Goal: Task Accomplishment & Management: Use online tool/utility

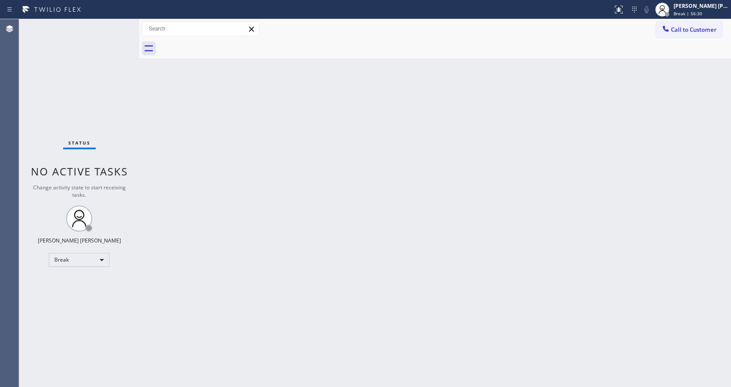
click at [675, 168] on div "Back to Dashboard Change Sender ID Customers Technicians Select a contact Outbo…" at bounding box center [435, 203] width 592 height 368
click at [623, 110] on div "Back to Dashboard Change Sender ID Customers Technicians Select a contact Outbo…" at bounding box center [435, 203] width 592 height 368
click at [482, 77] on div "Back to Dashboard Change Sender ID Customers Technicians Select a contact Outbo…" at bounding box center [435, 203] width 592 height 368
click at [170, 83] on div "Back to Dashboard Change Sender ID Customers Technicians Select a contact Outbo…" at bounding box center [435, 203] width 592 height 368
click at [690, 10] on span "Break | 1h" at bounding box center [685, 13] width 22 height 6
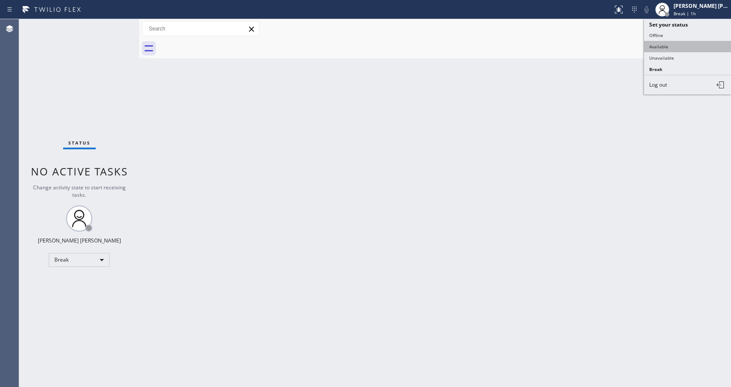
click at [662, 48] on button "Available" at bounding box center [687, 46] width 87 height 11
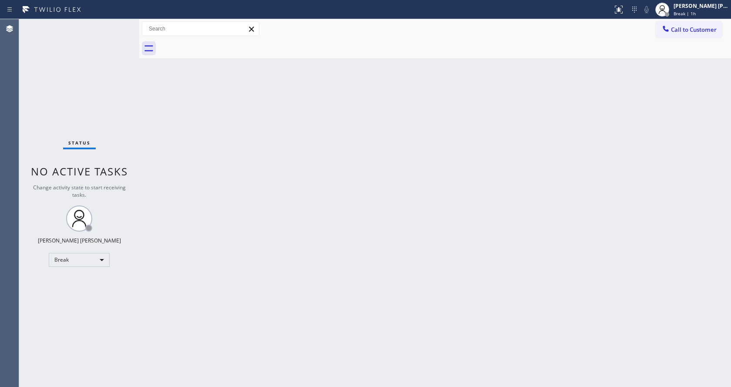
click at [538, 169] on div "Back to Dashboard Change Sender ID Customers Technicians Select a contact Outbo…" at bounding box center [435, 203] width 592 height 368
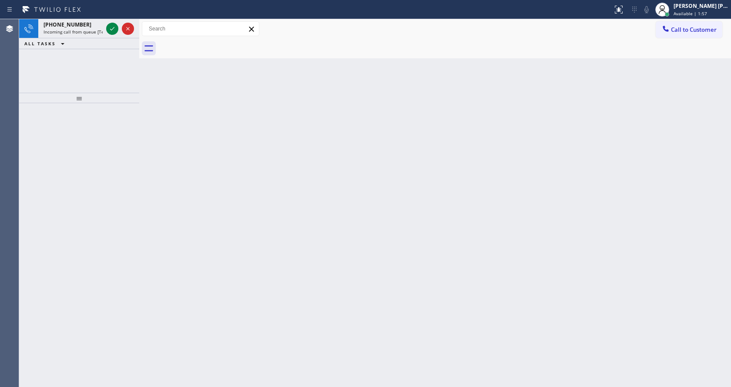
click at [134, 95] on div at bounding box center [79, 98] width 120 height 10
click at [84, 20] on div "[PHONE_NUMBER] Incoming call from queue [Test] All" at bounding box center [71, 28] width 66 height 19
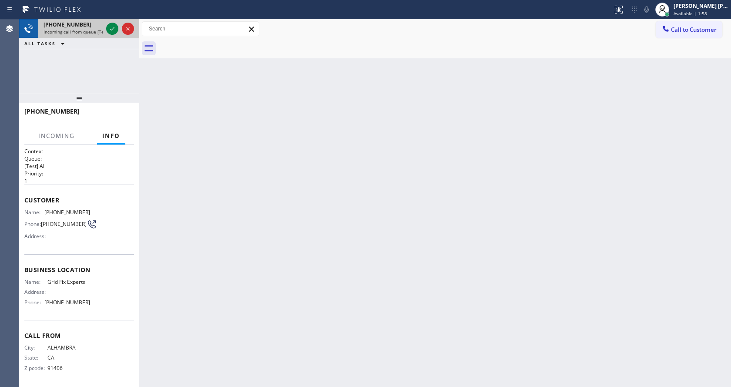
click at [104, 28] on div "[PHONE_NUMBER] Incoming call from queue [Test] All" at bounding box center [71, 28] width 66 height 19
click at [112, 27] on icon at bounding box center [112, 29] width 10 height 10
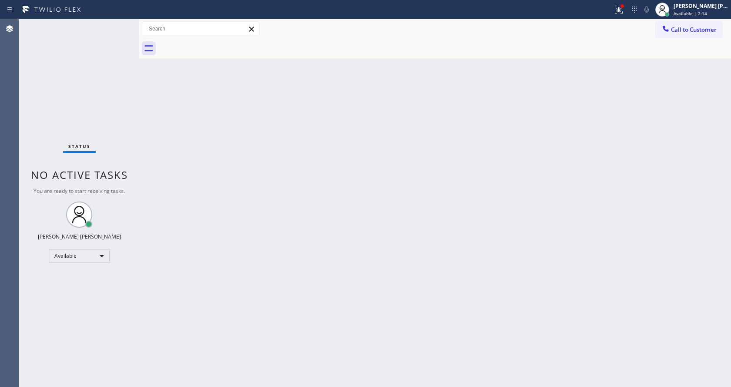
click at [246, 161] on div "Back to Dashboard Change Sender ID Customers Technicians Select a contact Outbo…" at bounding box center [435, 203] width 592 height 368
click at [112, 22] on div "Status No active tasks You are ready to start receiving tasks. [PERSON_NAME] [P…" at bounding box center [79, 203] width 120 height 368
click at [112, 23] on div "Status No active tasks You are ready to start receiving tasks. [PERSON_NAME] [P…" at bounding box center [79, 203] width 120 height 368
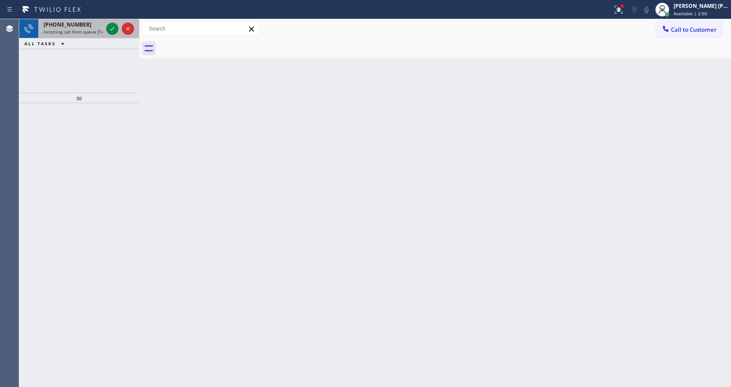
click at [98, 28] on div "[PHONE_NUMBER] Incoming call from queue [Test] All" at bounding box center [71, 28] width 66 height 19
click at [93, 29] on span "Incoming call from queue [Test] All" at bounding box center [80, 32] width 72 height 6
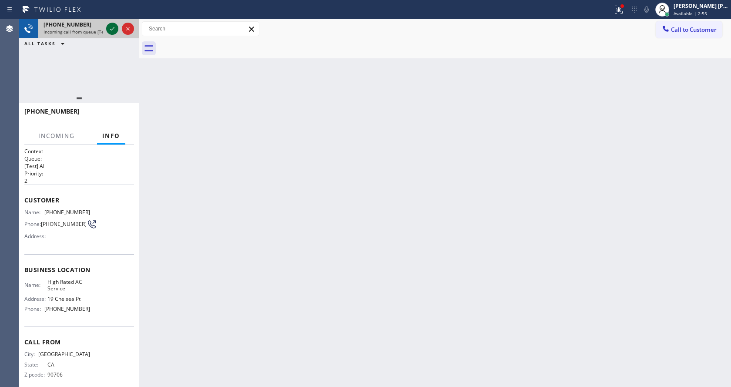
click at [114, 26] on icon at bounding box center [112, 29] width 10 height 10
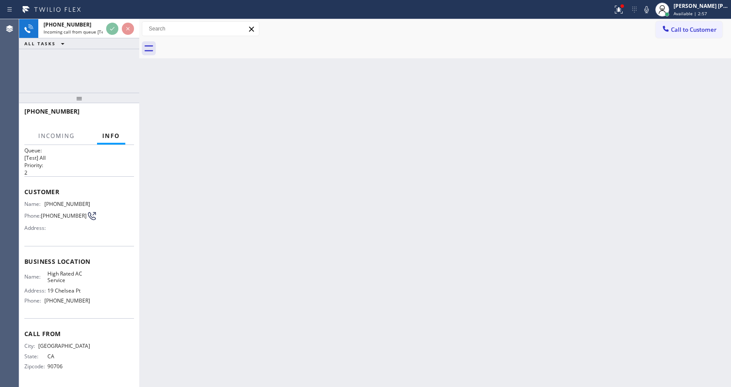
scroll to position [11, 0]
click at [425, 252] on div "Back to Dashboard Change Sender ID Customers Technicians Select a contact Outbo…" at bounding box center [435, 203] width 592 height 368
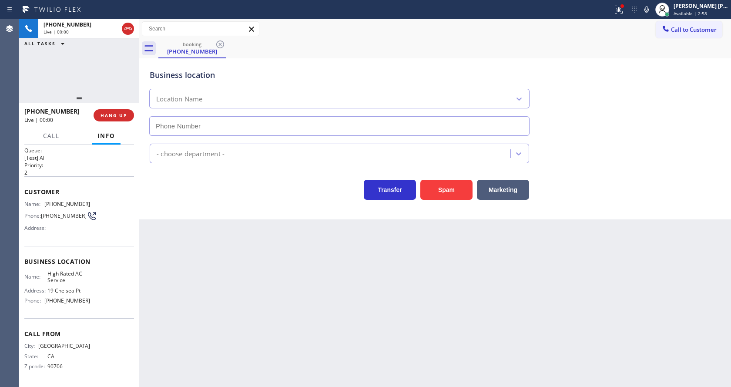
type input "[PHONE_NUMBER]"
click at [219, 264] on div "Back to Dashboard Change Sender ID Customers Technicians Select a contact Outbo…" at bounding box center [435, 203] width 592 height 368
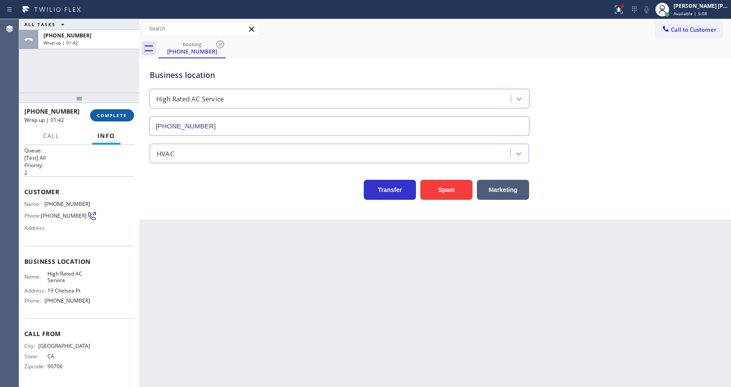
click at [107, 116] on span "COMPLETE" at bounding box center [112, 115] width 30 height 6
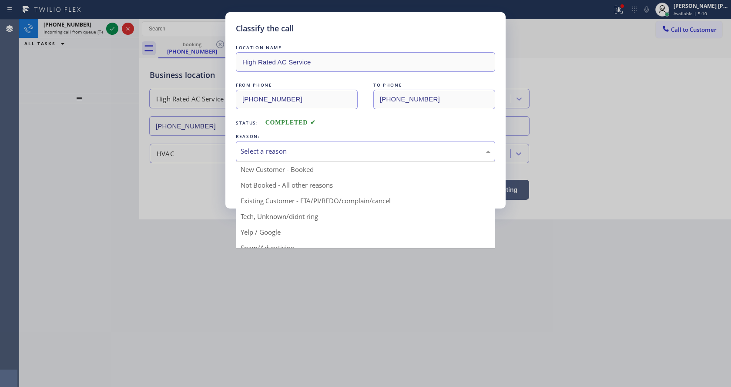
click at [293, 151] on div "Select a reason" at bounding box center [366, 151] width 250 height 10
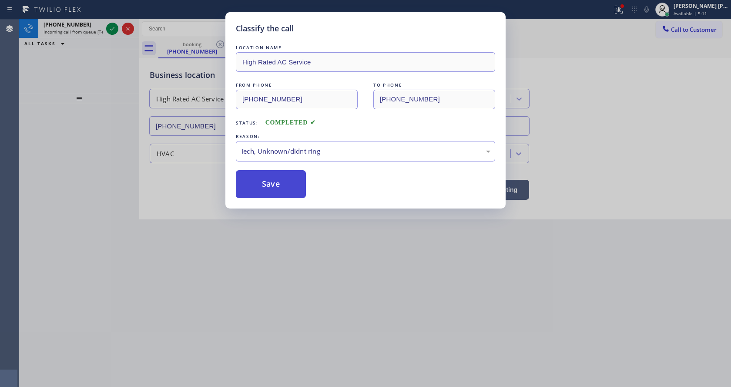
click at [265, 185] on button "Save" at bounding box center [271, 184] width 70 height 28
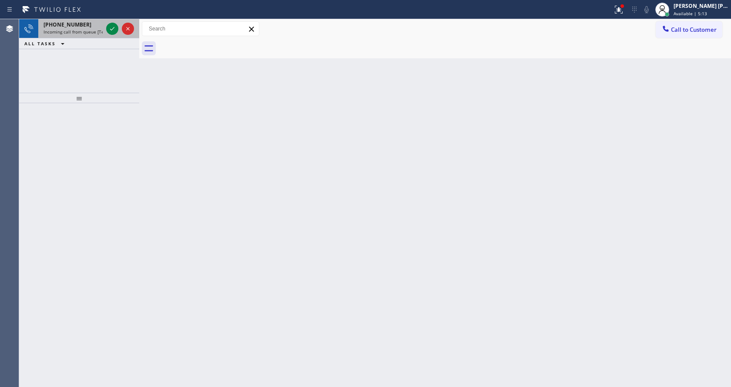
click at [101, 27] on div "[PHONE_NUMBER]" at bounding box center [73, 24] width 59 height 7
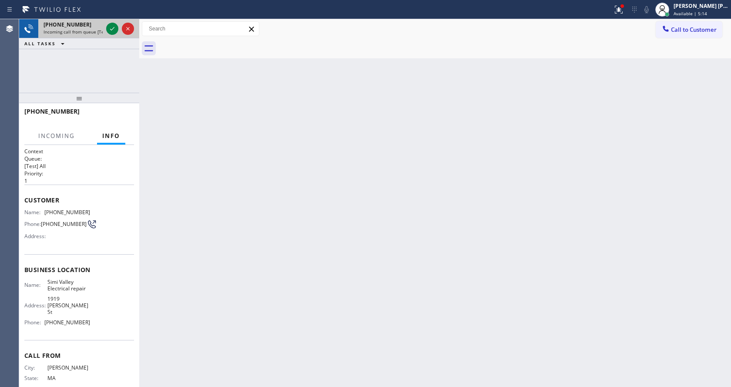
click at [105, 28] on div at bounding box center [119, 28] width 31 height 19
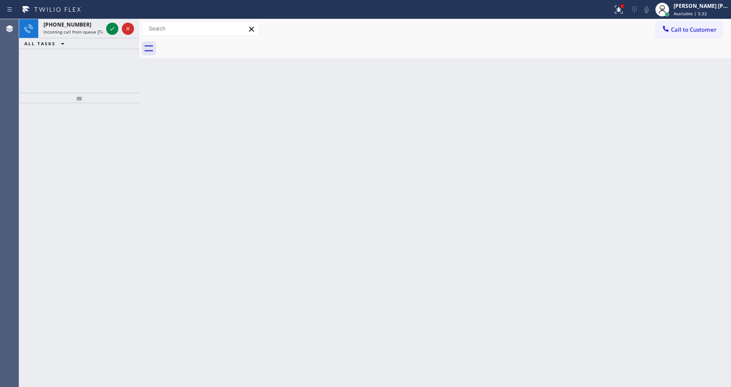
click at [105, 28] on div at bounding box center [119, 28] width 31 height 19
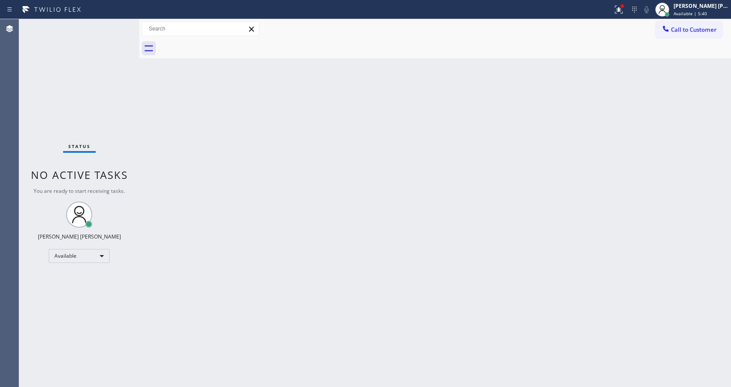
click at [403, 296] on div "Back to Dashboard Change Sender ID Customers Technicians Select a contact Outbo…" at bounding box center [435, 203] width 592 height 368
click at [191, 137] on div "Back to Dashboard Change Sender ID Customers Technicians Select a contact Outbo…" at bounding box center [435, 203] width 592 height 368
click at [117, 25] on div "Status No active tasks You are ready to start receiving tasks. [PERSON_NAME] [P…" at bounding box center [79, 203] width 120 height 368
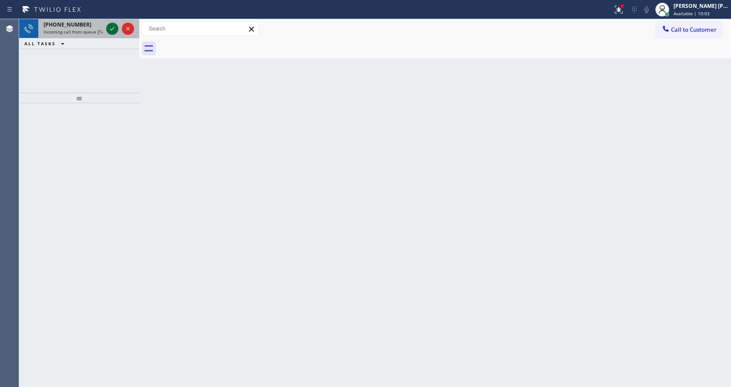
click at [112, 28] on icon at bounding box center [112, 29] width 10 height 10
click at [86, 30] on span "Incoming call from queue [Test] All" at bounding box center [80, 32] width 72 height 6
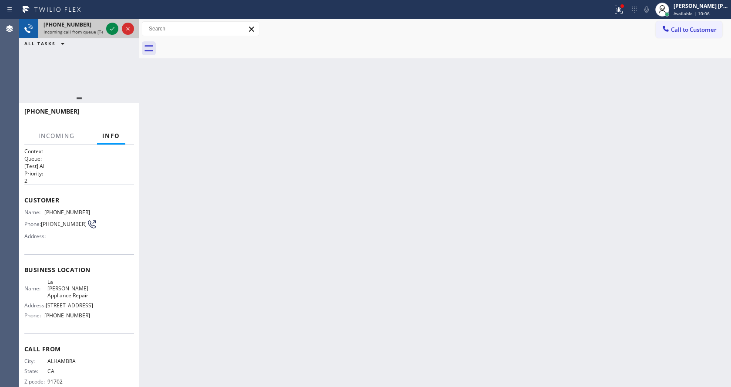
click at [90, 33] on span "Incoming call from queue [Test] All" at bounding box center [80, 32] width 72 height 6
click at [109, 32] on icon at bounding box center [112, 29] width 10 height 10
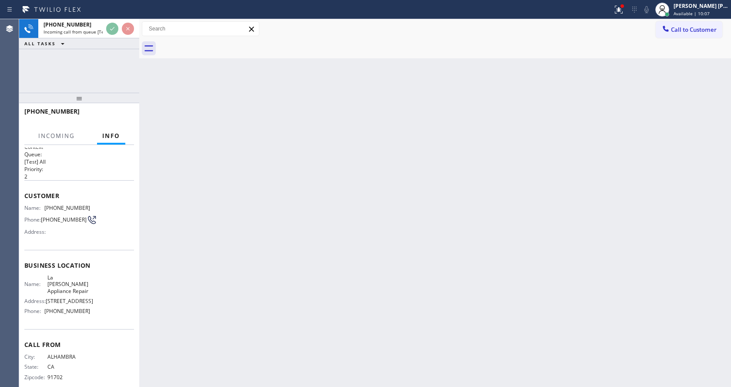
scroll to position [18, 0]
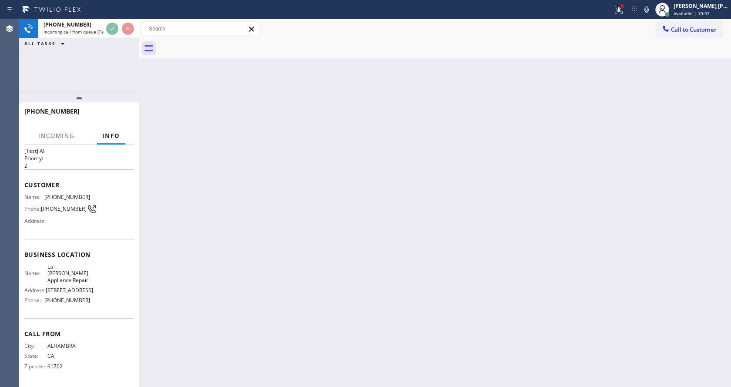
click at [341, 216] on div "Back to Dashboard Change Sender ID Customers Technicians Select a contact Outbo…" at bounding box center [435, 203] width 592 height 368
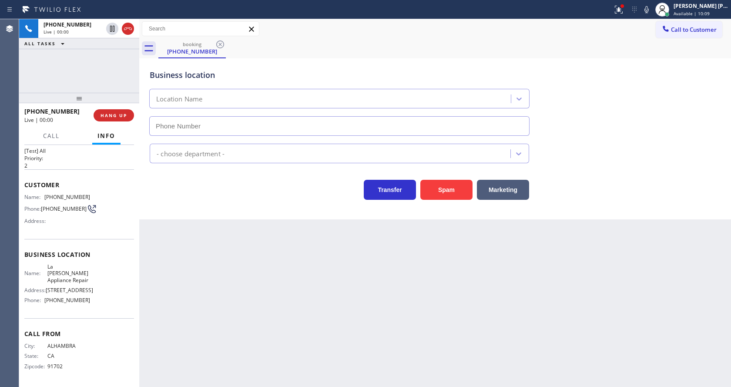
type input "[PHONE_NUMBER]"
click at [236, 344] on div "Back to Dashboard Change Sender ID Customers Technicians Select a contact Outbo…" at bounding box center [435, 203] width 592 height 368
click at [243, 213] on div "Business location [GEOGRAPHIC_DATA][PERSON_NAME] Appliance Repair [PHONE_NUMBER…" at bounding box center [435, 138] width 592 height 161
drag, startPoint x: 626, startPoint y: 144, endPoint x: 616, endPoint y: 64, distance: 81.2
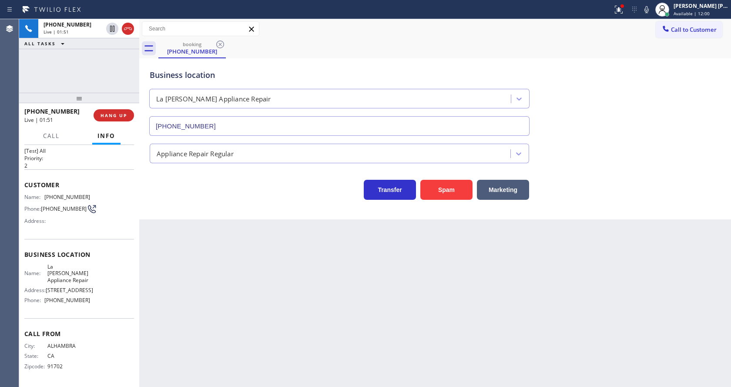
click at [626, 143] on div "Appliance Repair Regular" at bounding box center [435, 151] width 575 height 23
drag, startPoint x: 45, startPoint y: 193, endPoint x: 92, endPoint y: 195, distance: 47.1
click at [92, 195] on div "Name: [PHONE_NUMBER] Phone: [PHONE_NUMBER] Address:" at bounding box center [79, 211] width 110 height 34
copy div "[PHONE_NUMBER]"
click at [210, 295] on div "Back to Dashboard Change Sender ID Customers Technicians Select a contact Outbo…" at bounding box center [435, 203] width 592 height 368
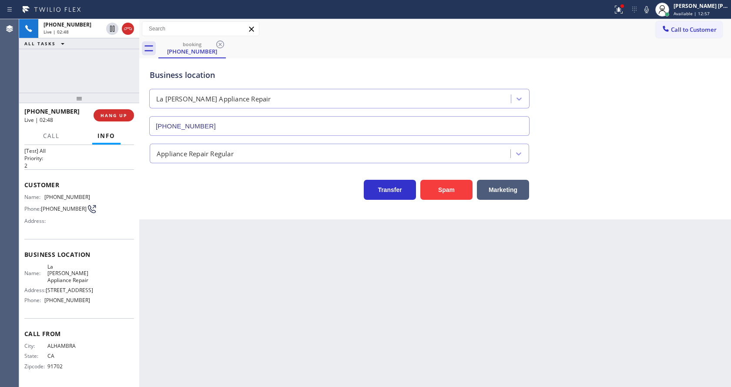
click at [66, 268] on span "La [PERSON_NAME] Appliance Repair" at bounding box center [68, 273] width 43 height 20
drag, startPoint x: 47, startPoint y: 263, endPoint x: 70, endPoint y: 285, distance: 32.0
click at [70, 285] on div "Business location Name: [GEOGRAPHIC_DATA][PERSON_NAME] Appliance Repair Address…" at bounding box center [79, 278] width 110 height 79
copy span "La [PERSON_NAME] Appliance Repair"
drag, startPoint x: 264, startPoint y: 317, endPoint x: 221, endPoint y: 381, distance: 77.8
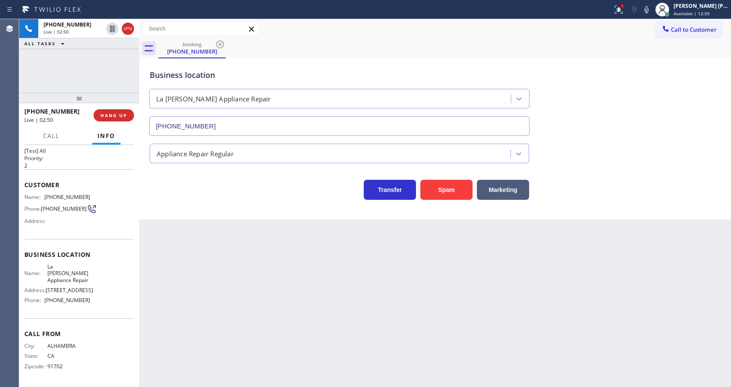
click at [263, 318] on div "Back to Dashboard Change Sender ID Customers Technicians Select a contact Outbo…" at bounding box center [435, 203] width 592 height 368
drag, startPoint x: 376, startPoint y: 281, endPoint x: 286, endPoint y: 87, distance: 214.1
click at [374, 271] on div "Back to Dashboard Change Sender ID Customers Technicians Select a contact Outbo…" at bounding box center [435, 203] width 592 height 368
click at [106, 32] on div at bounding box center [112, 29] width 12 height 10
click at [649, 10] on icon at bounding box center [647, 9] width 4 height 7
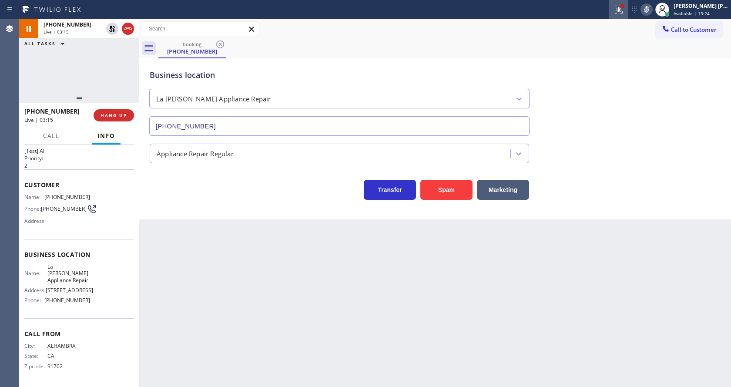
click at [616, 13] on div at bounding box center [618, 9] width 19 height 10
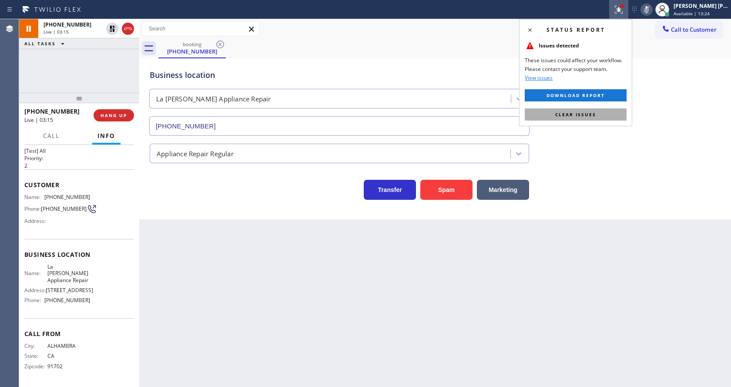
click at [595, 109] on button "Clear issues" at bounding box center [576, 114] width 102 height 12
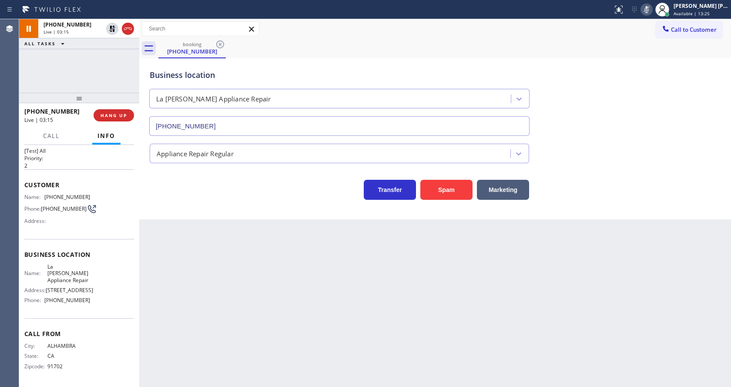
click at [627, 100] on div "Business location [GEOGRAPHIC_DATA][PERSON_NAME] Appliance Repair [PHONE_NUMBER]" at bounding box center [435, 96] width 575 height 79
drag, startPoint x: 310, startPoint y: 324, endPoint x: 271, endPoint y: 344, distance: 43.8
click at [308, 324] on div "Back to Dashboard Change Sender ID Customers Technicians Select a contact Outbo…" at bounding box center [435, 203] width 592 height 368
click at [49, 308] on div "Business location Name: [GEOGRAPHIC_DATA][PERSON_NAME] Appliance Repair Address…" at bounding box center [79, 278] width 110 height 79
drag, startPoint x: 41, startPoint y: 300, endPoint x: 83, endPoint y: 305, distance: 42.5
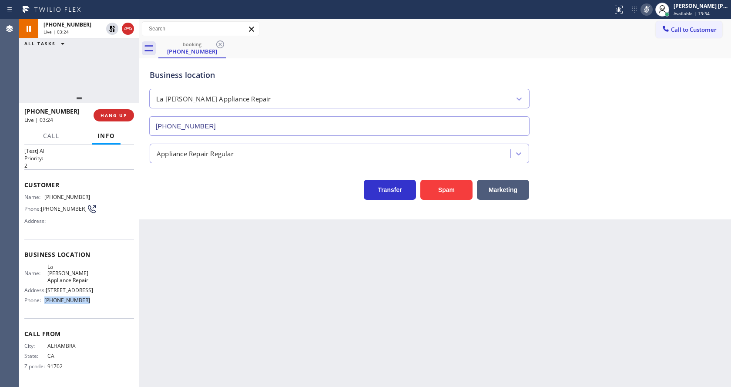
click at [83, 305] on div "Name: La [PERSON_NAME] Appliance Repair Address: [STREET_ADDRESS] Phone: [PHONE…" at bounding box center [57, 285] width 66 height 44
copy div "[PHONE_NUMBER]"
click at [269, 315] on div "Back to Dashboard Change Sender ID Customers Technicians Select a contact Outbo…" at bounding box center [435, 203] width 592 height 368
drag, startPoint x: 401, startPoint y: 313, endPoint x: 327, endPoint y: 315, distance: 74.0
click at [393, 313] on div "Back to Dashboard Change Sender ID Customers Technicians Select a contact Outbo…" at bounding box center [435, 203] width 592 height 368
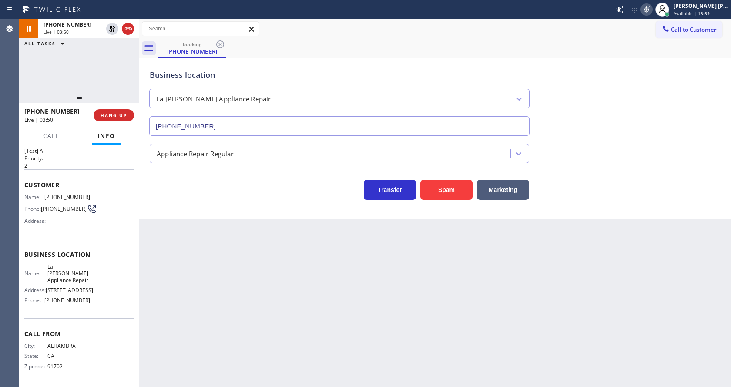
click at [97, 252] on span "Business location" at bounding box center [79, 254] width 110 height 8
click at [112, 28] on icon at bounding box center [112, 29] width 10 height 10
click at [646, 7] on icon at bounding box center [647, 9] width 10 height 10
click at [651, 24] on div "Call to Customer Outbound call Location Search location Your caller id phone nu…" at bounding box center [435, 28] width 592 height 15
click at [219, 276] on div "Back to Dashboard Change Sender ID Customers Technicians Select a contact Outbo…" at bounding box center [435, 203] width 592 height 368
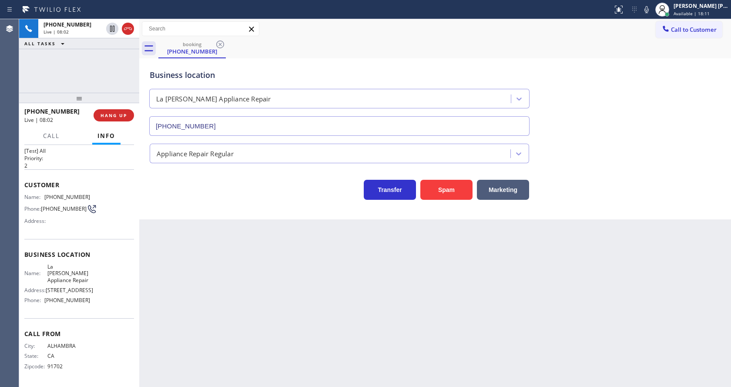
drag, startPoint x: 370, startPoint y: 287, endPoint x: 256, endPoint y: 186, distance: 151.7
click at [370, 287] on div "Back to Dashboard Change Sender ID Customers Technicians Select a contact Outbo…" at bounding box center [435, 203] width 592 height 368
click at [187, 264] on div "Back to Dashboard Change Sender ID Customers Technicians Select a contact Outbo…" at bounding box center [435, 203] width 592 height 368
click at [460, 315] on div "Back to Dashboard Change Sender ID Customers Technicians Select a contact Outbo…" at bounding box center [435, 203] width 592 height 368
drag, startPoint x: 575, startPoint y: 329, endPoint x: 431, endPoint y: 339, distance: 144.9
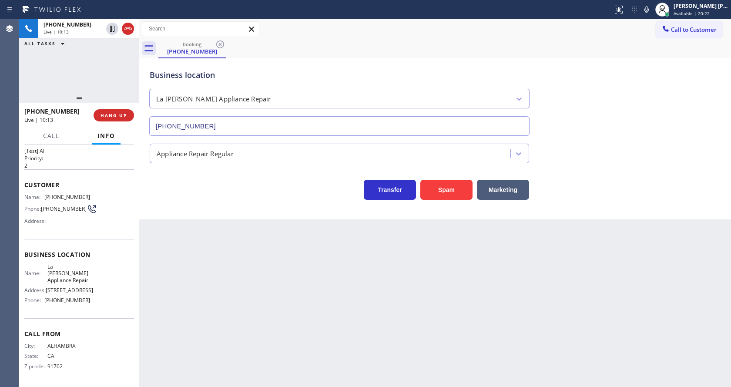
click at [575, 329] on div "Back to Dashboard Change Sender ID Customers Technicians Select a contact Outbo…" at bounding box center [435, 203] width 592 height 368
click at [398, 289] on div "Back to Dashboard Change Sender ID Customers Technicians Select a contact Outbo…" at bounding box center [435, 203] width 592 height 368
click at [245, 230] on div "Back to Dashboard Change Sender ID Customers Technicians Select a contact Outbo…" at bounding box center [435, 203] width 592 height 368
click at [245, 258] on div "Back to Dashboard Change Sender ID Customers Technicians Select a contact Outbo…" at bounding box center [435, 203] width 592 height 368
click at [346, 289] on div "Back to Dashboard Change Sender ID Customers Technicians Select a contact Outbo…" at bounding box center [435, 203] width 592 height 368
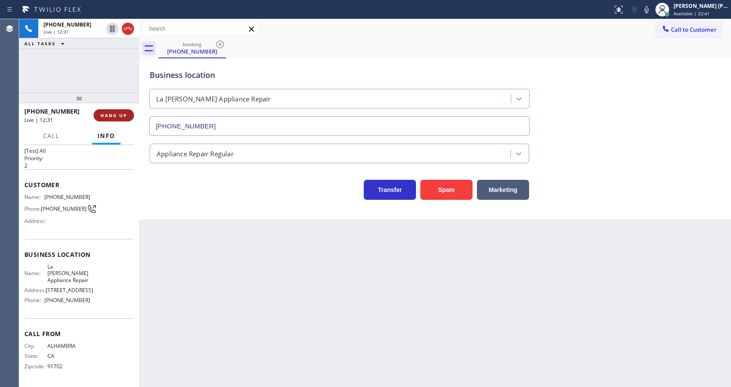
click at [118, 115] on span "HANG UP" at bounding box center [114, 115] width 27 height 6
click at [118, 116] on span "COMPLETE" at bounding box center [112, 115] width 30 height 6
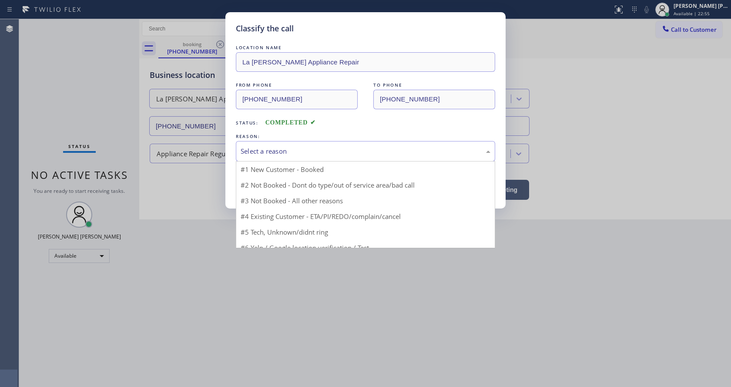
click at [277, 143] on div "Select a reason" at bounding box center [365, 151] width 259 height 20
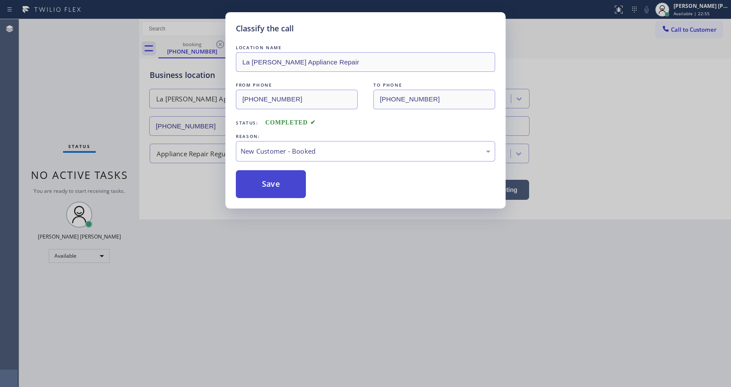
click at [274, 178] on button "Save" at bounding box center [271, 184] width 70 height 28
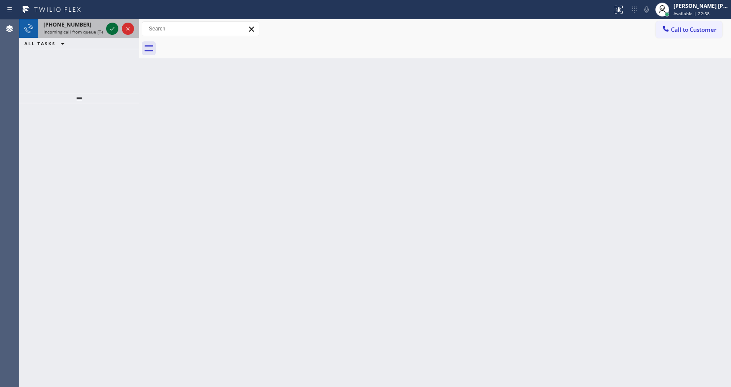
click at [114, 27] on icon at bounding box center [112, 29] width 10 height 10
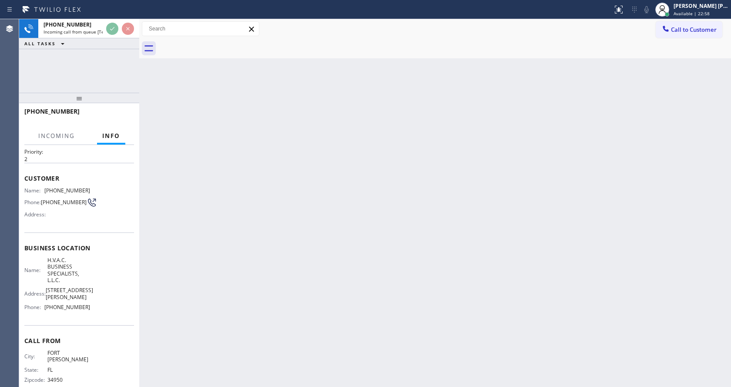
scroll to position [31, 0]
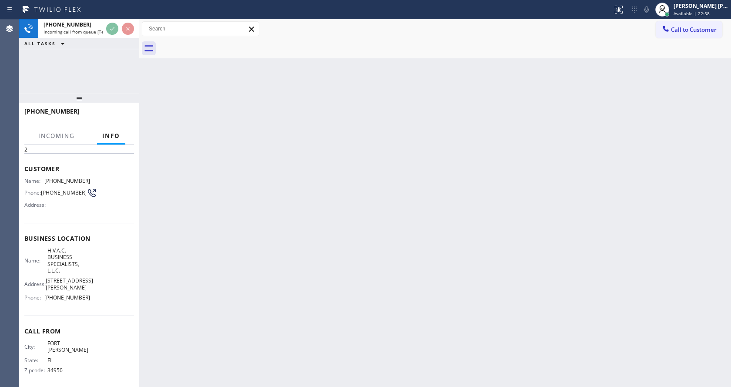
click at [351, 244] on div "Back to Dashboard Change Sender ID Customers Technicians Select a contact Outbo…" at bounding box center [435, 203] width 592 height 368
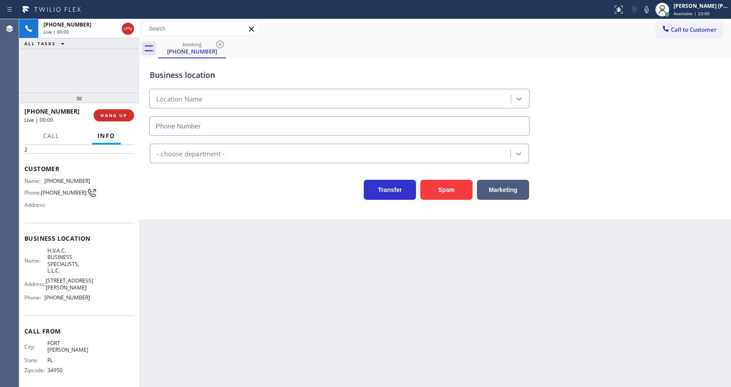
type input "[PHONE_NUMBER]"
drag, startPoint x: 242, startPoint y: 215, endPoint x: 497, endPoint y: 182, distance: 257.6
click at [242, 215] on div "Business location H.V.A.C. BUSINESS SPECIALISTS, L.L.C. [PHONE_NUMBER] HVAC Tra…" at bounding box center [435, 138] width 592 height 161
click at [449, 189] on button "Spam" at bounding box center [447, 190] width 52 height 20
drag, startPoint x: 251, startPoint y: 362, endPoint x: 262, endPoint y: 381, distance: 22.2
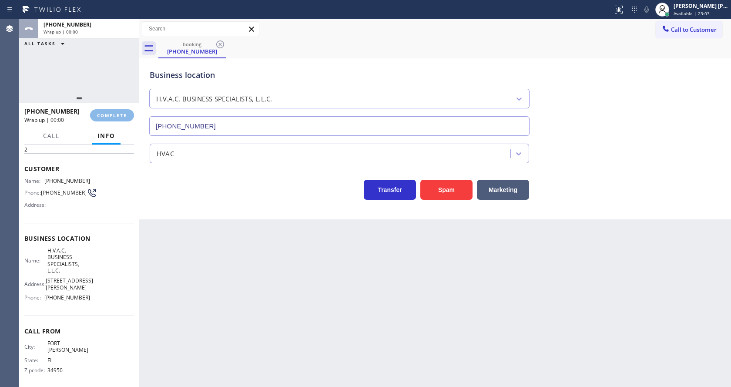
click at [251, 362] on div "Back to Dashboard Change Sender ID Customers Technicians Select a contact Outbo…" at bounding box center [435, 203] width 592 height 368
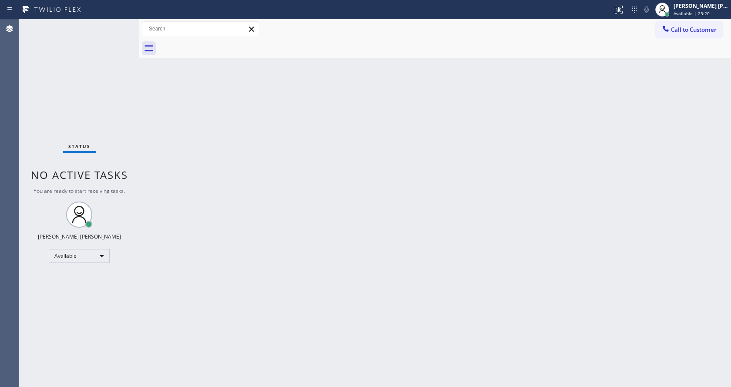
click at [155, 154] on div "Back to Dashboard Change Sender ID Customers Technicians Select a contact Outbo…" at bounding box center [435, 203] width 592 height 368
click at [414, 143] on div "Back to Dashboard Change Sender ID Customers Technicians Select a contact Outbo…" at bounding box center [435, 203] width 592 height 368
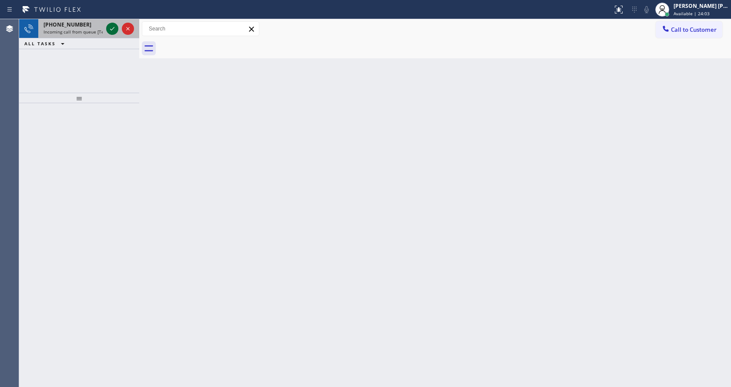
click at [116, 27] on icon at bounding box center [112, 29] width 10 height 10
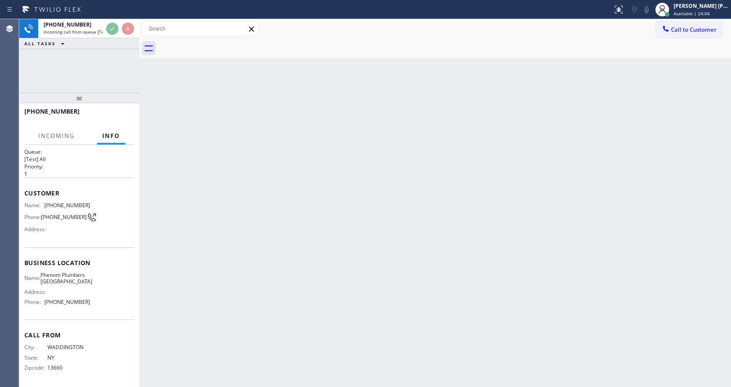
scroll to position [18, 0]
click at [273, 238] on div "Back to Dashboard Change Sender ID Customers Technicians Select a contact Outbo…" at bounding box center [435, 203] width 592 height 368
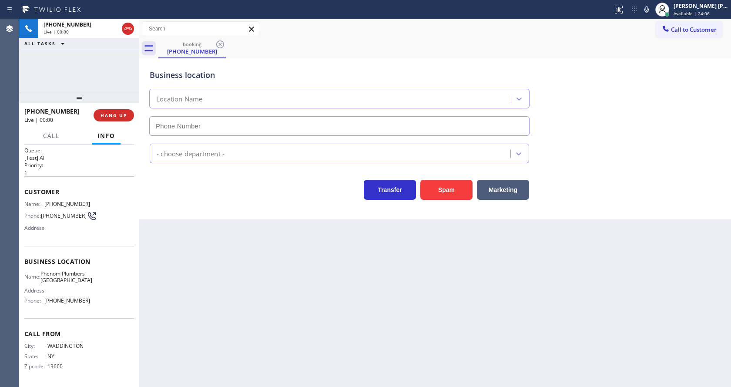
type input "[PHONE_NUMBER]"
click at [454, 242] on div "Back to Dashboard Change Sender ID Customers Technicians Select a contact Outbo…" at bounding box center [435, 203] width 592 height 368
click at [276, 331] on div "Back to Dashboard Change Sender ID Customers Technicians Select a contact Outbo…" at bounding box center [435, 203] width 592 height 368
click at [425, 337] on div "Back to Dashboard Change Sender ID Customers Technicians Select a contact Outbo…" at bounding box center [435, 203] width 592 height 368
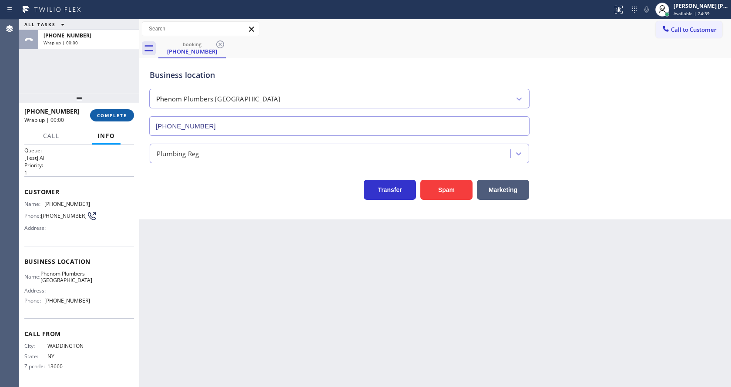
click at [104, 120] on button "COMPLETE" at bounding box center [112, 115] width 44 height 12
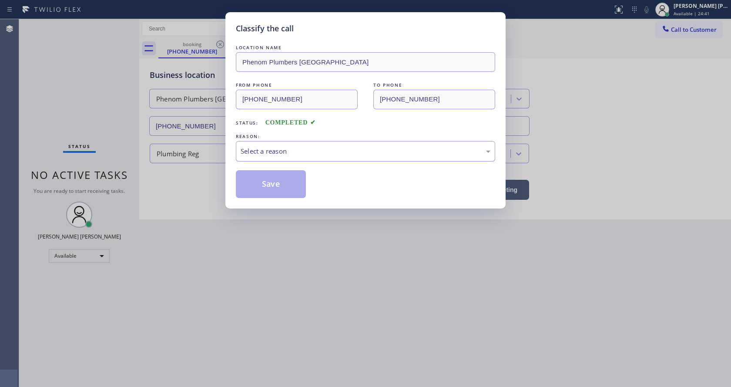
click at [263, 150] on div "Select a reason" at bounding box center [366, 151] width 250 height 10
click at [270, 179] on button "Save" at bounding box center [271, 184] width 70 height 28
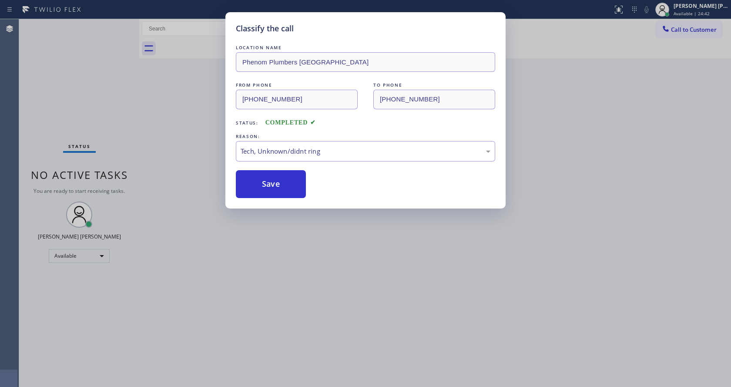
drag, startPoint x: 347, startPoint y: 259, endPoint x: 330, endPoint y: 297, distance: 41.9
click at [347, 260] on div "Classify the call LOCATION NAME Phenom Plumbers [GEOGRAPHIC_DATA] FROM PHONE [P…" at bounding box center [365, 193] width 731 height 387
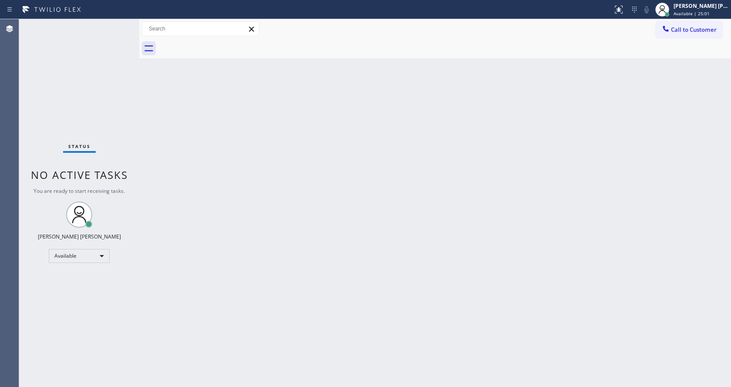
drag, startPoint x: 153, startPoint y: 188, endPoint x: 141, endPoint y: 115, distance: 73.6
click at [153, 187] on div "Back to Dashboard Change Sender ID Customers Technicians Select a contact Outbo…" at bounding box center [435, 203] width 592 height 368
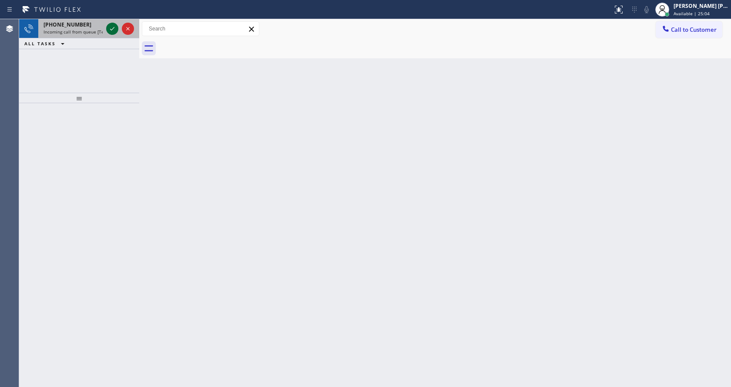
click at [109, 27] on icon at bounding box center [112, 29] width 10 height 10
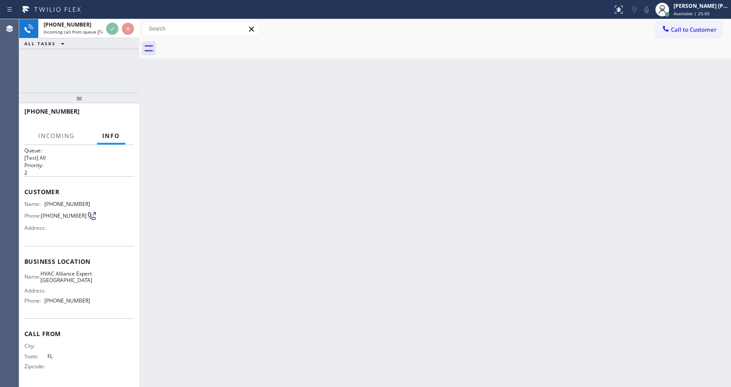
scroll to position [18, 0]
click at [250, 201] on div "Back to Dashboard Change Sender ID Customers Technicians Select a contact Outbo…" at bounding box center [435, 203] width 592 height 368
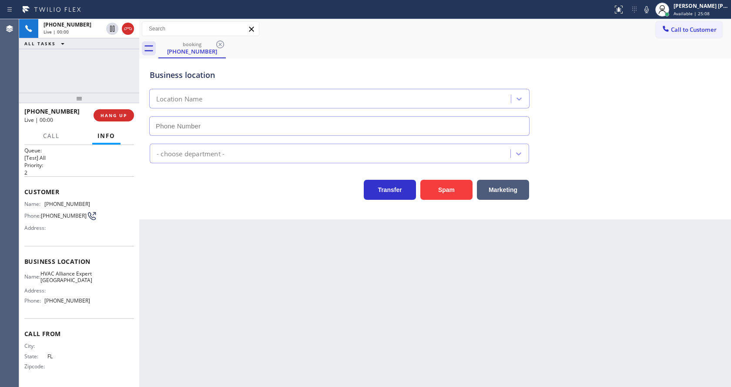
type input "[PHONE_NUMBER]"
drag, startPoint x: 447, startPoint y: 185, endPoint x: 386, endPoint y: 122, distance: 87.7
click at [447, 185] on button "Spam" at bounding box center [447, 190] width 52 height 20
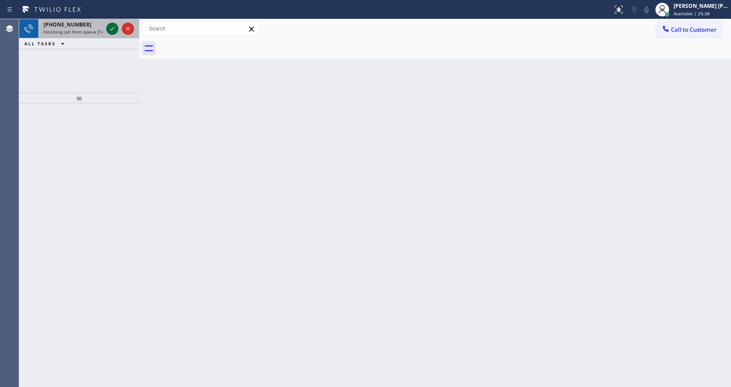
click at [112, 29] on icon at bounding box center [112, 29] width 10 height 10
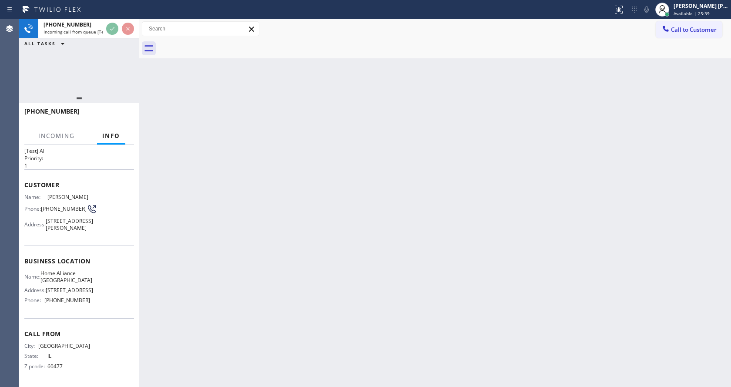
scroll to position [38, 0]
click at [438, 178] on div "Back to Dashboard Change Sender ID Customers Technicians Select a contact Outbo…" at bounding box center [435, 203] width 592 height 368
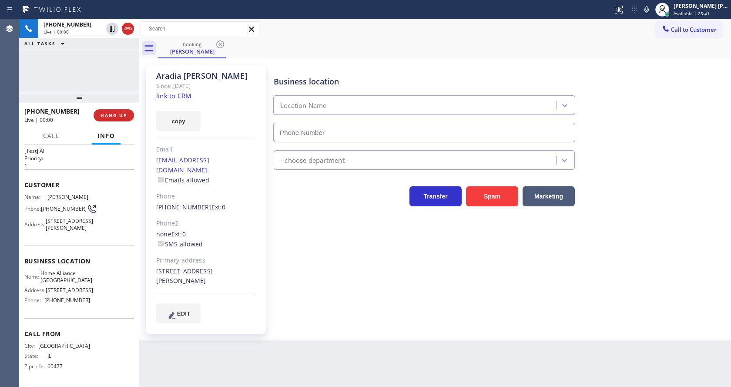
type input "[PHONE_NUMBER]"
click at [184, 96] on link "link to CRM" at bounding box center [173, 95] width 35 height 9
click at [320, 294] on div "Business location Home Alliance [GEOGRAPHIC_DATA] [PHONE_NUMBER] Appliance Repa…" at bounding box center [500, 194] width 457 height 254
click at [170, 310] on icon at bounding box center [172, 315] width 10 height 11
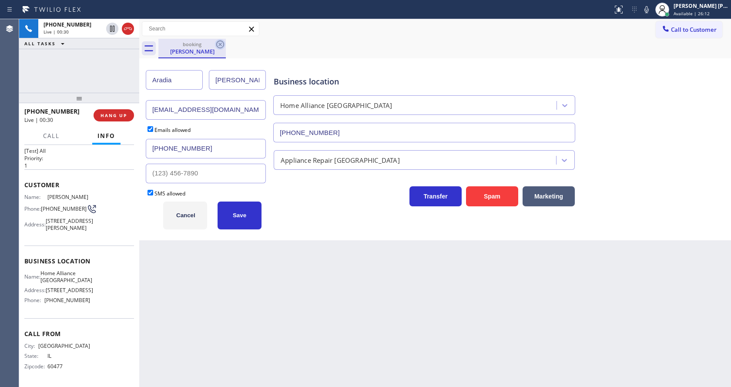
click at [218, 45] on icon at bounding box center [220, 44] width 10 height 10
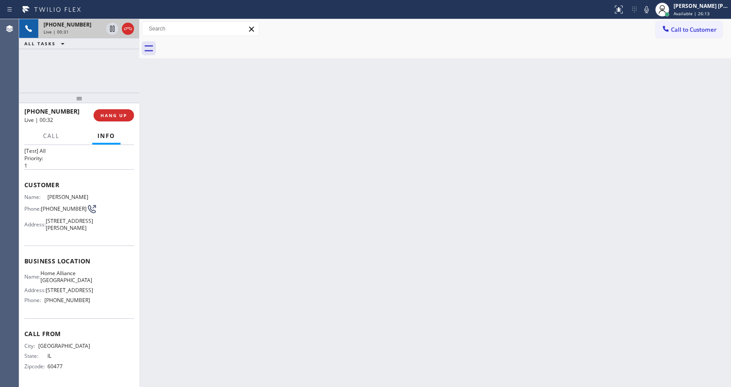
click at [85, 29] on div "Live | 00:31" at bounding box center [73, 32] width 59 height 6
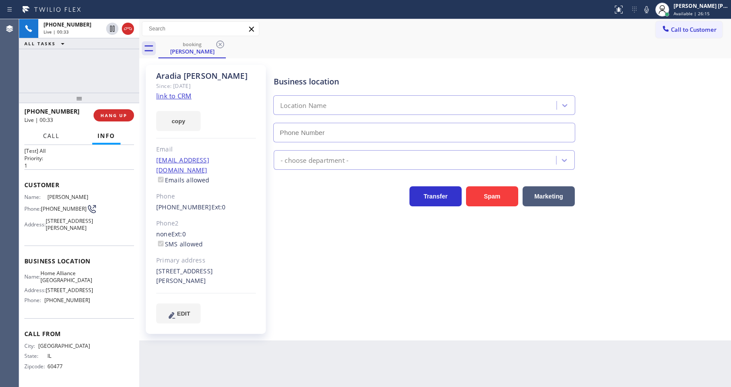
type input "[PHONE_NUMBER]"
click at [303, 317] on div "Business location Home Alliance [GEOGRAPHIC_DATA] [PHONE_NUMBER] Appliance Repa…" at bounding box center [500, 202] width 457 height 271
drag, startPoint x: 294, startPoint y: 326, endPoint x: 159, endPoint y: 182, distance: 197.7
click at [294, 326] on div "Business location Home Alliance [GEOGRAPHIC_DATA] [PHONE_NUMBER] Appliance Repa…" at bounding box center [500, 202] width 457 height 271
click at [119, 115] on span "HANG UP" at bounding box center [114, 115] width 27 height 6
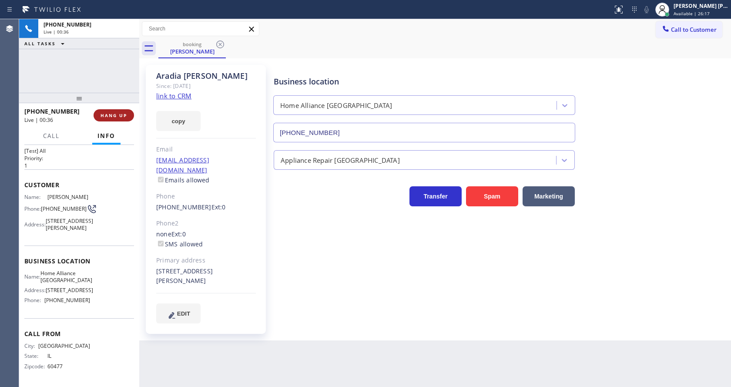
click at [119, 115] on span "HANG UP" at bounding box center [114, 115] width 27 height 6
click at [119, 115] on span "COMPLETE" at bounding box center [112, 115] width 30 height 6
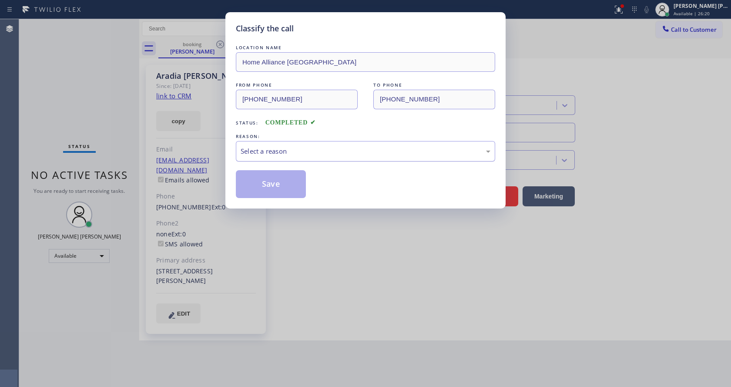
click at [268, 149] on div "Select a reason" at bounding box center [366, 151] width 250 height 10
click at [267, 182] on button "Save" at bounding box center [271, 184] width 70 height 28
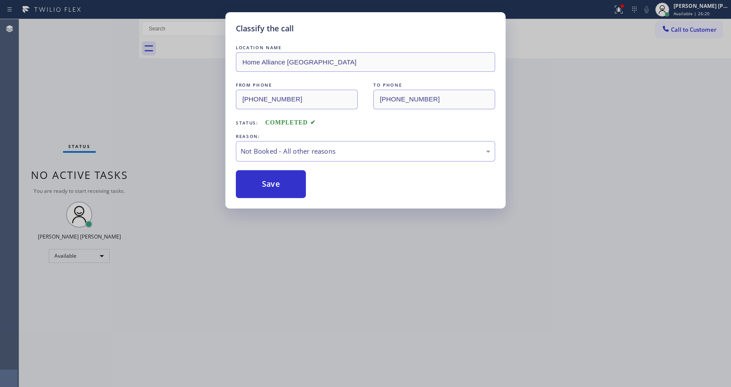
click at [267, 182] on button "Save" at bounding box center [271, 184] width 70 height 28
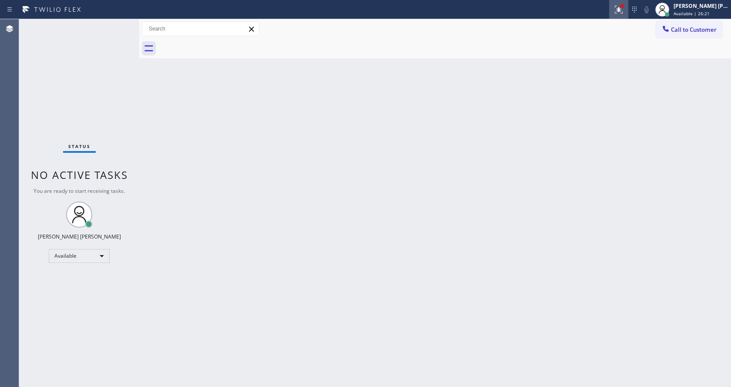
click at [619, 5] on icon at bounding box center [619, 9] width 10 height 10
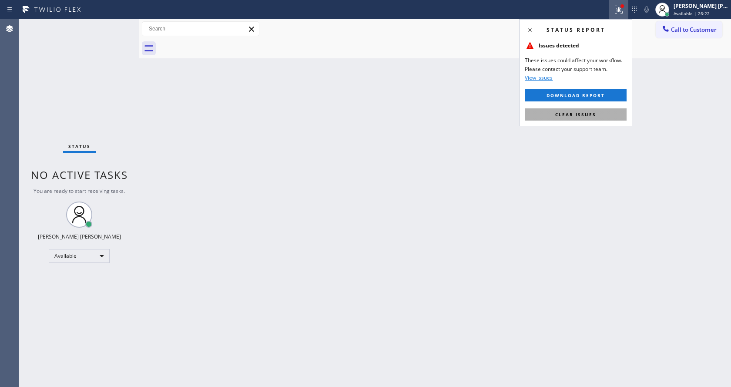
click at [568, 115] on span "Clear issues" at bounding box center [575, 114] width 41 height 6
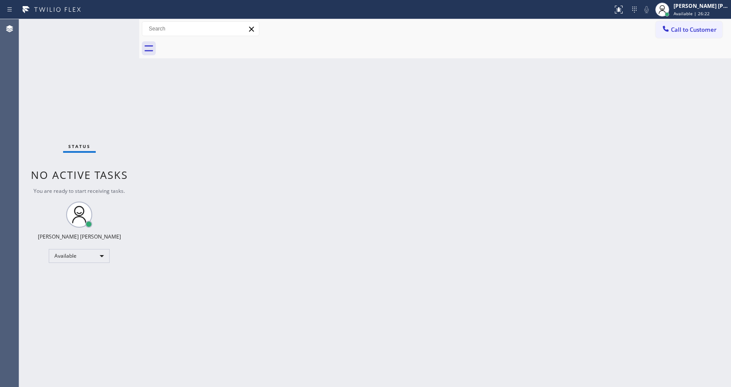
click at [574, 118] on div "Back to Dashboard Change Sender ID Customers Technicians Select a contact Outbo…" at bounding box center [435, 203] width 592 height 368
click at [147, 139] on div "Back to Dashboard Change Sender ID Customers Technicians Select a contact Outbo…" at bounding box center [435, 203] width 592 height 368
click at [119, 22] on div "Status No active tasks You are ready to start receiving tasks. [PERSON_NAME] [P…" at bounding box center [79, 203] width 120 height 368
click at [118, 25] on div "Status No active tasks You are ready to start receiving tasks. [PERSON_NAME] [P…" at bounding box center [79, 203] width 120 height 368
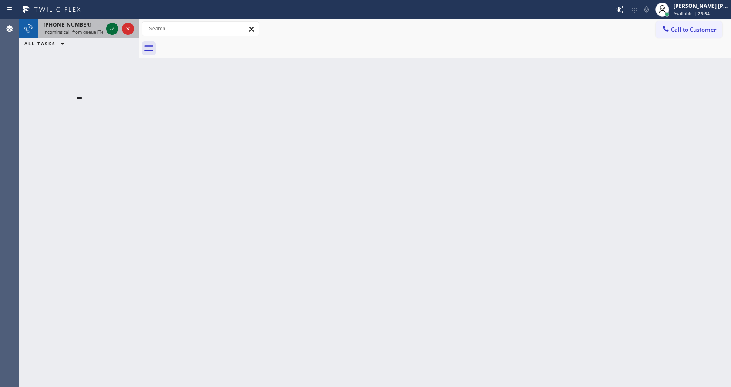
click at [114, 23] on button at bounding box center [112, 29] width 12 height 12
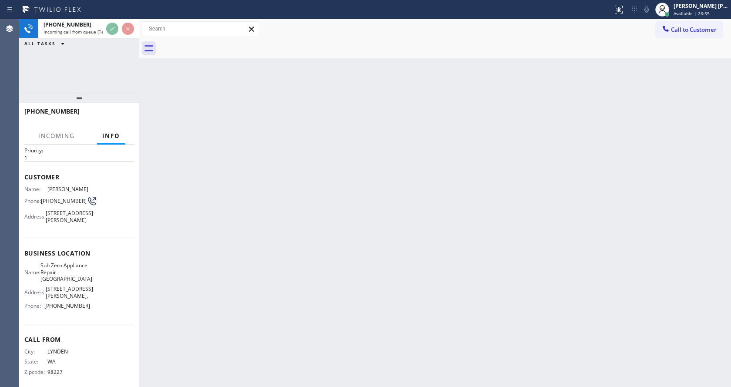
scroll to position [45, 0]
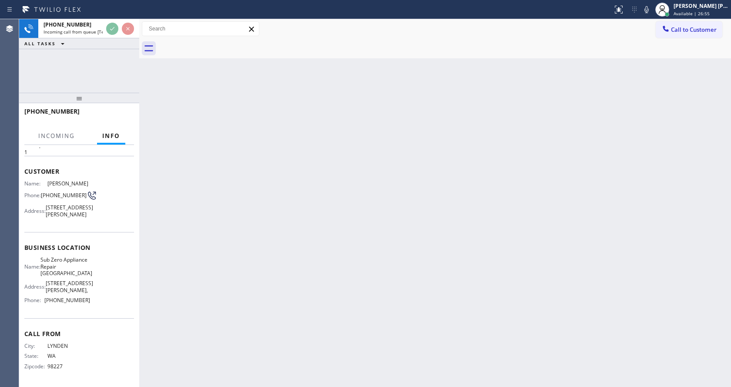
click at [226, 207] on div "Back to Dashboard Change Sender ID Customers Technicians Select a contact Outbo…" at bounding box center [435, 203] width 592 height 368
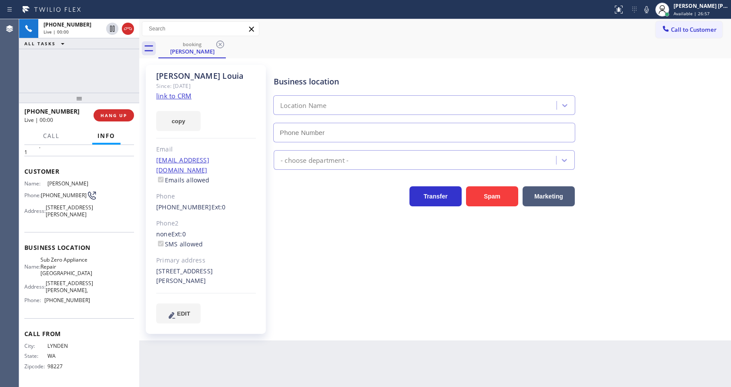
type input "[PHONE_NUMBER]"
click at [184, 94] on link "link to CRM" at bounding box center [173, 95] width 35 height 9
click at [387, 343] on div "Back to Dashboard Change Sender ID Customers Technicians Select a contact Outbo…" at bounding box center [435, 203] width 592 height 368
click at [346, 307] on div "Business location Sub Zero Appliance Repair [GEOGRAPHIC_DATA] [PHONE_NUMBER] Ap…" at bounding box center [500, 194] width 457 height 254
click at [649, 12] on icon at bounding box center [647, 9] width 10 height 10
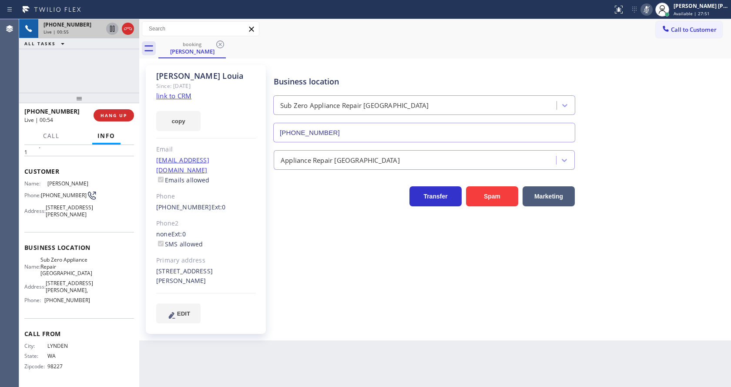
click at [113, 25] on icon at bounding box center [112, 29] width 10 height 10
click at [339, 244] on div "Business location Sub Zero Appliance Repair [GEOGRAPHIC_DATA] [PHONE_NUMBER] Ap…" at bounding box center [500, 194] width 457 height 254
click at [226, 181] on div "[PERSON_NAME] Since: [DATE] link to CRM copy Email [EMAIL_ADDRESS][DOMAIN_NAME]…" at bounding box center [206, 199] width 120 height 269
click at [108, 29] on icon at bounding box center [112, 29] width 10 height 10
click at [650, 10] on icon at bounding box center [647, 9] width 10 height 10
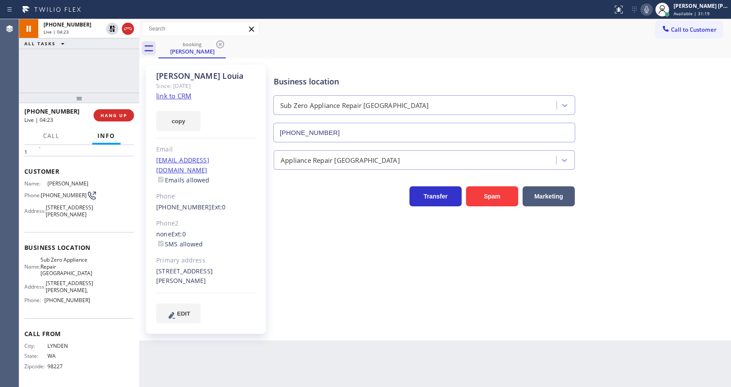
click at [673, 91] on div "Business location Sub Zero Appliance Repair [GEOGRAPHIC_DATA] [PHONE_NUMBER]" at bounding box center [500, 103] width 457 height 79
click at [313, 252] on div "Business location Sub Zero Appliance Repair [GEOGRAPHIC_DATA] [PHONE_NUMBER] Ap…" at bounding box center [500, 194] width 457 height 254
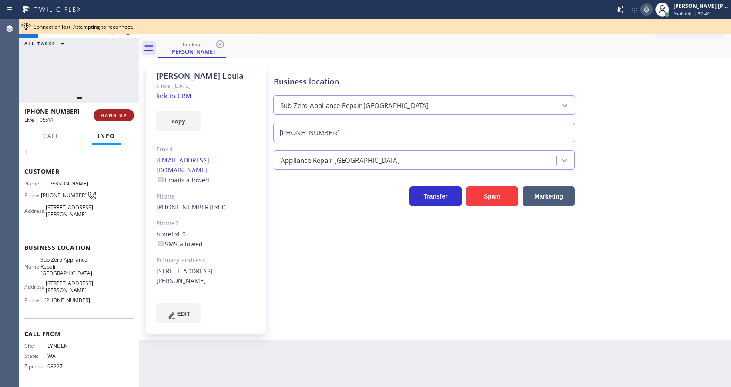
click at [116, 115] on span "HANG UP" at bounding box center [114, 115] width 27 height 6
click at [116, 115] on span "COMPLETE" at bounding box center [112, 115] width 30 height 6
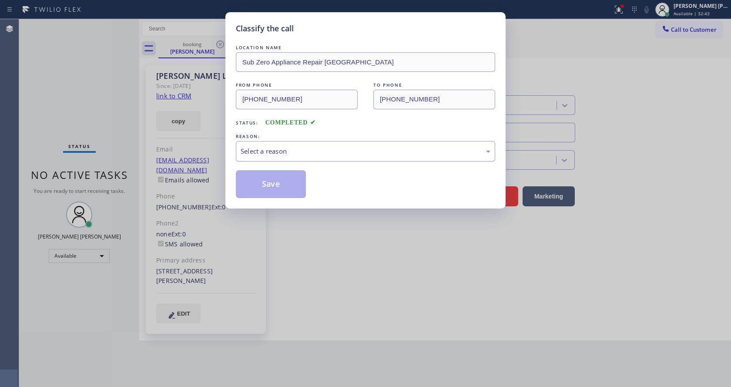
click at [285, 154] on div "Select a reason" at bounding box center [366, 151] width 250 height 10
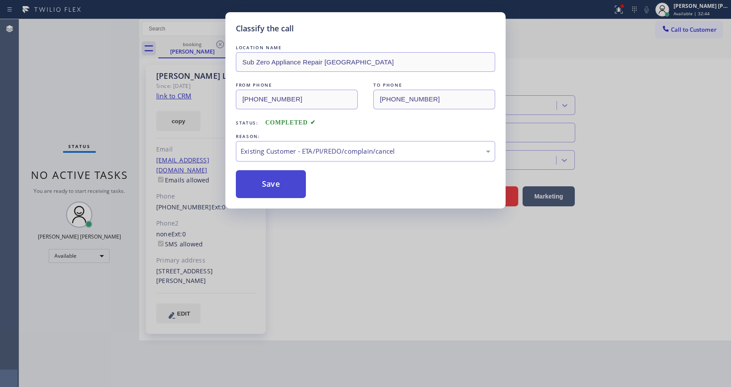
click at [268, 174] on button "Save" at bounding box center [271, 184] width 70 height 28
click at [332, 238] on div "Classify the call LOCATION NAME Sub Zero Appliance Repair [GEOGRAPHIC_DATA] FRO…" at bounding box center [365, 193] width 731 height 387
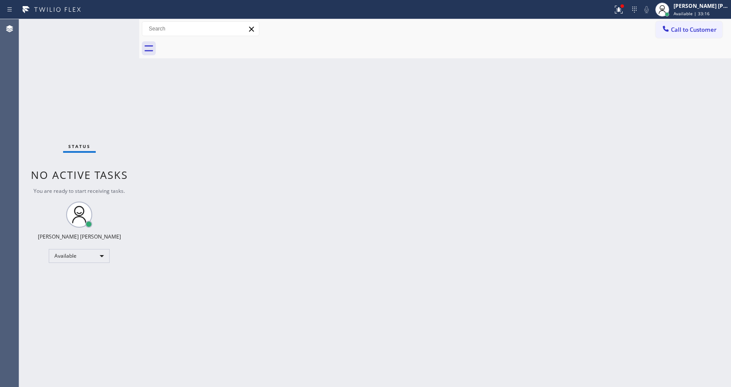
drag, startPoint x: 169, startPoint y: 63, endPoint x: 156, endPoint y: 53, distance: 16.1
click at [169, 63] on div "Back to Dashboard Change Sender ID Customers Technicians Select a contact Outbo…" at bounding box center [435, 203] width 592 height 368
drag, startPoint x: 138, startPoint y: 27, endPoint x: 120, endPoint y: 29, distance: 17.5
click at [120, 29] on div "Status No active tasks You are ready to start receiving tasks. [PERSON_NAME] [P…" at bounding box center [375, 203] width 712 height 368
click at [121, 24] on div "Status No active tasks You are ready to start receiving tasks. [PERSON_NAME] [P…" at bounding box center [79, 203] width 120 height 368
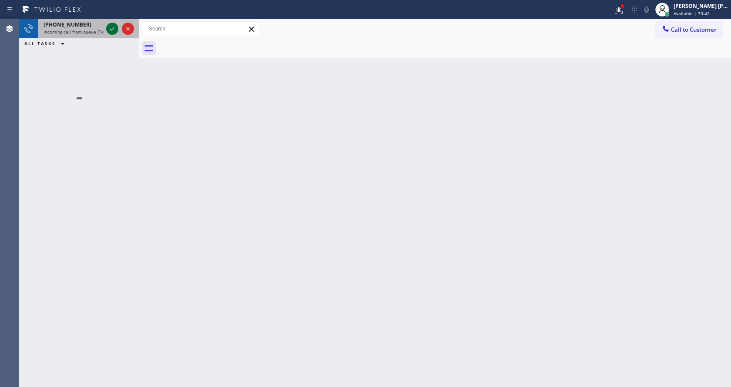
click at [114, 28] on icon at bounding box center [112, 28] width 4 height 3
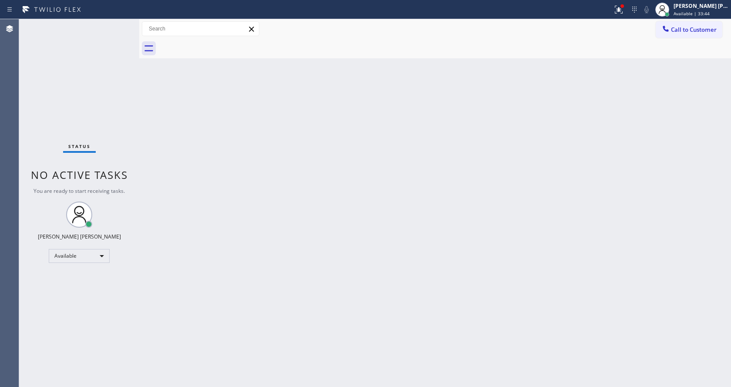
click at [323, 240] on div "Back to Dashboard Change Sender ID Customers Technicians Select a contact Outbo…" at bounding box center [435, 203] width 592 height 368
click at [202, 165] on div "Back to Dashboard Change Sender ID Customers Technicians Select a contact Outbo…" at bounding box center [435, 203] width 592 height 368
drag, startPoint x: 138, startPoint y: 34, endPoint x: 114, endPoint y: 34, distance: 23.5
click at [114, 34] on div "Status No active tasks You are ready to start receiving tasks. [PERSON_NAME] [P…" at bounding box center [375, 203] width 712 height 368
click at [118, 25] on div "Status No active tasks You are ready to start receiving tasks. [PERSON_NAME] [P…" at bounding box center [79, 203] width 120 height 368
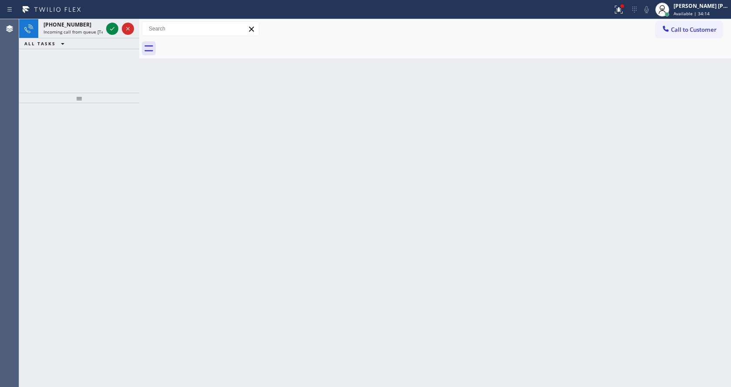
click at [196, 139] on div "Back to Dashboard Change Sender ID Customers Technicians Select a contact Outbo…" at bounding box center [435, 203] width 592 height 368
click at [109, 25] on icon at bounding box center [112, 29] width 10 height 10
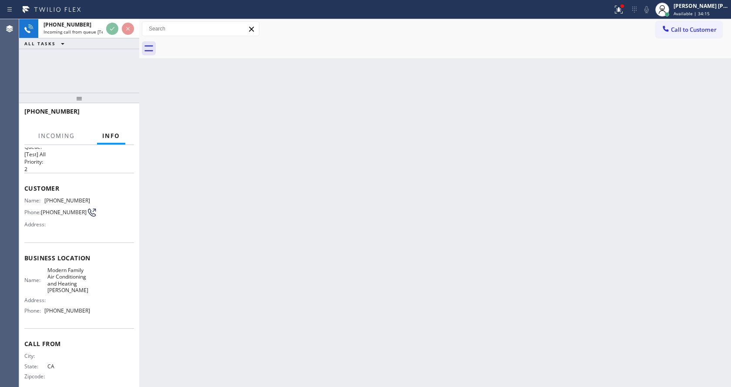
scroll to position [25, 0]
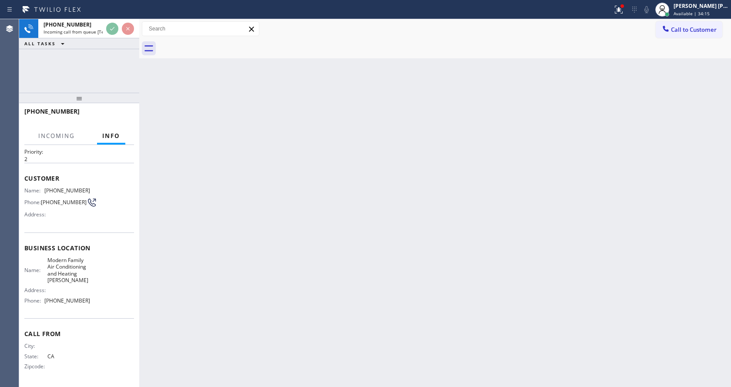
click at [307, 230] on div "Back to Dashboard Change Sender ID Customers Technicians Select a contact Outbo…" at bounding box center [435, 203] width 592 height 368
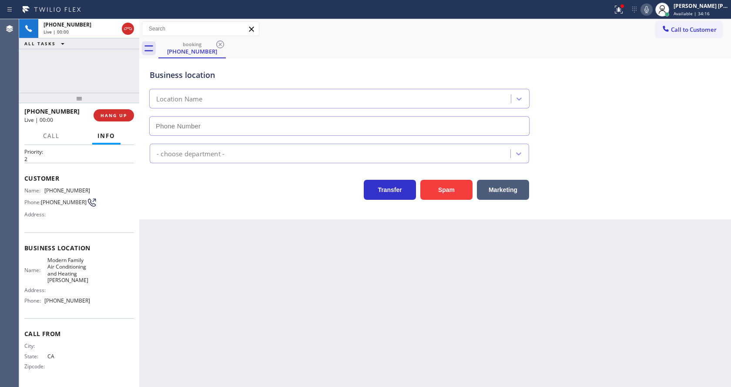
type input "[PHONE_NUMBER]"
click at [279, 303] on div "Back to Dashboard Change Sender ID Customers Technicians Select a contact Outbo…" at bounding box center [435, 203] width 592 height 368
click at [226, 279] on div "Back to Dashboard Change Sender ID Customers Technicians Select a contact Outbo…" at bounding box center [435, 203] width 592 height 368
click at [629, 8] on div at bounding box center [618, 9] width 19 height 10
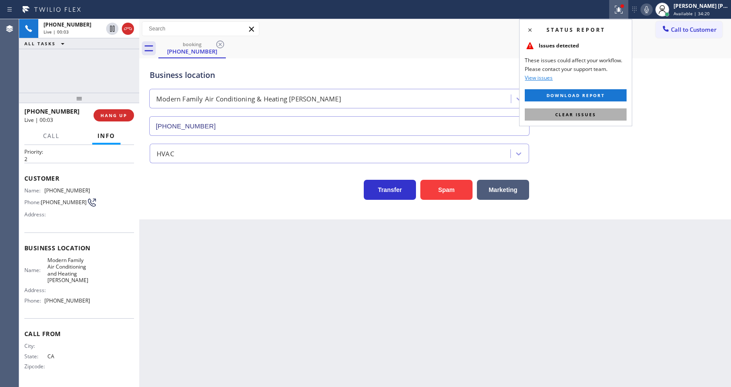
click at [603, 114] on button "Clear issues" at bounding box center [576, 114] width 102 height 12
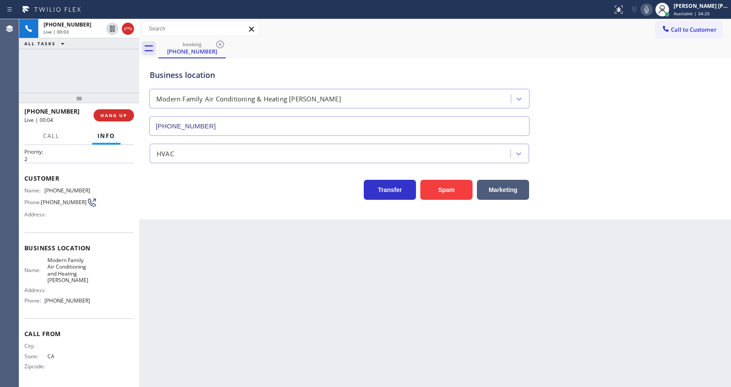
click at [641, 114] on div "Business location Modern Family Air Conditioning & Heating [PERSON_NAME] [PHONE…" at bounding box center [435, 96] width 575 height 79
click at [289, 296] on div "Back to Dashboard Change Sender ID Customers Technicians Select a contact Outbo…" at bounding box center [435, 203] width 592 height 368
click at [228, 262] on div "Back to Dashboard Change Sender ID Customers Technicians Select a contact Outbo…" at bounding box center [435, 203] width 592 height 368
click at [390, 260] on div "Back to Dashboard Change Sender ID Customers Technicians Select a contact Outbo…" at bounding box center [435, 203] width 592 height 368
click at [446, 189] on button "Spam" at bounding box center [447, 190] width 52 height 20
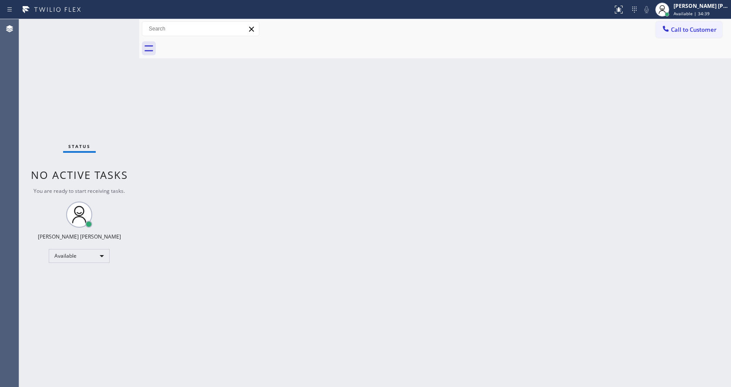
click at [120, 23] on div "Status No active tasks You are ready to start receiving tasks. [PERSON_NAME] [P…" at bounding box center [79, 203] width 120 height 368
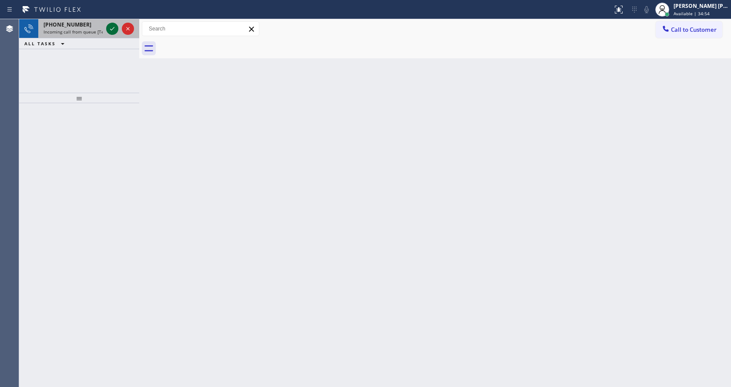
click at [114, 27] on icon at bounding box center [112, 29] width 10 height 10
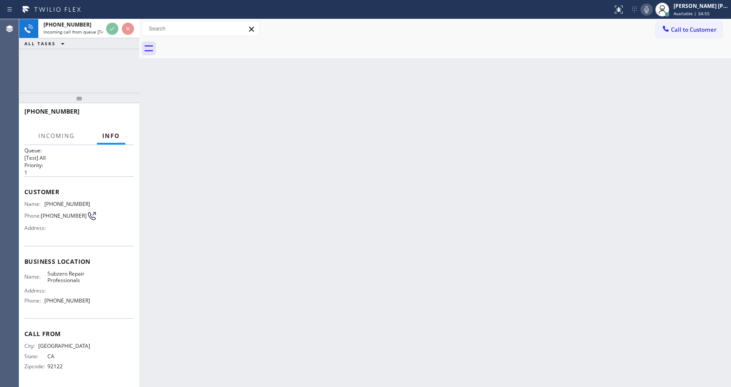
scroll to position [11, 0]
click at [285, 219] on div "Back to Dashboard Change Sender ID Customers Technicians Select a contact Outbo…" at bounding box center [435, 203] width 592 height 368
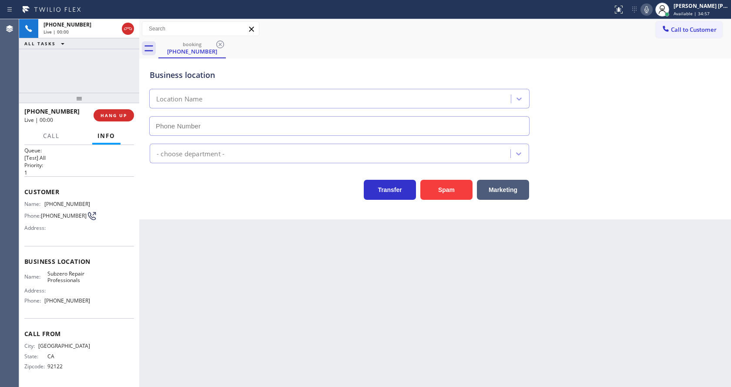
type input "[PHONE_NUMBER]"
click at [274, 282] on div "Back to Dashboard Change Sender ID Customers Technicians Select a contact Outbo…" at bounding box center [435, 203] width 592 height 368
click at [216, 286] on div "Back to Dashboard Change Sender ID Customers Technicians Select a contact Outbo…" at bounding box center [435, 203] width 592 height 368
drag, startPoint x: 75, startPoint y: 282, endPoint x: 64, endPoint y: 258, distance: 26.7
click at [75, 282] on span "Subzero Repair Professionals" at bounding box center [68, 276] width 43 height 13
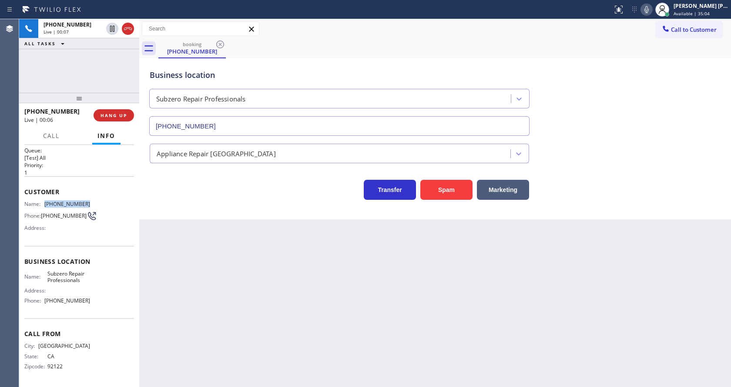
drag, startPoint x: 44, startPoint y: 198, endPoint x: 101, endPoint y: 203, distance: 57.3
click at [101, 203] on div "Name: [PHONE_NUMBER] Phone: [PHONE_NUMBER] Address:" at bounding box center [79, 218] width 110 height 34
copy div "[PHONE_NUMBER]"
drag, startPoint x: 243, startPoint y: 291, endPoint x: 238, endPoint y: 327, distance: 36.9
click at [239, 317] on div "Back to Dashboard Change Sender ID Customers Technicians Select a contact Outbo…" at bounding box center [435, 203] width 592 height 368
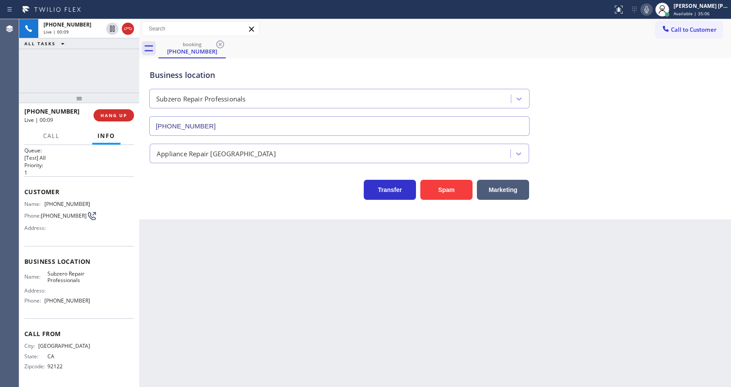
click at [90, 273] on div "Name: Subzero Repair Professionals Address: Phone: [PHONE_NUMBER]" at bounding box center [79, 288] width 110 height 37
drag, startPoint x: 44, startPoint y: 270, endPoint x: 88, endPoint y: 283, distance: 46.0
click at [88, 283] on div "Name: Subzero Repair Professionals Address: Phone: [PHONE_NUMBER]" at bounding box center [79, 288] width 110 height 37
copy span "Subzero Repair Professionals"
click at [213, 288] on div "Back to Dashboard Change Sender ID Customers Technicians Select a contact Outbo…" at bounding box center [435, 203] width 592 height 368
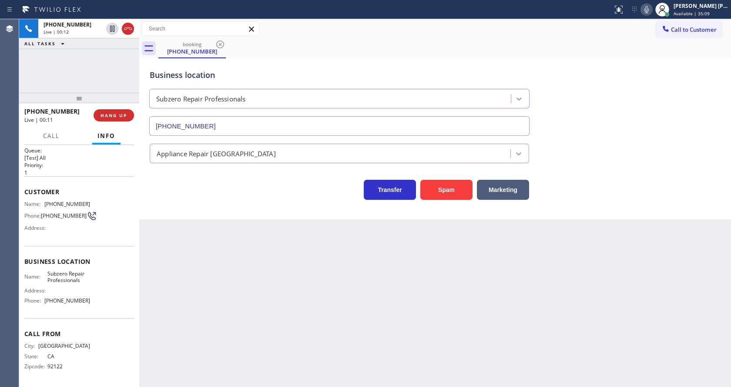
click at [115, 270] on div "Name: Subzero Repair Professionals Address: Phone: [PHONE_NUMBER]" at bounding box center [79, 288] width 110 height 37
drag, startPoint x: 44, startPoint y: 300, endPoint x: 91, endPoint y: 305, distance: 46.5
click at [91, 305] on div "Name: Subzero Repair Professionals Address: Phone: [PHONE_NUMBER]" at bounding box center [79, 288] width 110 height 37
copy div "[PHONE_NUMBER]"
click at [233, 296] on div "Back to Dashboard Change Sender ID Customers Technicians Select a contact Outbo…" at bounding box center [435, 203] width 592 height 368
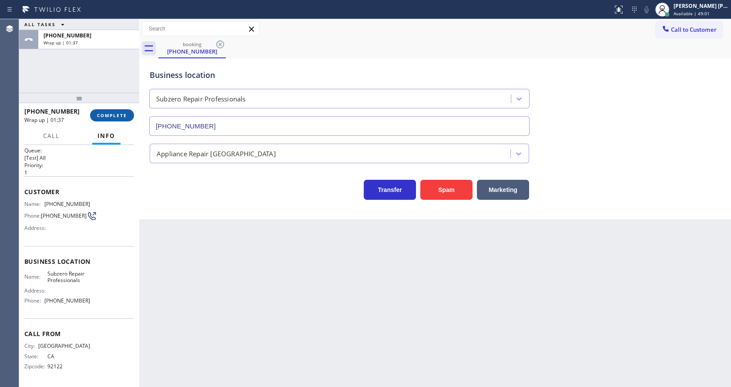
click at [106, 113] on span "COMPLETE" at bounding box center [112, 115] width 30 height 6
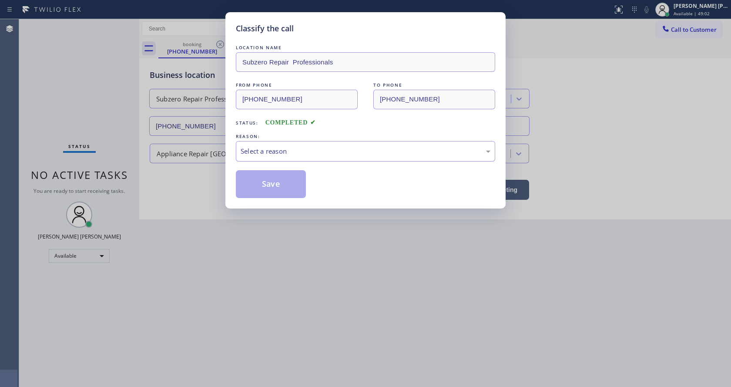
click at [284, 146] on div "Select a reason" at bounding box center [366, 151] width 250 height 10
click at [263, 189] on button "Save" at bounding box center [271, 184] width 70 height 28
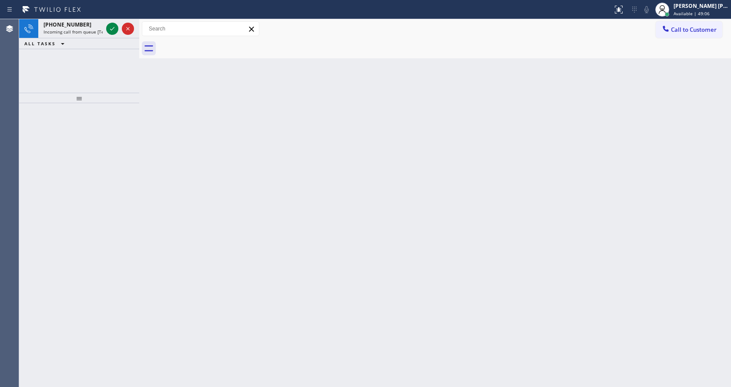
drag, startPoint x: 94, startPoint y: 118, endPoint x: 107, endPoint y: 65, distance: 54.9
click at [94, 118] on div at bounding box center [79, 245] width 120 height 284
click at [111, 30] on icon at bounding box center [112, 29] width 10 height 10
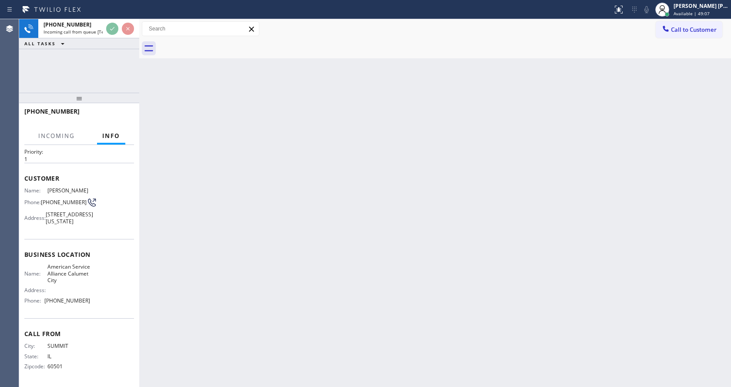
scroll to position [31, 0]
click at [332, 256] on div "Back to Dashboard Change Sender ID Customers Technicians Select a contact Outbo…" at bounding box center [435, 203] width 592 height 368
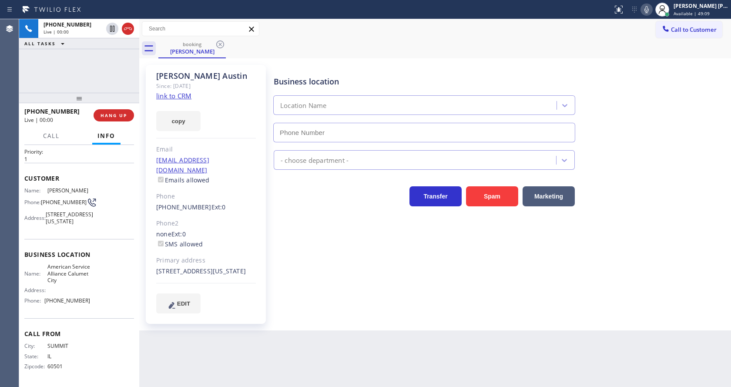
type input "[PHONE_NUMBER]"
click at [307, 255] on div "Business location American Service Alliance [GEOGRAPHIC_DATA] [PHONE_NUMBER] Ap…" at bounding box center [500, 189] width 457 height 244
click at [178, 103] on div "copy" at bounding box center [206, 116] width 100 height 30
click at [178, 96] on link "link to CRM" at bounding box center [173, 95] width 35 height 9
click at [295, 273] on div "Business location American Service Alliance [GEOGRAPHIC_DATA] [PHONE_NUMBER] Ap…" at bounding box center [500, 189] width 457 height 244
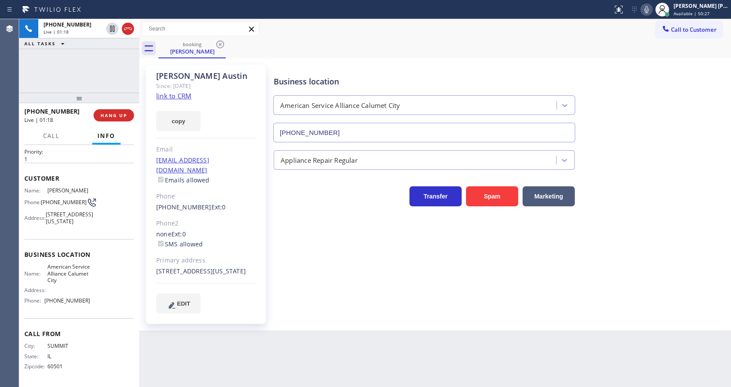
click at [649, 11] on icon at bounding box center [647, 9] width 4 height 7
click at [113, 27] on icon at bounding box center [112, 29] width 4 height 6
click at [286, 197] on div "Transfer Spam Marketing" at bounding box center [424, 194] width 305 height 24
click at [253, 231] on div "none Ext: 0 SMS allowed" at bounding box center [206, 239] width 100 height 20
click at [198, 151] on div "Email" at bounding box center [206, 150] width 100 height 10
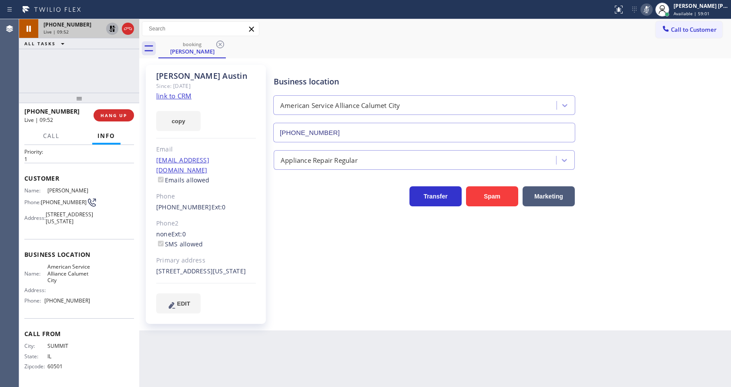
click at [311, 357] on div "Back to Dashboard Change Sender ID Customers Technicians Select a contact Outbo…" at bounding box center [435, 203] width 592 height 368
click at [297, 366] on div "Back to Dashboard Change Sender ID Customers Technicians Select a contact Outbo…" at bounding box center [435, 203] width 592 height 368
drag, startPoint x: 477, startPoint y: 274, endPoint x: 333, endPoint y: 5, distance: 305.4
click at [477, 273] on div "Business location American Service Alliance [GEOGRAPHIC_DATA] [PHONE_NUMBER] Ap…" at bounding box center [500, 189] width 457 height 244
click at [277, 260] on div "Business location American Service Alliance [GEOGRAPHIC_DATA] [PHONE_NUMBER] Ap…" at bounding box center [500, 189] width 457 height 244
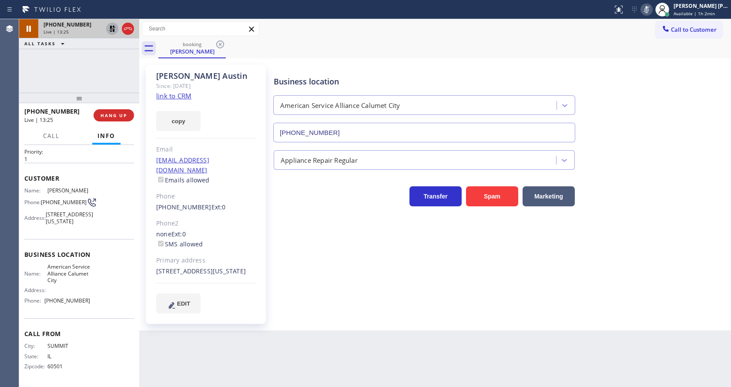
click at [114, 27] on icon at bounding box center [112, 29] width 6 height 6
click at [647, 4] on icon at bounding box center [647, 9] width 10 height 10
click at [652, 34] on div "Call to Customer Outbound call Location Search location Your caller id phone nu…" at bounding box center [435, 28] width 592 height 15
click at [252, 256] on div "Primary address" at bounding box center [206, 261] width 100 height 10
click at [269, 352] on div "Back to Dashboard Change Sender ID Customers Technicians Select a contact Outbo…" at bounding box center [435, 203] width 592 height 368
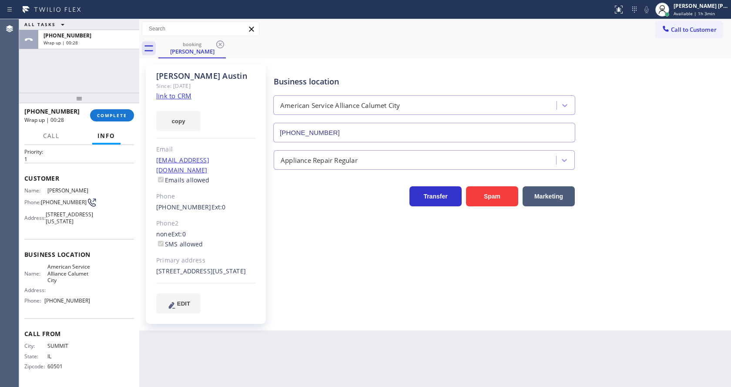
click at [269, 194] on div "[PERSON_NAME] Since: [DATE] link to CRM copy Email [EMAIL_ADDRESS][DOMAIN_NAME]…" at bounding box center [206, 195] width 131 height 268
click at [102, 116] on span "COMPLETE" at bounding box center [112, 115] width 30 height 6
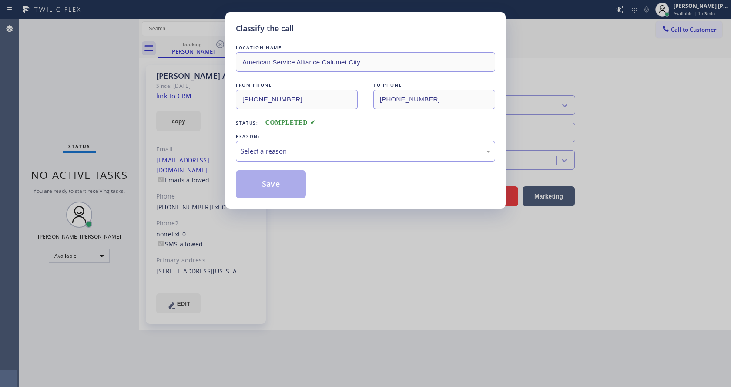
click at [289, 151] on div "Select a reason" at bounding box center [366, 151] width 250 height 10
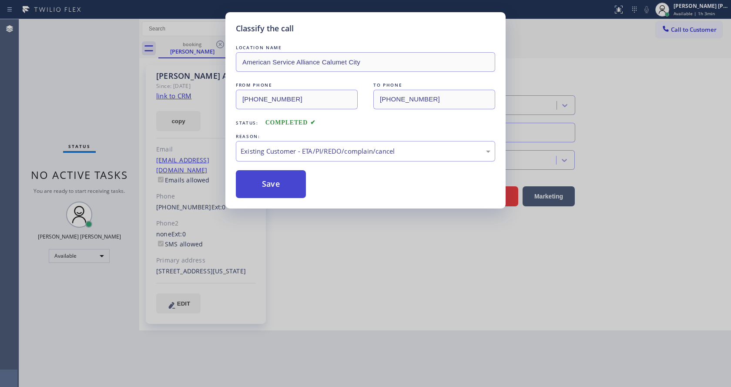
click at [261, 185] on button "Save" at bounding box center [271, 184] width 70 height 28
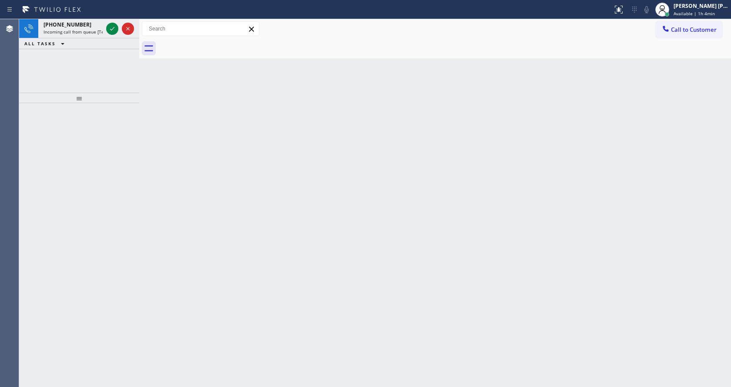
click at [103, 79] on div "[PHONE_NUMBER] Incoming call from queue [Test] All ALL TASKS ALL TASKS ACTIVE T…" at bounding box center [79, 56] width 120 height 74
click at [111, 24] on icon at bounding box center [112, 29] width 10 height 10
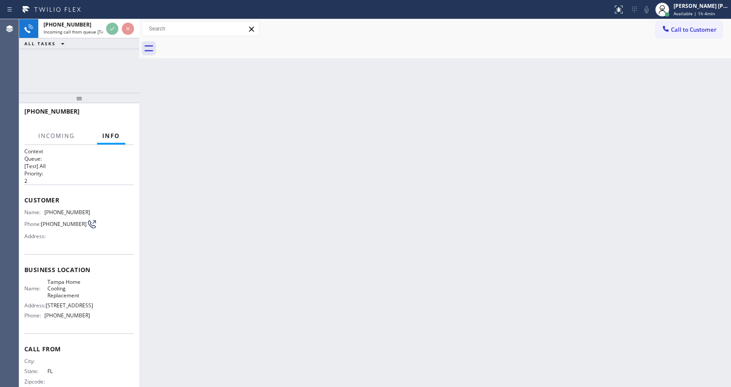
scroll to position [31, 0]
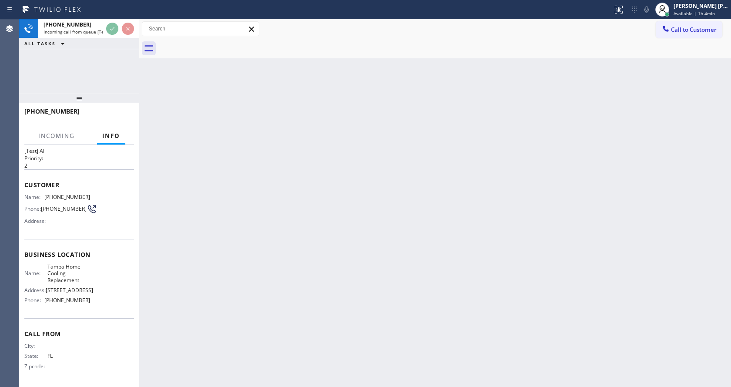
click at [302, 245] on div "Back to Dashboard Change Sender ID Customers Technicians Select a contact Outbo…" at bounding box center [435, 203] width 592 height 368
click at [211, 300] on div "Back to Dashboard Change Sender ID Customers Technicians Select a contact Outbo…" at bounding box center [435, 203] width 592 height 368
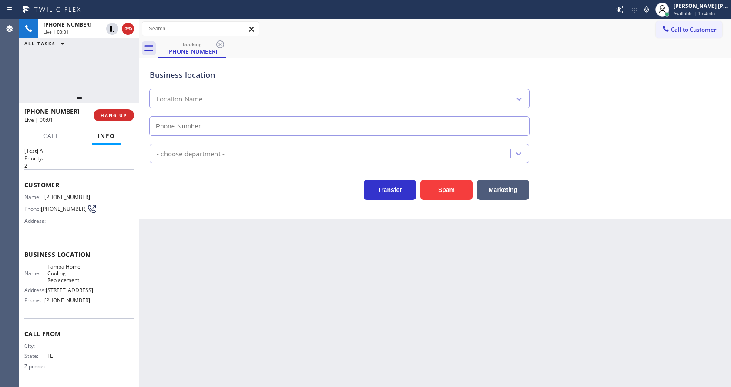
type input "[PHONE_NUMBER]"
click at [225, 283] on div "Back to Dashboard Change Sender ID Customers Technicians Select a contact Outbo…" at bounding box center [435, 203] width 592 height 368
drag, startPoint x: 191, startPoint y: 321, endPoint x: 195, endPoint y: 350, distance: 29.0
click at [191, 321] on div "Back to Dashboard Change Sender ID Customers Technicians Select a contact Outbo…" at bounding box center [435, 203] width 592 height 368
click at [432, 313] on div "Back to Dashboard Change Sender ID Customers Technicians Select a contact Outbo…" at bounding box center [435, 203] width 592 height 368
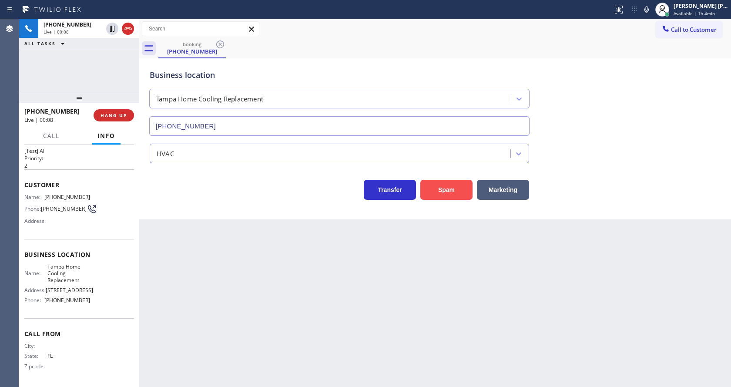
click at [437, 196] on button "Spam" at bounding box center [447, 190] width 52 height 20
click at [296, 330] on div "Back to Dashboard Change Sender ID Customers Technicians Select a contact Outbo…" at bounding box center [435, 203] width 592 height 368
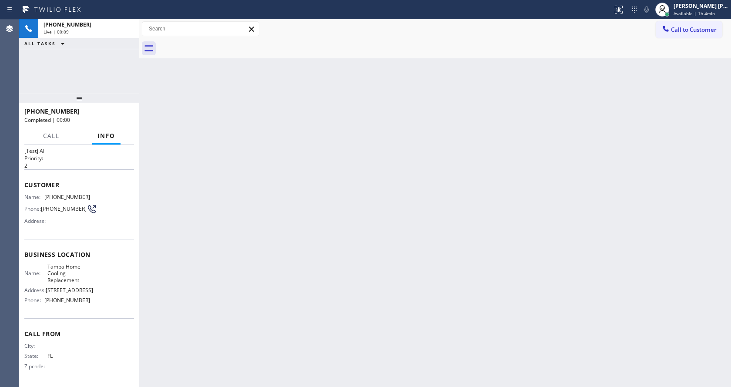
click at [355, 257] on div "Back to Dashboard Change Sender ID Customers Technicians Select a contact Outbo…" at bounding box center [435, 203] width 592 height 368
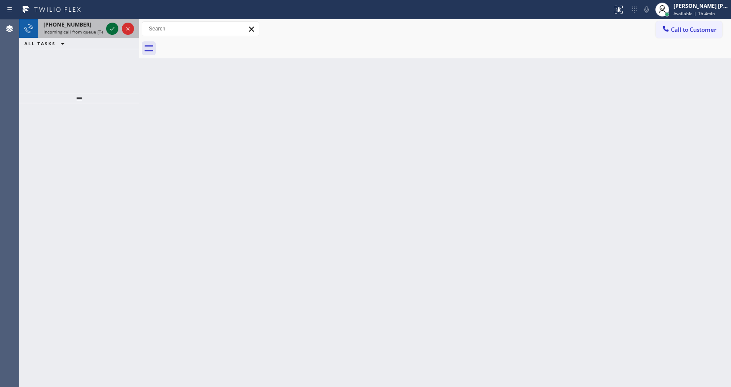
click at [112, 27] on icon at bounding box center [112, 29] width 10 height 10
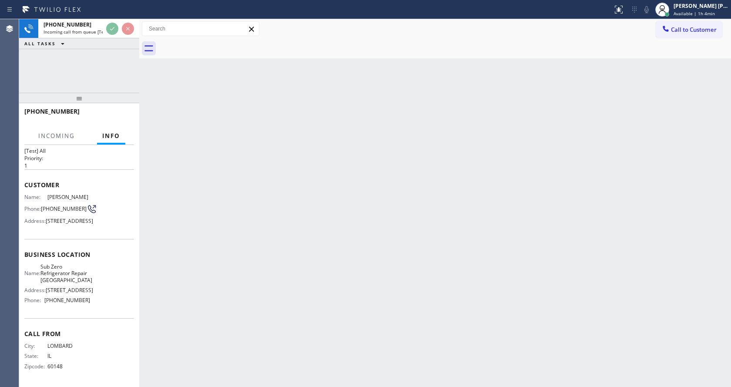
scroll to position [45, 0]
click at [289, 211] on div "Back to Dashboard Change Sender ID Customers Technicians Select a contact Outbo…" at bounding box center [435, 203] width 592 height 368
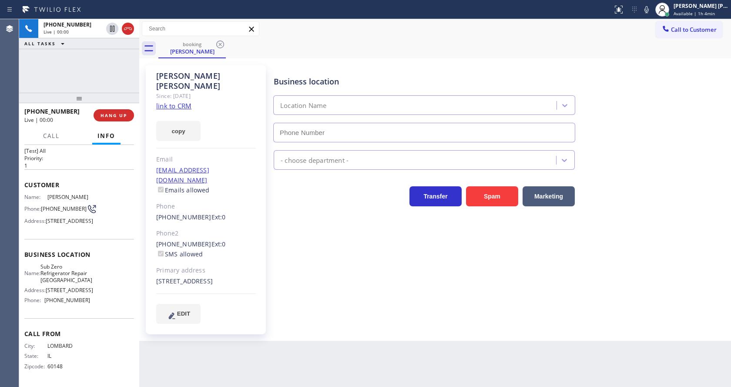
type input "[PHONE_NUMBER]"
click at [338, 267] on div "Business location Sub Zero Refrigerator Repair [GEOGRAPHIC_DATA] [PHONE_NUMBER]…" at bounding box center [500, 194] width 457 height 254
click at [189, 101] on link "link to CRM" at bounding box center [173, 105] width 35 height 9
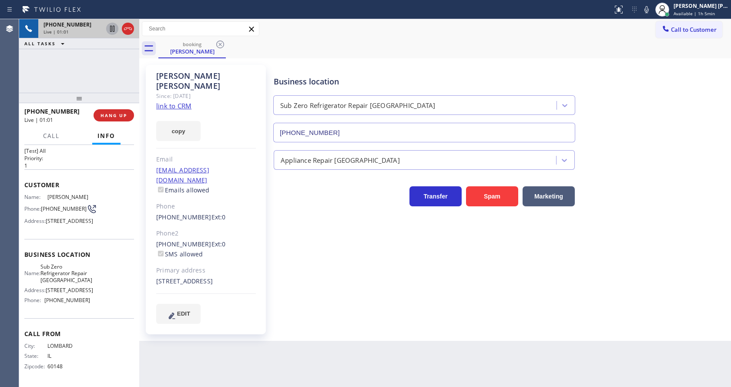
click at [113, 28] on icon at bounding box center [112, 29] width 4 height 6
click at [653, 3] on button at bounding box center [647, 9] width 12 height 12
click at [658, 98] on div "Business location Sub Zero Refrigerator Repair [GEOGRAPHIC_DATA] [PHONE_NUMBER]" at bounding box center [500, 103] width 457 height 79
click at [338, 273] on div "Business location Sub Zero Refrigerator Repair [GEOGRAPHIC_DATA] [PHONE_NUMBER]…" at bounding box center [500, 194] width 457 height 254
click at [111, 27] on icon at bounding box center [112, 29] width 6 height 6
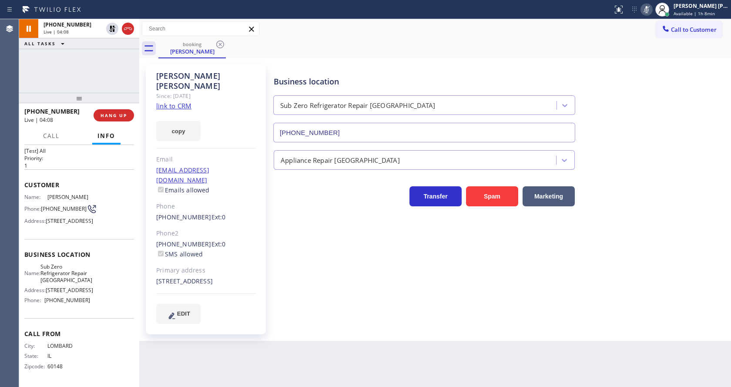
click at [652, 9] on icon at bounding box center [647, 9] width 10 height 10
click at [656, 54] on div "booking [PERSON_NAME]" at bounding box center [444, 49] width 573 height 20
click at [109, 110] on button "HANG UP" at bounding box center [114, 115] width 40 height 12
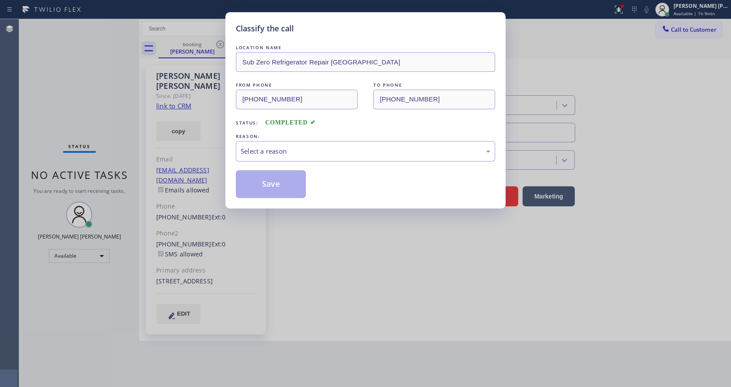
click at [109, 110] on div "Classify the call LOCATION NAME Sub Zero Refrigerator Repair [GEOGRAPHIC_DATA] …" at bounding box center [365, 193] width 731 height 387
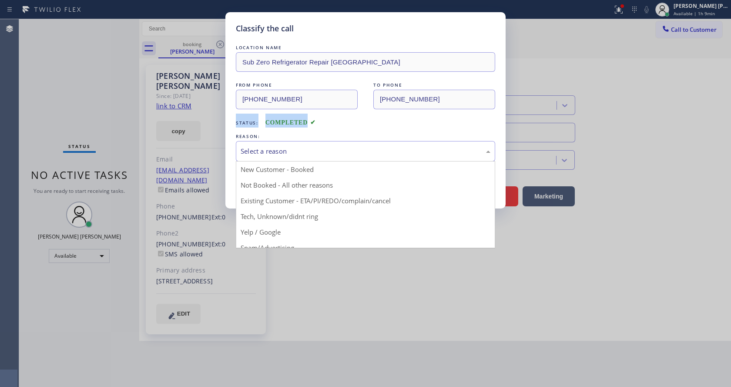
click at [253, 146] on div "Select a reason" at bounding box center [366, 151] width 250 height 10
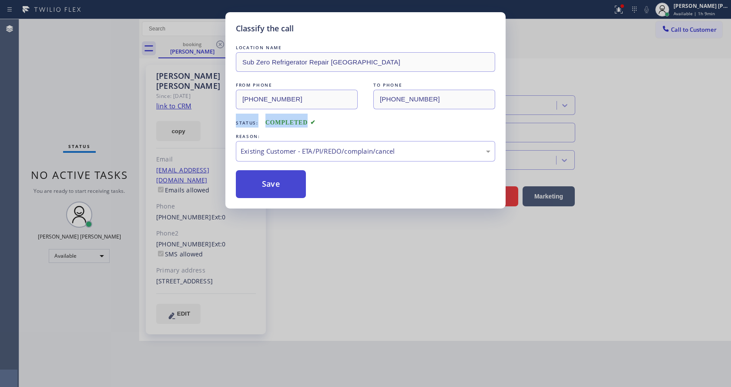
click at [269, 190] on button "Save" at bounding box center [271, 184] width 70 height 28
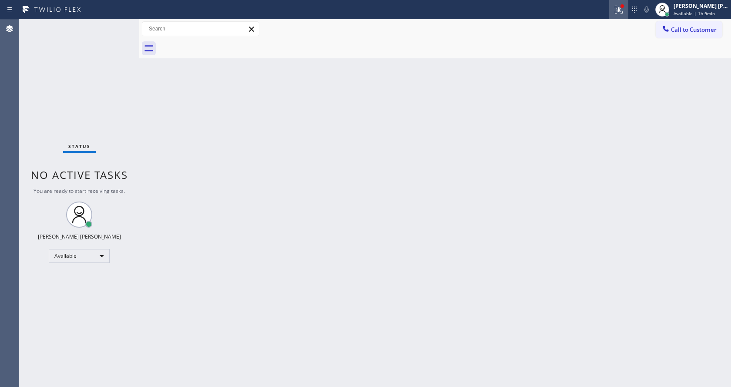
click at [619, 8] on icon at bounding box center [619, 9] width 10 height 10
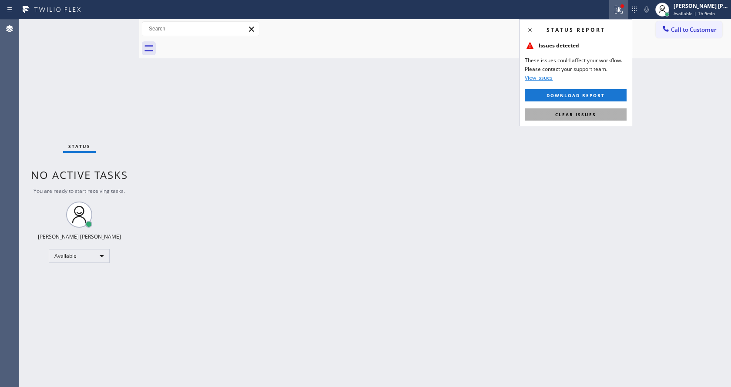
click at [581, 114] on span "Clear issues" at bounding box center [575, 114] width 41 height 6
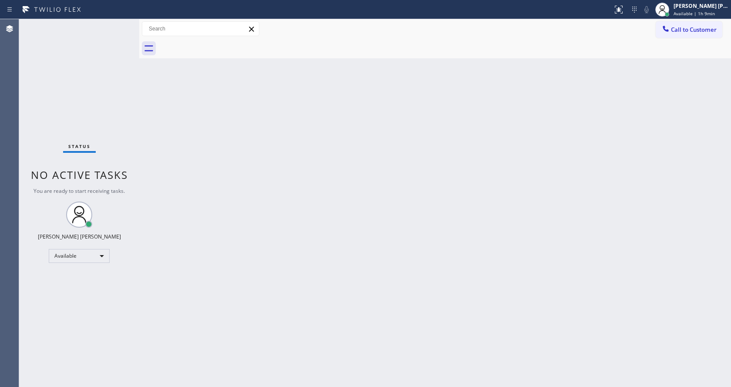
drag, startPoint x: 584, startPoint y: 136, endPoint x: 559, endPoint y: 156, distance: 32.5
click at [584, 136] on div "Back to Dashboard Change Sender ID Customers Technicians Select a contact Outbo…" at bounding box center [435, 203] width 592 height 368
click at [199, 240] on div "Back to Dashboard Change Sender ID Customers Technicians Select a contact Outbo…" at bounding box center [435, 203] width 592 height 368
click at [156, 135] on div "Back to Dashboard Change Sender ID Customers Technicians Select a contact Outbo…" at bounding box center [435, 203] width 592 height 368
click at [684, 16] on span "Available | 1h 9min" at bounding box center [694, 13] width 41 height 6
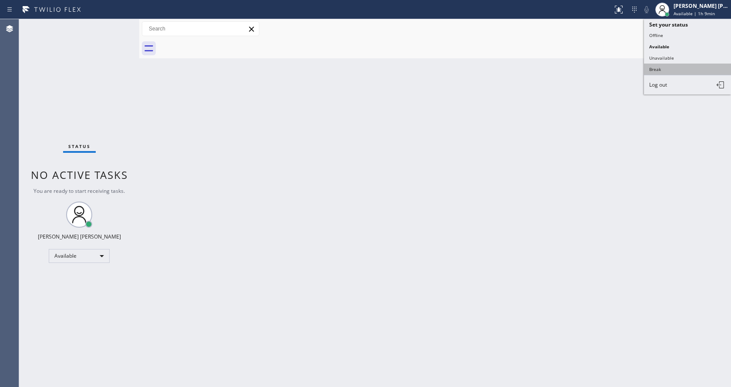
click at [670, 67] on button "Break" at bounding box center [687, 69] width 87 height 11
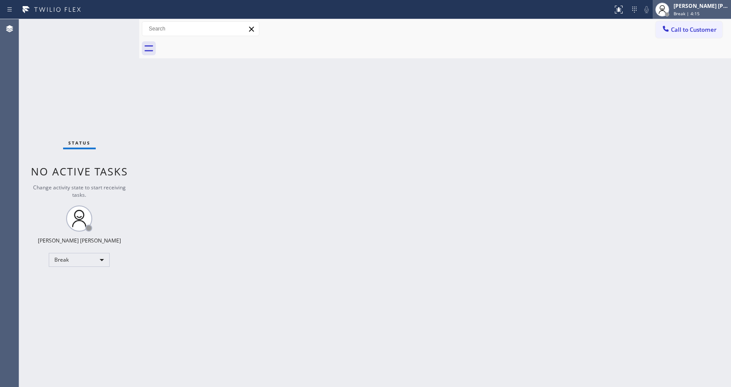
click at [688, 12] on span "Break | 4:15" at bounding box center [687, 13] width 26 height 6
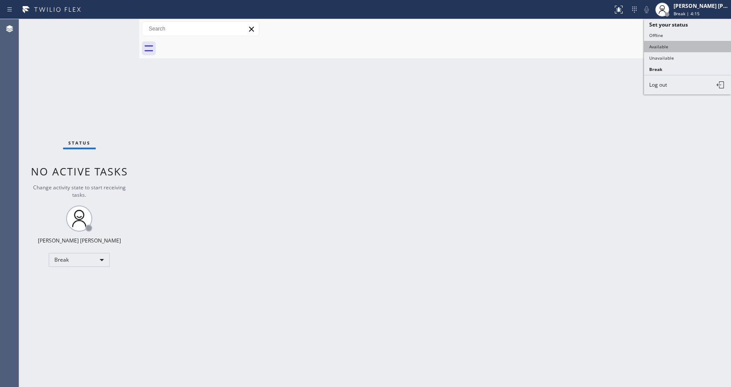
click at [670, 46] on button "Available" at bounding box center [687, 46] width 87 height 11
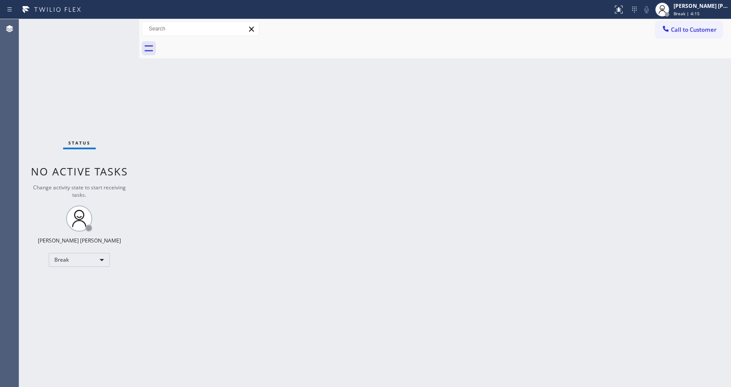
click at [555, 148] on div "Back to Dashboard Change Sender ID Customers Technicians Select a contact Outbo…" at bounding box center [435, 203] width 592 height 368
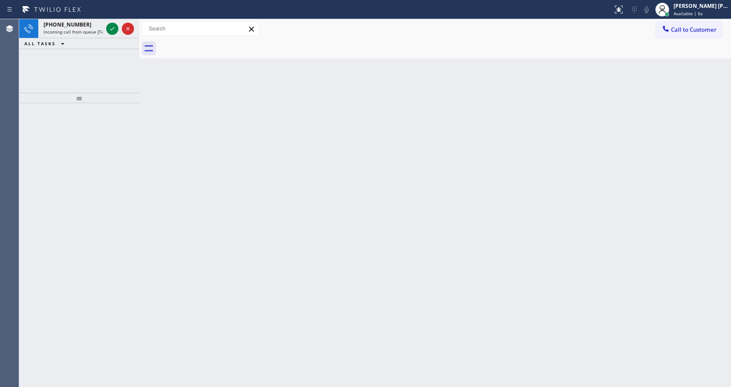
click at [100, 130] on div at bounding box center [79, 245] width 120 height 284
click at [77, 30] on span "Incoming call from queue [Test] All" at bounding box center [80, 32] width 72 height 6
click at [97, 27] on div "[PHONE_NUMBER]" at bounding box center [73, 24] width 59 height 7
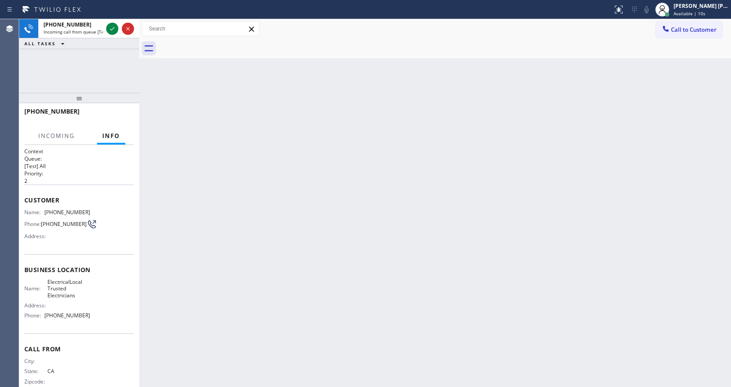
click at [444, 98] on div "Back to Dashboard Change Sender ID Customers Technicians Select a contact Outbo…" at bounding box center [435, 203] width 592 height 368
click at [116, 26] on icon at bounding box center [112, 29] width 10 height 10
click at [271, 123] on div "Back to Dashboard Change Sender ID Customers Technicians Select a contact Outbo…" at bounding box center [435, 203] width 592 height 368
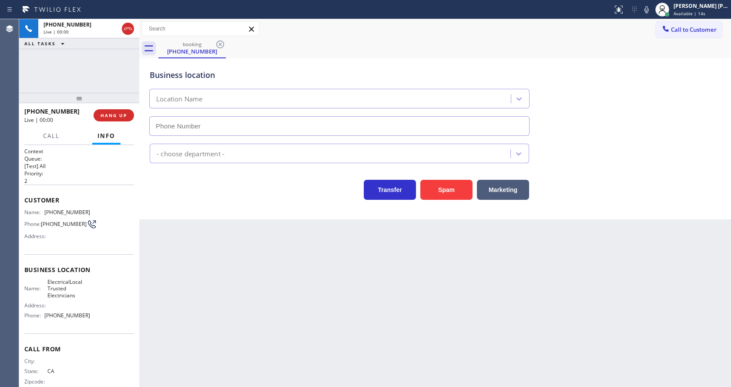
type input "[PHONE_NUMBER]"
click at [264, 303] on div "Back to Dashboard Change Sender ID Customers Technicians Select a contact Outbo…" at bounding box center [435, 203] width 592 height 368
click at [263, 257] on div "Back to Dashboard Change Sender ID Customers Technicians Select a contact Outbo…" at bounding box center [435, 203] width 592 height 368
click at [452, 190] on button "Spam" at bounding box center [447, 190] width 52 height 20
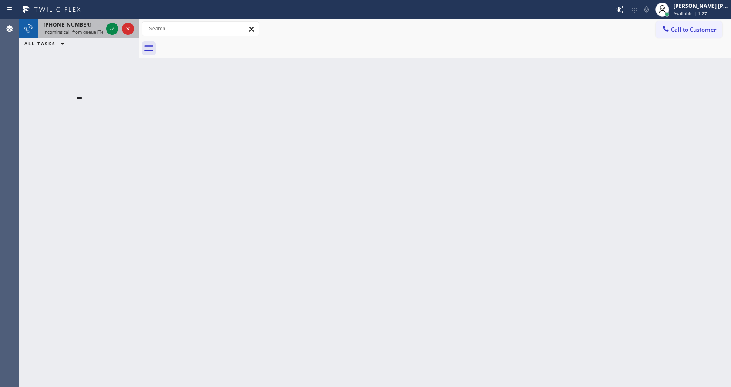
click at [95, 27] on div "[PHONE_NUMBER]" at bounding box center [73, 24] width 59 height 7
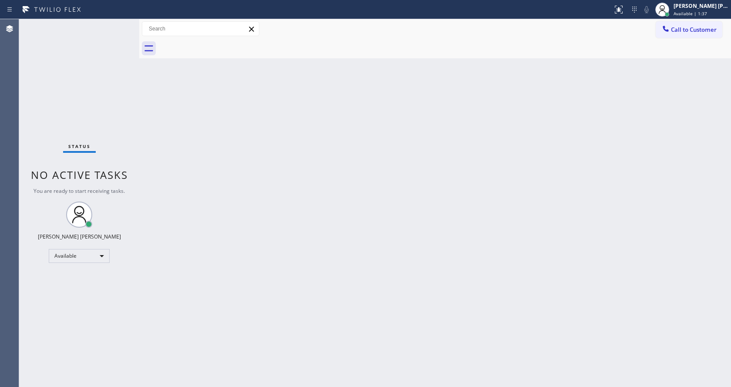
click at [230, 251] on div "Back to Dashboard Change Sender ID Customers Technicians Select a contact Outbo…" at bounding box center [435, 203] width 592 height 368
drag, startPoint x: 202, startPoint y: 212, endPoint x: 194, endPoint y: 205, distance: 11.1
click at [202, 212] on div "Back to Dashboard Change Sender ID Customers Technicians Select a contact Outbo…" at bounding box center [435, 203] width 592 height 368
click at [118, 23] on div "Status No active tasks You are ready to start receiving tasks. [PERSON_NAME] [P…" at bounding box center [79, 203] width 120 height 368
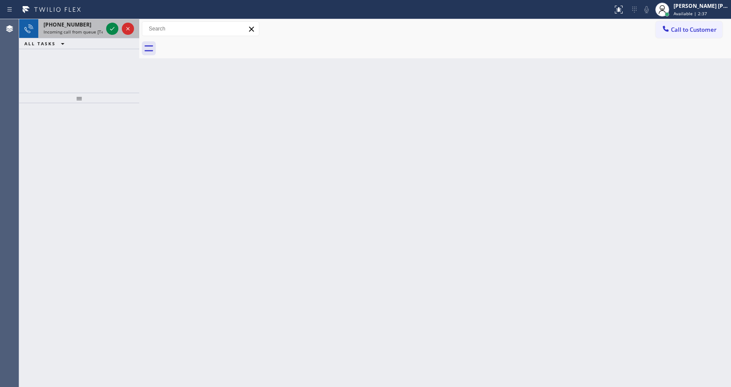
click at [85, 34] on span "Incoming call from queue [Test] All" at bounding box center [80, 32] width 72 height 6
click at [114, 29] on icon at bounding box center [112, 29] width 10 height 10
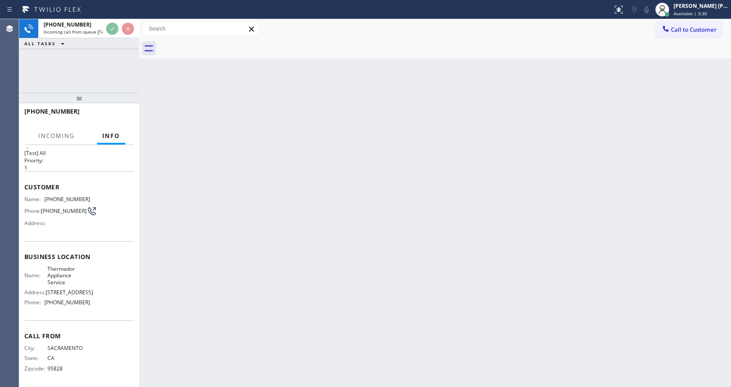
scroll to position [25, 0]
click at [256, 252] on div "Back to Dashboard Change Sender ID Customers Technicians Select a contact Outbo…" at bounding box center [435, 203] width 592 height 368
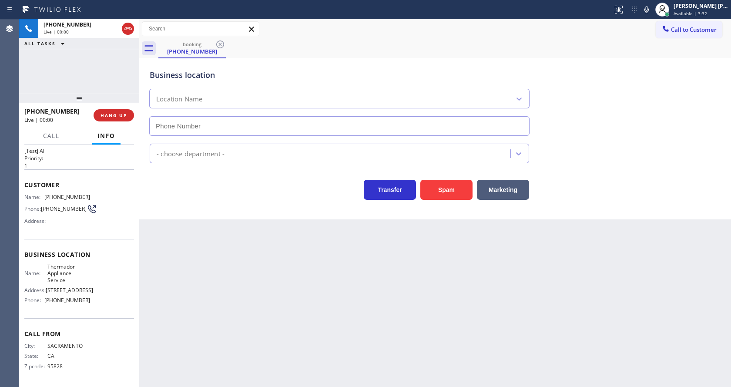
type input "[PHONE_NUMBER]"
click at [314, 297] on div "Back to Dashboard Change Sender ID Customers Technicians Select a contact Outbo…" at bounding box center [435, 203] width 592 height 368
click at [300, 299] on div "Back to Dashboard Change Sender ID Customers Technicians Select a contact Outbo…" at bounding box center [435, 203] width 592 height 368
click at [101, 169] on div "Customer Name: [PHONE_NUMBER] Phone: [PHONE_NUMBER] Address:" at bounding box center [79, 204] width 110 height 70
click at [243, 297] on div "Back to Dashboard Change Sender ID Customers Technicians Select a contact Outbo…" at bounding box center [435, 203] width 592 height 368
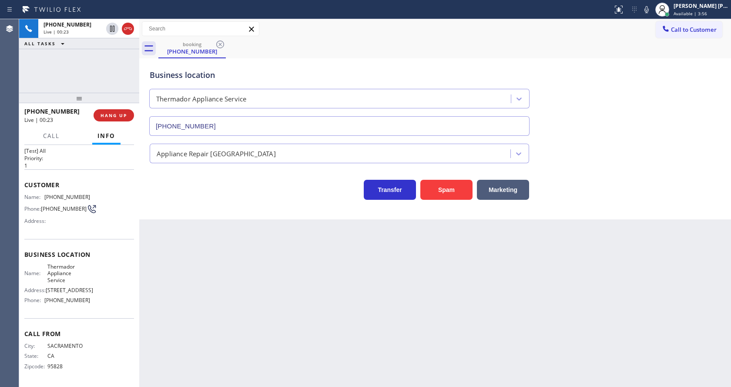
drag, startPoint x: 181, startPoint y: 331, endPoint x: 169, endPoint y: 276, distance: 56.1
click at [181, 331] on div "Back to Dashboard Change Sender ID Customers Technicians Select a contact Outbo…" at bounding box center [435, 203] width 592 height 368
click at [124, 114] on span "COMPLETE" at bounding box center [112, 115] width 30 height 6
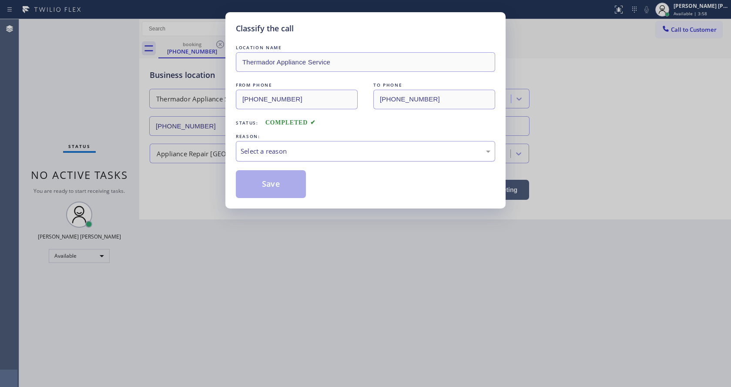
click at [291, 151] on div "Select a reason" at bounding box center [366, 151] width 250 height 10
click at [275, 178] on button "Save" at bounding box center [271, 184] width 70 height 28
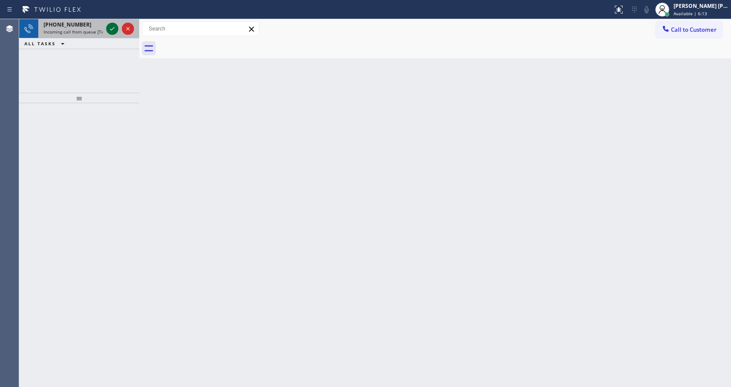
click at [111, 29] on icon at bounding box center [112, 29] width 10 height 10
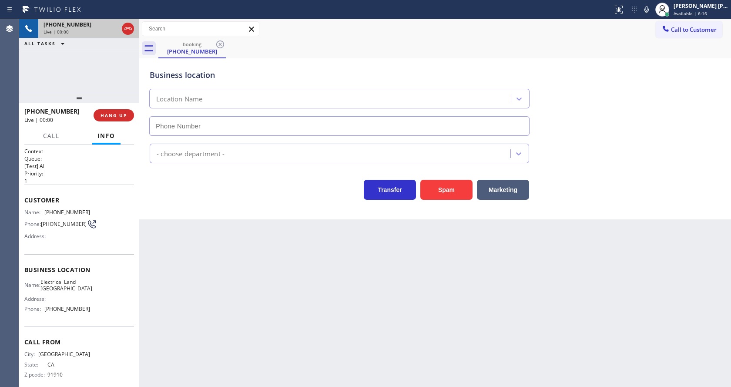
type input "[PHONE_NUMBER]"
click at [279, 328] on div "Back to Dashboard Change Sender ID Customers Technicians Select a contact Outbo…" at bounding box center [435, 203] width 592 height 368
click at [649, 7] on icon at bounding box center [647, 9] width 4 height 7
click at [646, 10] on icon at bounding box center [647, 9] width 10 height 10
click at [627, 106] on div "Business location Electrical Land [GEOGRAPHIC_DATA] [PHONE_NUMBER]" at bounding box center [435, 96] width 575 height 79
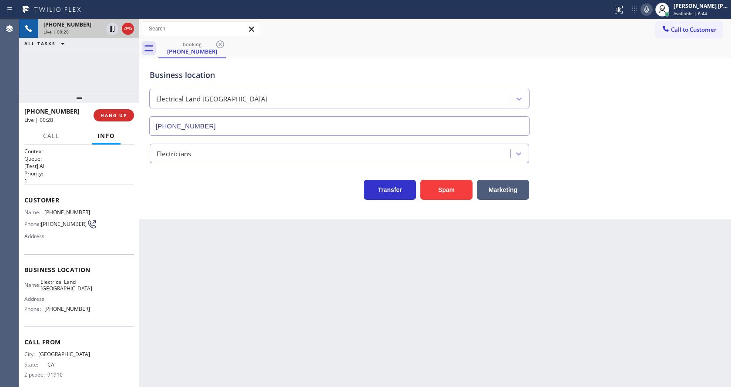
click at [269, 300] on div "Back to Dashboard Change Sender ID Customers Technicians Select a contact Outbo…" at bounding box center [435, 203] width 592 height 368
click at [185, 277] on div "Back to Dashboard Change Sender ID Customers Technicians Select a contact Outbo…" at bounding box center [435, 203] width 592 height 368
click at [109, 113] on span "HANG UP" at bounding box center [114, 115] width 27 height 6
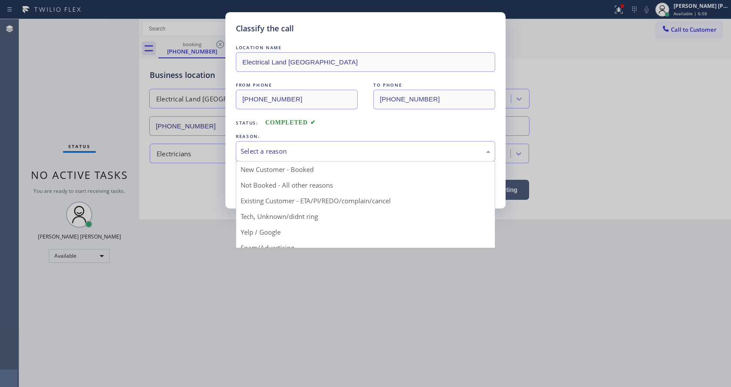
click at [269, 153] on div "Select a reason" at bounding box center [366, 151] width 250 height 10
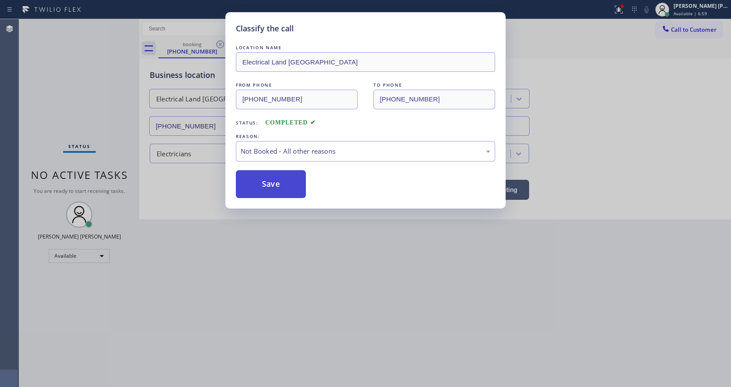
click at [267, 182] on button "Save" at bounding box center [271, 184] width 70 height 28
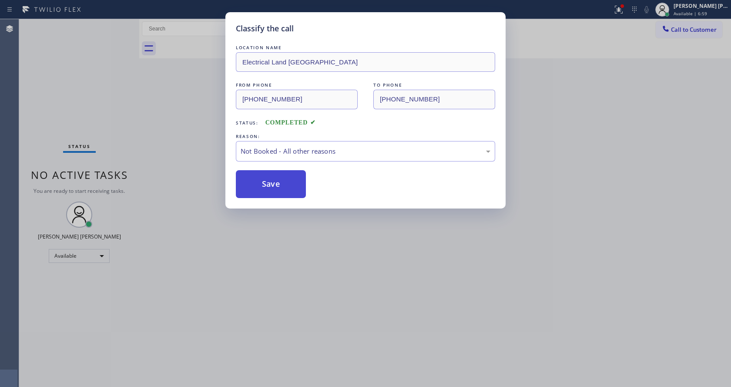
click at [267, 182] on button "Save" at bounding box center [271, 184] width 70 height 28
click at [289, 286] on div "Classify the call LOCATION NAME Electrical Land [GEOGRAPHIC_DATA] FROM PHONE [P…" at bounding box center [365, 193] width 731 height 387
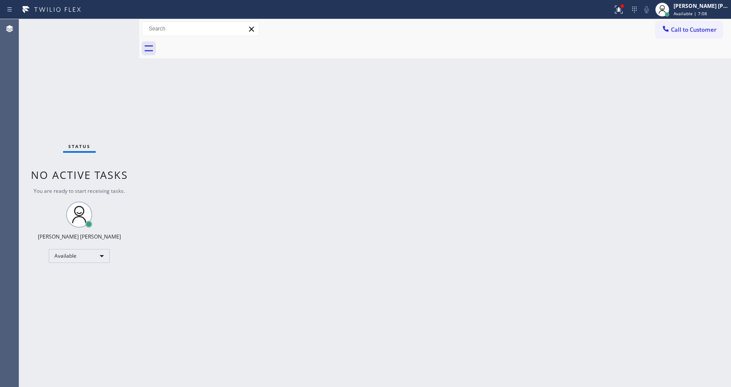
click at [146, 137] on div "Back to Dashboard Change Sender ID Customers Technicians Select a contact Outbo…" at bounding box center [435, 203] width 592 height 368
click at [120, 26] on div "Status No active tasks You are ready to start receiving tasks. [PERSON_NAME] [P…" at bounding box center [79, 203] width 120 height 368
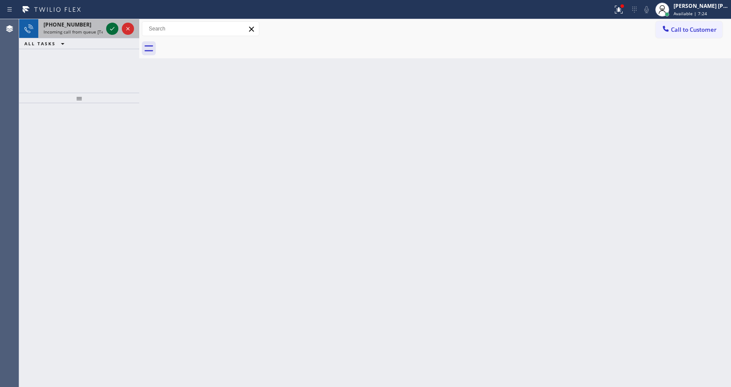
click at [113, 29] on icon at bounding box center [112, 28] width 4 height 3
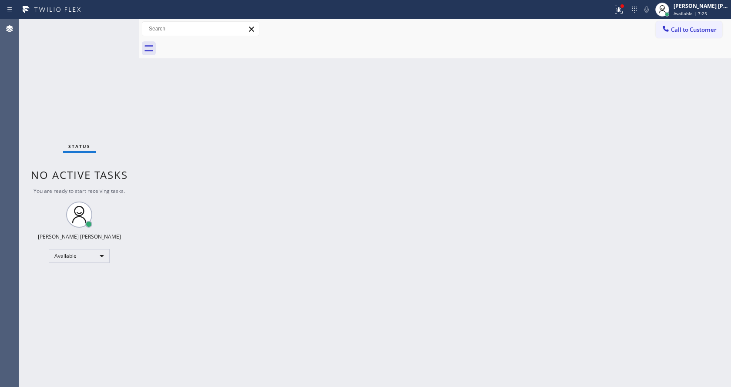
drag, startPoint x: 312, startPoint y: 280, endPoint x: 257, endPoint y: 370, distance: 106.1
click at [311, 280] on div "Back to Dashboard Change Sender ID Customers Technicians Select a contact Outbo…" at bounding box center [435, 203] width 592 height 368
click at [231, 199] on div "Back to Dashboard Change Sender ID Customers Technicians Select a contact Outbo…" at bounding box center [435, 203] width 592 height 368
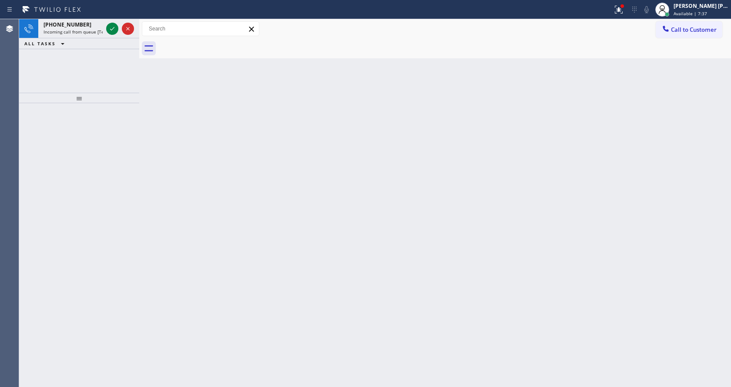
click at [364, 206] on div "Back to Dashboard Change Sender ID Customers Technicians Select a contact Outbo…" at bounding box center [435, 203] width 592 height 368
click at [108, 31] on icon at bounding box center [112, 29] width 10 height 10
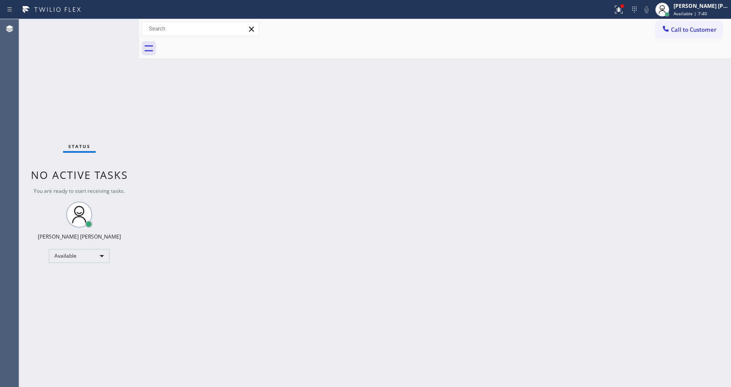
click at [212, 249] on div "Back to Dashboard Change Sender ID Customers Technicians Select a contact Outbo…" at bounding box center [435, 203] width 592 height 368
click at [621, 11] on icon at bounding box center [619, 9] width 10 height 10
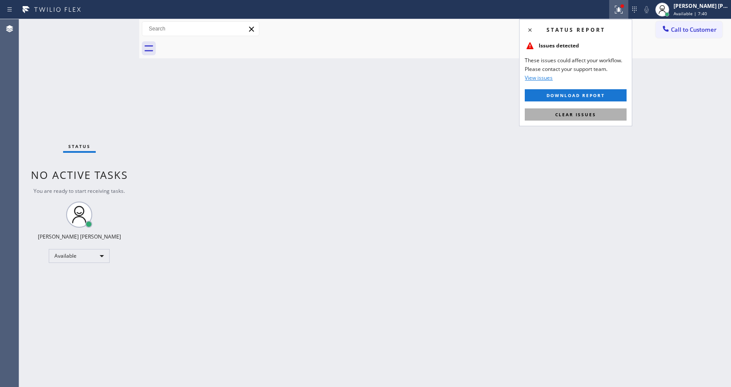
click at [576, 115] on span "Clear issues" at bounding box center [575, 114] width 41 height 6
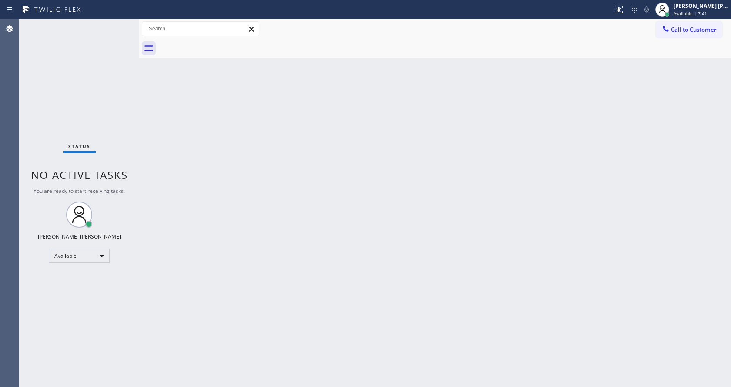
click at [579, 117] on div "Back to Dashboard Change Sender ID Customers Technicians Select a contact Outbo…" at bounding box center [435, 203] width 592 height 368
click at [292, 236] on div "Back to Dashboard Change Sender ID Customers Technicians Select a contact Outbo…" at bounding box center [435, 203] width 592 height 368
click at [232, 183] on div "Back to Dashboard Change Sender ID Customers Technicians Select a contact Outbo…" at bounding box center [435, 203] width 592 height 368
drag, startPoint x: 216, startPoint y: 166, endPoint x: 216, endPoint y: 179, distance: 13.5
click at [216, 171] on div "Back to Dashboard Change Sender ID Customers Technicians Select a contact Outbo…" at bounding box center [435, 203] width 592 height 368
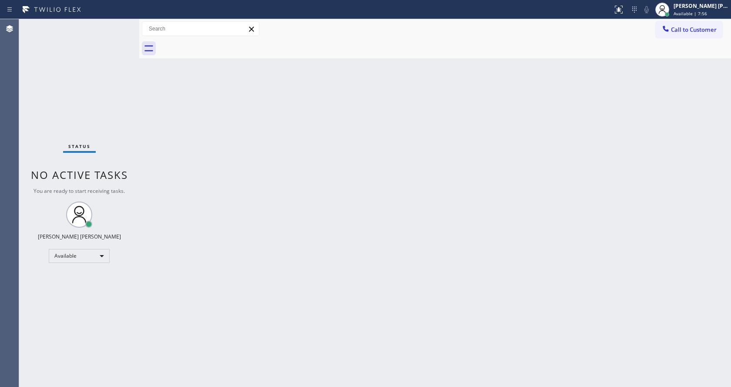
drag, startPoint x: 369, startPoint y: 249, endPoint x: 354, endPoint y: 263, distance: 20.3
click at [369, 249] on div "Back to Dashboard Change Sender ID Customers Technicians Select a contact Outbo…" at bounding box center [435, 203] width 592 height 368
click at [139, 100] on div at bounding box center [139, 203] width 0 height 368
click at [119, 25] on div "Status No active tasks You are ready to start receiving tasks. [PERSON_NAME] [P…" at bounding box center [79, 203] width 120 height 368
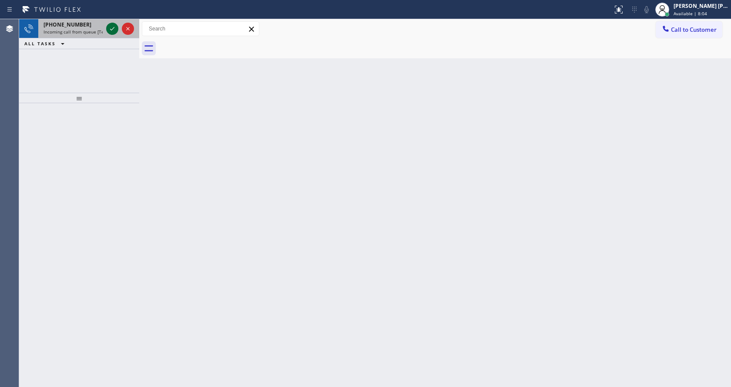
click at [109, 30] on icon at bounding box center [112, 29] width 10 height 10
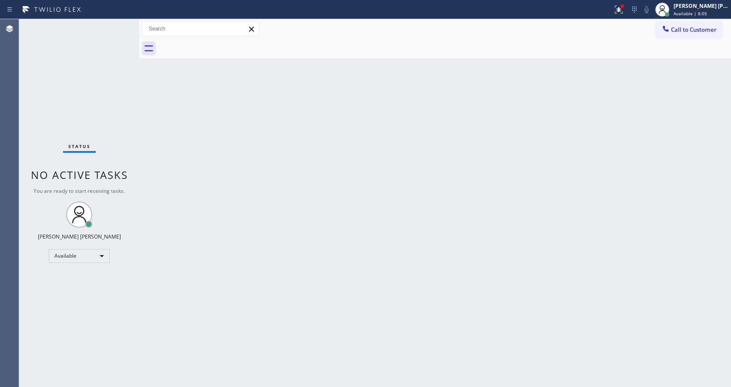
drag, startPoint x: 233, startPoint y: 227, endPoint x: 487, endPoint y: 147, distance: 266.0
click at [233, 227] on div "Back to Dashboard Change Sender ID Customers Technicians Select a contact Outbo…" at bounding box center [435, 203] width 592 height 368
click at [618, 17] on button at bounding box center [618, 9] width 19 height 19
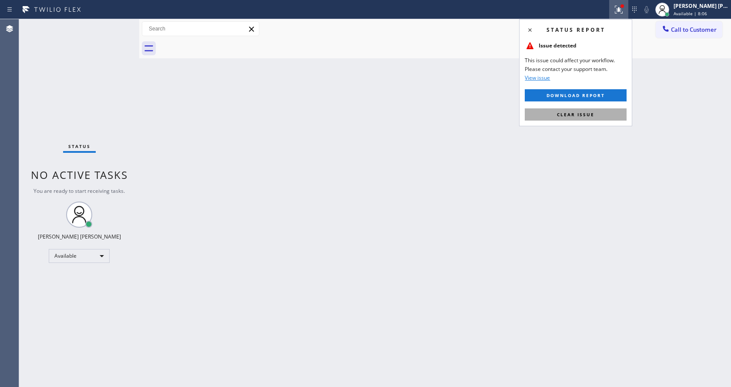
click at [585, 116] on span "Clear issue" at bounding box center [575, 114] width 37 height 6
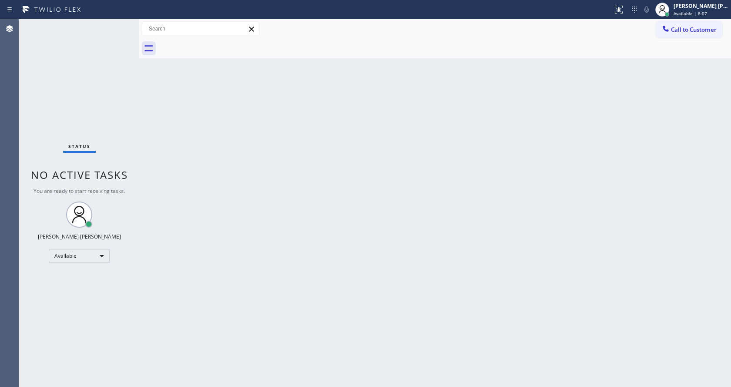
click at [585, 116] on div "Back to Dashboard Change Sender ID Customers Technicians Select a contact Outbo…" at bounding box center [435, 203] width 592 height 368
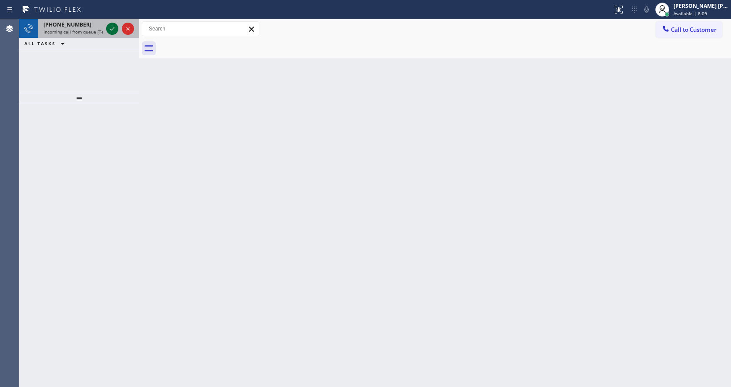
click at [108, 30] on icon at bounding box center [112, 29] width 10 height 10
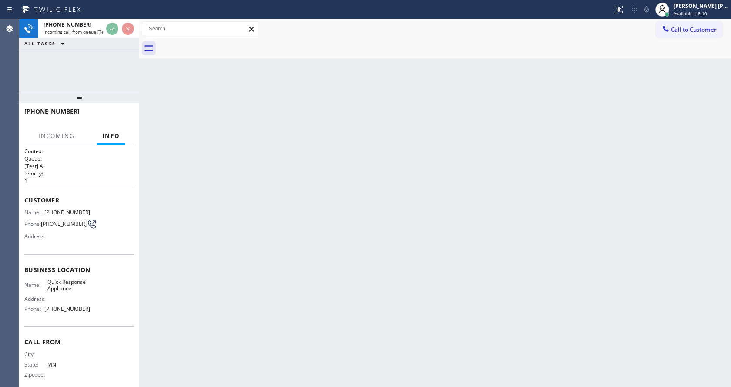
scroll to position [11, 0]
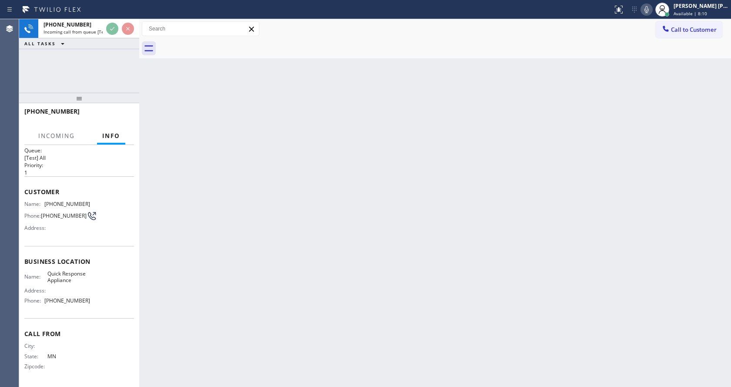
click at [346, 223] on div "Back to Dashboard Change Sender ID Customers Technicians Select a contact Outbo…" at bounding box center [435, 203] width 592 height 368
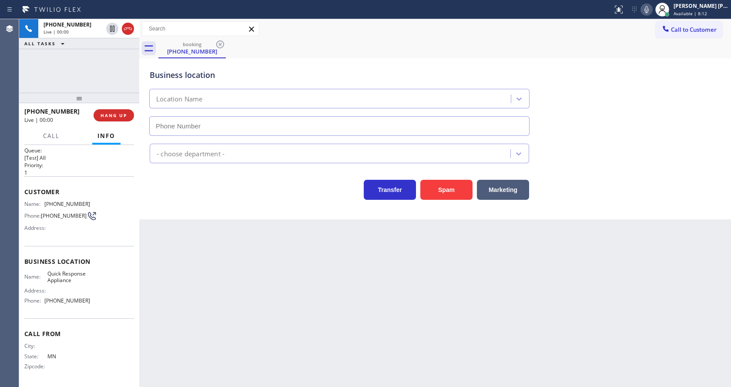
type input "[PHONE_NUMBER]"
click at [274, 266] on div "Back to Dashboard Change Sender ID Customers Technicians Select a contact Outbo…" at bounding box center [435, 203] width 592 height 368
click at [210, 276] on div "Back to Dashboard Change Sender ID Customers Technicians Select a contact Outbo…" at bounding box center [435, 203] width 592 height 368
click at [112, 120] on button "HANG UP" at bounding box center [114, 115] width 40 height 12
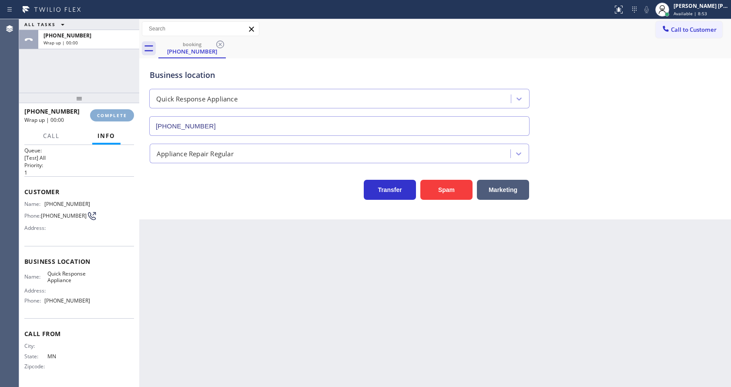
click at [112, 120] on button "COMPLETE" at bounding box center [112, 115] width 44 height 12
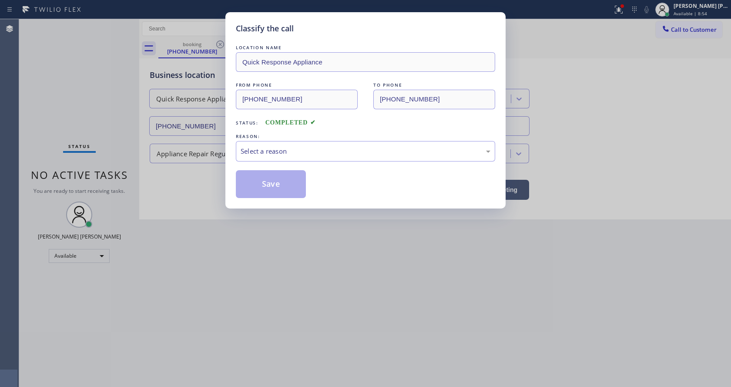
click at [289, 164] on div "LOCATION NAME Quick Response Appliance FROM PHONE [PHONE_NUMBER] TO PHONE [PHON…" at bounding box center [365, 120] width 259 height 155
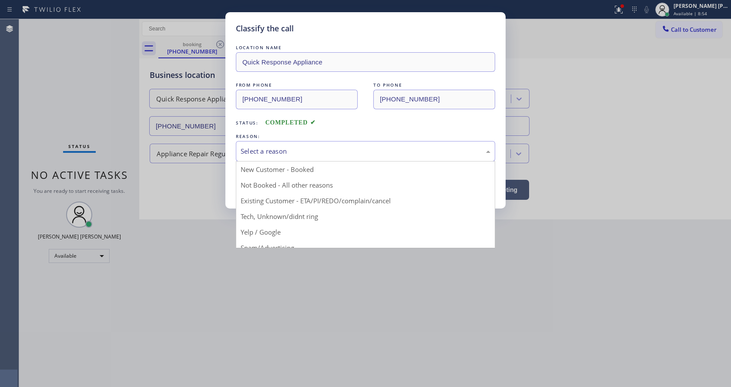
click at [273, 160] on div "Select a reason" at bounding box center [365, 151] width 259 height 20
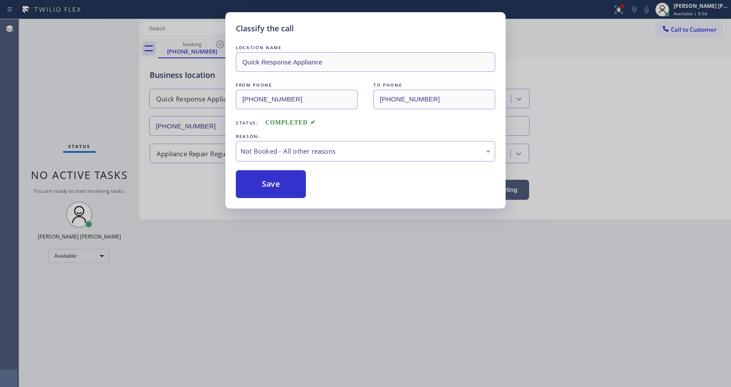
click at [266, 184] on button "Save" at bounding box center [271, 184] width 70 height 28
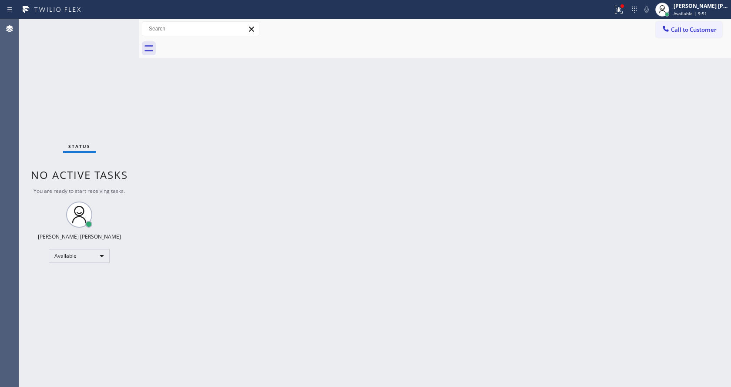
click at [236, 196] on div "Back to Dashboard Change Sender ID Customers Technicians Select a contact Outbo…" at bounding box center [435, 203] width 592 height 368
click at [620, 11] on icon at bounding box center [619, 9] width 10 height 10
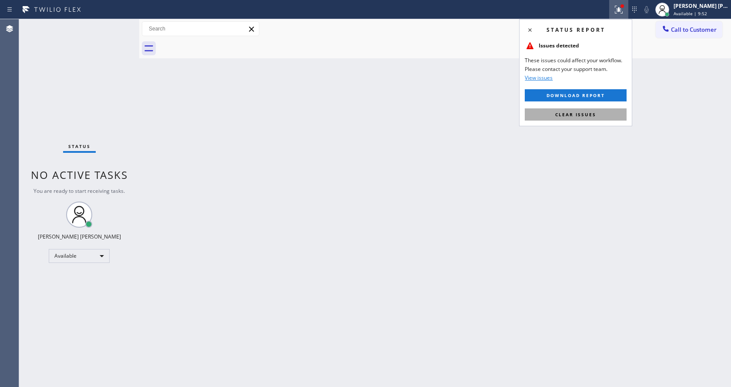
click at [581, 118] on button "Clear issues" at bounding box center [576, 114] width 102 height 12
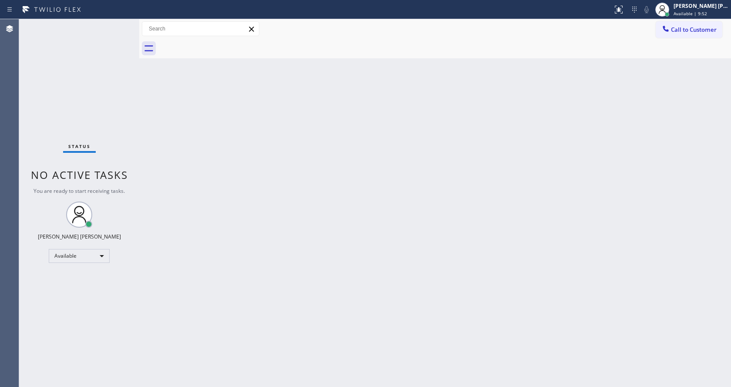
click at [589, 133] on div "Back to Dashboard Change Sender ID Customers Technicians Select a contact Outbo…" at bounding box center [435, 203] width 592 height 368
click at [161, 112] on div "Back to Dashboard Change Sender ID Customers Technicians Select a contact Outbo…" at bounding box center [435, 203] width 592 height 368
click at [76, 125] on div "Status No active tasks You are ready to start receiving tasks. [PERSON_NAME] [P…" at bounding box center [79, 203] width 120 height 368
click at [603, 137] on div "Back to Dashboard Change Sender ID Customers Technicians Select a contact Outbo…" at bounding box center [435, 203] width 592 height 368
click at [434, 76] on div "Back to Dashboard Change Sender ID Customers Technicians Select a contact Outbo…" at bounding box center [435, 203] width 592 height 368
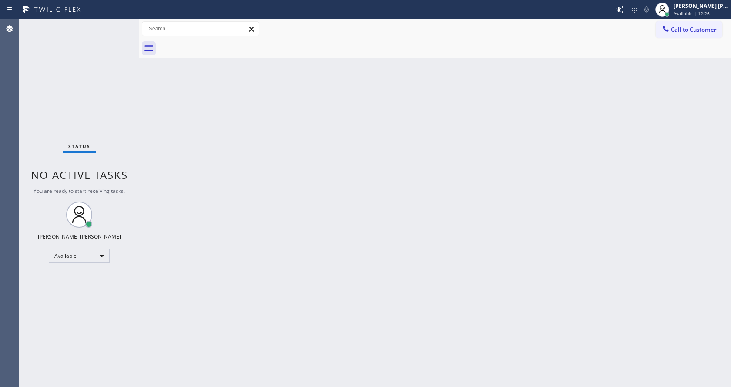
click at [268, 226] on div "Back to Dashboard Change Sender ID Customers Technicians Select a contact Outbo…" at bounding box center [435, 203] width 592 height 368
click at [260, 254] on div "Back to Dashboard Change Sender ID Customers Technicians Select a contact Outbo…" at bounding box center [435, 203] width 592 height 368
click at [155, 115] on div "Back to Dashboard Change Sender ID Customers Technicians Select a contact Outbo…" at bounding box center [435, 203] width 592 height 368
drag, startPoint x: 139, startPoint y: 32, endPoint x: 121, endPoint y: 31, distance: 18.3
click at [122, 33] on div "Status No active tasks You are ready to start receiving tasks. [PERSON_NAME] [P…" at bounding box center [375, 203] width 712 height 368
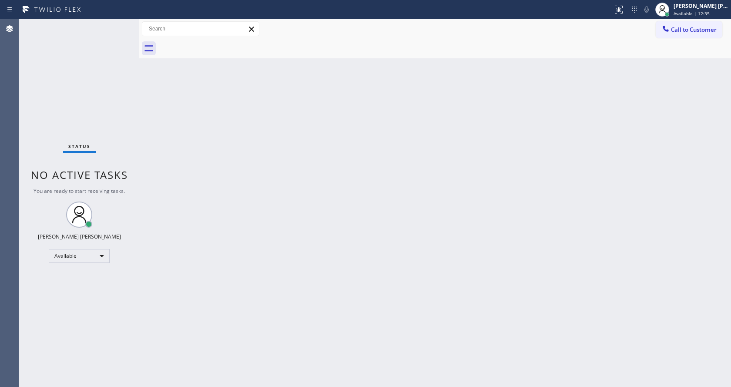
click at [118, 24] on div "Status No active tasks You are ready to start receiving tasks. [PERSON_NAME] [P…" at bounding box center [79, 203] width 120 height 368
click at [121, 24] on div "Status No active tasks You are ready to start receiving tasks. [PERSON_NAME] [P…" at bounding box center [79, 203] width 120 height 368
click at [119, 24] on div "Status No active tasks You are ready to start receiving tasks. [PERSON_NAME] [P…" at bounding box center [79, 203] width 120 height 368
drag, startPoint x: 111, startPoint y: 136, endPoint x: 246, endPoint y: 104, distance: 138.7
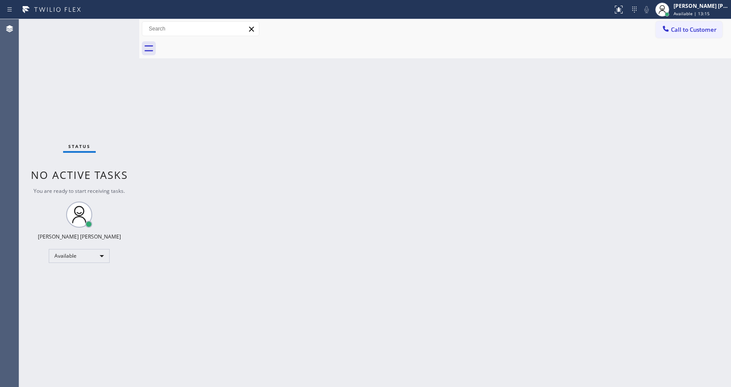
click at [111, 138] on div "Status No active tasks You are ready to start receiving tasks. [PERSON_NAME] [P…" at bounding box center [79, 203] width 120 height 368
click at [302, 245] on div "Back to Dashboard Change Sender ID Customers Technicians Select a contact Outbo…" at bounding box center [435, 203] width 592 height 368
click at [223, 245] on div "Back to Dashboard Change Sender ID Customers Technicians Select a contact Outbo…" at bounding box center [435, 203] width 592 height 368
click at [562, 256] on div "Back to Dashboard Change Sender ID Customers Technicians Select a contact Outbo…" at bounding box center [435, 203] width 592 height 368
click at [343, 276] on div "Back to Dashboard Change Sender ID Customers Technicians Select a contact Outbo…" at bounding box center [435, 203] width 592 height 368
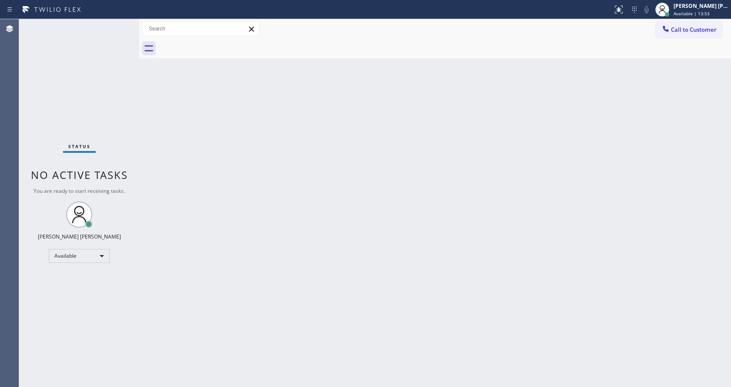
click at [298, 355] on div "Back to Dashboard Change Sender ID Customers Technicians Select a contact Outbo…" at bounding box center [435, 203] width 592 height 368
click at [343, 311] on div "Back to Dashboard Change Sender ID Customers Technicians Select a contact Outbo…" at bounding box center [435, 203] width 592 height 368
click at [172, 186] on div "Back to Dashboard Change Sender ID Customers Technicians Select a contact Outbo…" at bounding box center [435, 203] width 592 height 368
click at [77, 123] on div "Status No active tasks You are ready to start receiving tasks. [PERSON_NAME] [P…" at bounding box center [79, 203] width 120 height 368
click at [120, 25] on div "Status No active tasks You are ready to start receiving tasks. [PERSON_NAME] [P…" at bounding box center [79, 203] width 120 height 368
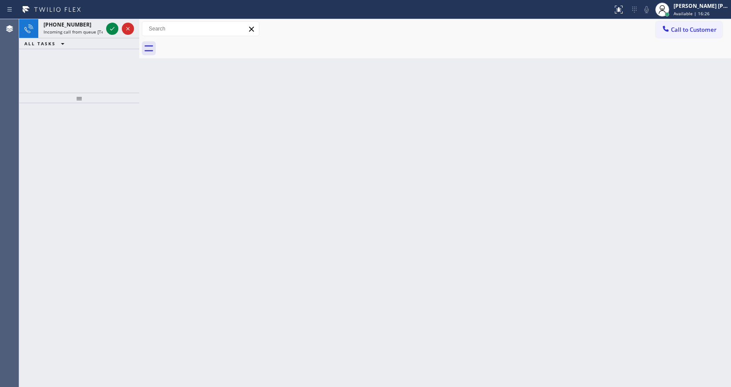
click at [184, 100] on div "Back to Dashboard Change Sender ID Customers Technicians Select a contact Outbo…" at bounding box center [435, 203] width 592 height 368
click at [80, 28] on div "[PHONE_NUMBER] Incoming call from queue [Test] All" at bounding box center [71, 28] width 66 height 19
click at [91, 24] on div "[PHONE_NUMBER]" at bounding box center [73, 24] width 59 height 7
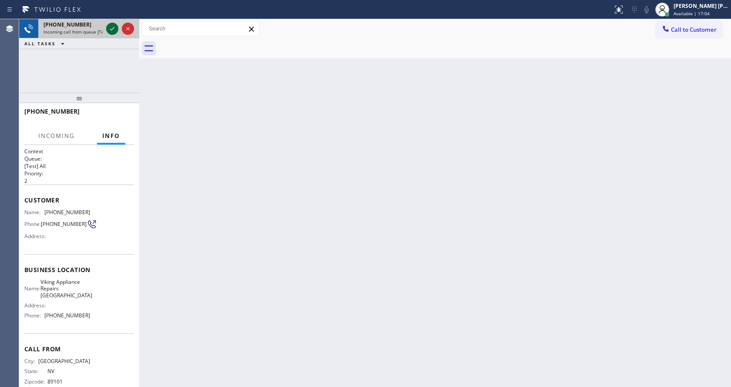
click at [111, 27] on icon at bounding box center [112, 29] width 10 height 10
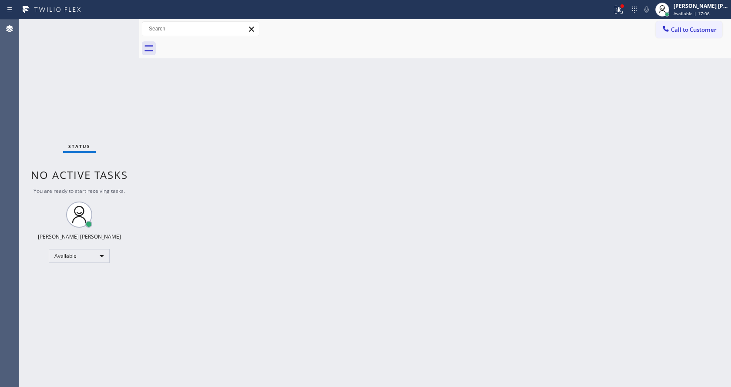
click at [391, 246] on div "Back to Dashboard Change Sender ID Customers Technicians Select a contact Outbo…" at bounding box center [435, 203] width 592 height 368
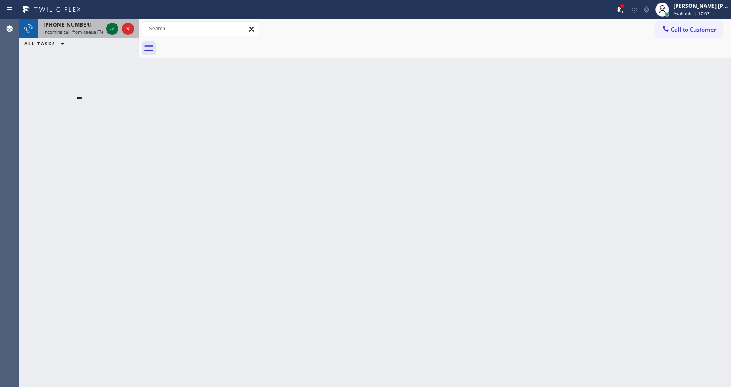
click at [110, 26] on icon at bounding box center [112, 29] width 10 height 10
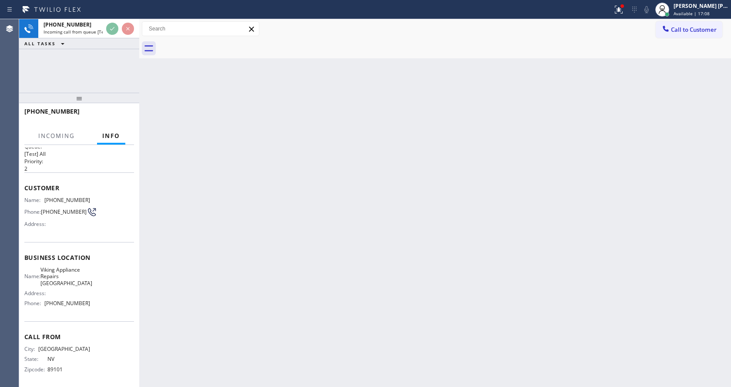
scroll to position [18, 0]
click at [361, 244] on div "Back to Dashboard Change Sender ID Customers Technicians Select a contact Outbo…" at bounding box center [435, 203] width 592 height 368
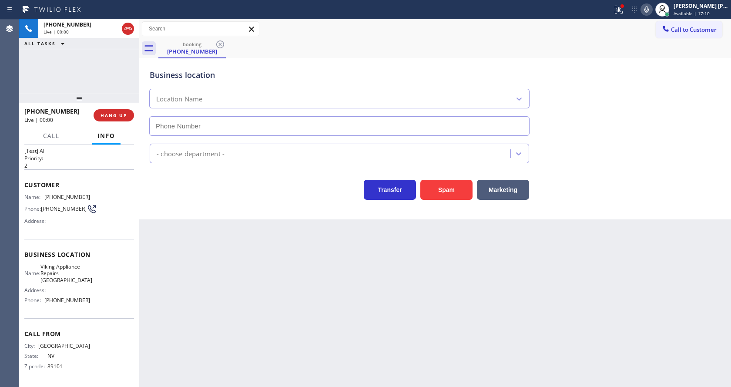
type input "[PHONE_NUMBER]"
click at [211, 267] on div "Back to Dashboard Change Sender ID Customers Technicians Select a contact Outbo…" at bounding box center [435, 203] width 592 height 368
click at [623, 7] on icon at bounding box center [619, 9] width 10 height 10
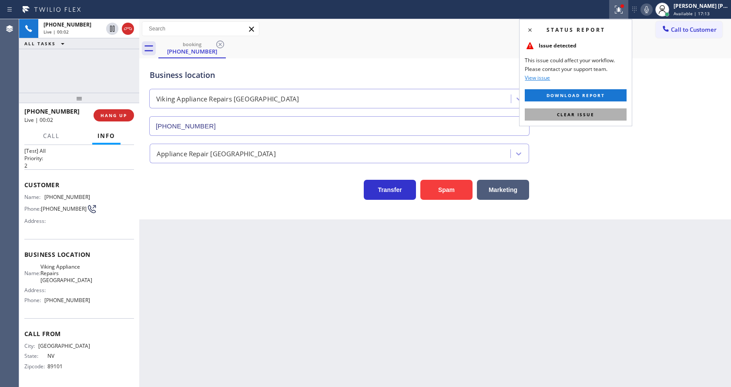
click at [588, 115] on span "Clear issue" at bounding box center [575, 114] width 37 height 6
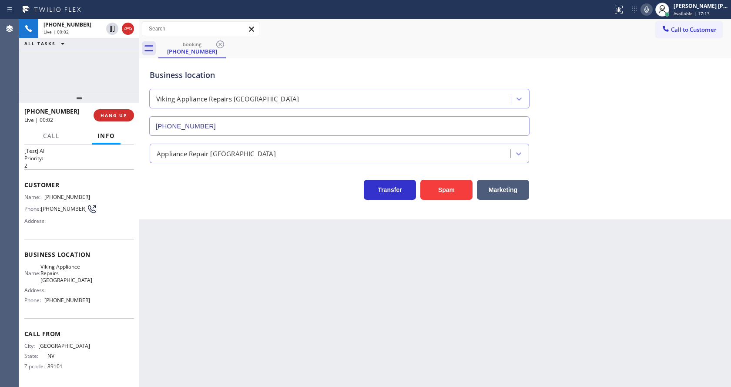
click at [607, 124] on div "Business location Viking Appliance Repairs [GEOGRAPHIC_DATA] [PHONE_NUMBER]" at bounding box center [435, 96] width 575 height 79
click at [223, 265] on div "Back to Dashboard Change Sender ID Customers Technicians Select a contact Outbo…" at bounding box center [435, 203] width 592 height 368
click at [652, 6] on icon at bounding box center [647, 9] width 10 height 10
click at [652, 106] on div "Business location Viking Appliance Repairs [GEOGRAPHIC_DATA] [PHONE_NUMBER]" at bounding box center [435, 96] width 575 height 79
click at [650, 12] on icon at bounding box center [647, 9] width 10 height 10
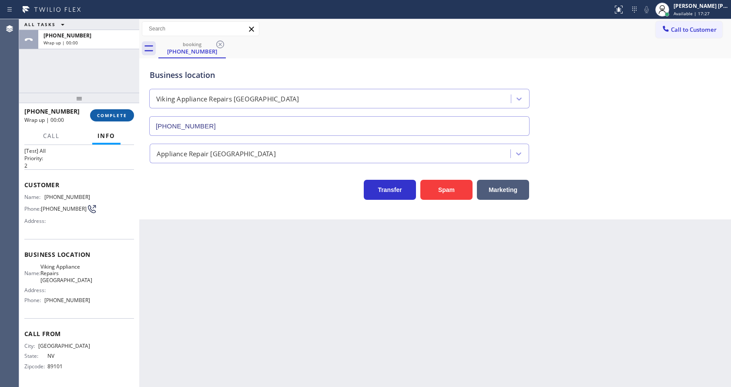
click at [104, 117] on span "COMPLETE" at bounding box center [112, 115] width 30 height 6
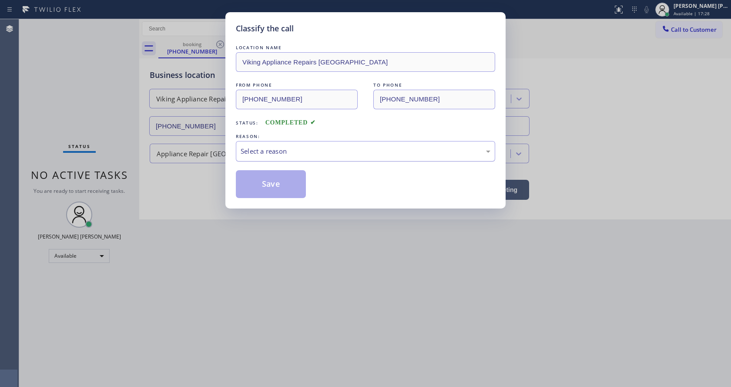
click at [256, 152] on div "Select a reason" at bounding box center [366, 151] width 250 height 10
click at [259, 178] on button "Save" at bounding box center [271, 184] width 70 height 28
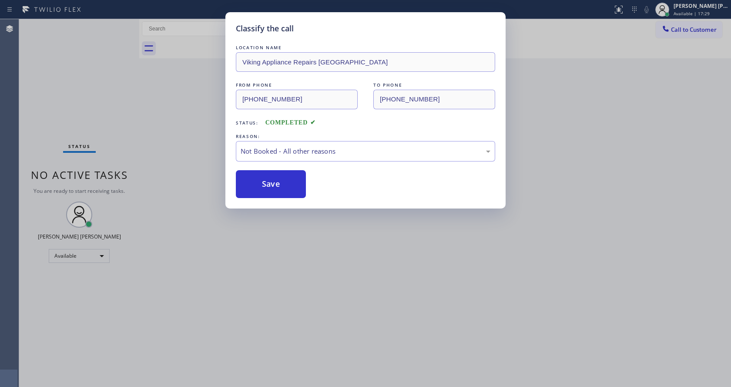
click at [324, 275] on div "Classify the call LOCATION NAME Viking Appliance Repairs [GEOGRAPHIC_DATA] FROM…" at bounding box center [365, 193] width 731 height 387
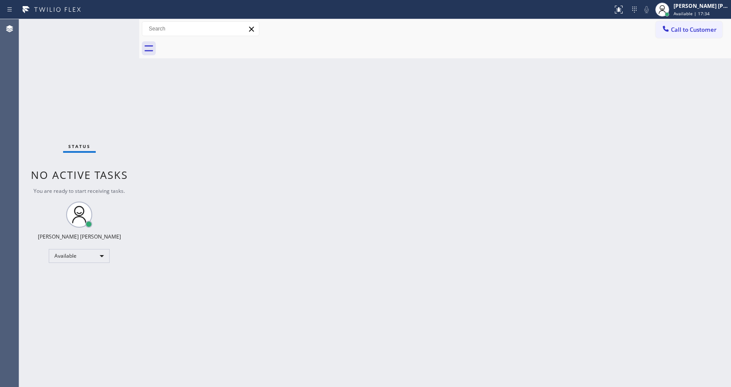
drag, startPoint x: 151, startPoint y: 121, endPoint x: 127, endPoint y: 76, distance: 51.6
click at [151, 121] on div "Back to Dashboard Change Sender ID Customers Technicians Select a contact Outbo…" at bounding box center [435, 203] width 592 height 368
click at [120, 23] on div "Status No active tasks You are ready to start receiving tasks. [PERSON_NAME] [P…" at bounding box center [79, 203] width 120 height 368
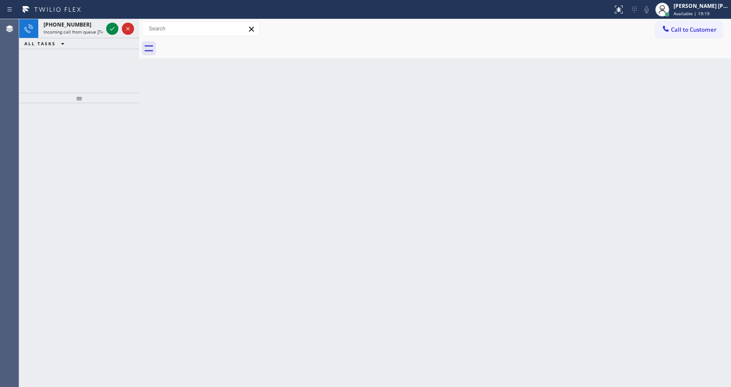
click at [172, 104] on div "Back to Dashboard Change Sender ID Customers Technicians Select a contact Outbo…" at bounding box center [435, 203] width 592 height 368
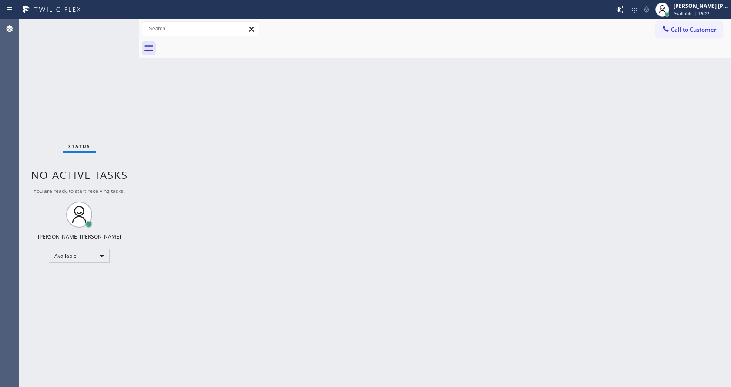
click at [364, 108] on div "Back to Dashboard Change Sender ID Customers Technicians Select a contact Outbo…" at bounding box center [435, 203] width 592 height 368
drag, startPoint x: 139, startPoint y: 39, endPoint x: 124, endPoint y: 38, distance: 15.3
click at [124, 38] on div "Status No active tasks You are ready to start receiving tasks. [PERSON_NAME] [P…" at bounding box center [375, 203] width 712 height 368
click at [118, 24] on div "Status No active tasks You are ready to start receiving tasks. [PERSON_NAME] [P…" at bounding box center [79, 203] width 120 height 368
click at [120, 24] on div "Status No active tasks You are ready to start receiving tasks. [PERSON_NAME] [P…" at bounding box center [79, 203] width 120 height 368
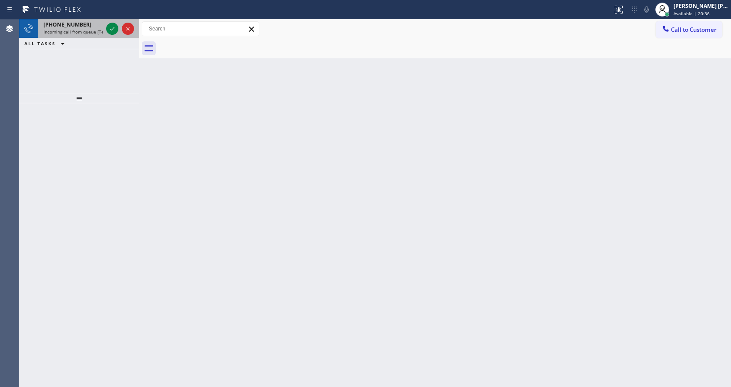
click at [92, 35] on div "[PHONE_NUMBER] Incoming call from queue [Test] All" at bounding box center [71, 28] width 66 height 19
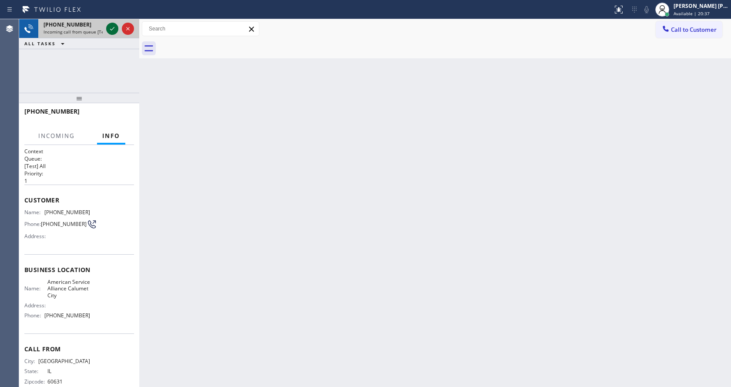
click at [112, 27] on icon at bounding box center [112, 29] width 10 height 10
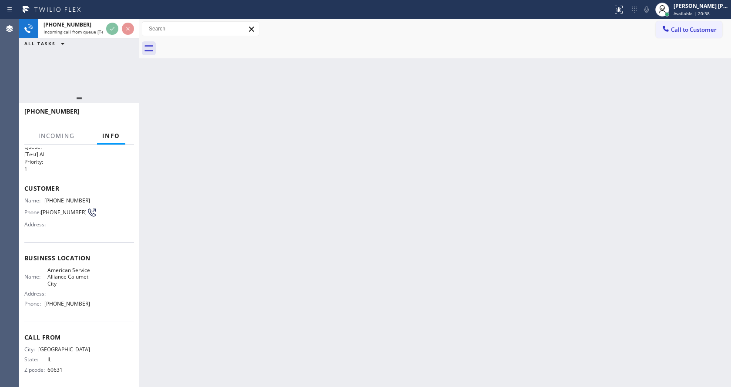
scroll to position [18, 0]
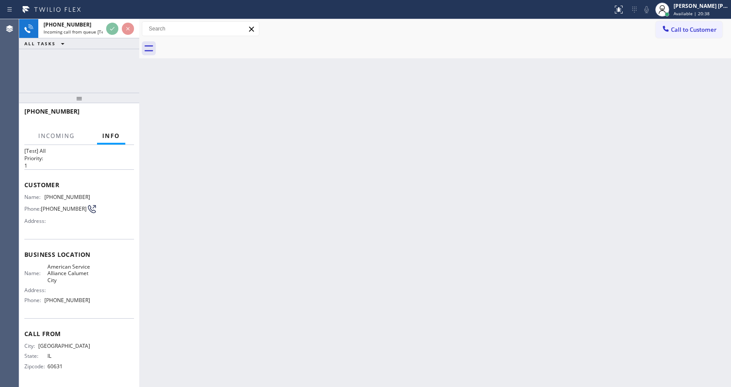
click at [231, 226] on div "Back to Dashboard Change Sender ID Customers Technicians Select a contact Outbo…" at bounding box center [435, 203] width 592 height 368
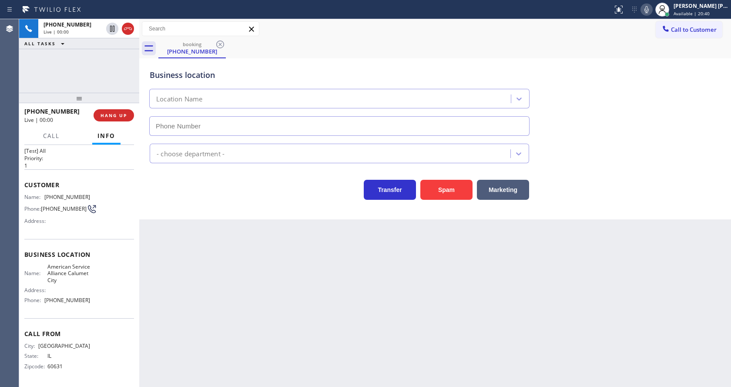
type input "[PHONE_NUMBER]"
click at [269, 284] on div "Back to Dashboard Change Sender ID Customers Technicians Select a contact Outbo…" at bounding box center [435, 203] width 592 height 368
click at [290, 299] on div "Back to Dashboard Change Sender ID Customers Technicians Select a contact Outbo…" at bounding box center [435, 203] width 592 height 368
click at [205, 251] on div "Back to Dashboard Change Sender ID Customers Technicians Select a contact Outbo…" at bounding box center [435, 203] width 592 height 368
click at [299, 294] on div "Back to Dashboard Change Sender ID Customers Technicians Select a contact Outbo…" at bounding box center [435, 203] width 592 height 368
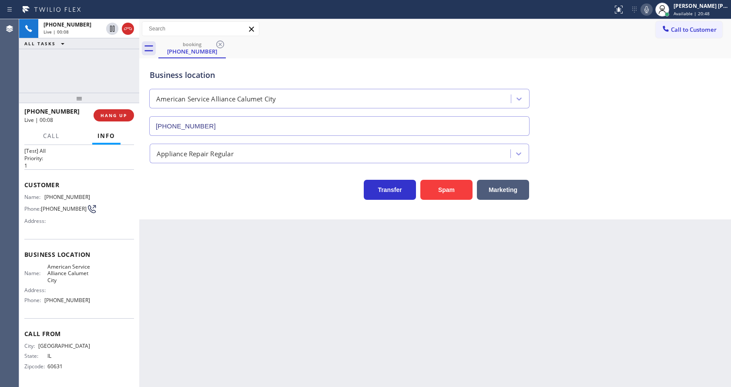
click at [331, 356] on div "Back to Dashboard Change Sender ID Customers Technicians Select a contact Outbo…" at bounding box center [435, 203] width 592 height 368
click at [249, 242] on div "Back to Dashboard Change Sender ID Customers Technicians Select a contact Outbo…" at bounding box center [435, 203] width 592 height 368
click at [651, 7] on icon at bounding box center [647, 9] width 10 height 10
click at [648, 8] on icon at bounding box center [647, 9] width 10 height 10
click at [635, 113] on div "Business location American Service Alliance [GEOGRAPHIC_DATA] [PHONE_NUMBER]" at bounding box center [435, 96] width 575 height 79
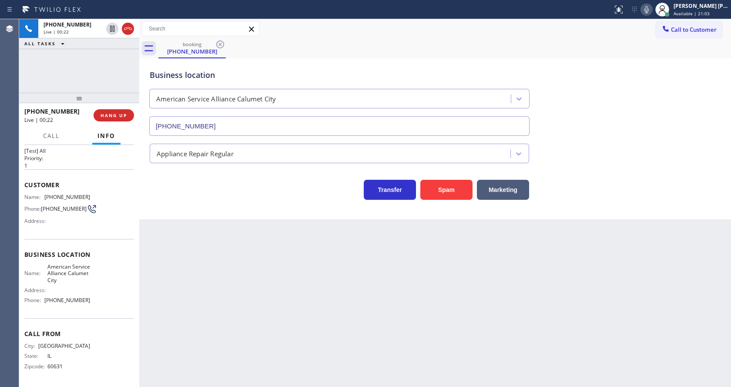
click at [649, 6] on icon at bounding box center [647, 9] width 4 height 7
click at [648, 58] on div "Business location American Service Alliance [GEOGRAPHIC_DATA] [PHONE_NUMBER]" at bounding box center [435, 96] width 575 height 79
click at [646, 8] on icon at bounding box center [647, 9] width 10 height 10
click at [638, 61] on div "Business location American Service Alliance [GEOGRAPHIC_DATA] [PHONE_NUMBER]" at bounding box center [435, 96] width 575 height 79
click at [438, 190] on button "Spam" at bounding box center [447, 190] width 52 height 20
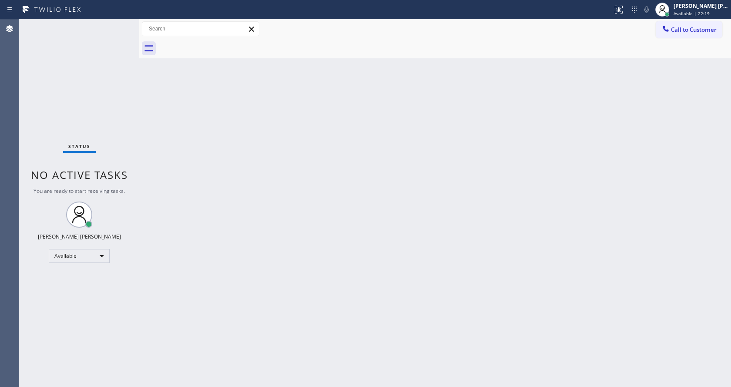
click at [160, 127] on div "Back to Dashboard Change Sender ID Customers Technicians Select a contact Outbo…" at bounding box center [435, 203] width 592 height 368
click at [132, 146] on div "Status No active tasks You are ready to start receiving tasks. [PERSON_NAME] [P…" at bounding box center [79, 203] width 120 height 368
drag, startPoint x: 138, startPoint y: 40, endPoint x: 103, endPoint y: 40, distance: 35.7
click at [103, 40] on div "Status No active tasks You are ready to start receiving tasks. [PERSON_NAME] [P…" at bounding box center [375, 203] width 712 height 368
click at [115, 23] on div "Status No active tasks You are ready to start receiving tasks. [PERSON_NAME] [P…" at bounding box center [79, 203] width 120 height 368
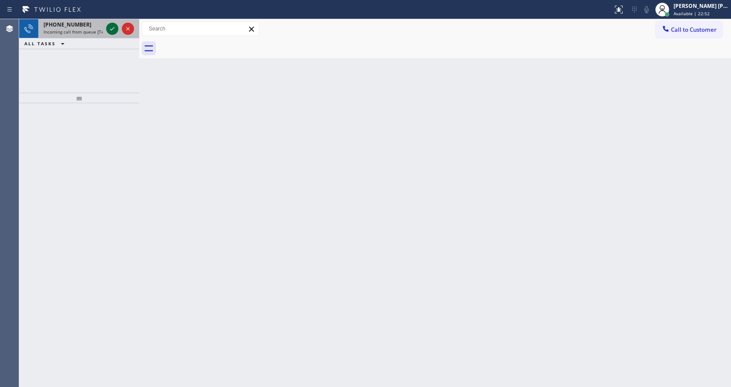
click at [116, 31] on icon at bounding box center [112, 29] width 10 height 10
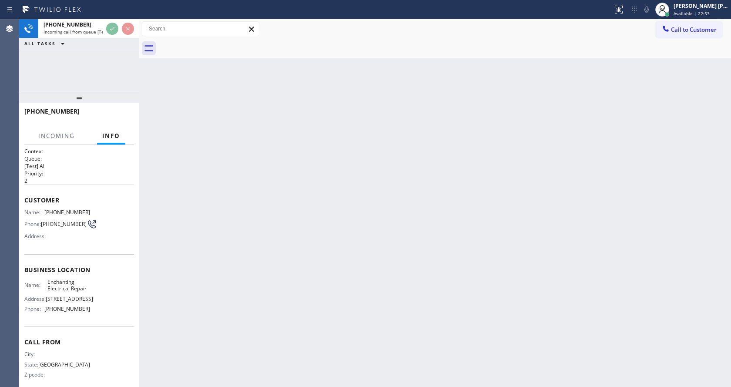
scroll to position [38, 0]
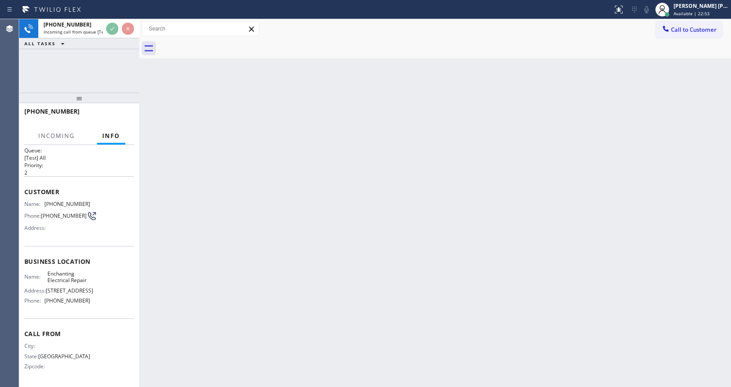
click at [333, 219] on div "Back to Dashboard Change Sender ID Customers Technicians Select a contact Outbo…" at bounding box center [435, 203] width 592 height 368
click at [158, 253] on div "Back to Dashboard Change Sender ID Customers Technicians Select a contact Outbo…" at bounding box center [435, 203] width 592 height 368
click at [197, 386] on div "Back to Dashboard Change Sender ID Customers Technicians Select a contact Outbo…" at bounding box center [435, 203] width 592 height 368
click at [381, 306] on div "Back to Dashboard Change Sender ID Customers Technicians Select a contact Outbo…" at bounding box center [435, 203] width 592 height 368
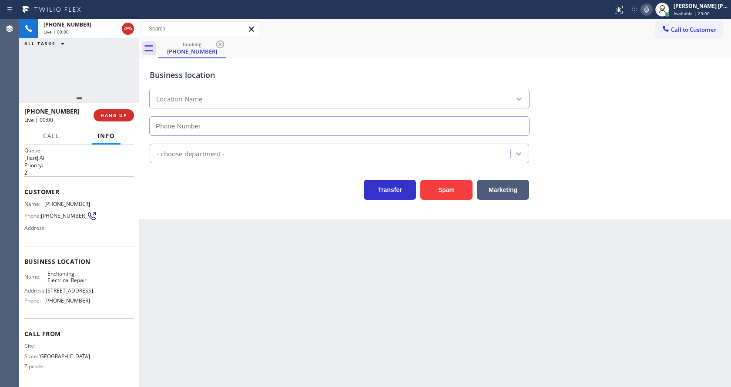
type input "[PHONE_NUMBER]"
click at [337, 280] on div "Back to Dashboard Change Sender ID Customers Technicians Select a contact Outbo…" at bounding box center [435, 203] width 592 height 368
click at [282, 278] on div "Back to Dashboard Change Sender ID Customers Technicians Select a contact Outbo…" at bounding box center [435, 203] width 592 height 368
click at [213, 220] on div "Back to Dashboard Change Sender ID Customers Technicians Select a contact Outbo…" at bounding box center [435, 203] width 592 height 368
click at [276, 312] on div "Back to Dashboard Change Sender ID Customers Technicians Select a contact Outbo…" at bounding box center [435, 203] width 592 height 368
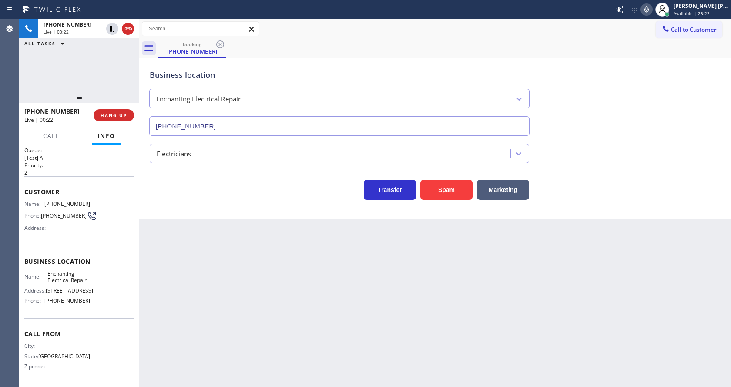
click at [652, 10] on icon at bounding box center [647, 9] width 10 height 10
click at [643, 103] on div "Business location Enchanting Electrical Repair [PHONE_NUMBER]" at bounding box center [435, 96] width 575 height 79
click at [244, 309] on div "Back to Dashboard Change Sender ID Customers Technicians Select a contact Outbo…" at bounding box center [435, 203] width 592 height 368
click at [218, 238] on div "Back to Dashboard Change Sender ID Customers Technicians Select a contact Outbo…" at bounding box center [435, 203] width 592 height 368
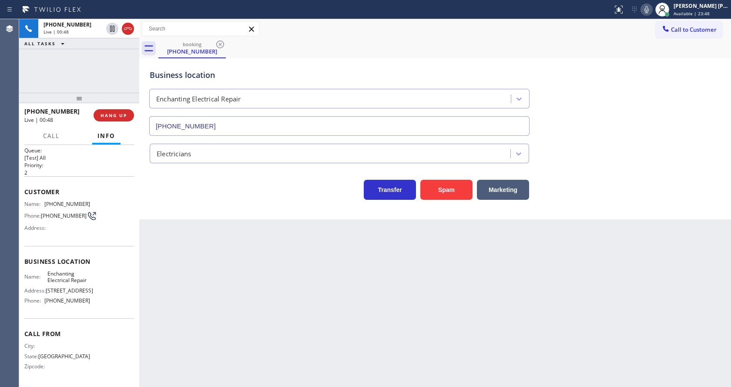
click at [417, 328] on div "Back to Dashboard Change Sender ID Customers Technicians Select a contact Outbo…" at bounding box center [435, 203] width 592 height 368
click at [232, 296] on div "Back to Dashboard Change Sender ID Customers Technicians Select a contact Outbo…" at bounding box center [435, 203] width 592 height 368
click at [336, 287] on div "Back to Dashboard Change Sender ID Customers Technicians Select a contact Outbo…" at bounding box center [435, 203] width 592 height 368
click at [371, 278] on div "Back to Dashboard Change Sender ID Customers Technicians Select a contact Outbo…" at bounding box center [435, 203] width 592 height 368
click at [201, 284] on div "Back to Dashboard Change Sender ID Customers Technicians Select a contact Outbo…" at bounding box center [435, 203] width 592 height 368
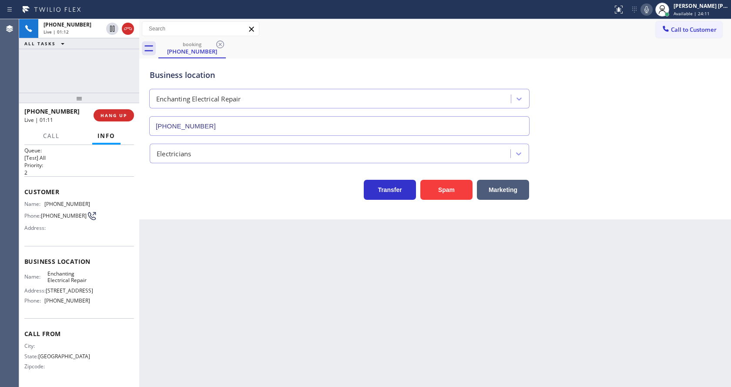
click at [652, 96] on div "Business location Enchanting Electrical Repair [PHONE_NUMBER]" at bounding box center [435, 96] width 575 height 79
click at [152, 175] on div "Transfer Spam Marketing" at bounding box center [435, 186] width 575 height 28
click at [109, 111] on button "HANG UP" at bounding box center [114, 115] width 40 height 12
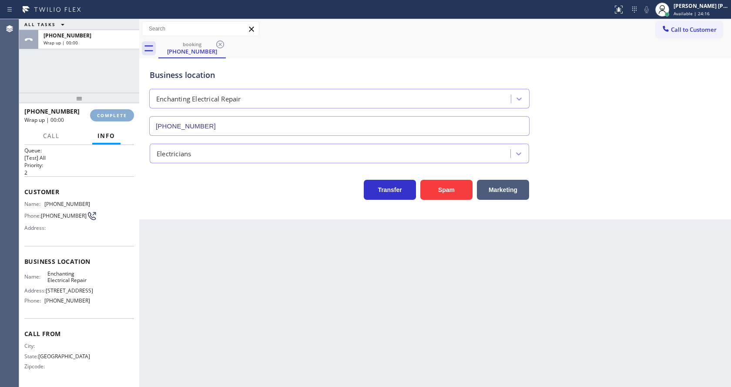
click at [109, 111] on button "COMPLETE" at bounding box center [112, 115] width 44 height 12
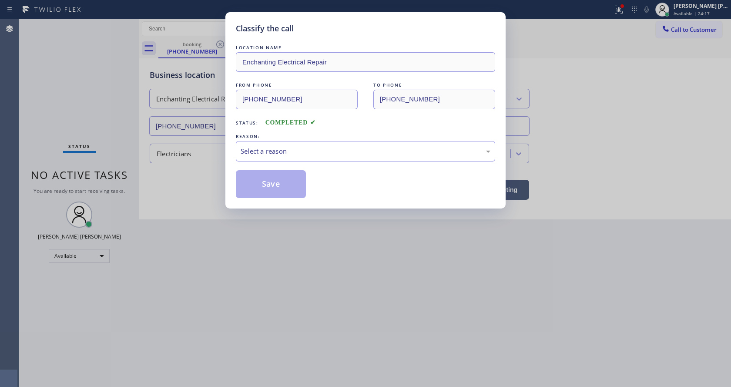
click at [293, 151] on div "Select a reason" at bounding box center [366, 151] width 250 height 10
click at [270, 182] on button "Save" at bounding box center [271, 184] width 70 height 28
click at [313, 219] on div "Classify the call LOCATION NAME Enchanting Electrical Repair FROM PHONE [PHONE_…" at bounding box center [365, 193] width 731 height 387
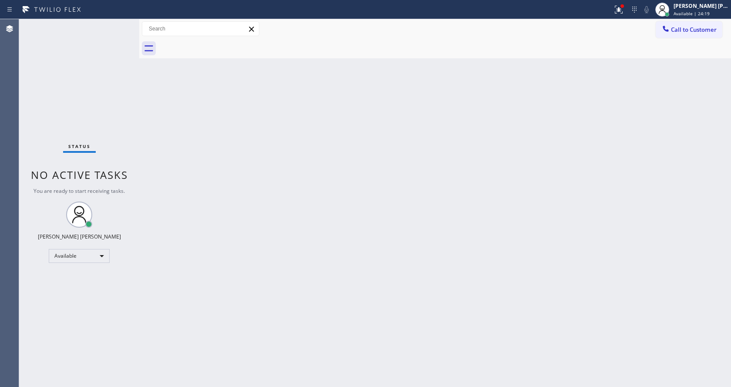
click at [68, 25] on div "Status No active tasks You are ready to start receiving tasks. [PERSON_NAME] [P…" at bounding box center [79, 203] width 120 height 368
click at [121, 24] on div "Status No active tasks You are ready to start receiving tasks. [PERSON_NAME] [P…" at bounding box center [79, 203] width 120 height 368
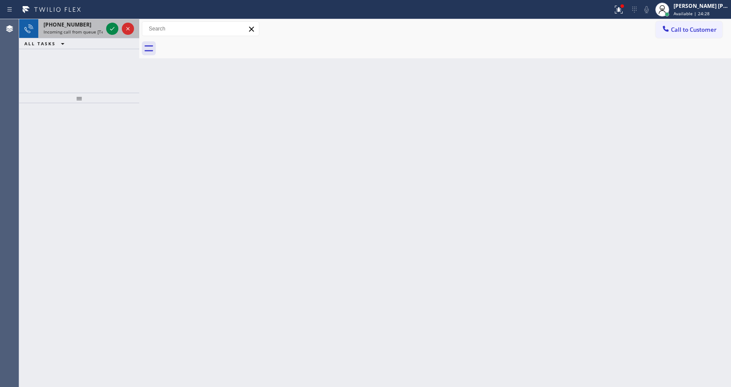
click at [99, 28] on div "[PHONE_NUMBER] Incoming call from queue [Test] All" at bounding box center [71, 28] width 66 height 19
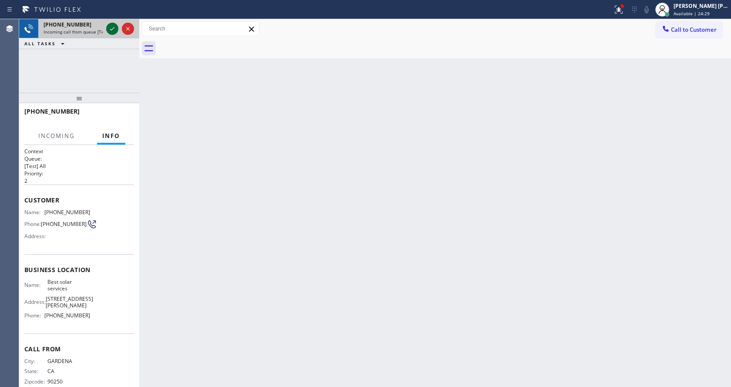
click at [107, 29] on icon at bounding box center [112, 29] width 10 height 10
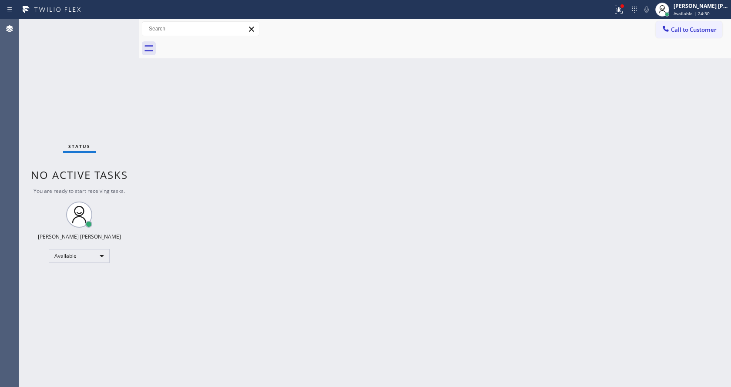
click at [281, 242] on div "Back to Dashboard Change Sender ID Customers Technicians Select a contact Outbo…" at bounding box center [435, 203] width 592 height 368
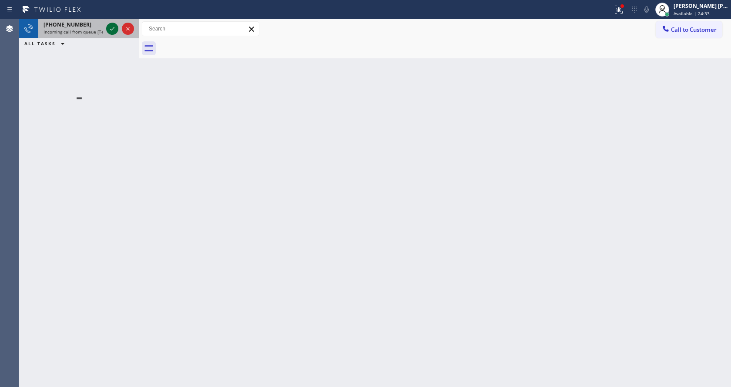
click at [112, 30] on icon at bounding box center [112, 28] width 4 height 3
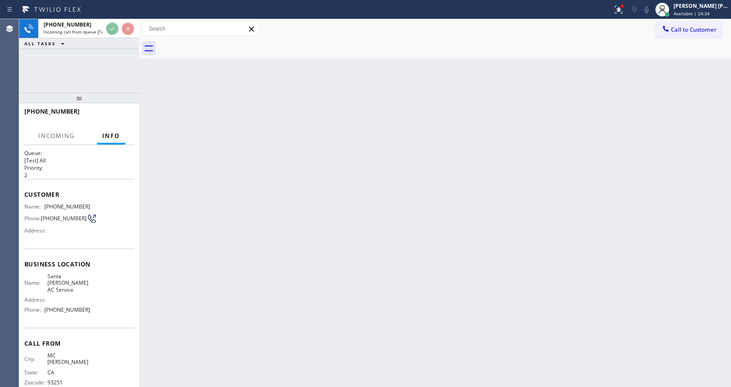
scroll to position [11, 0]
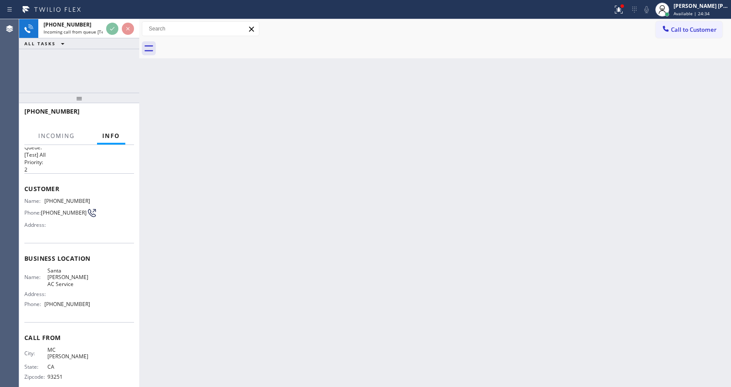
click at [287, 215] on div "Back to Dashboard Change Sender ID Customers Technicians Select a contact Outbo…" at bounding box center [435, 203] width 592 height 368
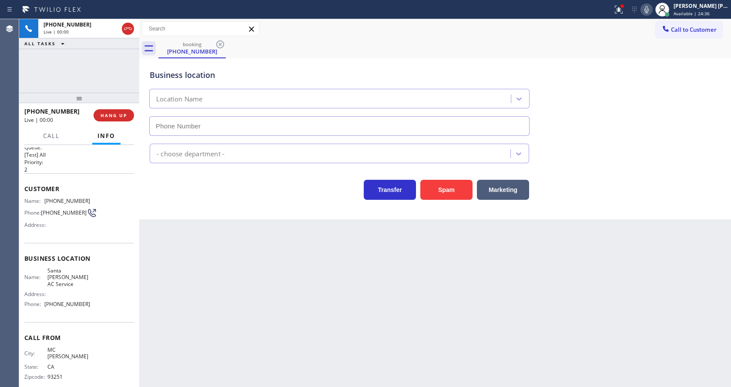
type input "[PHONE_NUMBER]"
click at [619, 7] on icon at bounding box center [619, 9] width 10 height 10
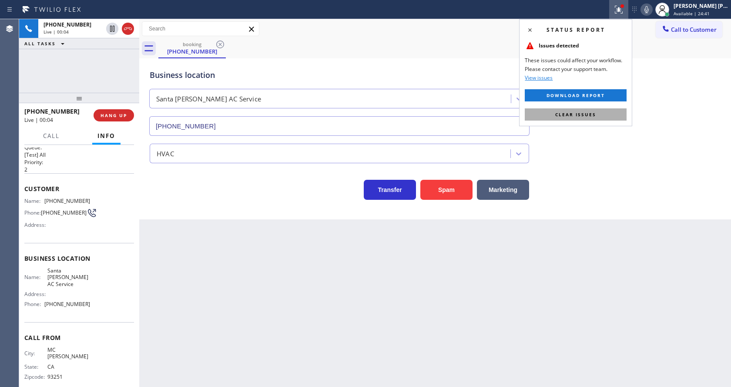
click at [609, 111] on button "Clear issues" at bounding box center [576, 114] width 102 height 12
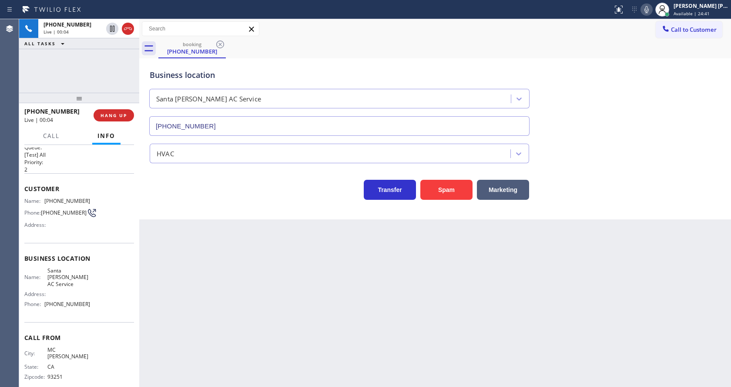
click at [621, 77] on div "Business location [GEOGRAPHIC_DATA][PERSON_NAME] AC Service [PHONE_NUMBER]" at bounding box center [435, 96] width 575 height 79
click at [652, 7] on icon at bounding box center [647, 9] width 10 height 10
click at [655, 66] on div "Business location [GEOGRAPHIC_DATA][PERSON_NAME] AC Service [PHONE_NUMBER]" at bounding box center [435, 96] width 575 height 79
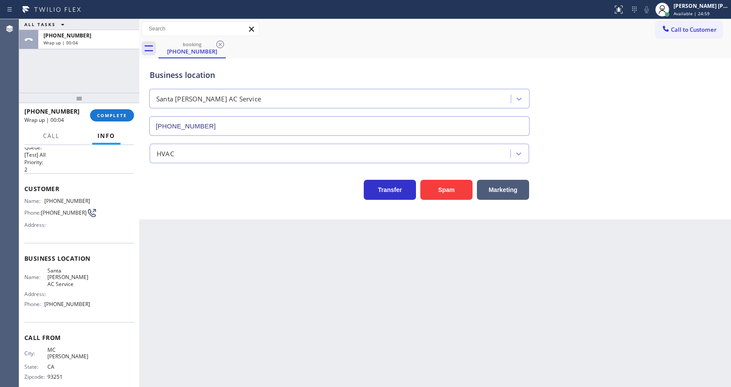
click at [117, 108] on div "[PHONE_NUMBER] Wrap up | 00:04 COMPLETE" at bounding box center [79, 115] width 110 height 23
click at [123, 119] on button "COMPLETE" at bounding box center [112, 115] width 44 height 12
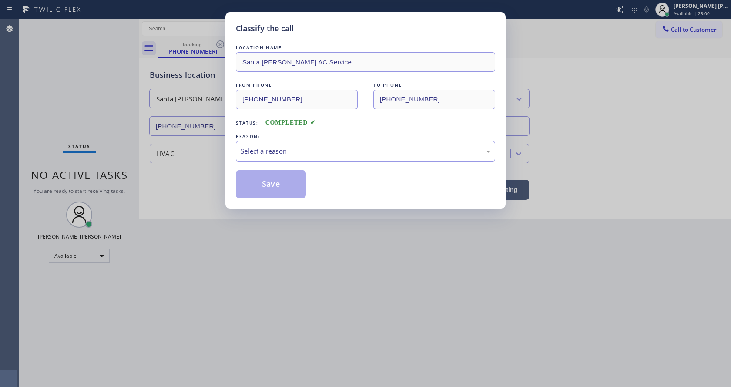
click at [291, 153] on div "Select a reason" at bounding box center [366, 151] width 250 height 10
click at [276, 183] on button "Save" at bounding box center [271, 184] width 70 height 28
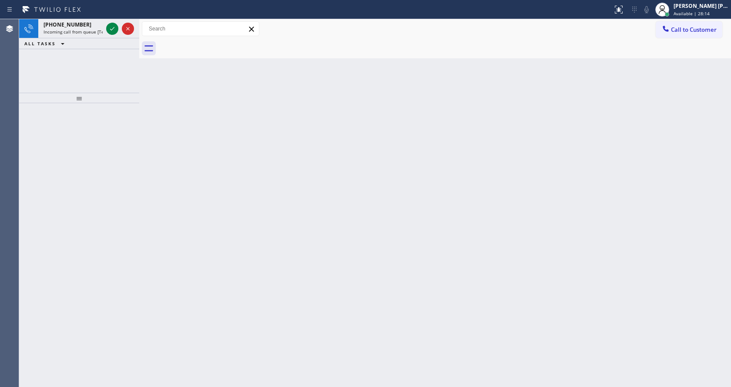
click at [86, 36] on div "[PHONE_NUMBER] Incoming call from queue [Test] All" at bounding box center [71, 28] width 66 height 19
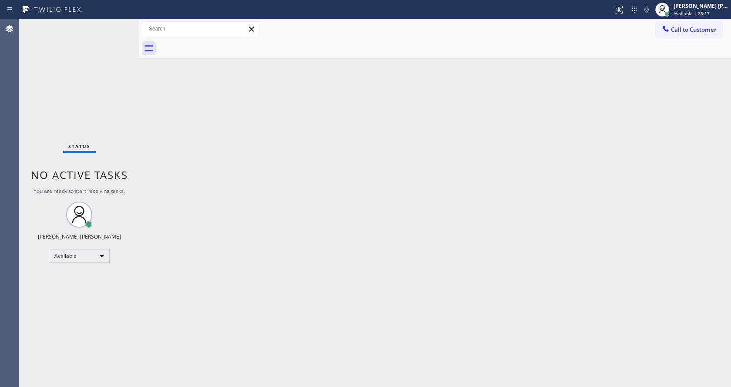
click at [416, 202] on div "Back to Dashboard Change Sender ID Customers Technicians Select a contact Outbo…" at bounding box center [435, 203] width 592 height 368
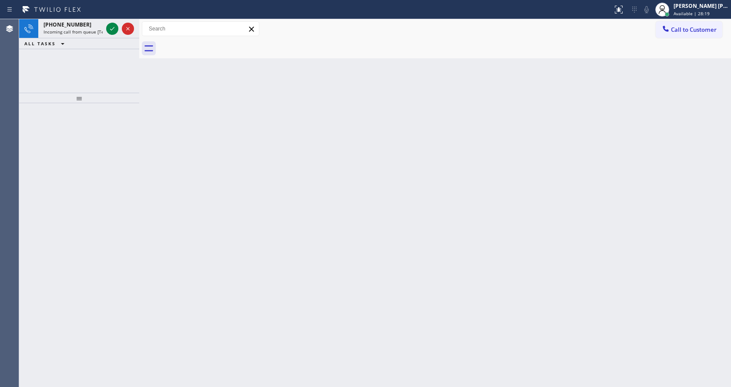
click at [166, 197] on div "Back to Dashboard Change Sender ID Customers Technicians Select a contact Outbo…" at bounding box center [435, 203] width 592 height 368
click at [85, 35] on div "[PHONE_NUMBER] Incoming call from queue [Test] All" at bounding box center [71, 28] width 66 height 19
click at [104, 29] on div "[PHONE_NUMBER] Incoming call from queue [Test] All" at bounding box center [71, 28] width 66 height 19
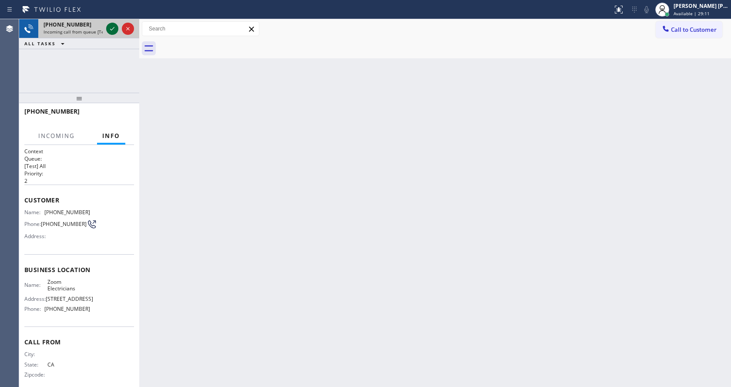
click at [108, 30] on icon at bounding box center [112, 29] width 10 height 10
click at [397, 227] on div "Back to Dashboard Change Sender ID Customers Technicians Select a contact Outbo…" at bounding box center [435, 203] width 592 height 368
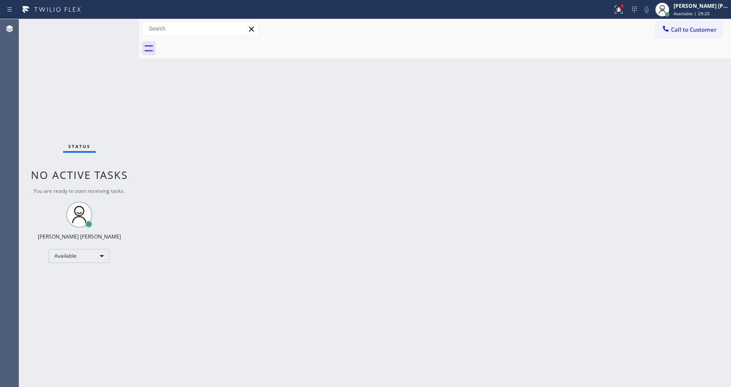
click at [172, 182] on div "Back to Dashboard Change Sender ID Customers Technicians Select a contact Outbo…" at bounding box center [435, 203] width 592 height 368
drag, startPoint x: 340, startPoint y: 262, endPoint x: 206, endPoint y: 172, distance: 160.8
click at [340, 262] on div "Back to Dashboard Change Sender ID Customers Technicians Select a contact Outbo…" at bounding box center [435, 203] width 592 height 368
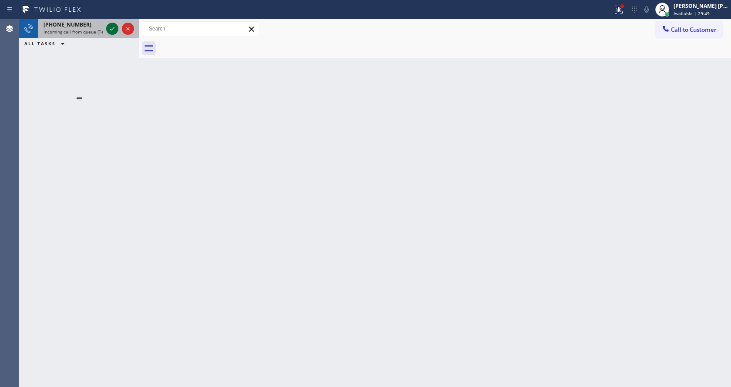
click at [114, 30] on icon at bounding box center [112, 29] width 10 height 10
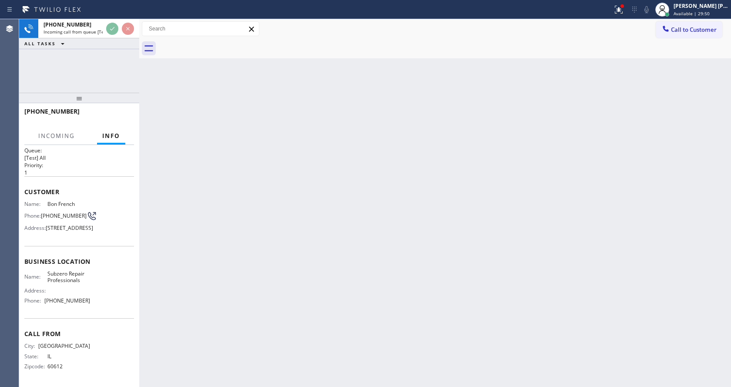
scroll to position [25, 0]
click at [375, 225] on div "Back to Dashboard Change Sender ID Customers Technicians Select a contact Outbo…" at bounding box center [435, 203] width 592 height 368
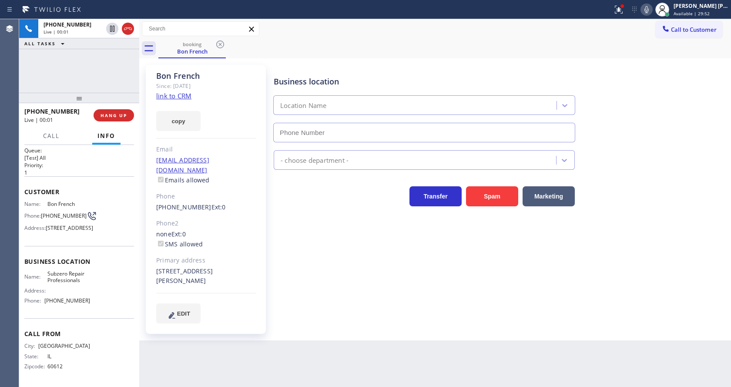
type input "[PHONE_NUMBER]"
drag, startPoint x: 342, startPoint y: 314, endPoint x: 330, endPoint y: 284, distance: 32.1
click at [341, 308] on div "Business location Subzero Repair Professionals [PHONE_NUMBER] Appliance Repair …" at bounding box center [500, 202] width 457 height 271
click at [180, 97] on link "link to CRM" at bounding box center [173, 95] width 35 height 9
click at [316, 234] on div "Business location Subzero Repair Professionals [PHONE_NUMBER] Appliance Repair …" at bounding box center [500, 194] width 457 height 254
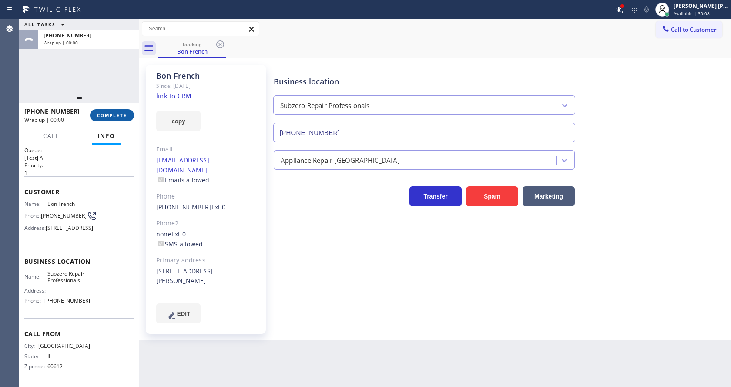
click at [111, 116] on span "COMPLETE" at bounding box center [112, 115] width 30 height 6
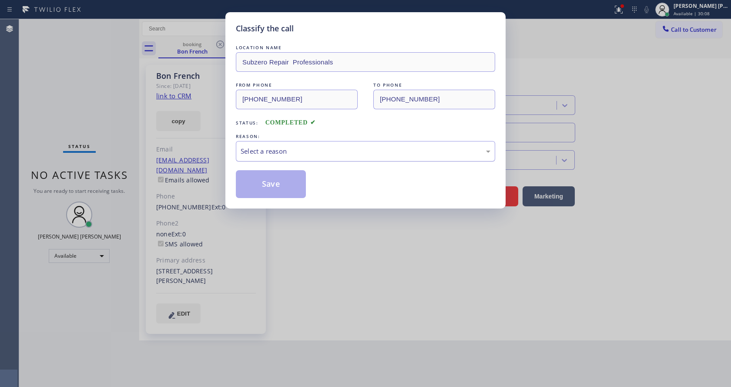
click at [249, 145] on div "Select a reason" at bounding box center [365, 151] width 259 height 20
click at [259, 182] on button "Save" at bounding box center [271, 184] width 70 height 28
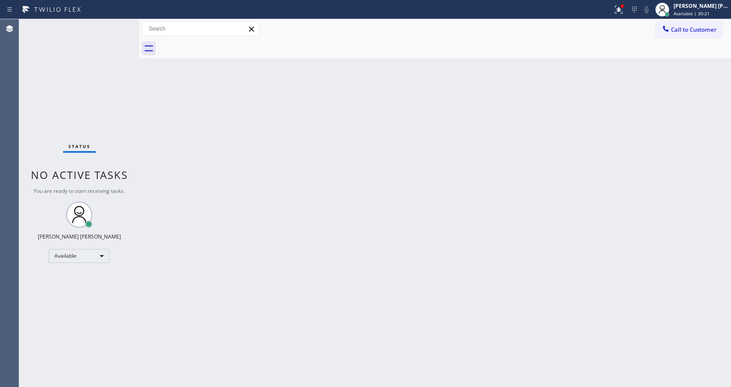
click at [258, 245] on div "Back to Dashboard Change Sender ID Customers Technicians Select a contact Outbo…" at bounding box center [435, 203] width 592 height 368
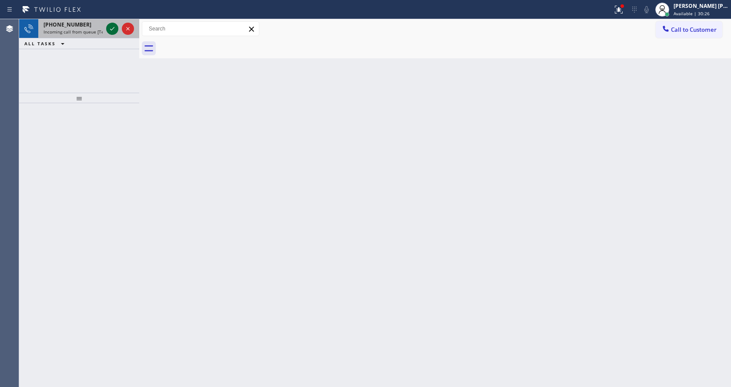
click at [107, 25] on div at bounding box center [112, 29] width 12 height 10
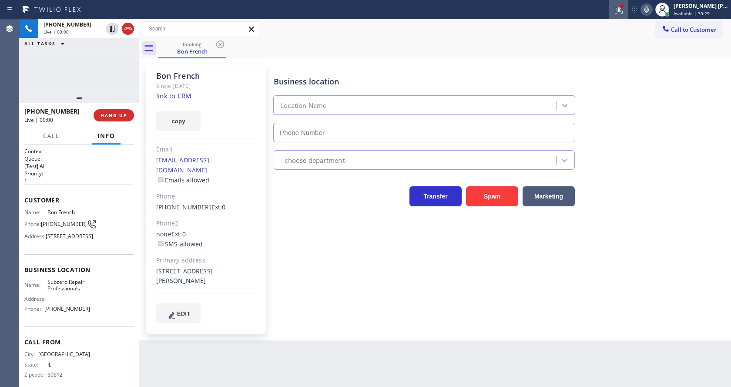
type input "[PHONE_NUMBER]"
click at [618, 6] on icon at bounding box center [619, 9] width 10 height 10
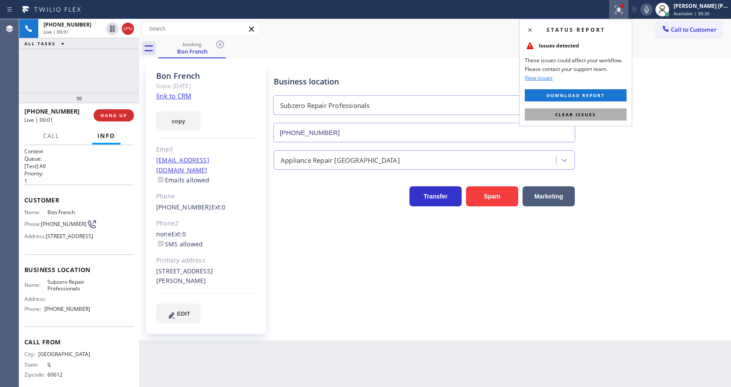
click at [593, 115] on span "Clear issues" at bounding box center [575, 114] width 41 height 6
drag, startPoint x: 630, startPoint y: 122, endPoint x: 625, endPoint y: 132, distance: 11.7
click at [628, 127] on div "Business location Subzero Repair Professionals [PHONE_NUMBER]" at bounding box center [500, 103] width 457 height 79
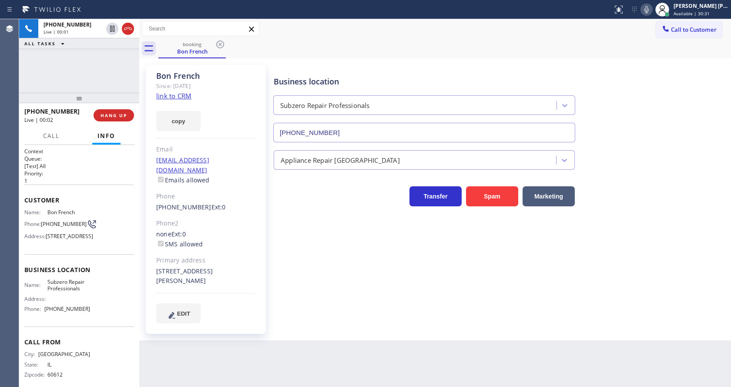
click at [262, 324] on div "Bon French Since: [DATE] link to CRM copy Email [EMAIL_ADDRESS][DOMAIN_NAME] Em…" at bounding box center [206, 200] width 131 height 278
click at [269, 332] on div "Back to Dashboard Change Sender ID Customers Technicians Select a contact Outbo…" at bounding box center [435, 203] width 592 height 368
click at [341, 322] on div "Business location Subzero Repair Professionals [PHONE_NUMBER] Appliance Repair …" at bounding box center [500, 202] width 457 height 271
click at [364, 324] on div "Business location Subzero Repair Professionals [PHONE_NUMBER] Appliance Repair …" at bounding box center [500, 202] width 457 height 271
click at [184, 94] on link "link to CRM" at bounding box center [173, 95] width 35 height 9
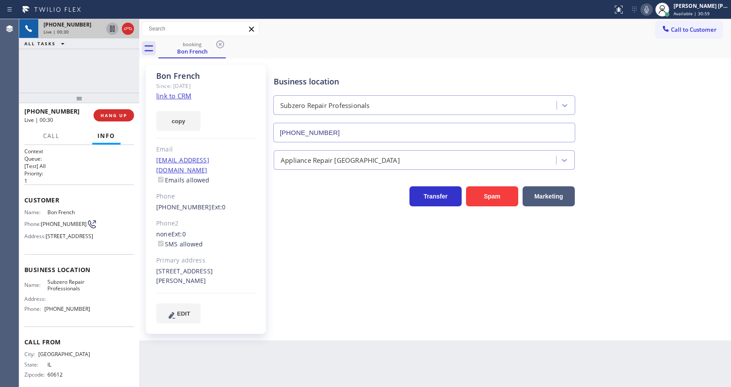
click at [111, 26] on icon at bounding box center [112, 29] width 4 height 6
click at [650, 8] on icon at bounding box center [647, 9] width 10 height 10
click at [650, 29] on div "Call to Customer Outbound call Location Search location Your caller id phone nu…" at bounding box center [435, 28] width 592 height 15
click at [111, 26] on icon at bounding box center [112, 29] width 6 height 6
click at [648, 7] on icon at bounding box center [647, 9] width 10 height 10
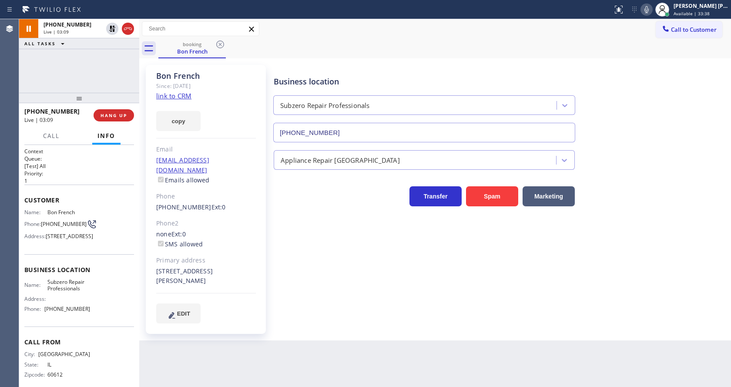
click at [645, 24] on div "Call to Customer Outbound call Location Search location Your caller id phone nu…" at bounding box center [435, 28] width 592 height 15
click at [283, 276] on div "Business location Subzero Repair Professionals [PHONE_NUMBER] Appliance Repair …" at bounding box center [500, 194] width 457 height 254
click at [344, 326] on div "Business location Subzero Repair Professionals [PHONE_NUMBER] Appliance Repair …" at bounding box center [500, 202] width 457 height 271
click at [351, 300] on div "Business location Subzero Repair Professionals [PHONE_NUMBER] Appliance Repair …" at bounding box center [500, 194] width 457 height 254
click at [235, 219] on div "Phone2" at bounding box center [206, 224] width 100 height 10
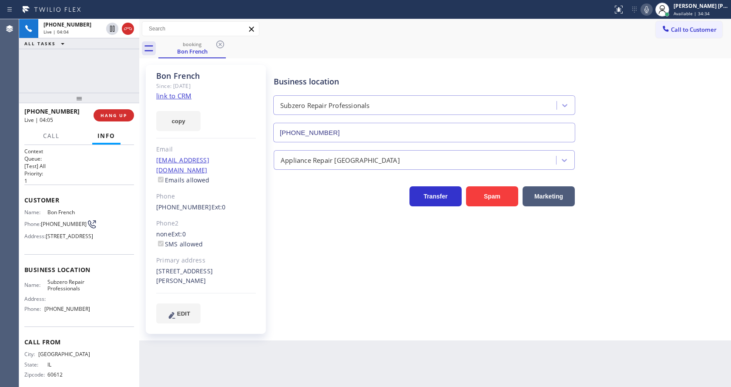
click at [327, 301] on div "Business location Subzero Repair Professionals [PHONE_NUMBER] Appliance Repair …" at bounding box center [500, 194] width 457 height 254
drag, startPoint x: 693, startPoint y: 92, endPoint x: 666, endPoint y: 46, distance: 53.5
click at [693, 92] on div "Business location Subzero Repair Professionals [PHONE_NUMBER]" at bounding box center [500, 103] width 457 height 79
click at [652, 12] on icon at bounding box center [647, 9] width 10 height 10
click at [643, 93] on div "Business location Subzero Repair Professionals [PHONE_NUMBER]" at bounding box center [500, 103] width 457 height 79
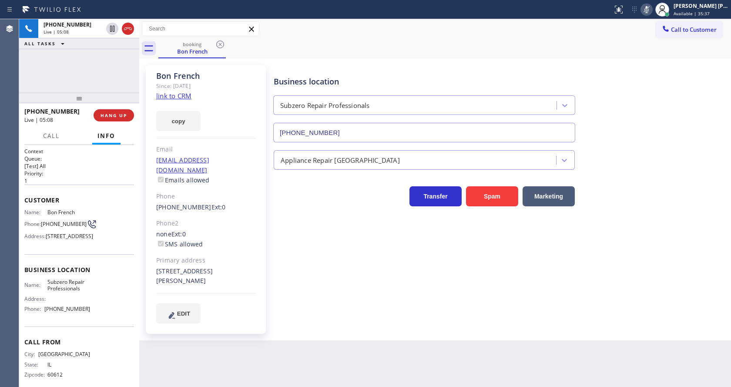
click at [213, 219] on div "Phone2" at bounding box center [206, 224] width 100 height 10
click at [683, 110] on div "Business location Subzero Repair Professionals [PHONE_NUMBER]" at bounding box center [500, 103] width 457 height 79
click at [658, 94] on div "Business location Subzero Repair Professionals [PHONE_NUMBER]" at bounding box center [500, 103] width 457 height 79
drag, startPoint x: 652, startPoint y: 110, endPoint x: 648, endPoint y: 47, distance: 63.7
click at [652, 110] on div "Business location Subzero Repair Professionals [PHONE_NUMBER]" at bounding box center [500, 103] width 457 height 79
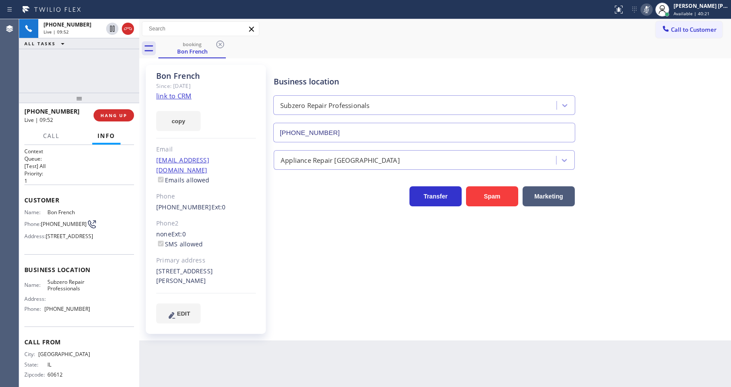
click at [646, 4] on icon at bounding box center [647, 9] width 10 height 10
click at [647, 6] on icon at bounding box center [647, 9] width 10 height 10
click at [629, 111] on div "Business location Subzero Repair Professionals [PHONE_NUMBER]" at bounding box center [500, 103] width 457 height 79
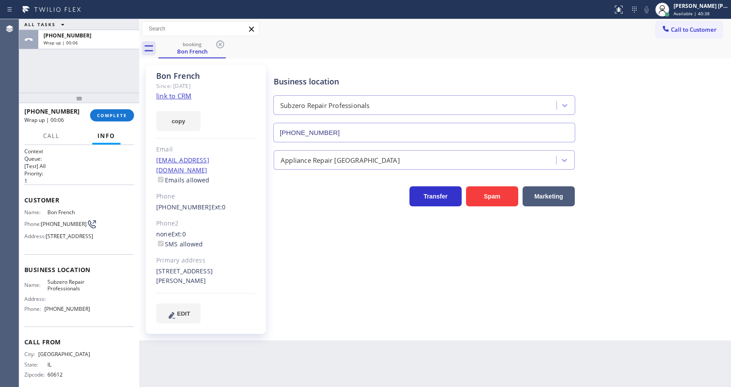
click at [483, 313] on div "Business location Subzero Repair Professionals [PHONE_NUMBER] Appliance Repair …" at bounding box center [500, 202] width 457 height 271
click at [98, 123] on div "[PHONE_NUMBER] Wrap up | 00:18 COMPLETE" at bounding box center [79, 115] width 110 height 23
click at [105, 118] on span "COMPLETE" at bounding box center [112, 115] width 30 height 6
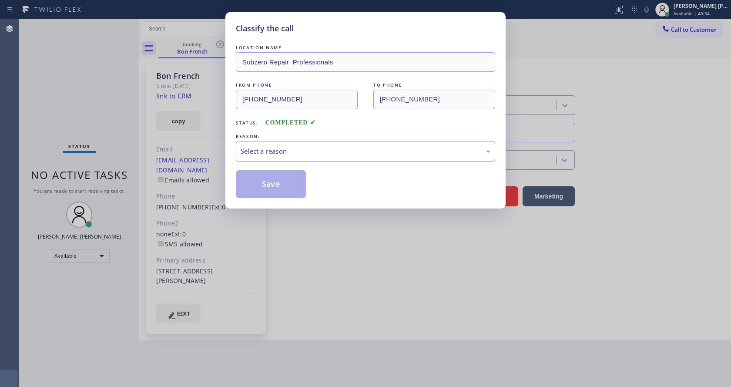
click at [295, 155] on div "Select a reason" at bounding box center [366, 151] width 250 height 10
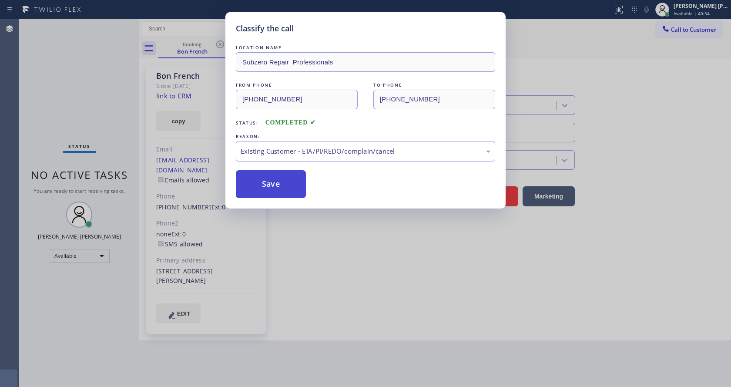
click at [266, 177] on button "Save" at bounding box center [271, 184] width 70 height 28
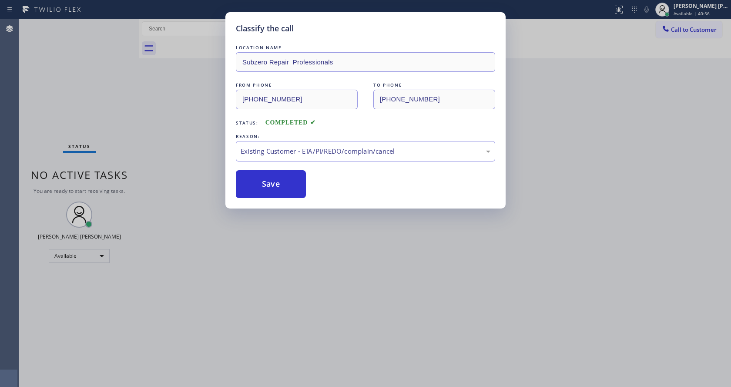
click at [349, 293] on div "Classify the call LOCATION NAME Subzero Repair Professionals FROM PHONE [PHONE_…" at bounding box center [365, 193] width 731 height 387
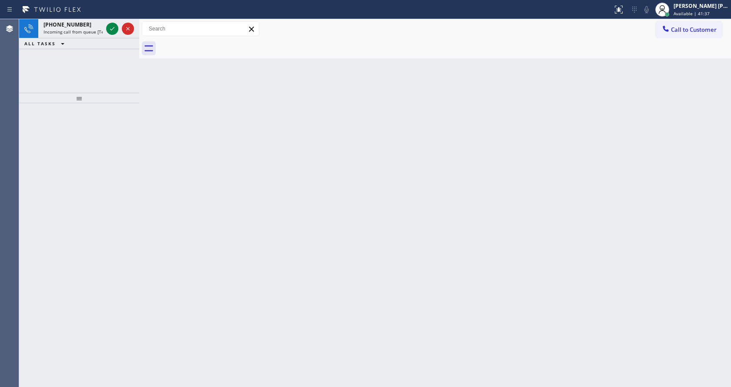
click at [217, 191] on div "Back to Dashboard Change Sender ID Customers Technicians Select a contact Outbo…" at bounding box center [435, 203] width 592 height 368
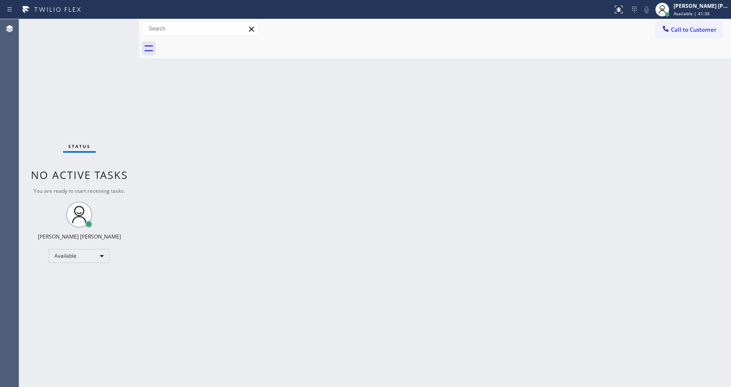
click at [115, 27] on div "Status No active tasks You are ready to start receiving tasks. [PERSON_NAME] [P…" at bounding box center [79, 203] width 120 height 368
click at [159, 218] on div "Back to Dashboard Change Sender ID Customers Technicians Select a contact Outbo…" at bounding box center [435, 203] width 592 height 368
click at [121, 25] on div "Status No active tasks You are ready to start receiving tasks. [PERSON_NAME] [P…" at bounding box center [79, 203] width 120 height 368
click at [119, 22] on div "Status No active tasks You are ready to start receiving tasks. [PERSON_NAME] [P…" at bounding box center [79, 203] width 120 height 368
click at [119, 24] on div "Status No active tasks You are ready to start receiving tasks. [PERSON_NAME] [P…" at bounding box center [79, 203] width 120 height 368
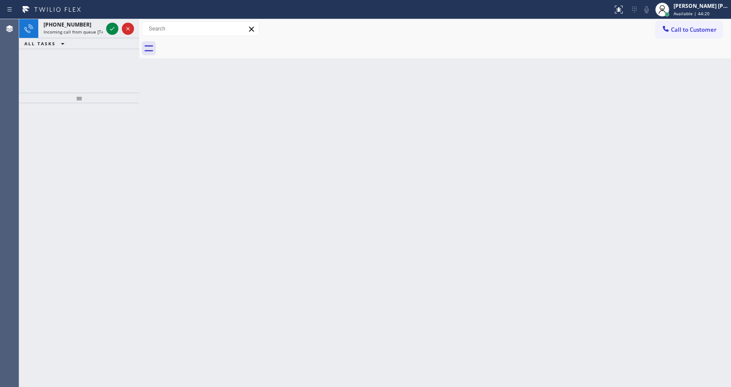
drag, startPoint x: 99, startPoint y: 112, endPoint x: 105, endPoint y: 56, distance: 56.5
click at [99, 112] on div at bounding box center [79, 245] width 120 height 284
click at [96, 29] on span "Incoming call from queue [Test] All" at bounding box center [80, 32] width 72 height 6
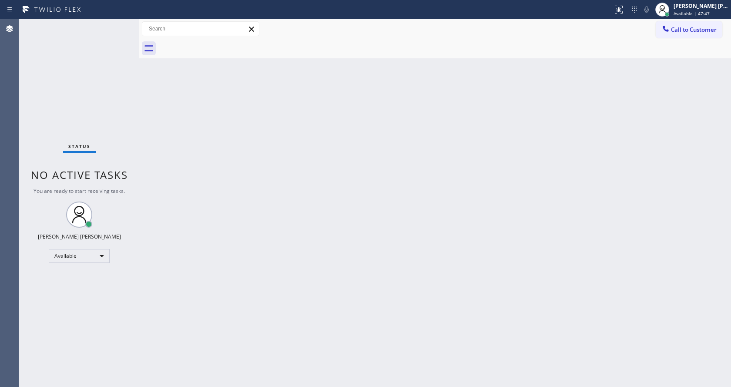
click at [372, 102] on div "Back to Dashboard Change Sender ID Customers Technicians Select a contact Outbo…" at bounding box center [435, 203] width 592 height 368
click at [176, 147] on div "Back to Dashboard Change Sender ID Customers Technicians Select a contact Outbo…" at bounding box center [435, 203] width 592 height 368
click at [363, 214] on div "Back to Dashboard Change Sender ID Customers Technicians Select a contact Outbo…" at bounding box center [435, 203] width 592 height 368
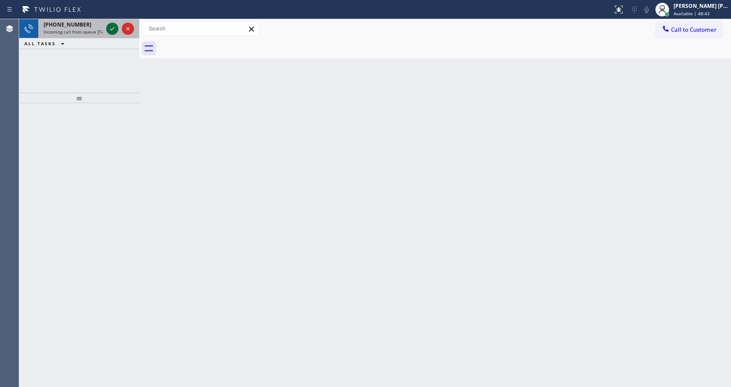
click at [112, 26] on icon at bounding box center [112, 29] width 10 height 10
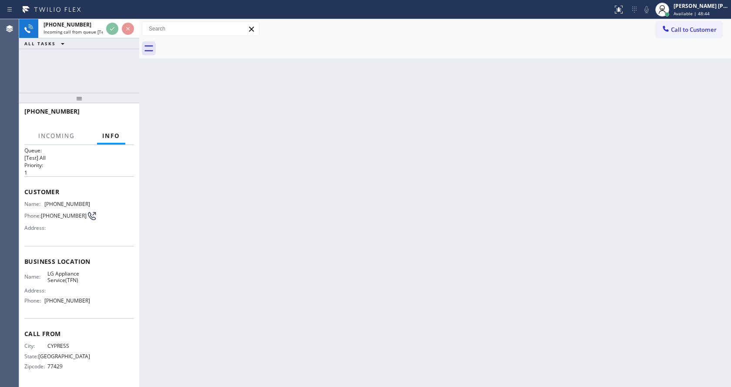
scroll to position [11, 0]
click at [244, 271] on div "Back to Dashboard Change Sender ID Customers Technicians Select a contact Outbo…" at bounding box center [435, 203] width 592 height 368
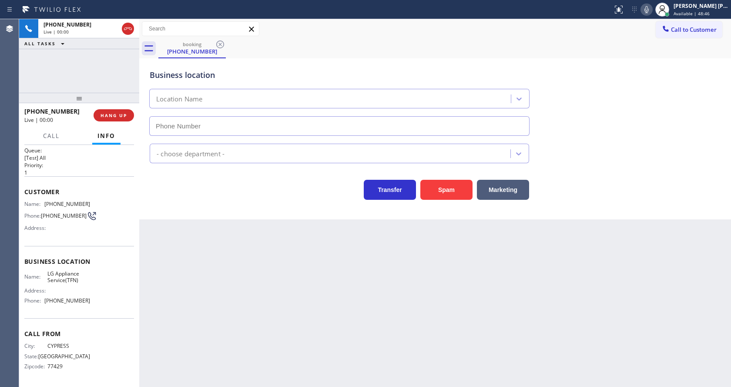
type input "[PHONE_NUMBER]"
click at [199, 273] on div "Back to Dashboard Change Sender ID Customers Technicians Select a contact Outbo…" at bounding box center [435, 203] width 592 height 368
click at [341, 316] on div "Back to Dashboard Change Sender ID Customers Technicians Select a contact Outbo…" at bounding box center [435, 203] width 592 height 368
drag, startPoint x: 140, startPoint y: 279, endPoint x: 102, endPoint y: 166, distance: 119.6
click at [139, 278] on div at bounding box center [139, 203] width 0 height 368
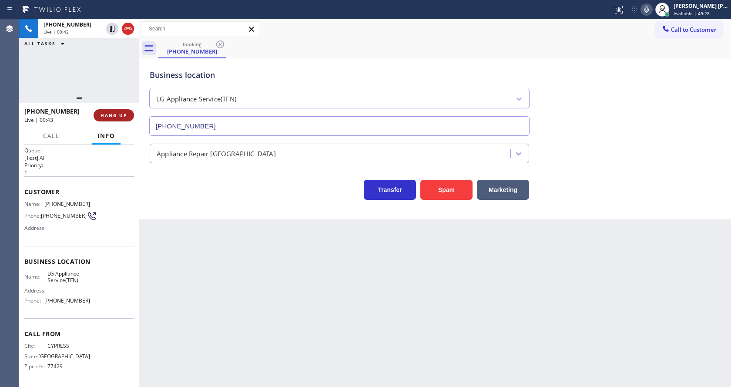
click at [99, 114] on button "HANG UP" at bounding box center [114, 115] width 40 height 12
click at [99, 114] on span "COMPLETE" at bounding box center [112, 115] width 30 height 6
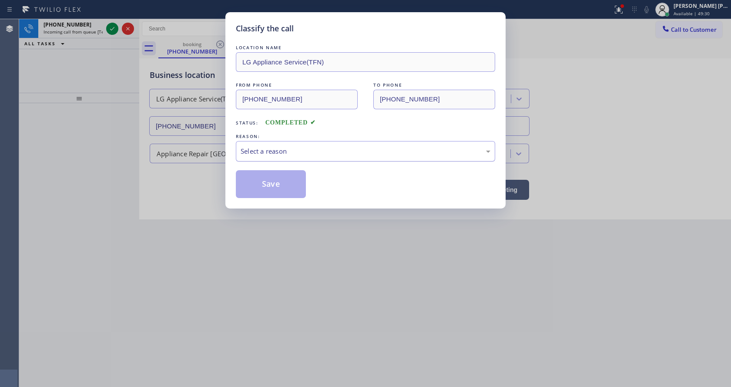
click at [276, 141] on div "Select a reason" at bounding box center [365, 151] width 259 height 20
click at [278, 177] on button "Save" at bounding box center [271, 184] width 70 height 28
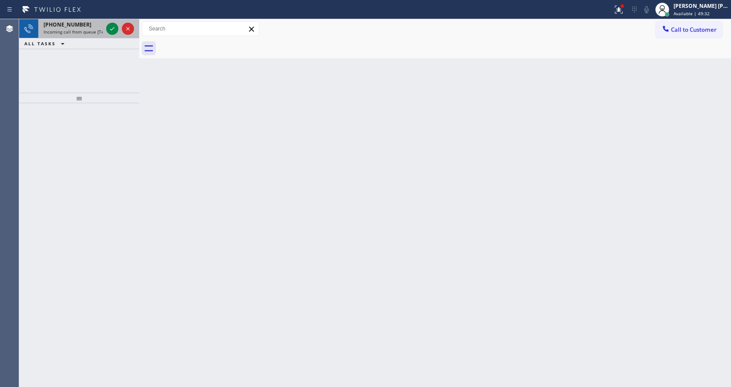
click at [110, 22] on div at bounding box center [119, 28] width 31 height 19
click at [111, 24] on button at bounding box center [112, 29] width 12 height 12
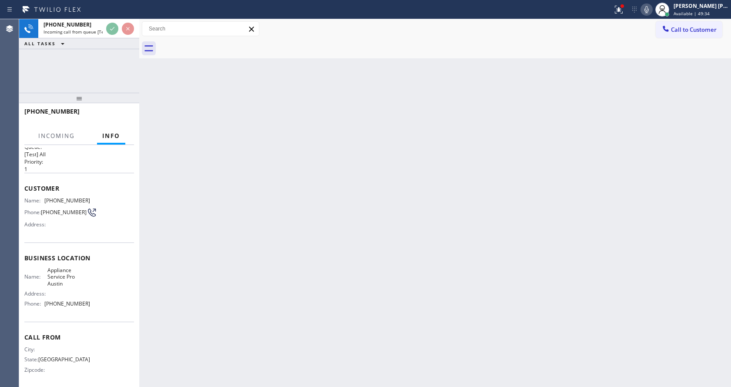
scroll to position [18, 0]
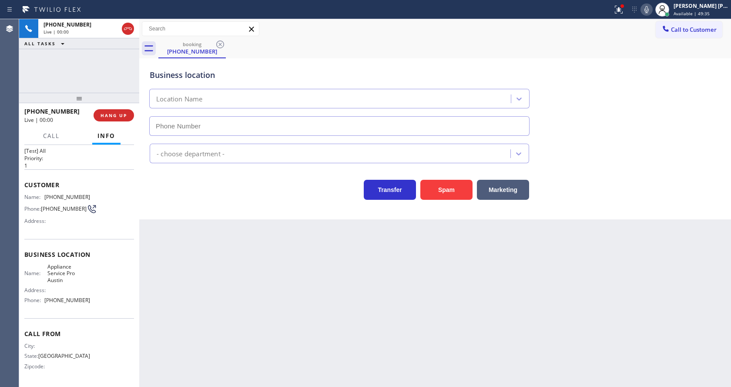
click at [281, 254] on div "Back to Dashboard Change Sender ID Customers Technicians Select a contact Outbo…" at bounding box center [435, 203] width 592 height 368
type input "[PHONE_NUMBER]"
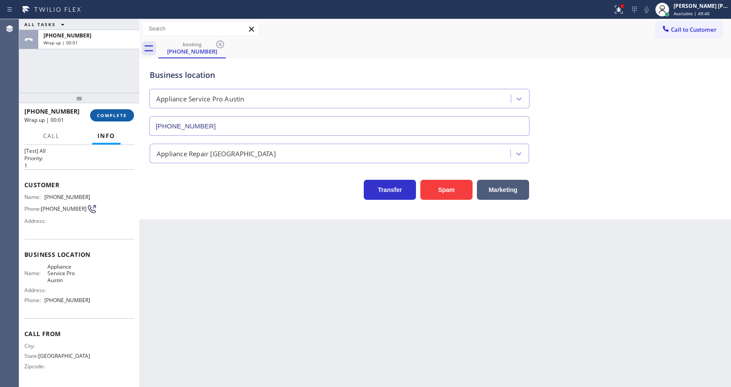
click at [111, 120] on button "COMPLETE" at bounding box center [112, 115] width 44 height 12
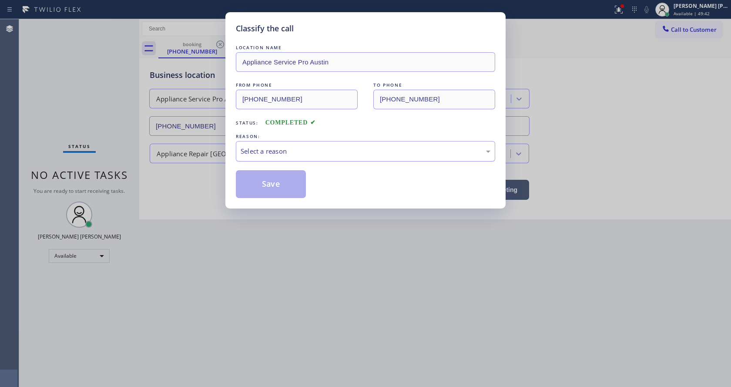
click at [262, 152] on div "Select a reason" at bounding box center [366, 151] width 250 height 10
click at [263, 180] on button "Save" at bounding box center [271, 184] width 70 height 28
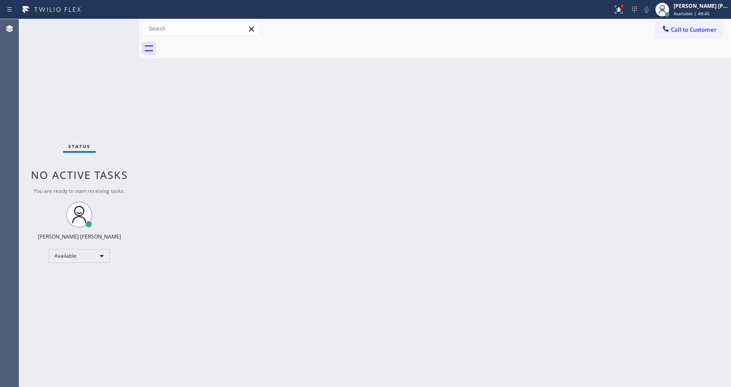
click at [119, 24] on div "Status No active tasks You are ready to start receiving tasks. [PERSON_NAME] [P…" at bounding box center [79, 203] width 120 height 368
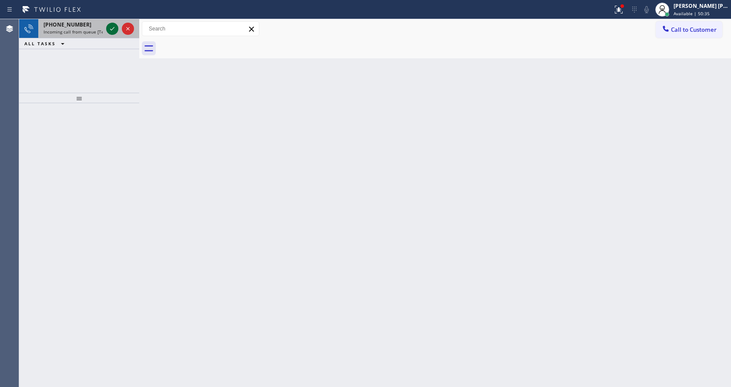
click at [113, 30] on icon at bounding box center [112, 29] width 10 height 10
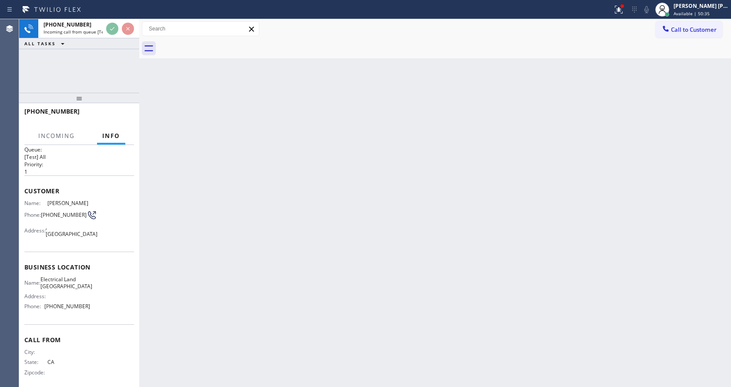
scroll to position [18, 0]
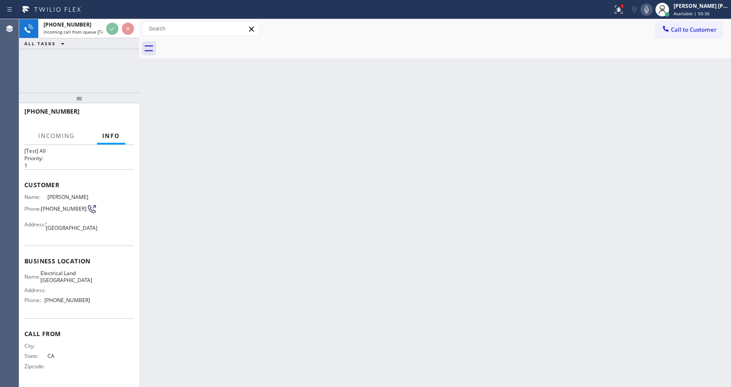
click at [276, 158] on div "Back to Dashboard Change Sender ID Customers Technicians Select a contact Outbo…" at bounding box center [435, 203] width 592 height 368
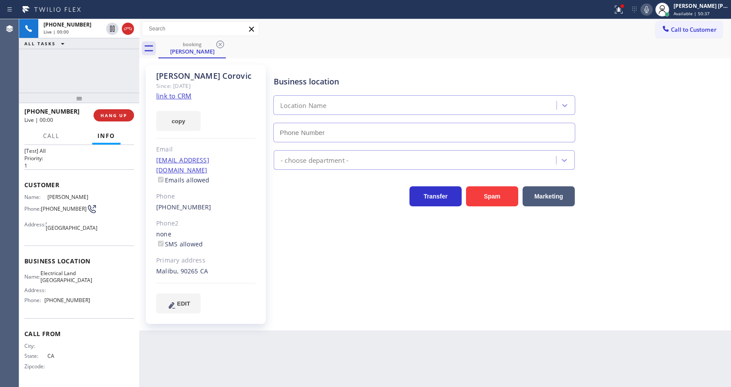
type input "[PHONE_NUMBER]"
click at [292, 304] on div "Business location Electrical Land [GEOGRAPHIC_DATA] [PHONE_NUMBER] Electricians…" at bounding box center [500, 197] width 457 height 261
click at [181, 97] on link "link to CRM" at bounding box center [173, 95] width 35 height 9
click at [106, 115] on span "HANG UP" at bounding box center [114, 115] width 27 height 6
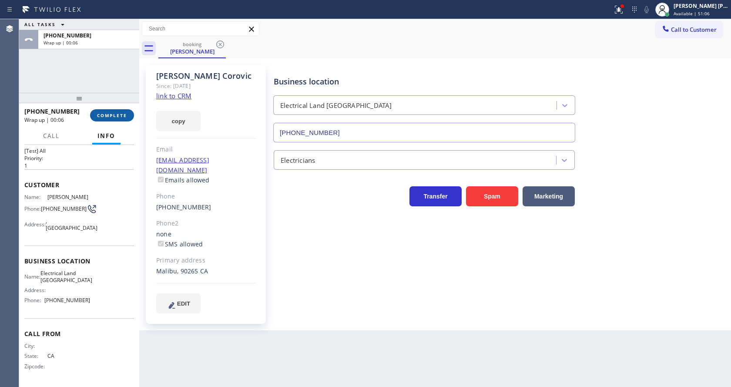
click at [106, 115] on span "COMPLETE" at bounding box center [112, 115] width 30 height 6
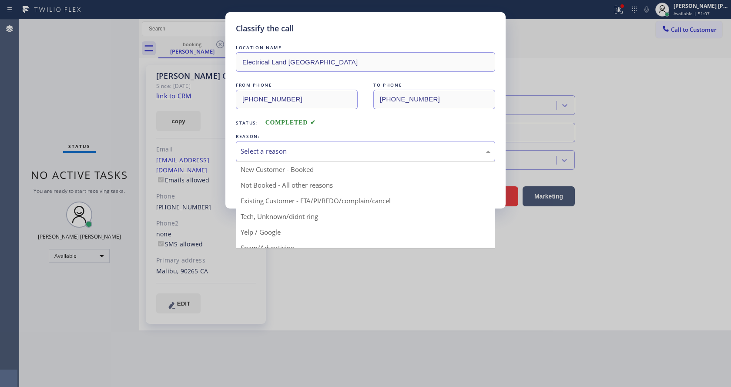
click at [310, 151] on div "Select a reason" at bounding box center [366, 151] width 250 height 10
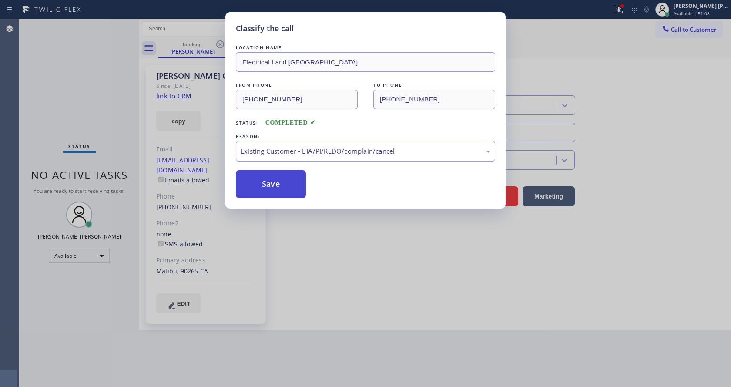
click at [275, 189] on button "Save" at bounding box center [271, 184] width 70 height 28
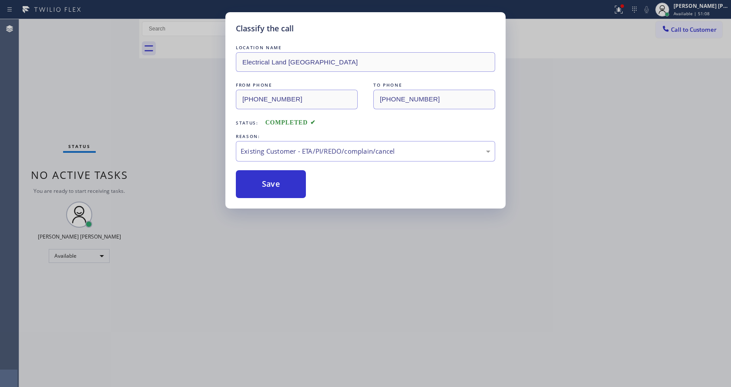
click at [334, 287] on div "Classify the call LOCATION NAME Electrical Land Malibu FROM PHONE [PHONE_NUMBER…" at bounding box center [365, 193] width 731 height 387
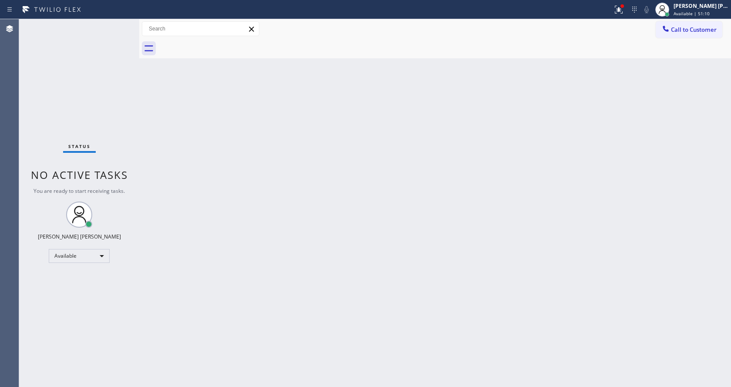
click at [230, 192] on div "Back to Dashboard Change Sender ID Customers Technicians Select a contact Outbo…" at bounding box center [435, 203] width 592 height 368
drag, startPoint x: 140, startPoint y: 38, endPoint x: 118, endPoint y: 34, distance: 22.5
click at [118, 35] on div "Status No active tasks You are ready to start receiving tasks. [PERSON_NAME] [P…" at bounding box center [375, 203] width 712 height 368
click at [118, 25] on div "Status No active tasks You are ready to start receiving tasks. [PERSON_NAME] [P…" at bounding box center [79, 203] width 120 height 368
click at [119, 26] on div "Status No active tasks You are ready to start receiving tasks. [PERSON_NAME] [P…" at bounding box center [79, 203] width 120 height 368
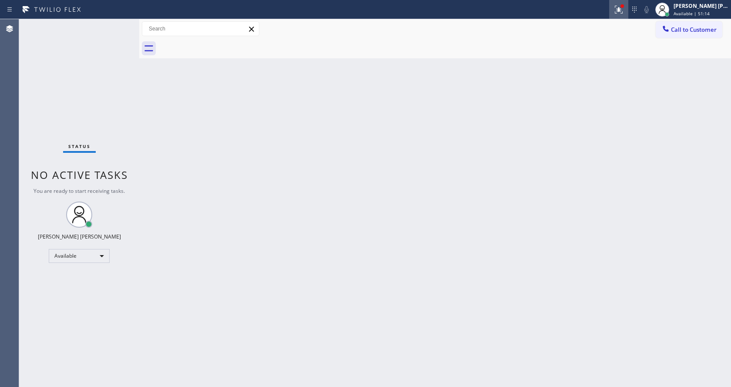
click at [619, 10] on icon at bounding box center [619, 9] width 10 height 10
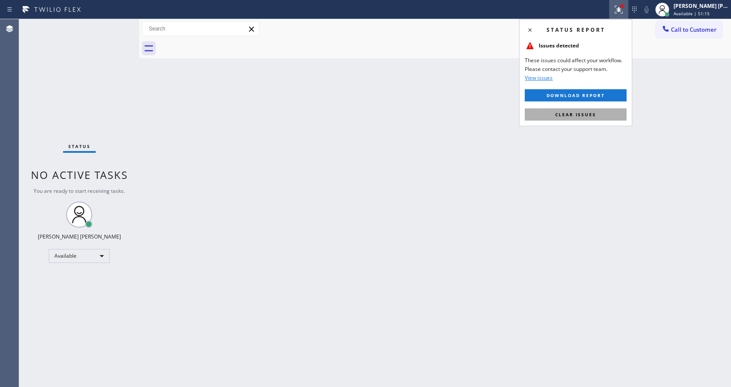
click at [568, 118] on button "Clear issues" at bounding box center [576, 114] width 102 height 12
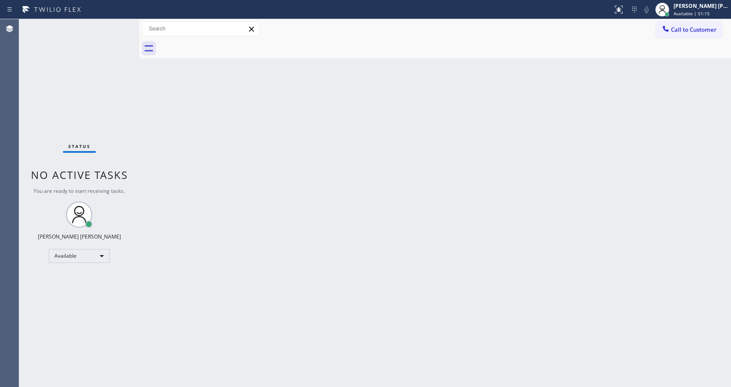
click at [109, 136] on div "Status No active tasks You are ready to start receiving tasks. [PERSON_NAME] [P…" at bounding box center [79, 203] width 120 height 368
click at [121, 25] on div "Status No active tasks You are ready to start receiving tasks. [PERSON_NAME] [P…" at bounding box center [79, 203] width 120 height 368
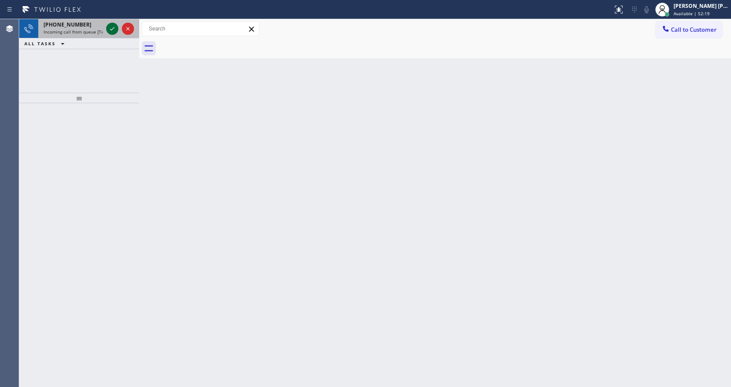
click at [115, 28] on icon at bounding box center [112, 29] width 10 height 10
click at [334, 281] on div "Back to Dashboard Change Sender ID Customers Technicians Select a contact Outbo…" at bounding box center [435, 203] width 592 height 368
drag, startPoint x: 219, startPoint y: 216, endPoint x: 152, endPoint y: 113, distance: 122.7
click at [219, 216] on div "Back to Dashboard Change Sender ID Customers Technicians Select a contact Outbo…" at bounding box center [435, 203] width 592 height 368
click at [96, 29] on span "Incoming call from queue [Test] All" at bounding box center [80, 32] width 72 height 6
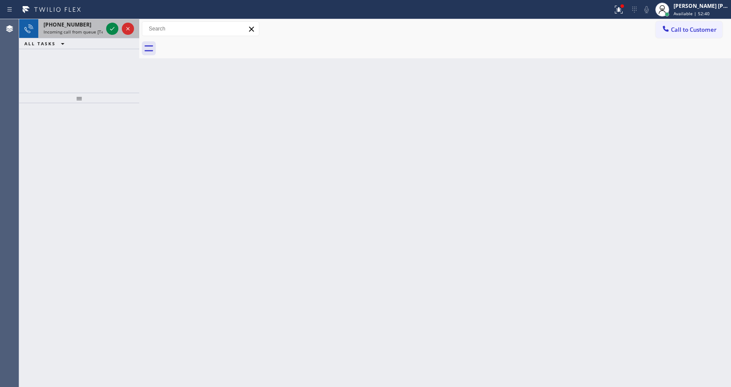
click at [90, 34] on span "Incoming call from queue [Test] All" at bounding box center [80, 32] width 72 height 6
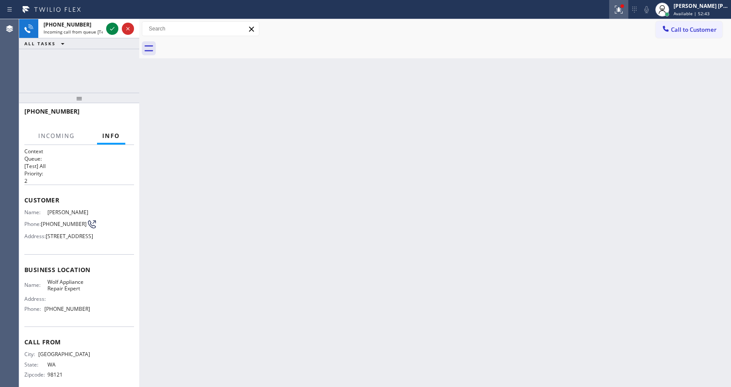
click at [629, 3] on button at bounding box center [618, 9] width 19 height 19
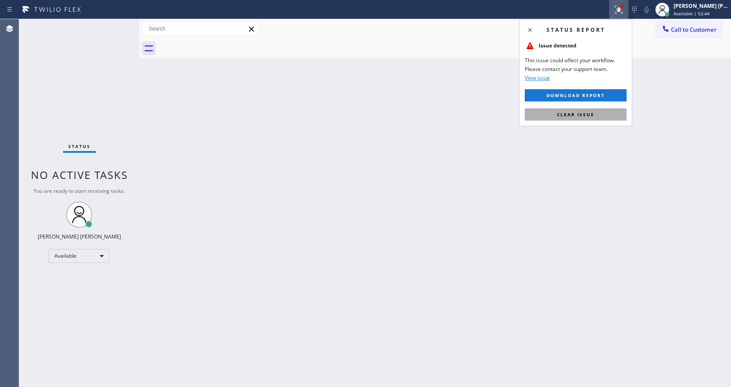
click at [565, 117] on span "Clear issue" at bounding box center [575, 114] width 37 height 6
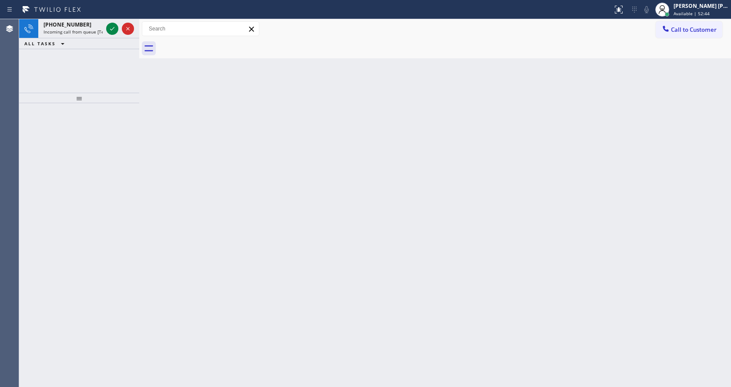
click at [565, 117] on div "Back to Dashboard Change Sender ID Customers Technicians Select a contact Outbo…" at bounding box center [435, 203] width 592 height 368
click at [79, 36] on div "[PHONE_NUMBER] Incoming call from queue [Test] All" at bounding box center [71, 28] width 66 height 19
click at [106, 30] on div at bounding box center [112, 29] width 12 height 10
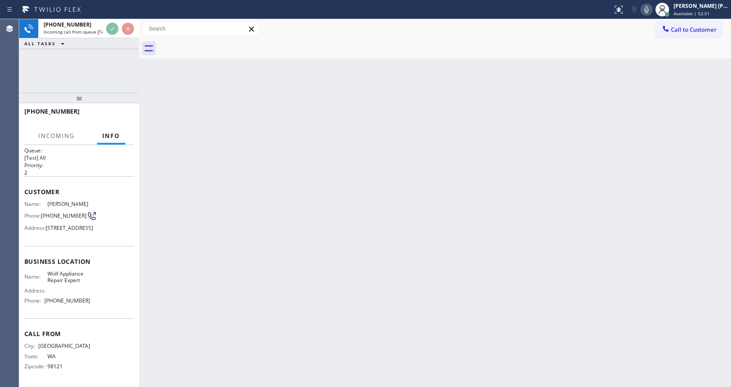
scroll to position [25, 0]
click at [412, 284] on div "Back to Dashboard Change Sender ID Customers Technicians Select a contact Outbo…" at bounding box center [435, 203] width 592 height 368
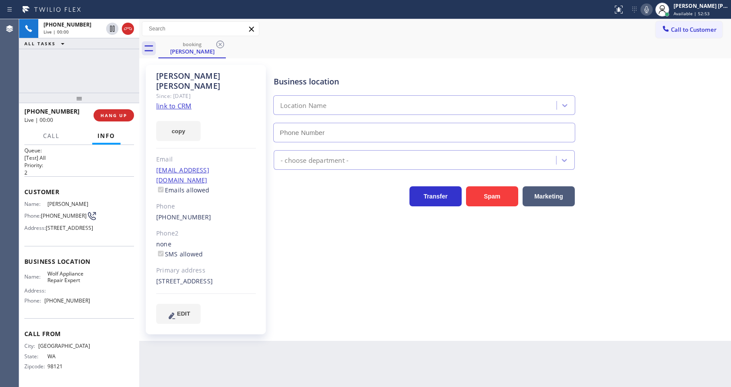
type input "[PHONE_NUMBER]"
click at [363, 307] on div "Business location Wolf Appliance Repair Expert [PHONE_NUMBER] Appliance Repair …" at bounding box center [500, 194] width 457 height 254
click at [648, 13] on icon at bounding box center [647, 9] width 10 height 10
click at [303, 264] on div "Business location Wolf Appliance Repair Expert [PHONE_NUMBER] Appliance Repair …" at bounding box center [500, 194] width 457 height 254
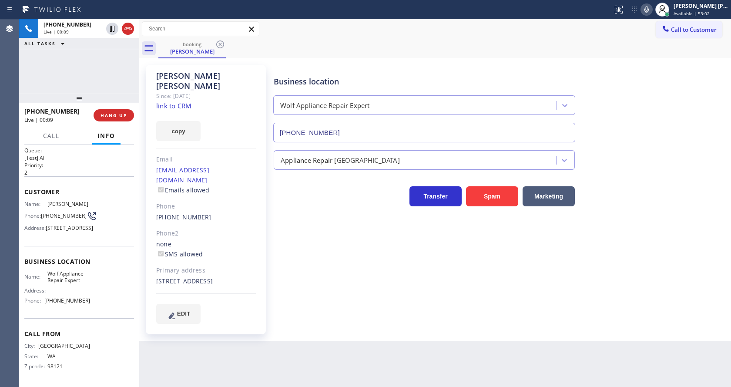
click at [168, 101] on link "link to CRM" at bounding box center [173, 105] width 35 height 9
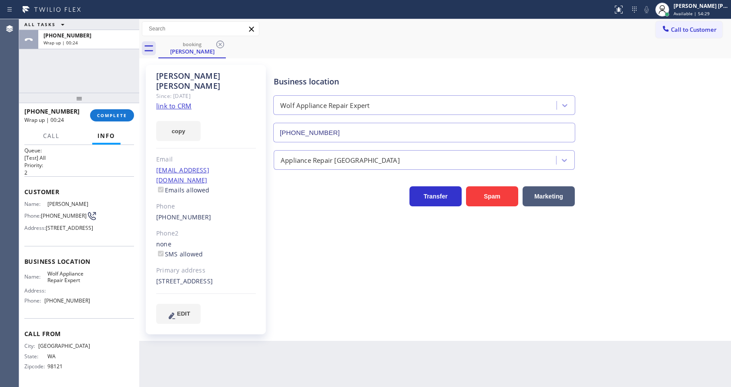
click at [96, 109] on div "[PHONE_NUMBER] Wrap up | 00:24 COMPLETE" at bounding box center [79, 115] width 110 height 23
click at [99, 110] on button "COMPLETE" at bounding box center [112, 115] width 44 height 12
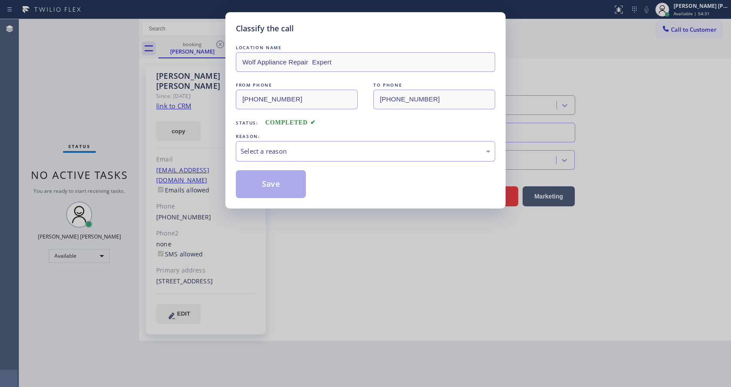
click at [285, 144] on div "Select a reason" at bounding box center [365, 151] width 259 height 20
click at [271, 150] on div "New Customer - Booked" at bounding box center [366, 151] width 250 height 10
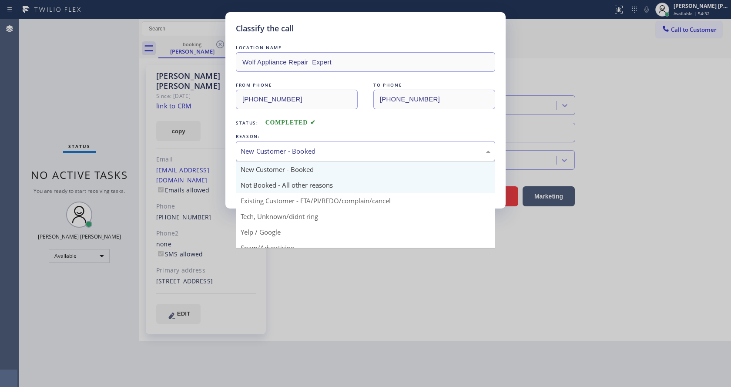
click at [269, 179] on button "Save" at bounding box center [271, 184] width 70 height 28
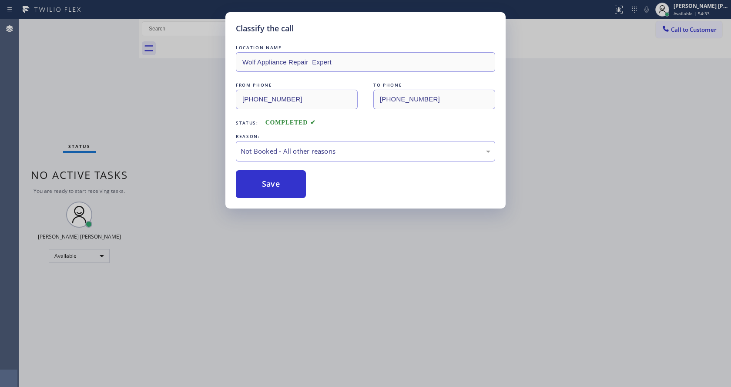
click at [463, 281] on div "Classify the call LOCATION NAME Wolf Appliance Repair Expert FROM PHONE [PHONE_…" at bounding box center [365, 193] width 731 height 387
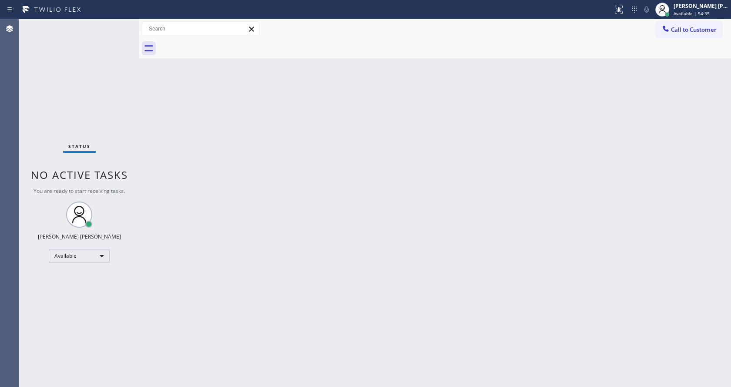
click at [456, 171] on div "Back to Dashboard Change Sender ID Customers Technicians Select a contact Outbo…" at bounding box center [435, 203] width 592 height 368
click at [108, 108] on div "Status No active tasks You are ready to start receiving tasks. [PERSON_NAME] [P…" at bounding box center [79, 203] width 120 height 368
click at [118, 22] on div "Status No active tasks You are ready to start receiving tasks. [PERSON_NAME] [P…" at bounding box center [79, 203] width 120 height 368
click at [149, 153] on div "Back to Dashboard Change Sender ID Customers Technicians Select a contact Outbo…" at bounding box center [435, 203] width 592 height 368
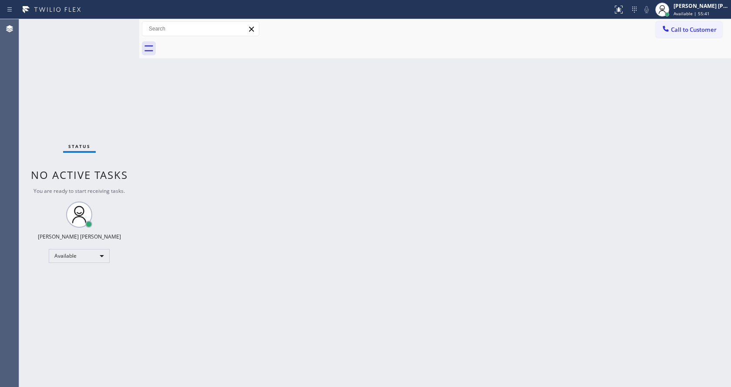
click at [118, 25] on div "Status No active tasks You are ready to start receiving tasks. [PERSON_NAME] [P…" at bounding box center [79, 203] width 120 height 368
click at [201, 109] on div "Back to Dashboard Change Sender ID Customers Technicians Select a contact Outbo…" at bounding box center [435, 203] width 592 height 368
click at [114, 24] on div "Status No active tasks You are ready to start receiving tasks. [PERSON_NAME] [P…" at bounding box center [79, 203] width 120 height 368
click at [440, 204] on div "Back to Dashboard Change Sender ID Customers Technicians Select a contact Outbo…" at bounding box center [435, 203] width 592 height 368
click at [390, 217] on div "Back to Dashboard Change Sender ID Customers Technicians Select a contact Outbo…" at bounding box center [435, 203] width 592 height 368
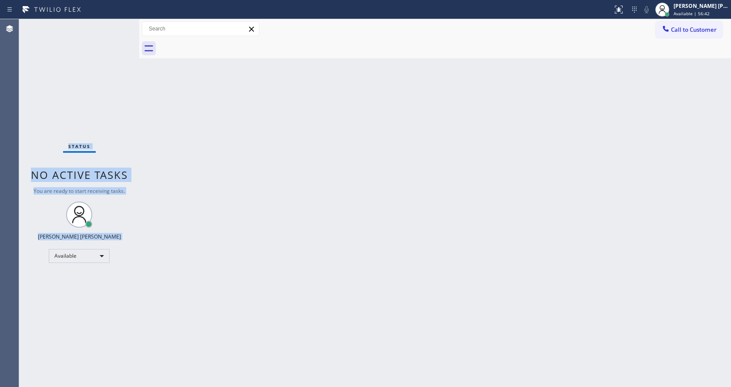
click at [114, 26] on div "Status No active tasks You are ready to start receiving tasks. [PERSON_NAME] [P…" at bounding box center [79, 203] width 120 height 368
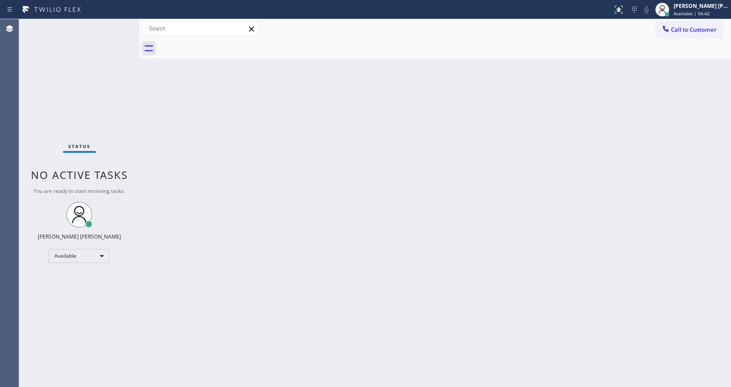
click at [327, 306] on div "Back to Dashboard Change Sender ID Customers Technicians Select a contact Outbo…" at bounding box center [435, 203] width 592 height 368
click at [195, 177] on div "Back to Dashboard Change Sender ID Customers Technicians Select a contact Outbo…" at bounding box center [435, 203] width 592 height 368
click at [120, 23] on div "Status No active tasks You are ready to start receiving tasks. [PERSON_NAME] [P…" at bounding box center [79, 203] width 120 height 368
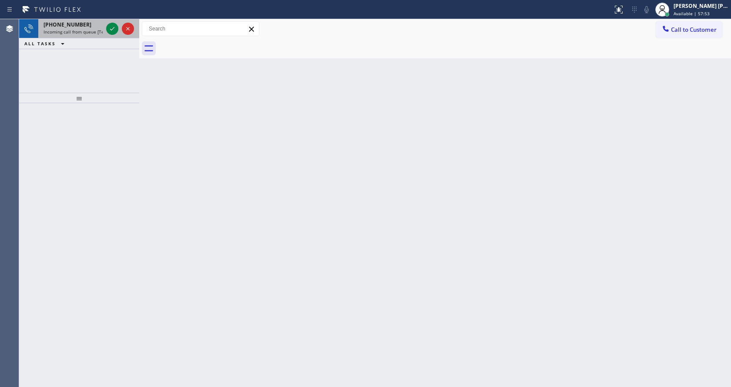
click at [94, 32] on span "Incoming call from queue [Test] All" at bounding box center [80, 32] width 72 height 6
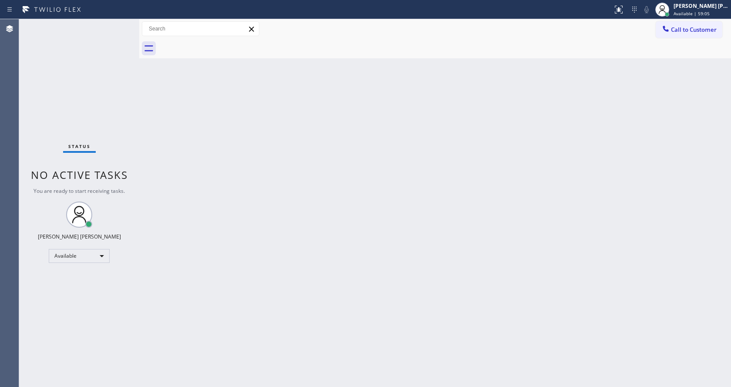
click at [475, 136] on div "Back to Dashboard Change Sender ID Customers Technicians Select a contact Outbo…" at bounding box center [435, 203] width 592 height 368
click at [414, 202] on div "Back to Dashboard Change Sender ID Customers Technicians Select a contact Outbo…" at bounding box center [435, 203] width 592 height 368
drag, startPoint x: 165, startPoint y: 128, endPoint x: 149, endPoint y: 82, distance: 49.1
click at [165, 128] on div "Back to Dashboard Change Sender ID Customers Technicians Select a contact Outbo…" at bounding box center [435, 203] width 592 height 368
click at [118, 24] on div "Status No active tasks You are ready to start receiving tasks. [PERSON_NAME] [P…" at bounding box center [79, 203] width 120 height 368
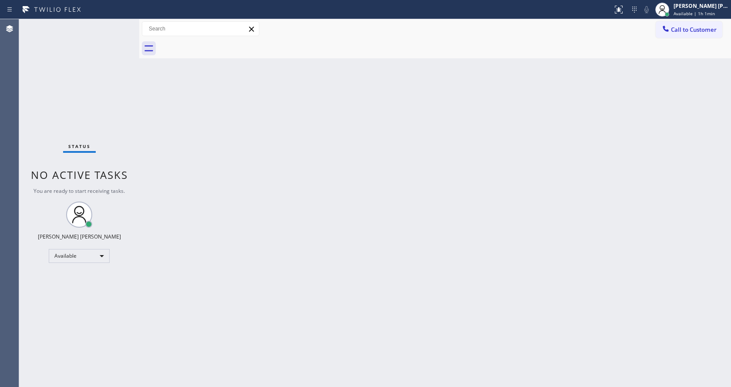
drag, startPoint x: 331, startPoint y: 351, endPoint x: 306, endPoint y: 386, distance: 42.4
click at [331, 352] on div "Back to Dashboard Change Sender ID Customers Technicians Select a contact Outbo…" at bounding box center [435, 203] width 592 height 368
click at [209, 155] on div "Back to Dashboard Change Sender ID Customers Technicians Select a contact Outbo…" at bounding box center [435, 203] width 592 height 368
click at [408, 282] on div "Back to Dashboard Change Sender ID Customers Technicians Select a contact Outbo…" at bounding box center [435, 203] width 592 height 368
click at [468, 328] on div "Back to Dashboard Change Sender ID Customers Technicians Select a contact Outbo…" at bounding box center [435, 203] width 592 height 368
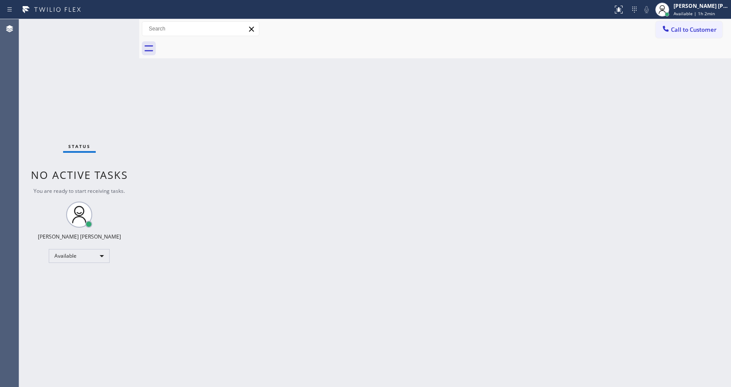
click at [202, 186] on div "Back to Dashboard Change Sender ID Customers Technicians Select a contact Outbo…" at bounding box center [435, 203] width 592 height 368
click at [120, 24] on div "Status No active tasks You are ready to start receiving tasks. [PERSON_NAME] [P…" at bounding box center [79, 203] width 120 height 368
click at [454, 232] on div "Back to Dashboard Change Sender ID Customers Technicians Select a contact Outbo…" at bounding box center [435, 203] width 592 height 368
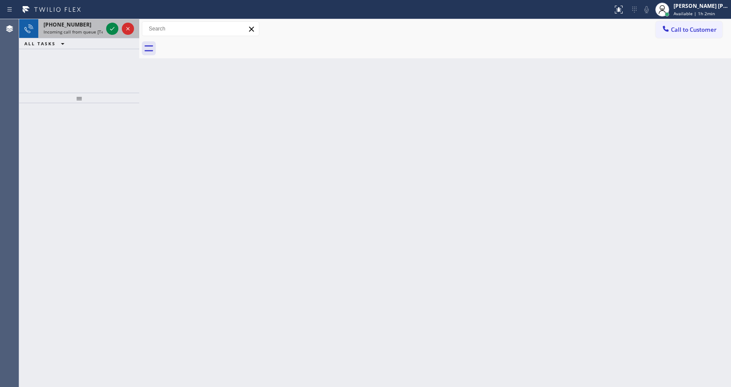
click at [81, 30] on span "Incoming call from queue [Test] All" at bounding box center [80, 32] width 72 height 6
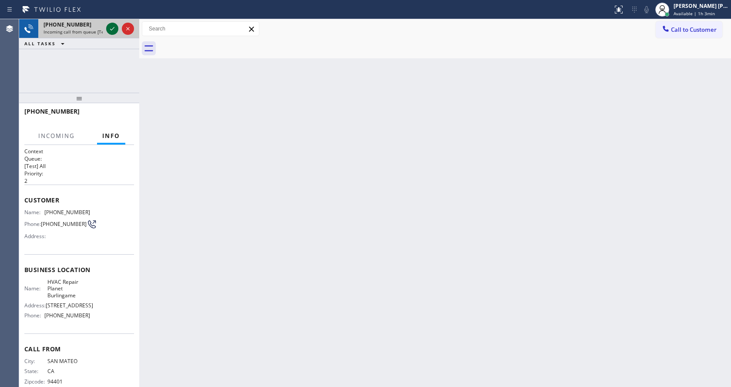
click at [111, 33] on icon at bounding box center [112, 29] width 10 height 10
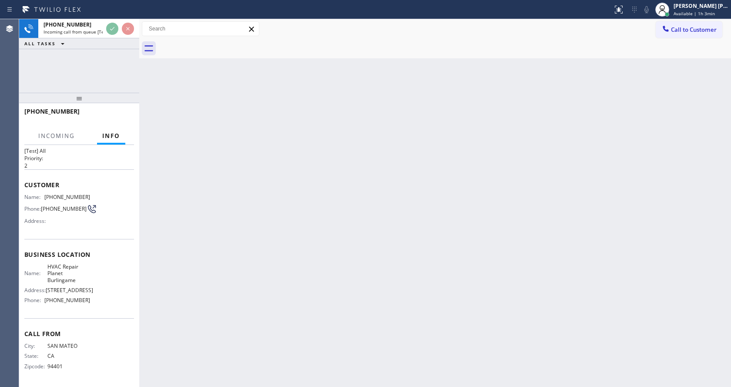
scroll to position [31, 0]
click at [373, 246] on div "Back to Dashboard Change Sender ID Customers Technicians Select a contact Outbo…" at bounding box center [435, 203] width 592 height 368
click at [230, 298] on div "Back to Dashboard Change Sender ID Customers Technicians Select a contact Outbo…" at bounding box center [435, 203] width 592 height 368
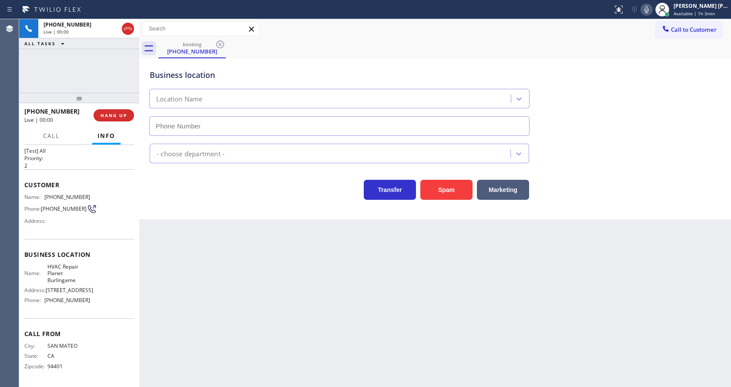
type input "[PHONE_NUMBER]"
click at [275, 291] on div "Back to Dashboard Change Sender ID Customers Technicians Select a contact Outbo…" at bounding box center [435, 203] width 592 height 368
click at [274, 382] on div "Back to Dashboard Change Sender ID Customers Technicians Select a contact Outbo…" at bounding box center [435, 203] width 592 height 368
click at [256, 323] on div "Back to Dashboard Change Sender ID Customers Technicians Select a contact Outbo…" at bounding box center [435, 203] width 592 height 368
click at [652, 7] on icon at bounding box center [647, 9] width 10 height 10
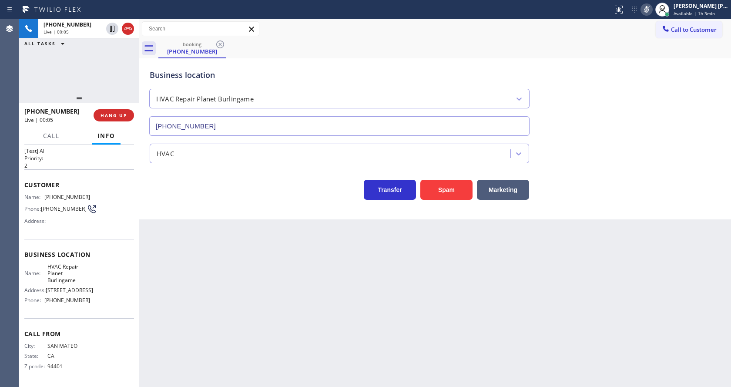
click at [644, 94] on div "Business location HVAC Repair Planet Burlingame [PHONE_NUMBER]" at bounding box center [435, 96] width 575 height 79
click at [649, 8] on icon at bounding box center [647, 9] width 10 height 10
click at [663, 119] on div "Business location HVAC Repair Planet Burlingame [PHONE_NUMBER]" at bounding box center [435, 96] width 575 height 79
click at [227, 348] on div "Back to Dashboard Change Sender ID Customers Technicians Select a contact Outbo…" at bounding box center [435, 203] width 592 height 368
click at [42, 290] on div "Address: [STREET_ADDRESS]" at bounding box center [57, 290] width 66 height 7
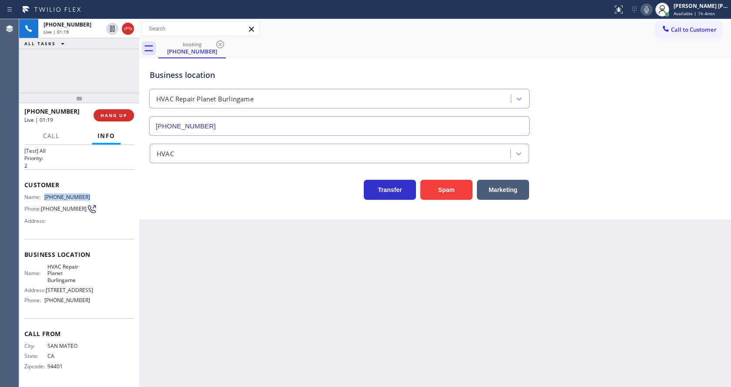
drag, startPoint x: 44, startPoint y: 179, endPoint x: 97, endPoint y: 180, distance: 53.1
click at [97, 194] on div "Name: [PHONE_NUMBER] Phone: [PHONE_NUMBER] Address:" at bounding box center [79, 211] width 110 height 34
copy div "[PHONE_NUMBER]"
drag, startPoint x: 202, startPoint y: 309, endPoint x: 197, endPoint y: 371, distance: 62.4
click at [200, 321] on div "Back to Dashboard Change Sender ID Customers Technicians Select a contact Outbo…" at bounding box center [435, 203] width 592 height 368
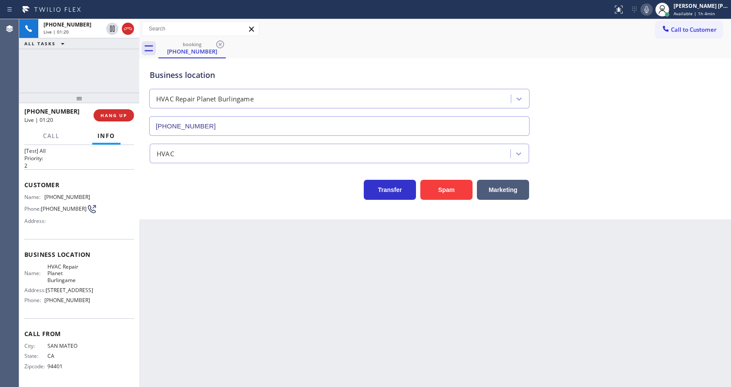
click at [123, 298] on div "Name: HVAC Repair Planet Burlingame Address: [STREET_ADDRESS] Phone: [PHONE_NUM…" at bounding box center [79, 285] width 110 height 44
drag, startPoint x: 44, startPoint y: 250, endPoint x: 76, endPoint y: 269, distance: 37.4
click at [76, 269] on div "Name: HVAC Repair Planet Burlingame" at bounding box center [57, 273] width 66 height 20
copy span "HVAC Repair Planet Burlingame"
click at [197, 283] on div "Back to Dashboard Change Sender ID Customers Technicians Select a contact Outbo…" at bounding box center [435, 203] width 592 height 368
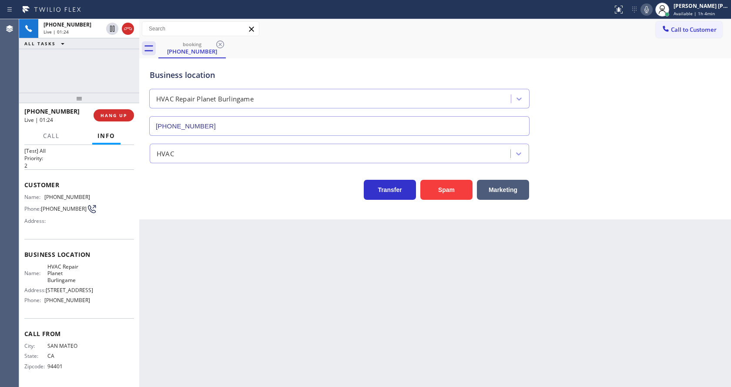
click at [88, 325] on div "Call From City: [GEOGRAPHIC_DATA]: [US_STATE] Zipcode: 94401" at bounding box center [79, 351] width 110 height 66
drag, startPoint x: 43, startPoint y: 300, endPoint x: 116, endPoint y: 293, distance: 73.4
click at [116, 293] on div "Name: HVAC Repair Planet Burlingame Address: [STREET_ADDRESS] Phone: [PHONE_NUM…" at bounding box center [79, 285] width 110 height 44
click at [81, 311] on div "Business location Name: HVAC Repair Planet Burlingame Address: [STREET_ADDRESS]…" at bounding box center [79, 278] width 110 height 79
drag, startPoint x: 43, startPoint y: 300, endPoint x: 91, endPoint y: 300, distance: 48.8
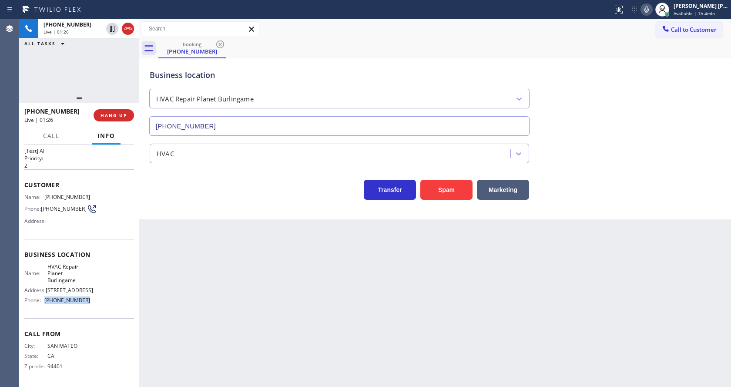
click at [91, 300] on div "Name: HVAC Repair Planet Burlingame Address: [STREET_ADDRESS] Phone: [PHONE_NUM…" at bounding box center [79, 285] width 110 height 44
copy div "[PHONE_NUMBER]"
drag, startPoint x: 232, startPoint y: 247, endPoint x: 249, endPoint y: 361, distance: 115.3
click at [236, 278] on div "Back to Dashboard Change Sender ID Customers Technicians Select a contact Outbo…" at bounding box center [435, 203] width 592 height 368
drag, startPoint x: 198, startPoint y: 314, endPoint x: 199, endPoint y: 379, distance: 64.4
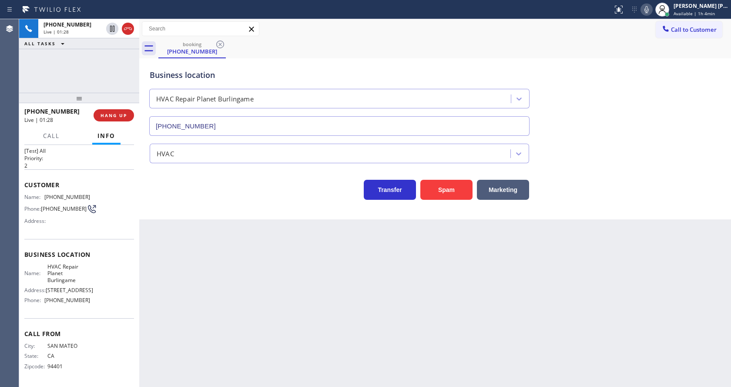
click at [198, 319] on div "Back to Dashboard Change Sender ID Customers Technicians Select a contact Outbo…" at bounding box center [435, 203] width 592 height 368
click at [451, 319] on div "Back to Dashboard Change Sender ID Customers Technicians Select a contact Outbo…" at bounding box center [435, 203] width 592 height 368
click at [112, 24] on icon at bounding box center [112, 29] width 10 height 10
click at [648, 7] on icon at bounding box center [647, 9] width 10 height 10
click at [649, 44] on div "booking [PHONE_NUMBER]" at bounding box center [444, 49] width 573 height 20
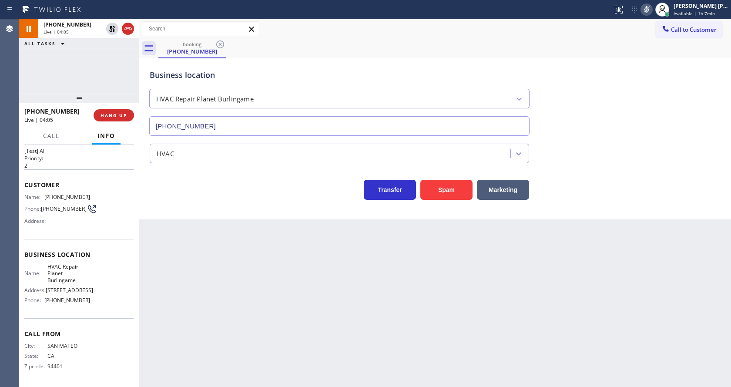
click at [267, 252] on div "Back to Dashboard Change Sender ID Customers Technicians Select a contact Outbo…" at bounding box center [435, 203] width 592 height 368
click at [249, 377] on div "Back to Dashboard Change Sender ID Customers Technicians Select a contact Outbo…" at bounding box center [435, 203] width 592 height 368
click at [242, 242] on div "Back to Dashboard Change Sender ID Customers Technicians Select a contact Outbo…" at bounding box center [435, 203] width 592 height 368
click at [144, 250] on div "Back to Dashboard Change Sender ID Customers Technicians Select a contact Outbo…" at bounding box center [435, 203] width 592 height 368
click at [175, 250] on div "Back to Dashboard Change Sender ID Customers Technicians Select a contact Outbo…" at bounding box center [435, 203] width 592 height 368
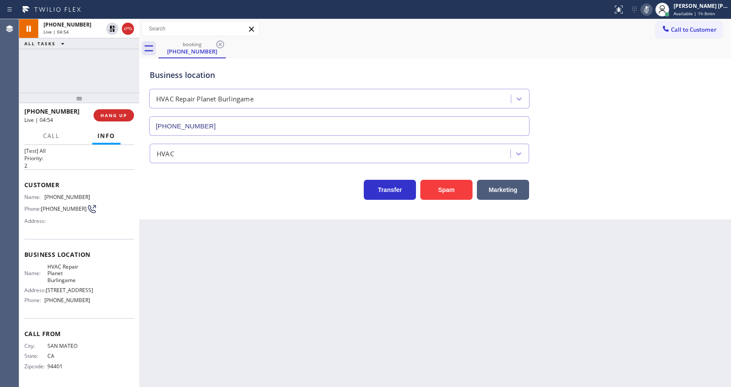
click at [262, 272] on div "Back to Dashboard Change Sender ID Customers Technicians Select a contact Outbo…" at bounding box center [435, 203] width 592 height 368
click at [236, 234] on div "Back to Dashboard Change Sender ID Customers Technicians Select a contact Outbo…" at bounding box center [435, 203] width 592 height 368
click at [221, 382] on div "Back to Dashboard Change Sender ID Customers Technicians Select a contact Outbo…" at bounding box center [435, 203] width 592 height 368
drag, startPoint x: 383, startPoint y: 292, endPoint x: 352, endPoint y: 310, distance: 35.3
click at [383, 292] on div "Back to Dashboard Change Sender ID Customers Technicians Select a contact Outbo…" at bounding box center [435, 203] width 592 height 368
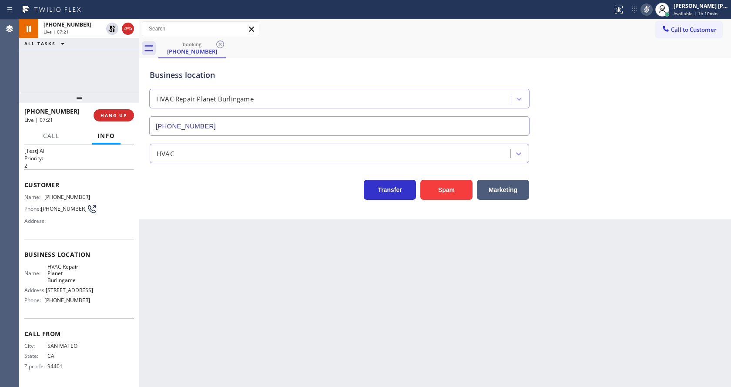
click at [228, 345] on div "Back to Dashboard Change Sender ID Customers Technicians Select a contact Outbo…" at bounding box center [435, 203] width 592 height 368
click at [111, 28] on icon at bounding box center [112, 29] width 6 height 6
click at [648, 6] on icon at bounding box center [647, 9] width 10 height 10
click at [661, 87] on div "Business location HVAC Repair Planet Burlingame [PHONE_NUMBER]" at bounding box center [435, 96] width 575 height 79
click at [338, 265] on div "Back to Dashboard Change Sender ID Customers Technicians Select a contact Outbo…" at bounding box center [435, 203] width 592 height 368
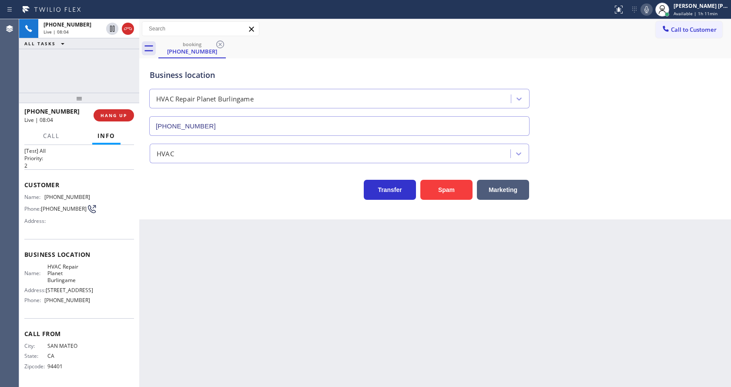
click at [330, 353] on div "Back to Dashboard Change Sender ID Customers Technicians Select a contact Outbo…" at bounding box center [435, 203] width 592 height 368
click at [257, 259] on div "Back to Dashboard Change Sender ID Customers Technicians Select a contact Outbo…" at bounding box center [435, 203] width 592 height 368
click at [143, 231] on div "Back to Dashboard Change Sender ID Customers Technicians Select a contact Outbo…" at bounding box center [435, 203] width 592 height 368
click at [414, 334] on div "Back to Dashboard Change Sender ID Customers Technicians Select a contact Outbo…" at bounding box center [435, 203] width 592 height 368
click at [322, 349] on div "Back to Dashboard Change Sender ID Customers Technicians Select a contact Outbo…" at bounding box center [435, 203] width 592 height 368
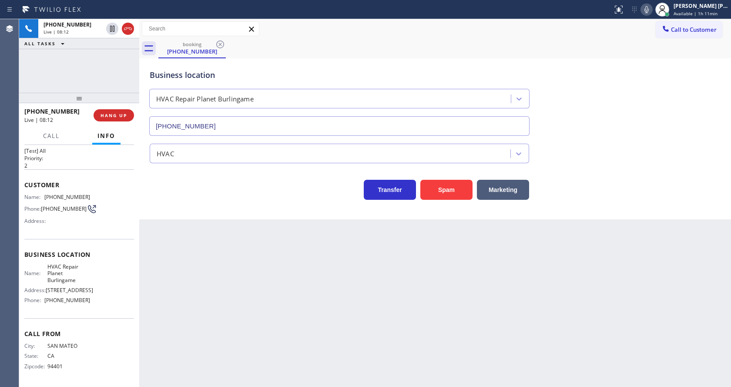
click at [231, 350] on div "Back to Dashboard Change Sender ID Customers Technicians Select a contact Outbo…" at bounding box center [435, 203] width 592 height 368
click at [313, 314] on div "Back to Dashboard Change Sender ID Customers Technicians Select a contact Outbo…" at bounding box center [435, 203] width 592 height 368
click at [363, 291] on div "Back to Dashboard Change Sender ID Customers Technicians Select a contact Outbo…" at bounding box center [435, 203] width 592 height 368
drag, startPoint x: 241, startPoint y: 322, endPoint x: 220, endPoint y: 355, distance: 39.0
click at [241, 322] on div "Back to Dashboard Change Sender ID Customers Technicians Select a contact Outbo…" at bounding box center [435, 203] width 592 height 368
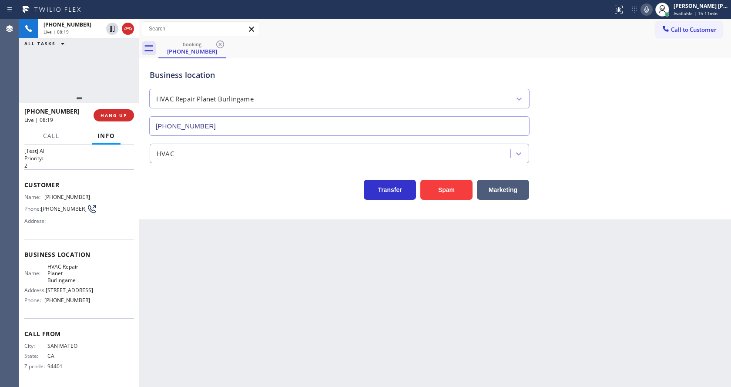
click at [316, 287] on div "Back to Dashboard Change Sender ID Customers Technicians Select a contact Outbo…" at bounding box center [435, 203] width 592 height 368
click at [313, 323] on div "Back to Dashboard Change Sender ID Customers Technicians Select a contact Outbo…" at bounding box center [435, 203] width 592 height 368
drag, startPoint x: 380, startPoint y: 350, endPoint x: 380, endPoint y: 359, distance: 8.7
click at [380, 350] on div "Back to Dashboard Change Sender ID Customers Technicians Select a contact Outbo…" at bounding box center [435, 203] width 592 height 368
click at [235, 335] on div "Back to Dashboard Change Sender ID Customers Technicians Select a contact Outbo…" at bounding box center [435, 203] width 592 height 368
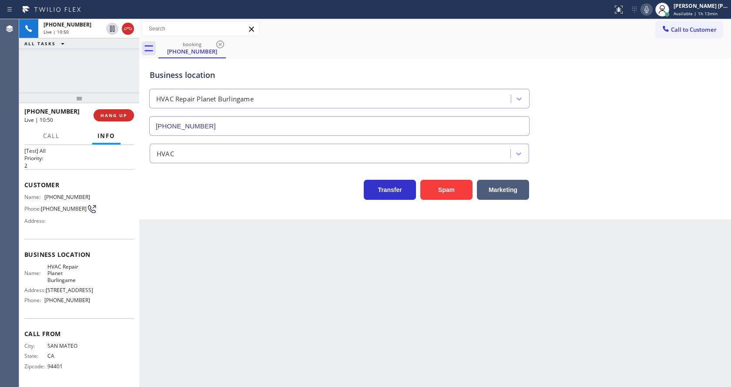
click at [367, 304] on div "Back to Dashboard Change Sender ID Customers Technicians Select a contact Outbo…" at bounding box center [435, 203] width 592 height 368
drag, startPoint x: 248, startPoint y: 317, endPoint x: 244, endPoint y: 323, distance: 7.5
click at [248, 317] on div "Back to Dashboard Change Sender ID Customers Technicians Select a contact Outbo…" at bounding box center [435, 203] width 592 height 368
click at [379, 304] on div "Back to Dashboard Change Sender ID Customers Technicians Select a contact Outbo…" at bounding box center [435, 203] width 592 height 368
click at [650, 5] on icon at bounding box center [647, 9] width 10 height 10
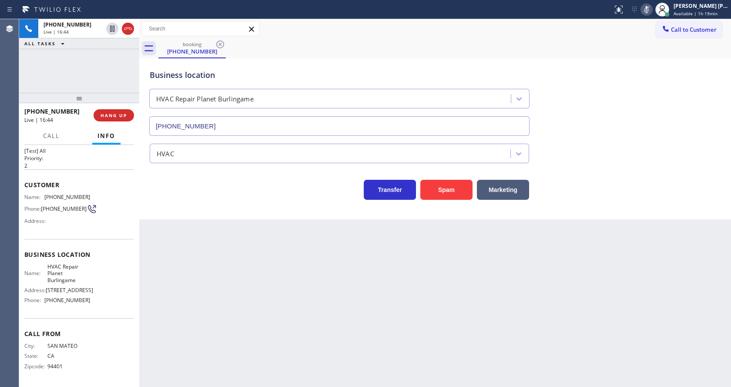
click at [650, 103] on div "Business location HVAC Repair Planet Burlingame [PHONE_NUMBER]" at bounding box center [435, 96] width 575 height 79
click at [650, 13] on icon at bounding box center [647, 9] width 10 height 10
click at [648, 60] on div "Business location HVAC Repair Planet Burlingame [PHONE_NUMBER]" at bounding box center [435, 96] width 575 height 79
click at [255, 313] on div "Back to Dashboard Change Sender ID Customers Technicians Select a contact Outbo…" at bounding box center [435, 203] width 592 height 368
click at [341, 284] on div "Back to Dashboard Change Sender ID Customers Technicians Select a contact Outbo…" at bounding box center [435, 203] width 592 height 368
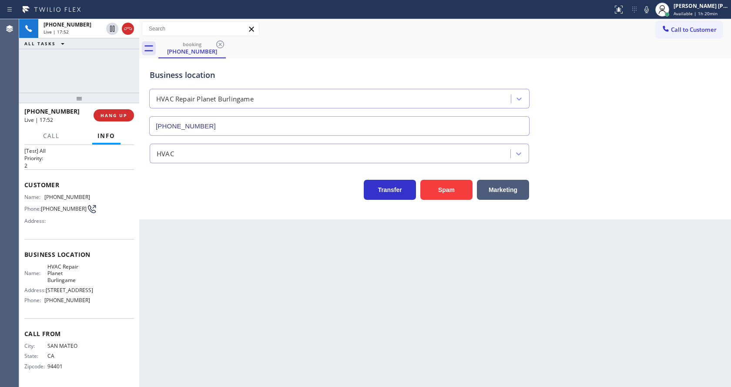
click at [247, 286] on div "Back to Dashboard Change Sender ID Customers Technicians Select a contact Outbo…" at bounding box center [435, 203] width 592 height 368
click at [106, 114] on span "COMPLETE" at bounding box center [112, 115] width 30 height 6
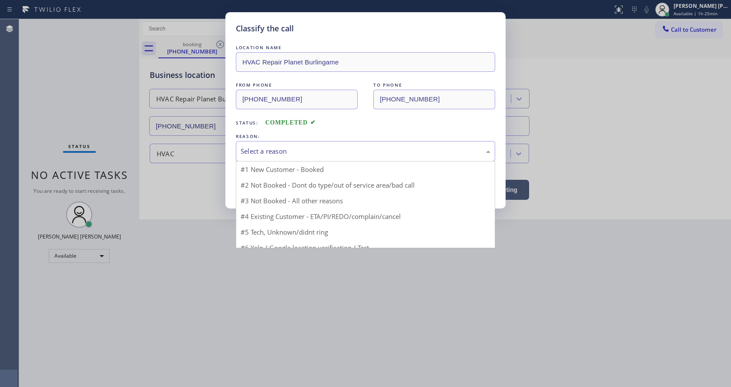
click at [271, 155] on div "Select a reason" at bounding box center [366, 151] width 250 height 10
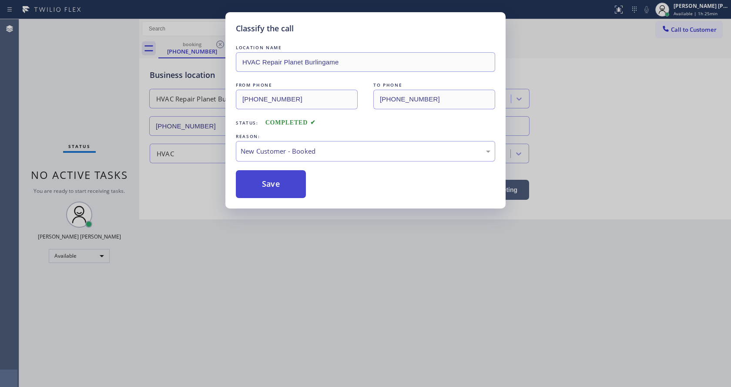
click at [266, 189] on button "Save" at bounding box center [271, 184] width 70 height 28
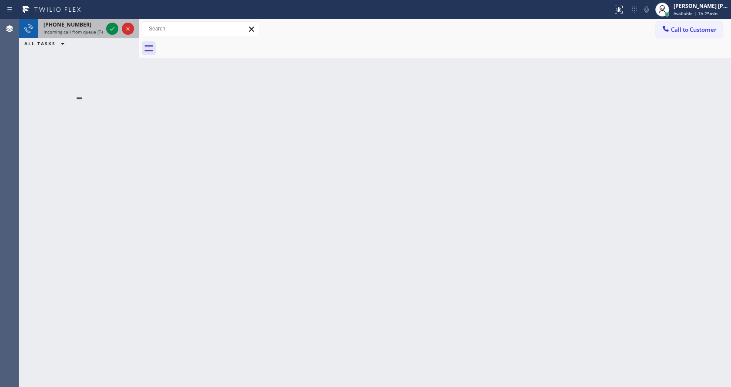
click at [86, 29] on span "Incoming call from queue [Test] All" at bounding box center [80, 32] width 72 height 6
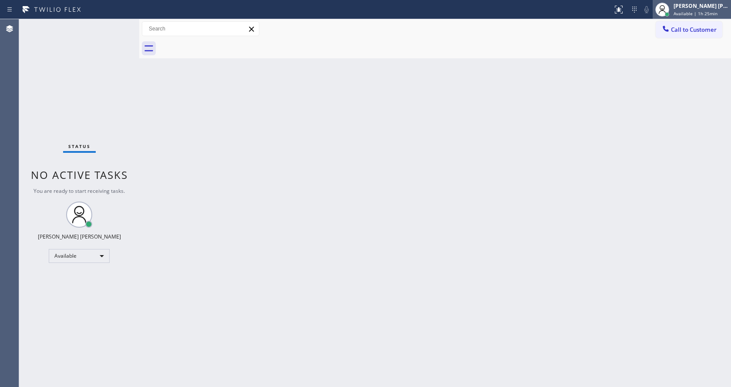
click at [690, 12] on span "Available | 1h 25min" at bounding box center [696, 13] width 44 height 6
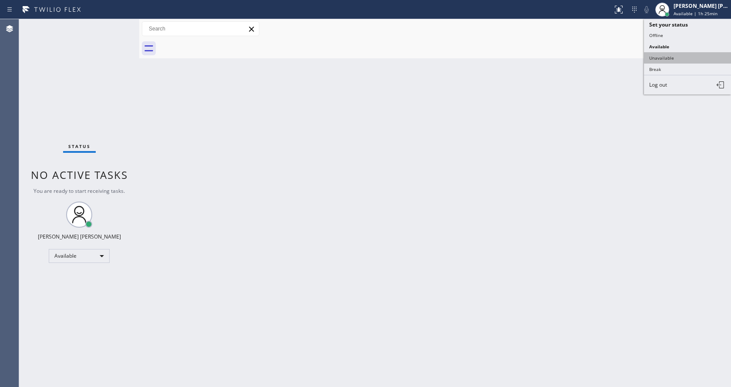
click at [680, 54] on button "Unavailable" at bounding box center [687, 57] width 87 height 11
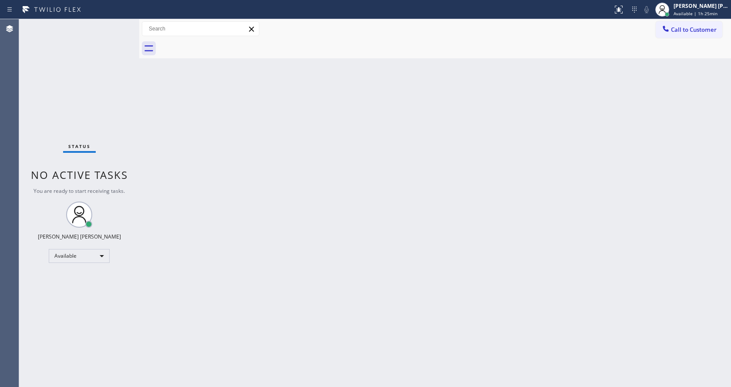
click at [389, 290] on div "Back to Dashboard Change Sender ID Customers Technicians Select a contact Outbo…" at bounding box center [435, 203] width 592 height 368
drag, startPoint x: 108, startPoint y: 184, endPoint x: 33, endPoint y: 79, distance: 129.0
click at [108, 184] on span "Change activity state to start receiving tasks." at bounding box center [79, 191] width 93 height 15
click at [334, 366] on div "Back to Dashboard Change Sender ID Customers Technicians Select a contact Outbo…" at bounding box center [435, 203] width 592 height 368
click at [232, 199] on div "Back to Dashboard Change Sender ID Customers Technicians Select a contact Outbo…" at bounding box center [435, 203] width 592 height 368
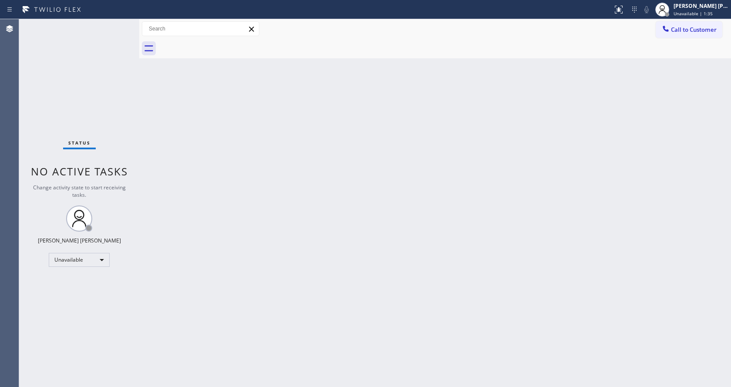
drag, startPoint x: 348, startPoint y: 200, endPoint x: 343, endPoint y: 194, distance: 7.1
click at [343, 194] on div "Back to Dashboard Change Sender ID Customers Technicians Select a contact Outbo…" at bounding box center [435, 203] width 592 height 368
click at [236, 191] on div "Back to Dashboard Change Sender ID Customers Technicians Select a contact Outbo…" at bounding box center [435, 203] width 592 height 368
click at [215, 207] on div "Back to Dashboard Change Sender ID Customers Technicians Select a contact Outbo…" at bounding box center [435, 203] width 592 height 368
click at [490, 160] on div "Back to Dashboard Change Sender ID Customers Technicians Select a contact Outbo…" at bounding box center [435, 203] width 592 height 368
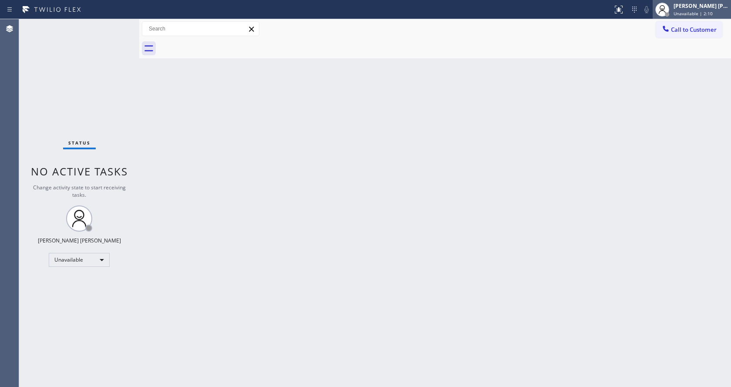
click at [691, 15] on span "Unavailable | 2:10" at bounding box center [693, 13] width 39 height 6
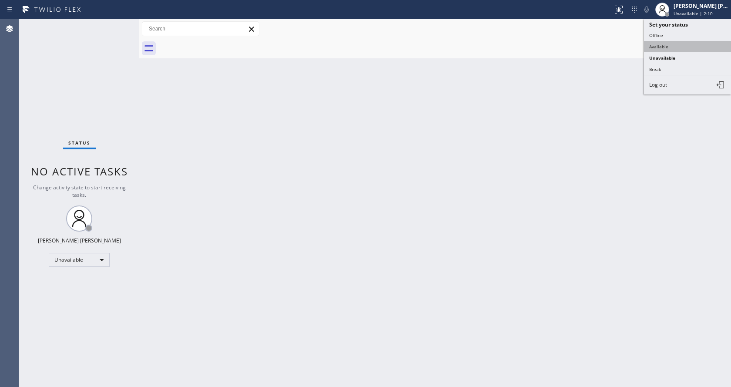
click at [672, 43] on button "Available" at bounding box center [687, 46] width 87 height 11
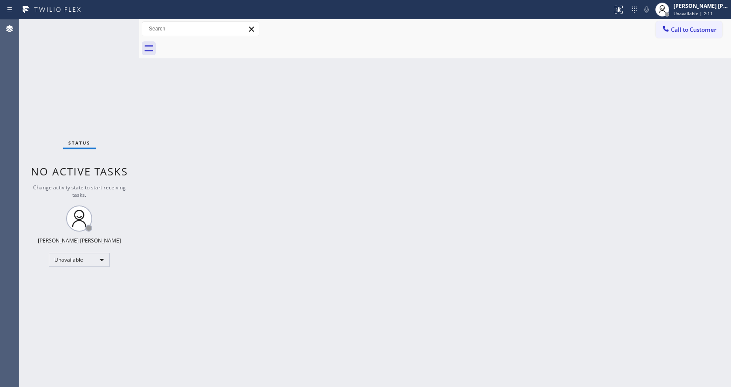
click at [425, 243] on div "Back to Dashboard Change Sender ID Customers Technicians Select a contact Outbo…" at bounding box center [435, 203] width 592 height 368
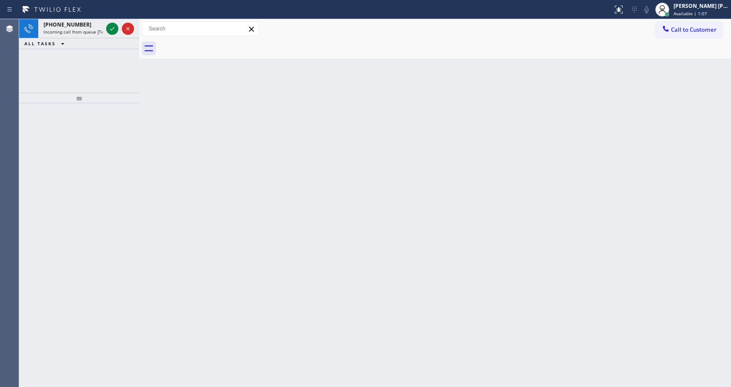
click at [283, 375] on div "Back to Dashboard Change Sender ID Customers Technicians Select a contact Outbo…" at bounding box center [435, 203] width 592 height 368
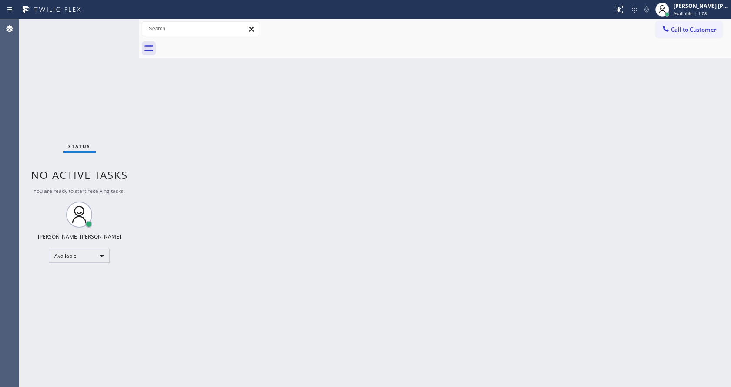
drag, startPoint x: 212, startPoint y: 160, endPoint x: 222, endPoint y: 144, distance: 18.7
click at [212, 160] on div "Back to Dashboard Change Sender ID Customers Technicians Select a contact Outbo…" at bounding box center [435, 203] width 592 height 368
click at [306, 290] on div "Back to Dashboard Change Sender ID Customers Technicians Select a contact Outbo…" at bounding box center [435, 203] width 592 height 368
click at [630, 232] on div "Back to Dashboard Change Sender ID Customers Technicians Select a contact Outbo…" at bounding box center [435, 203] width 592 height 368
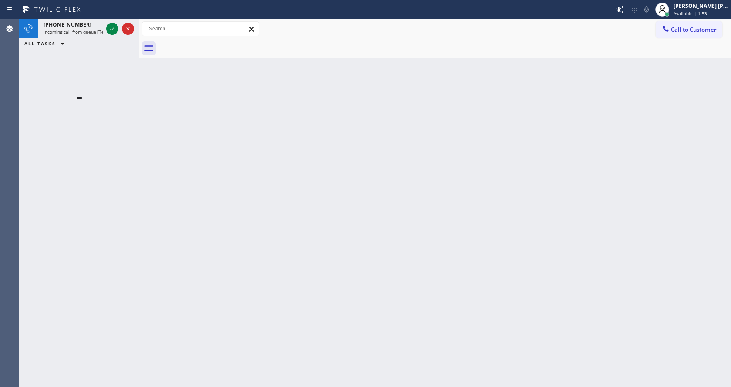
click at [384, 238] on div "Back to Dashboard Change Sender ID Customers Technicians Select a contact Outbo…" at bounding box center [435, 203] width 592 height 368
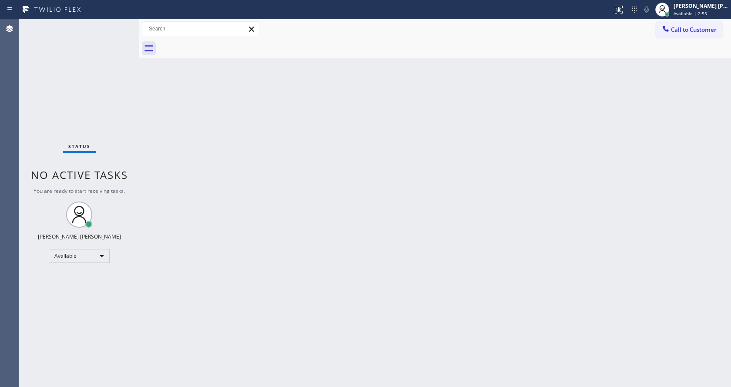
click at [147, 153] on div "Back to Dashboard Change Sender ID Customers Technicians Select a contact Outbo…" at bounding box center [435, 203] width 592 height 368
click at [226, 268] on div "Back to Dashboard Change Sender ID Customers Technicians Select a contact Outbo…" at bounding box center [435, 203] width 592 height 368
click at [428, 220] on div "Back to Dashboard Change Sender ID Customers Technicians Select a contact Outbo…" at bounding box center [435, 203] width 592 height 368
click at [713, 15] on div "Available | 3:48" at bounding box center [701, 13] width 55 height 6
click at [448, 228] on div "Back to Dashboard Change Sender ID Customers Technicians Select a contact Outbo…" at bounding box center [435, 203] width 592 height 368
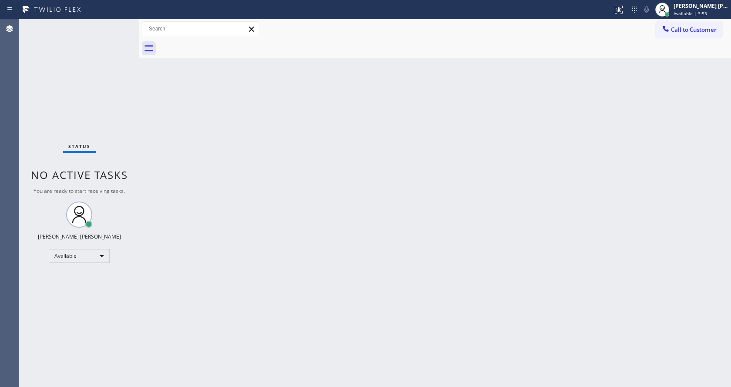
click at [97, 134] on div "Status No active tasks You are ready to start receiving tasks. [PERSON_NAME] [P…" at bounding box center [79, 203] width 120 height 368
click at [690, 17] on div "[PERSON_NAME] [PERSON_NAME] Available | 3:53" at bounding box center [692, 9] width 78 height 19
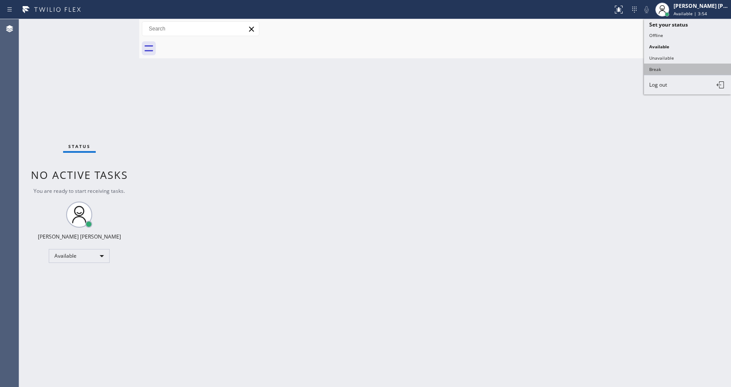
click at [682, 64] on button "Break" at bounding box center [687, 69] width 87 height 11
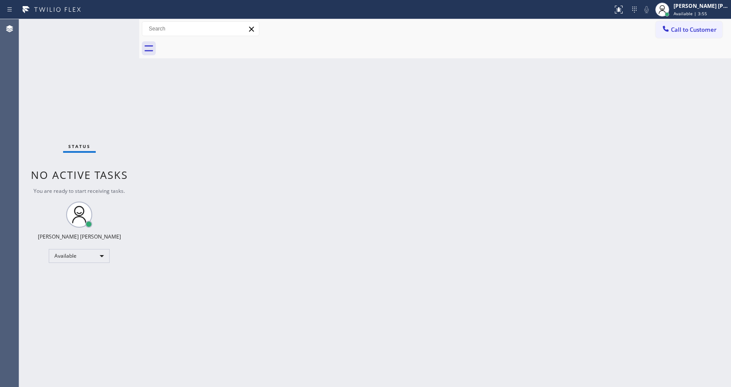
click at [493, 137] on div "Back to Dashboard Change Sender ID Customers Technicians Select a contact Outbo…" at bounding box center [435, 203] width 592 height 368
click at [605, 189] on div "Back to Dashboard Change Sender ID Customers Technicians Select a contact Outbo…" at bounding box center [435, 203] width 592 height 368
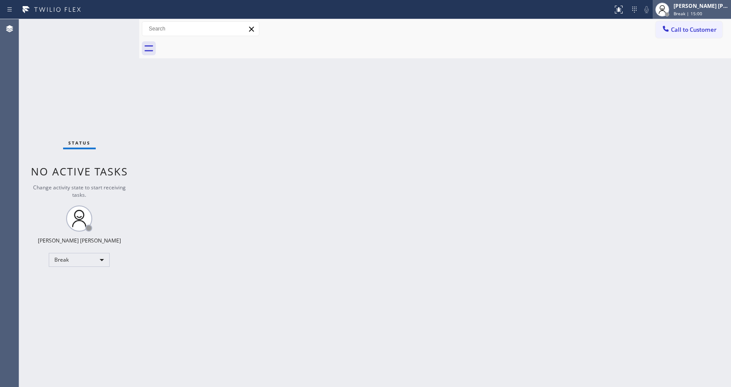
click at [702, 12] on span "Break | 15:00" at bounding box center [688, 13] width 29 height 6
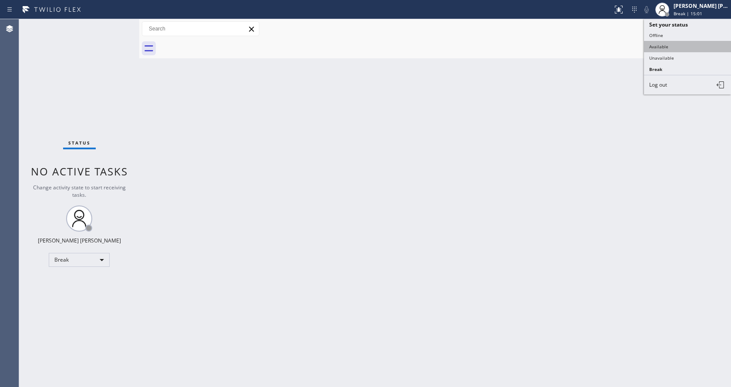
click at [672, 45] on button "Available" at bounding box center [687, 46] width 87 height 11
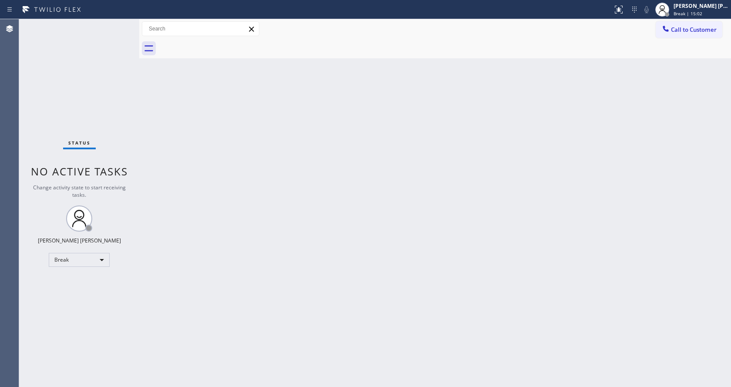
click at [293, 293] on div "Back to Dashboard Change Sender ID Customers Technicians Select a contact Outbo…" at bounding box center [435, 203] width 592 height 368
click at [175, 105] on div "Back to Dashboard Change Sender ID Customers Technicians Select a contact Outbo…" at bounding box center [435, 203] width 592 height 368
click at [220, 116] on div "Back to Dashboard Change Sender ID Customers Technicians Select a contact Outbo…" at bounding box center [435, 203] width 592 height 368
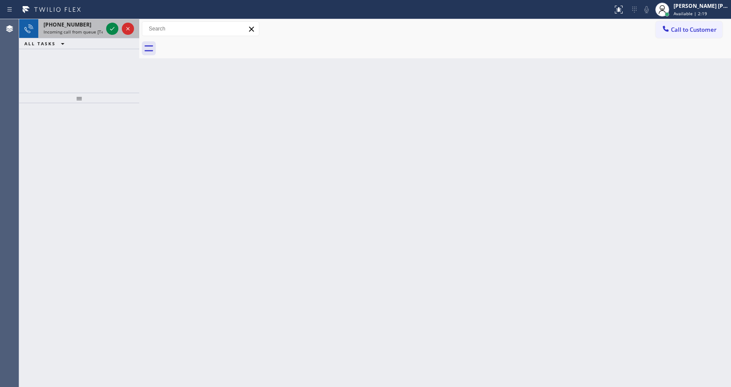
click at [102, 31] on span "Incoming call from queue [Test] All" at bounding box center [80, 32] width 72 height 6
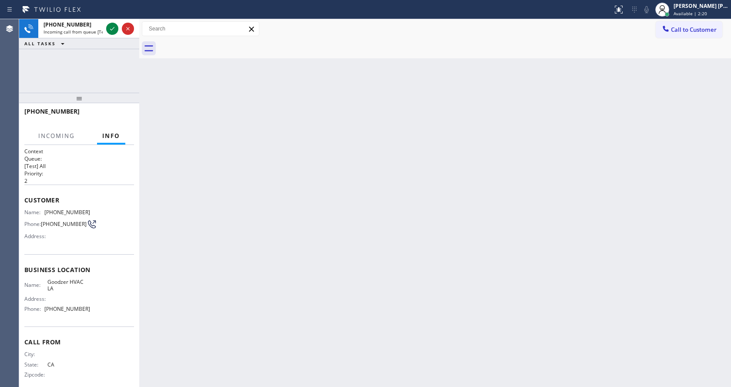
click at [290, 250] on div "Back to Dashboard Change Sender ID Customers Technicians Select a contact Outbo…" at bounding box center [435, 203] width 592 height 368
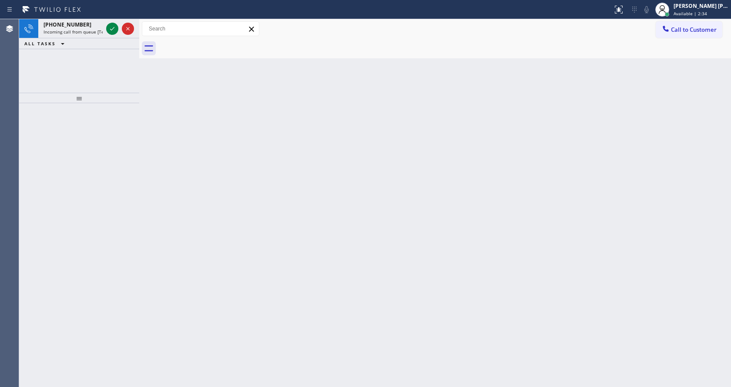
drag, startPoint x: 121, startPoint y: 131, endPoint x: 113, endPoint y: 98, distance: 34.1
click at [121, 131] on div at bounding box center [79, 245] width 120 height 284
click at [91, 29] on span "Incoming call from queue [Test] All" at bounding box center [80, 32] width 72 height 6
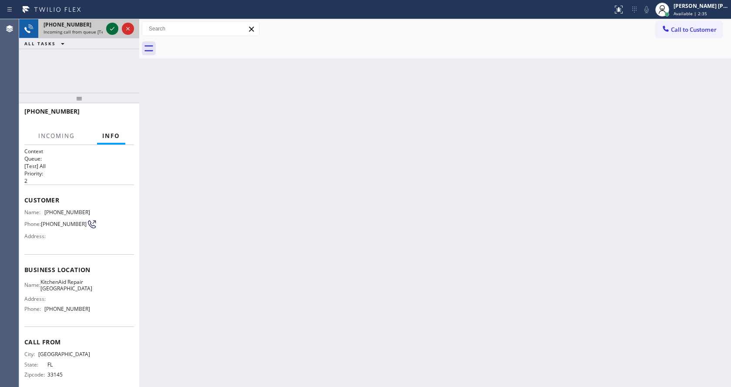
click at [111, 28] on icon at bounding box center [112, 29] width 10 height 10
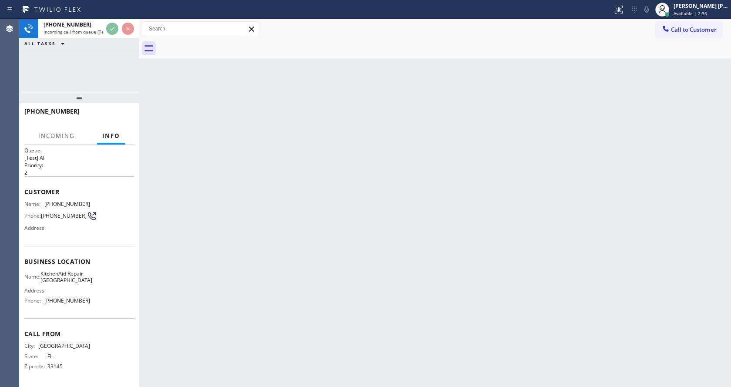
scroll to position [18, 0]
click at [325, 283] on div "Back to Dashboard Change Sender ID Customers Technicians Select a contact Outbo…" at bounding box center [435, 203] width 592 height 368
click at [262, 260] on div "Back to Dashboard Change Sender ID Customers Technicians Select a contact Outbo…" at bounding box center [435, 203] width 592 height 368
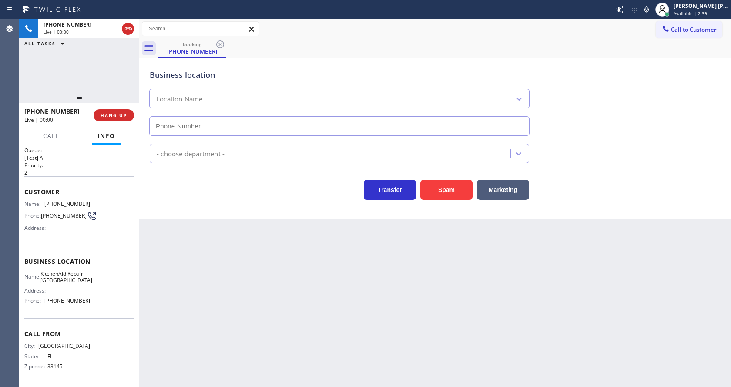
type input "[PHONE_NUMBER]"
click at [244, 290] on div "Back to Dashboard Change Sender ID Customers Technicians Select a contact Outbo…" at bounding box center [435, 203] width 592 height 368
click at [420, 321] on div "Back to Dashboard Change Sender ID Customers Technicians Select a contact Outbo…" at bounding box center [435, 203] width 592 height 368
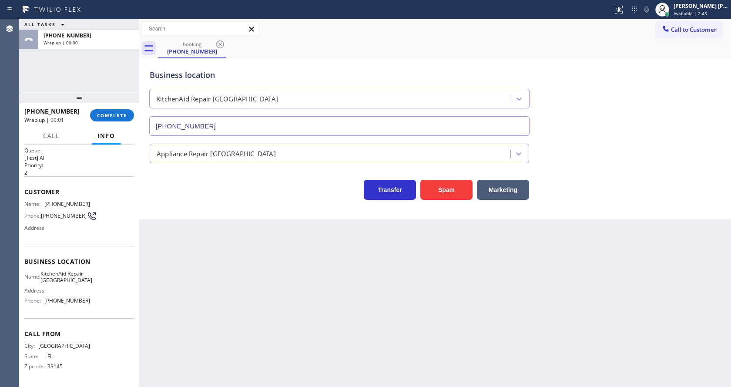
click at [105, 108] on div "[PHONE_NUMBER] Wrap up | 00:01 COMPLETE" at bounding box center [79, 115] width 110 height 23
click at [105, 111] on button "COMPLETE" at bounding box center [112, 115] width 44 height 12
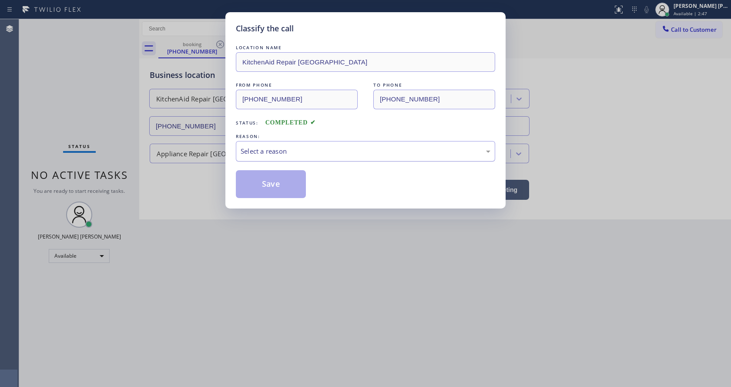
click at [274, 148] on div "Select a reason" at bounding box center [366, 151] width 250 height 10
click at [266, 186] on button "Save" at bounding box center [271, 184] width 70 height 28
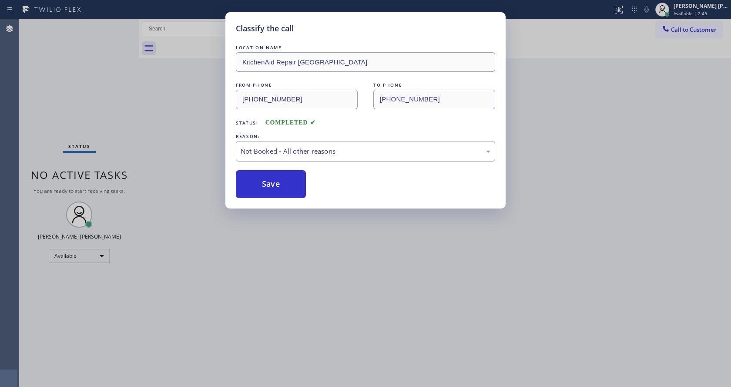
click at [215, 380] on div "Classify the call LOCATION NAME KitchenAid Repair [GEOGRAPHIC_DATA] FROM PHONE …" at bounding box center [365, 193] width 731 height 387
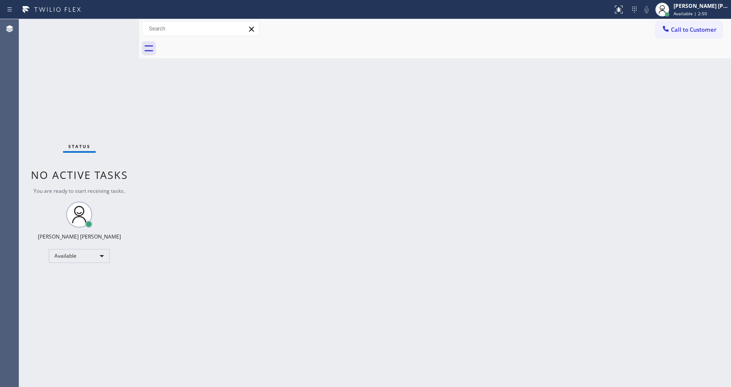
drag, startPoint x: 123, startPoint y: 95, endPoint x: 121, endPoint y: 64, distance: 31.4
click at [123, 95] on div "Status No active tasks You are ready to start receiving tasks. [PERSON_NAME] [P…" at bounding box center [79, 203] width 120 height 368
click at [123, 24] on div "Status No active tasks You are ready to start receiving tasks. [PERSON_NAME] [P…" at bounding box center [79, 203] width 120 height 368
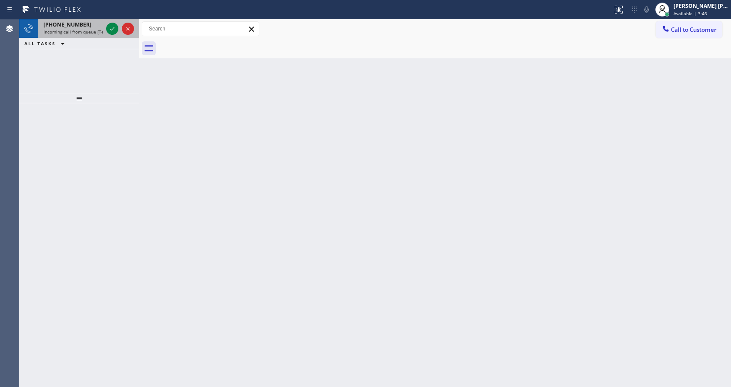
drag, startPoint x: 96, startPoint y: 26, endPoint x: 113, endPoint y: 36, distance: 19.3
click at [97, 26] on div "[PHONE_NUMBER]" at bounding box center [73, 24] width 59 height 7
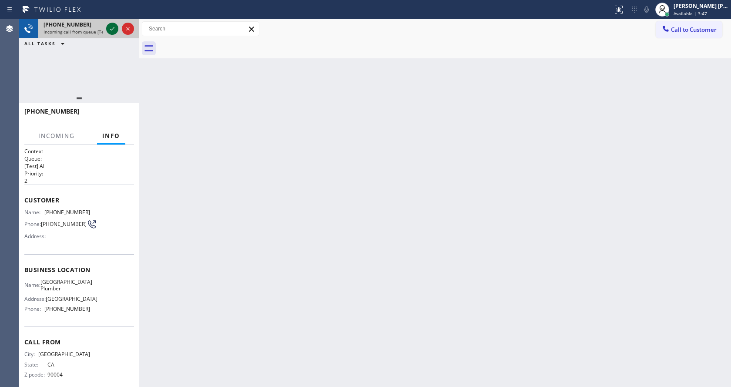
click at [112, 30] on icon at bounding box center [112, 29] width 10 height 10
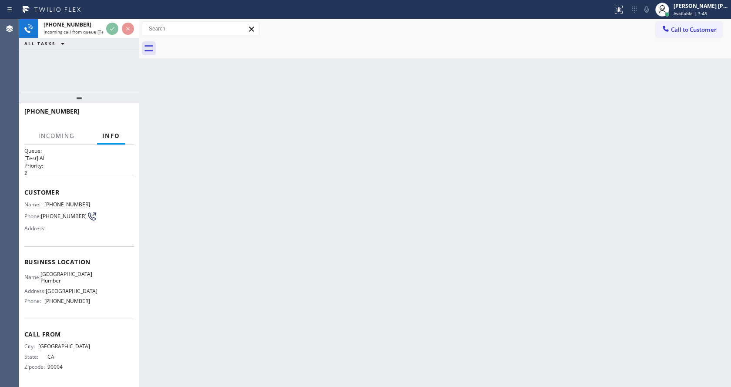
scroll to position [11, 0]
click at [404, 283] on div "Back to Dashboard Change Sender ID Customers Technicians Select a contact Outbo…" at bounding box center [435, 203] width 592 height 368
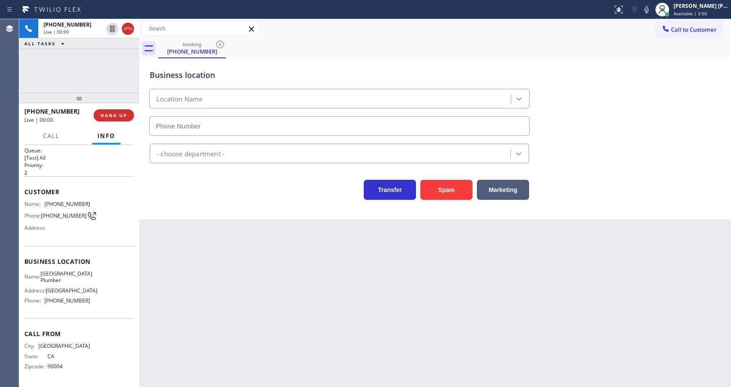
type input "[PHONE_NUMBER]"
click at [235, 335] on div "Back to Dashboard Change Sender ID Customers Technicians Select a contact Outbo…" at bounding box center [435, 203] width 592 height 368
click at [289, 342] on div "Back to Dashboard Change Sender ID Customers Technicians Select a contact Outbo…" at bounding box center [435, 203] width 592 height 368
click at [198, 244] on div "Back to Dashboard Change Sender ID Customers Technicians Select a contact Outbo…" at bounding box center [435, 203] width 592 height 368
click at [438, 195] on button "Spam" at bounding box center [447, 190] width 52 height 20
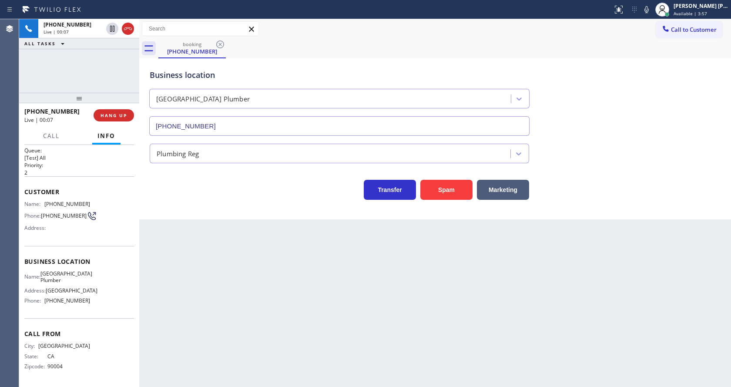
click at [311, 298] on div "Back to Dashboard Change Sender ID Customers Technicians Select a contact Outbo…" at bounding box center [435, 203] width 592 height 368
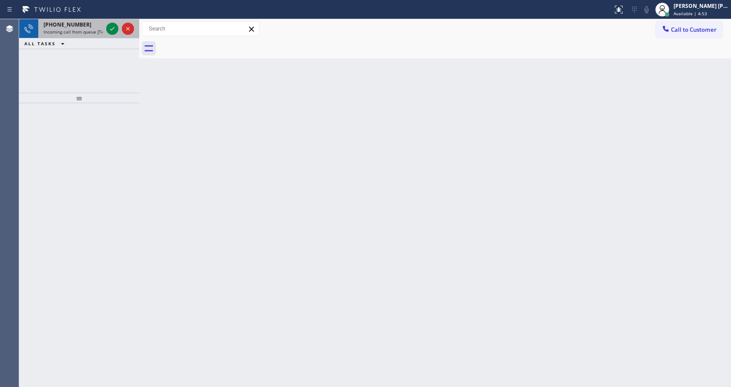
click at [98, 29] on span "Incoming call from queue [Test] All" at bounding box center [80, 32] width 72 height 6
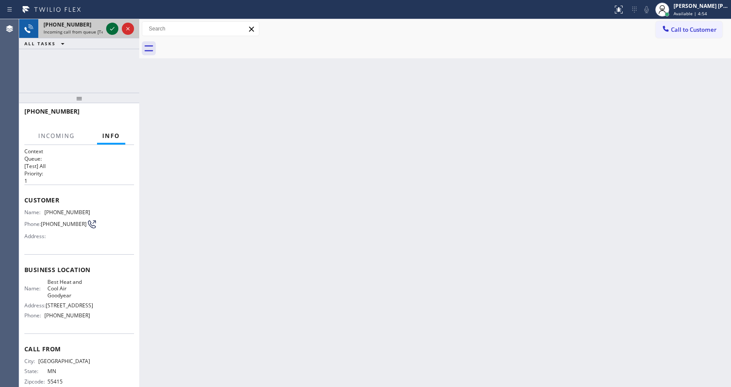
click at [109, 30] on icon at bounding box center [112, 29] width 10 height 10
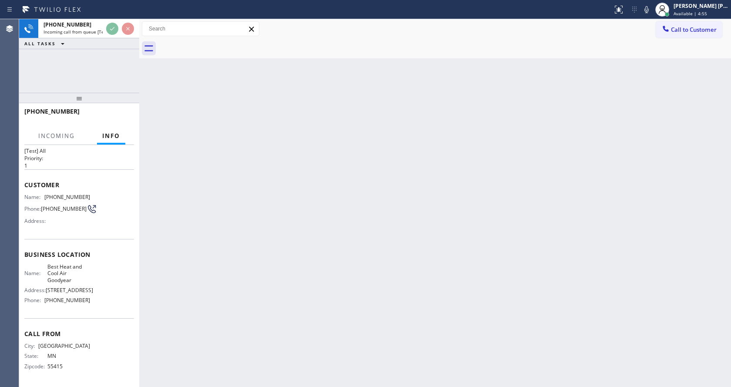
click at [212, 278] on div "Back to Dashboard Change Sender ID Customers Technicians Select a contact Outbo…" at bounding box center [435, 203] width 592 height 368
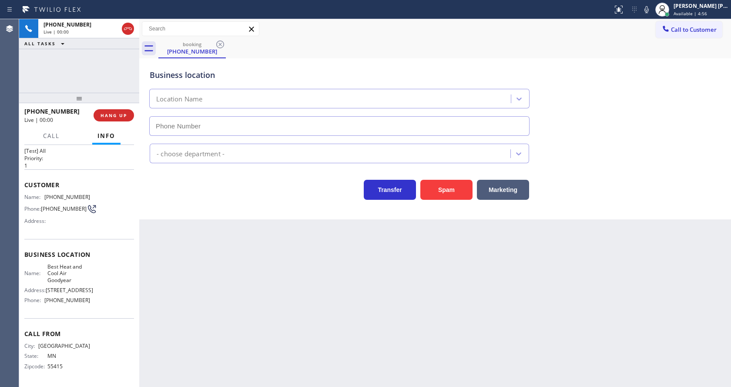
type input "[PHONE_NUMBER]"
click at [226, 313] on div "Back to Dashboard Change Sender ID Customers Technicians Select a contact Outbo…" at bounding box center [435, 203] width 592 height 368
click at [198, 229] on div "Back to Dashboard Change Sender ID Customers Technicians Select a contact Outbo…" at bounding box center [435, 203] width 592 height 368
click at [649, 12] on icon at bounding box center [647, 9] width 10 height 10
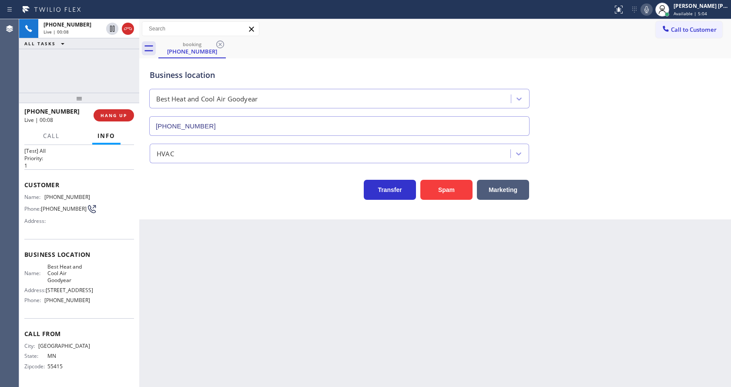
click at [636, 170] on div "Transfer Spam Marketing" at bounding box center [435, 181] width 575 height 37
click at [443, 190] on button "Spam" at bounding box center [447, 190] width 52 height 20
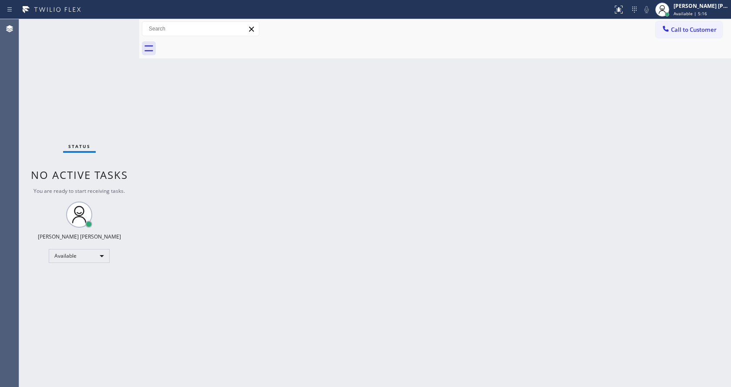
click at [121, 24] on div "Status No active tasks You are ready to start receiving tasks. [PERSON_NAME] [P…" at bounding box center [79, 203] width 120 height 368
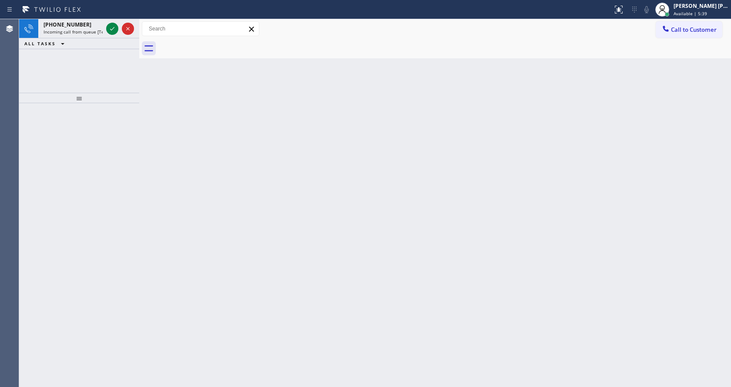
click at [93, 38] on div "ALL TASKS ALL TASKS ACTIVE TASKS TASKS IN WRAP UP" at bounding box center [79, 43] width 120 height 11
click at [99, 32] on span "Incoming call from queue [Test] All" at bounding box center [80, 32] width 72 height 6
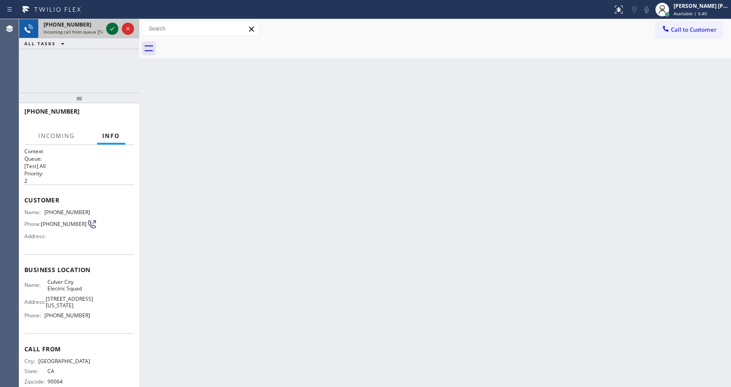
click at [114, 29] on icon at bounding box center [112, 29] width 10 height 10
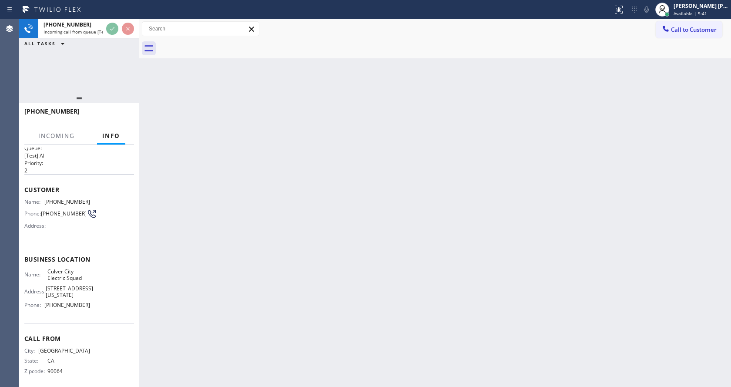
scroll to position [25, 0]
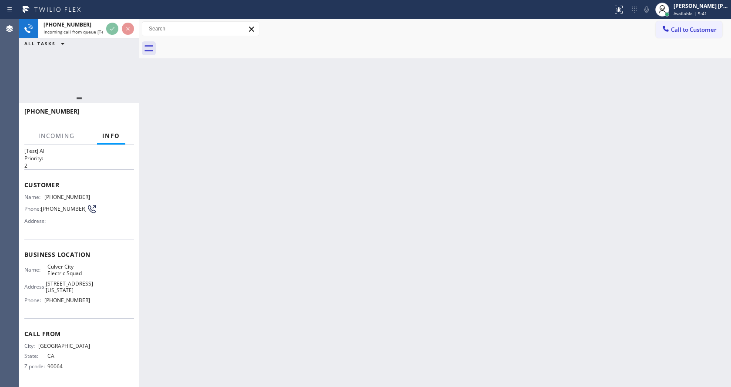
click at [332, 281] on div "Back to Dashboard Change Sender ID Customers Technicians Select a contact Outbo…" at bounding box center [435, 203] width 592 height 368
click at [189, 277] on div "Back to Dashboard Change Sender ID Customers Technicians Select a contact Outbo…" at bounding box center [435, 203] width 592 height 368
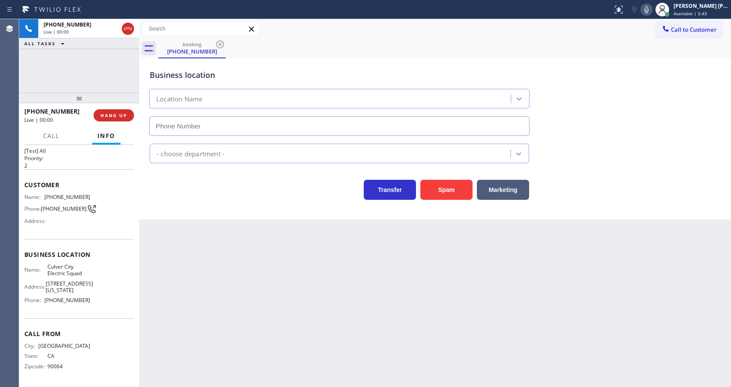
type input "[PHONE_NUMBER]"
click at [315, 348] on div "Back to Dashboard Change Sender ID Customers Technicians Select a contact Outbo…" at bounding box center [435, 203] width 592 height 368
click at [236, 303] on div "Back to Dashboard Change Sender ID Customers Technicians Select a contact Outbo…" at bounding box center [435, 203] width 592 height 368
click at [260, 306] on div "Back to Dashboard Change Sender ID Customers Technicians Select a contact Outbo…" at bounding box center [435, 203] width 592 height 368
click at [263, 352] on div "Back to Dashboard Change Sender ID Customers Technicians Select a contact Outbo…" at bounding box center [435, 203] width 592 height 368
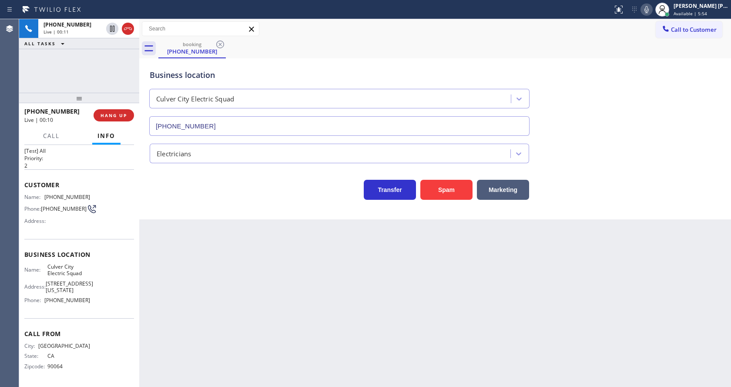
click at [211, 300] on div "Back to Dashboard Change Sender ID Customers Technicians Select a contact Outbo…" at bounding box center [435, 203] width 592 height 368
click at [65, 243] on div "Business location Name: Culver City Electric Squad Address: [STREET_ADDRESS][US…" at bounding box center [79, 278] width 110 height 79
drag, startPoint x: 43, startPoint y: 185, endPoint x: 85, endPoint y: 186, distance: 41.8
click at [85, 194] on div "Name: [PHONE_NUMBER]" at bounding box center [57, 197] width 66 height 7
copy div "[PHONE_NUMBER]"
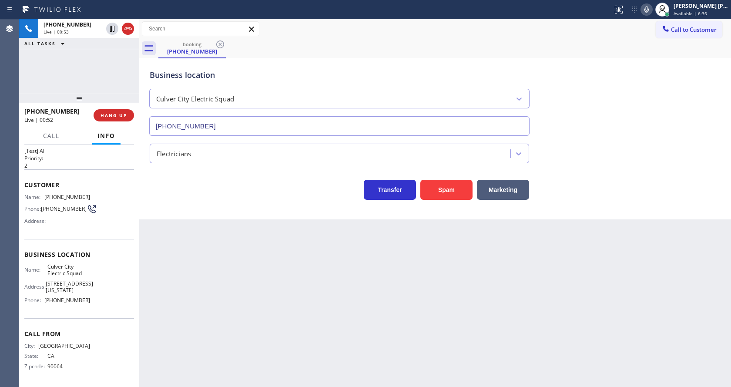
drag, startPoint x: 221, startPoint y: 291, endPoint x: 216, endPoint y: 381, distance: 90.2
click at [220, 299] on div "Back to Dashboard Change Sender ID Customers Technicians Select a contact Outbo…" at bounding box center [435, 203] width 592 height 368
click at [107, 275] on div "Name: Culver City Electric Squad Address: [STREET_ADDRESS][US_STATE] Phone: [PH…" at bounding box center [79, 285] width 110 height 44
drag, startPoint x: 42, startPoint y: 258, endPoint x: 81, endPoint y: 266, distance: 39.1
click at [81, 266] on div "Name: Culver City Electric Squad" at bounding box center [57, 269] width 66 height 13
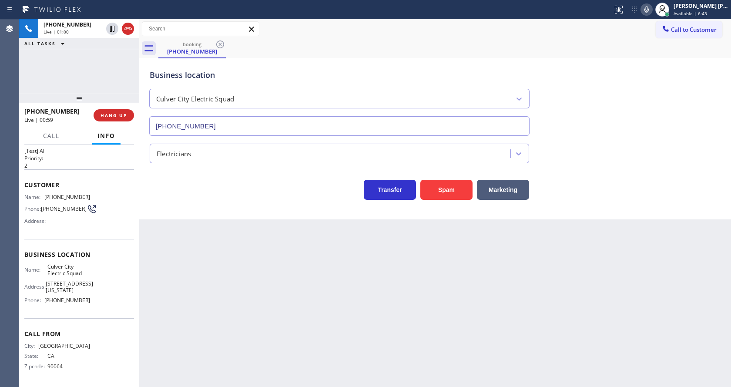
drag, startPoint x: 190, startPoint y: 309, endPoint x: 191, endPoint y: 386, distance: 77.1
click at [191, 316] on div "Back to Dashboard Change Sender ID Customers Technicians Select a contact Outbo…" at bounding box center [435, 203] width 592 height 368
click at [376, 286] on div "Back to Dashboard Change Sender ID Customers Technicians Select a contact Outbo…" at bounding box center [435, 203] width 592 height 368
click at [148, 306] on div "Back to Dashboard Change Sender ID Customers Technicians Select a contact Outbo…" at bounding box center [435, 203] width 592 height 368
drag, startPoint x: 43, startPoint y: 302, endPoint x: 87, endPoint y: 305, distance: 43.6
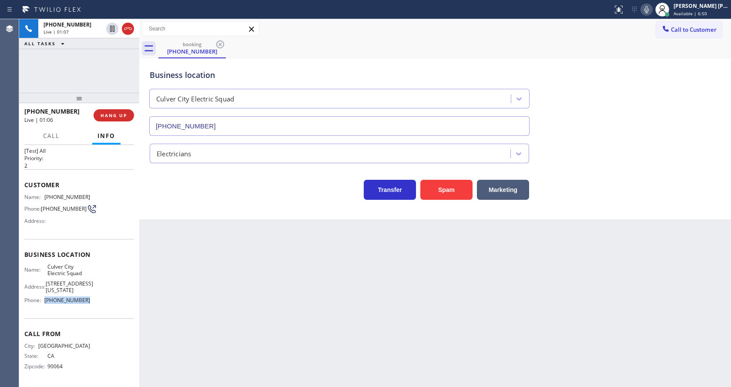
click at [87, 305] on div "Name: Culver City Electric Squad Address: [STREET_ADDRESS][US_STATE] Phone: [PH…" at bounding box center [79, 285] width 110 height 44
drag, startPoint x: 247, startPoint y: 326, endPoint x: 242, endPoint y: 373, distance: 47.4
click at [246, 340] on div "Back to Dashboard Change Sender ID Customers Technicians Select a contact Outbo…" at bounding box center [435, 203] width 592 height 368
click at [361, 296] on div "Back to Dashboard Change Sender ID Customers Technicians Select a contact Outbo…" at bounding box center [435, 203] width 592 height 368
click at [235, 324] on div "Back to Dashboard Change Sender ID Customers Technicians Select a contact Outbo…" at bounding box center [435, 203] width 592 height 368
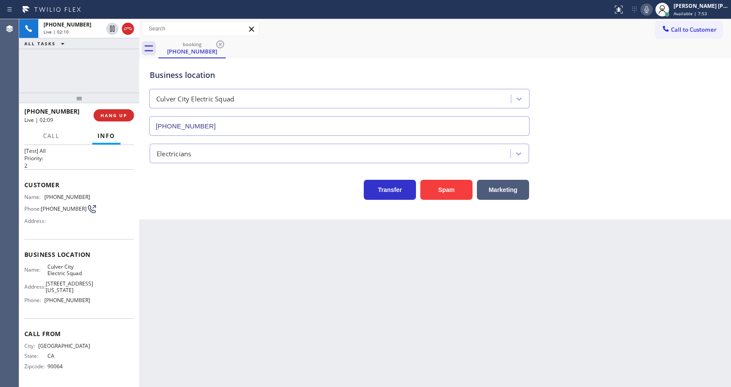
click at [353, 258] on div "Back to Dashboard Change Sender ID Customers Technicians Select a contact Outbo…" at bounding box center [435, 203] width 592 height 368
click at [219, 315] on div "Back to Dashboard Change Sender ID Customers Technicians Select a contact Outbo…" at bounding box center [435, 203] width 592 height 368
click at [184, 258] on div "Back to Dashboard Change Sender ID Customers Technicians Select a contact Outbo…" at bounding box center [435, 203] width 592 height 368
click at [386, 322] on div "Back to Dashboard Change Sender ID Customers Technicians Select a contact Outbo…" at bounding box center [435, 203] width 592 height 368
drag, startPoint x: 172, startPoint y: 354, endPoint x: 176, endPoint y: 370, distance: 16.7
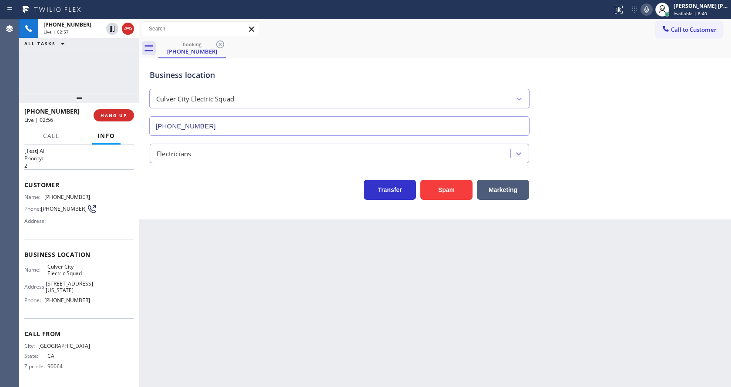
click at [172, 354] on div "Back to Dashboard Change Sender ID Customers Technicians Select a contact Outbo…" at bounding box center [435, 203] width 592 height 368
click at [309, 238] on div "Back to Dashboard Change Sender ID Customers Technicians Select a contact Outbo…" at bounding box center [435, 203] width 592 height 368
click at [214, 287] on div "Back to Dashboard Change Sender ID Customers Technicians Select a contact Outbo…" at bounding box center [435, 203] width 592 height 368
click at [335, 347] on div "Back to Dashboard Change Sender ID Customers Technicians Select a contact Outbo…" at bounding box center [435, 203] width 592 height 368
click at [191, 341] on div "Back to Dashboard Change Sender ID Customers Technicians Select a contact Outbo…" at bounding box center [435, 203] width 592 height 368
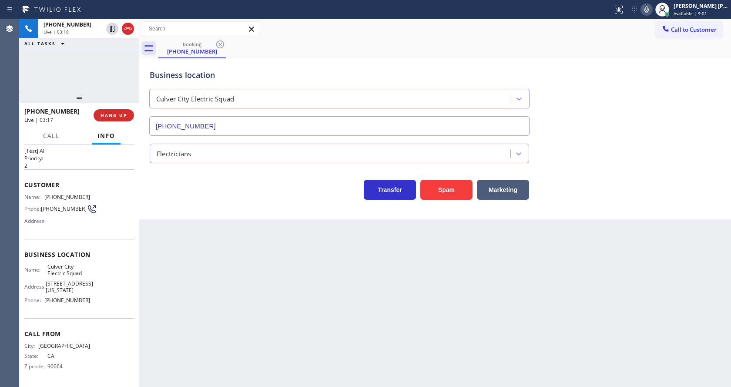
drag, startPoint x: 359, startPoint y: 312, endPoint x: 326, endPoint y: 355, distance: 54.6
click at [359, 312] on div "Back to Dashboard Change Sender ID Customers Technicians Select a contact Outbo…" at bounding box center [435, 203] width 592 height 368
drag, startPoint x: 211, startPoint y: 372, endPoint x: 211, endPoint y: 383, distance: 10.9
click at [211, 372] on div "Back to Dashboard Change Sender ID Customers Technicians Select a contact Outbo…" at bounding box center [435, 203] width 592 height 368
click at [394, 287] on div "Back to Dashboard Change Sender ID Customers Technicians Select a contact Outbo…" at bounding box center [435, 203] width 592 height 368
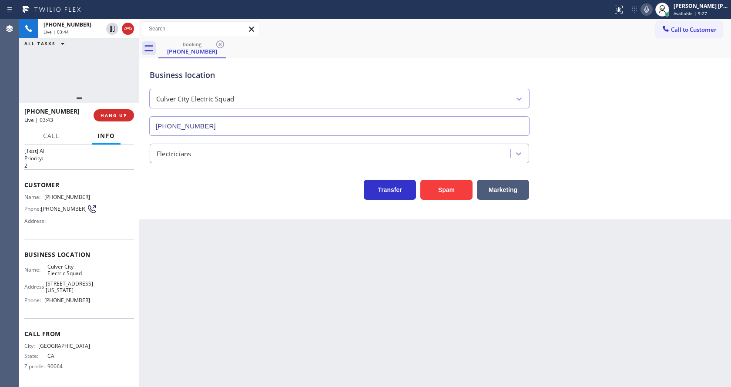
click at [230, 263] on div "Back to Dashboard Change Sender ID Customers Technicians Select a contact Outbo…" at bounding box center [435, 203] width 592 height 368
drag, startPoint x: 330, startPoint y: 347, endPoint x: 317, endPoint y: 363, distance: 20.1
click at [330, 347] on div "Back to Dashboard Change Sender ID Customers Technicians Select a contact Outbo…" at bounding box center [435, 203] width 592 height 368
drag, startPoint x: 239, startPoint y: 262, endPoint x: 149, endPoint y: 132, distance: 157.9
click at [239, 262] on div "Back to Dashboard Change Sender ID Customers Technicians Select a contact Outbo…" at bounding box center [435, 203] width 592 height 368
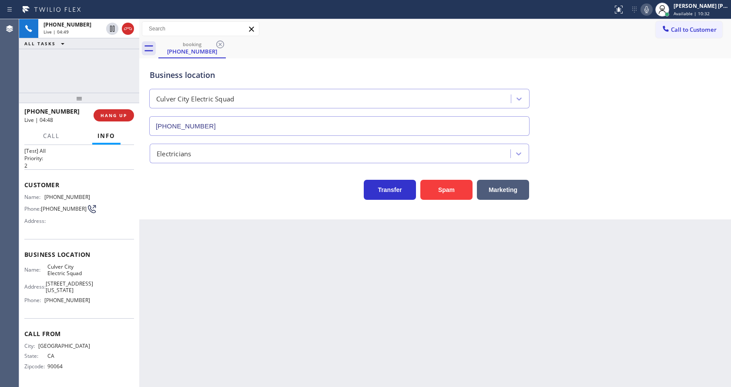
click at [343, 340] on div "Back to Dashboard Change Sender ID Customers Technicians Select a contact Outbo…" at bounding box center [435, 203] width 592 height 368
click at [281, 384] on div "Back to Dashboard Change Sender ID Customers Technicians Select a contact Outbo…" at bounding box center [435, 203] width 592 height 368
drag, startPoint x: 196, startPoint y: 289, endPoint x: 203, endPoint y: 371, distance: 83.0
click at [196, 289] on div "Back to Dashboard Change Sender ID Customers Technicians Select a contact Outbo…" at bounding box center [435, 203] width 592 height 368
drag, startPoint x: 383, startPoint y: 347, endPoint x: 369, endPoint y: 342, distance: 15.0
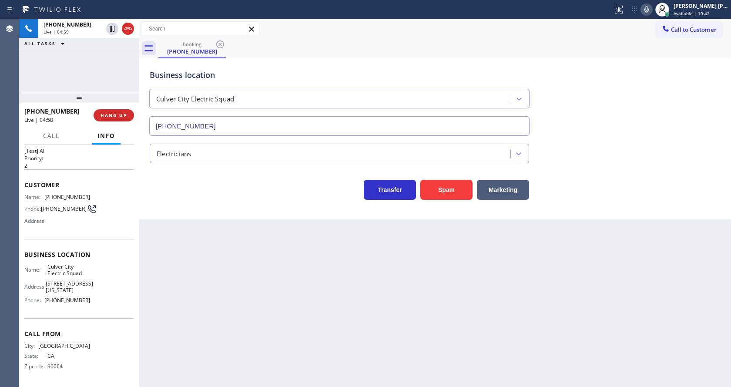
click at [383, 347] on div "Back to Dashboard Change Sender ID Customers Technicians Select a contact Outbo…" at bounding box center [435, 203] width 592 height 368
click at [226, 270] on div "Back to Dashboard Change Sender ID Customers Technicians Select a contact Outbo…" at bounding box center [435, 203] width 592 height 368
click at [374, 275] on div "Back to Dashboard Change Sender ID Customers Technicians Select a contact Outbo…" at bounding box center [435, 203] width 592 height 368
click at [246, 290] on div "Back to Dashboard Change Sender ID Customers Technicians Select a contact Outbo…" at bounding box center [435, 203] width 592 height 368
drag, startPoint x: 377, startPoint y: 346, endPoint x: 325, endPoint y: 364, distance: 54.9
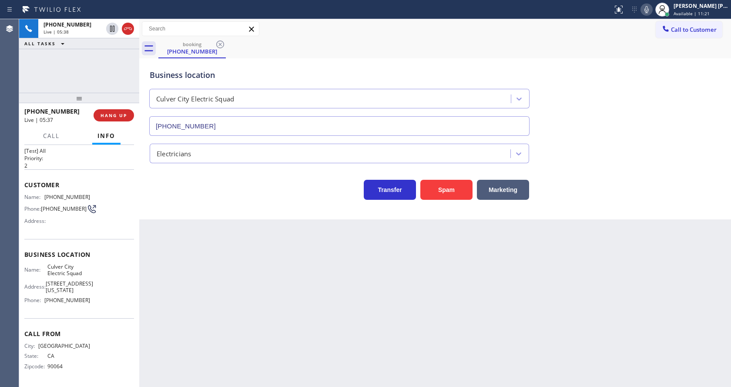
click at [377, 346] on div "Back to Dashboard Change Sender ID Customers Technicians Select a contact Outbo…" at bounding box center [435, 203] width 592 height 368
click at [205, 351] on div "Back to Dashboard Change Sender ID Customers Technicians Select a contact Outbo…" at bounding box center [435, 203] width 592 height 368
click at [363, 313] on div "Back to Dashboard Change Sender ID Customers Technicians Select a contact Outbo…" at bounding box center [435, 203] width 592 height 368
click at [649, 11] on icon at bounding box center [647, 9] width 10 height 10
click at [110, 29] on icon at bounding box center [112, 29] width 4 height 6
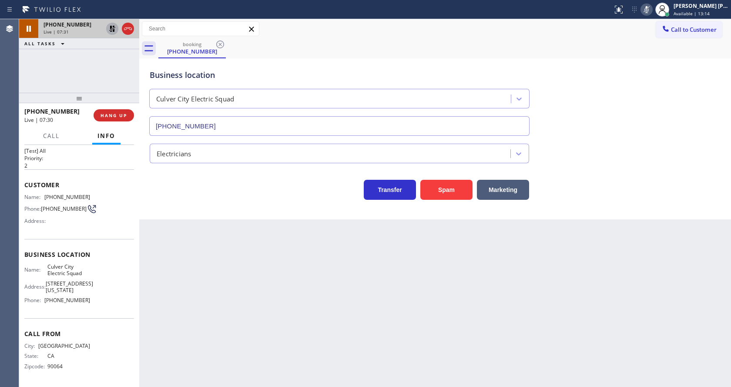
click at [113, 28] on icon at bounding box center [112, 29] width 10 height 10
click at [648, 12] on icon at bounding box center [647, 9] width 10 height 10
click at [649, 60] on div "Business location Culver City Electric Squad [PHONE_NUMBER]" at bounding box center [435, 96] width 575 height 79
click at [242, 287] on div "Back to Dashboard Change Sender ID Customers Technicians Select a contact Outbo…" at bounding box center [435, 203] width 592 height 368
click at [362, 323] on div "Back to Dashboard Change Sender ID Customers Technicians Select a contact Outbo…" at bounding box center [435, 203] width 592 height 368
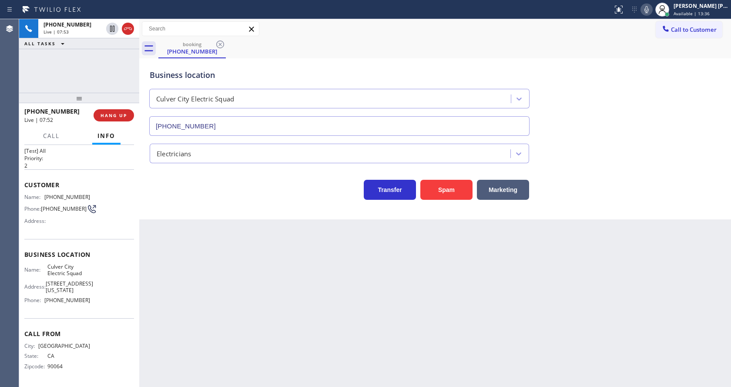
click at [238, 282] on div "Back to Dashboard Change Sender ID Customers Technicians Select a contact Outbo…" at bounding box center [435, 203] width 592 height 368
click at [423, 298] on div "Back to Dashboard Change Sender ID Customers Technicians Select a contact Outbo…" at bounding box center [435, 203] width 592 height 368
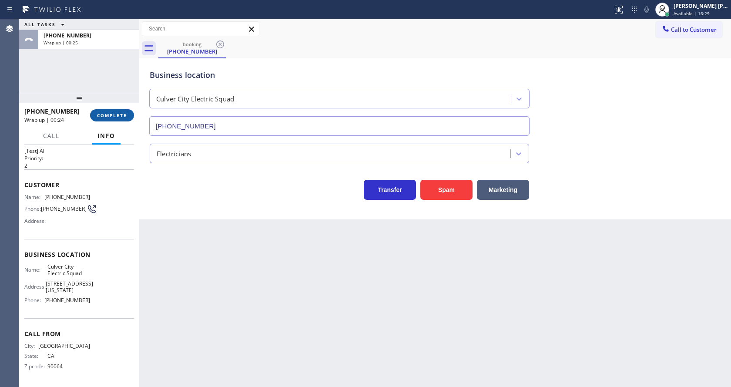
click at [102, 113] on span "COMPLETE" at bounding box center [112, 115] width 30 height 6
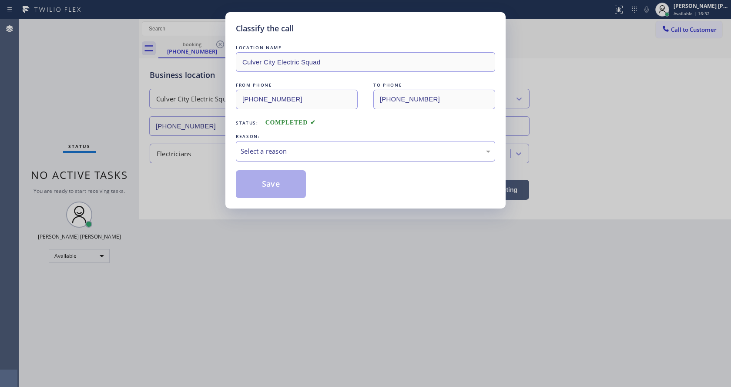
click at [278, 154] on div "Select a reason" at bounding box center [366, 151] width 250 height 10
click at [266, 179] on button "Save" at bounding box center [271, 184] width 70 height 28
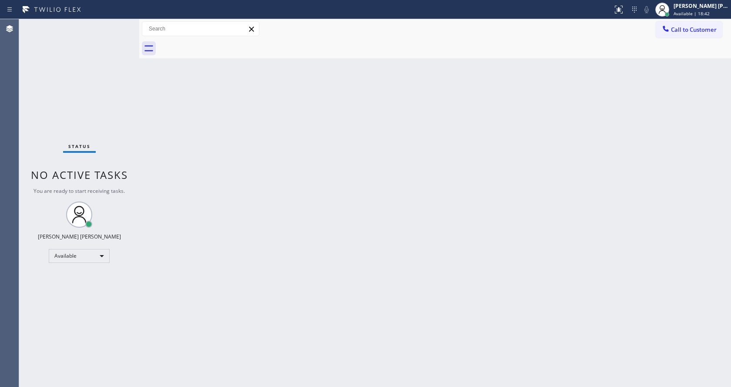
click at [361, 181] on div "Back to Dashboard Change Sender ID Customers Technicians Select a contact Outbo…" at bounding box center [435, 203] width 592 height 368
click at [108, 24] on div "Status No active tasks You are ready to start receiving tasks. [PERSON_NAME] [P…" at bounding box center [79, 203] width 120 height 368
click at [332, 232] on div "Back to Dashboard Change Sender ID Customers Technicians Select a contact Outbo…" at bounding box center [435, 203] width 592 height 368
click at [168, 192] on div "Back to Dashboard Change Sender ID Customers Technicians Select a contact Outbo…" at bounding box center [435, 203] width 592 height 368
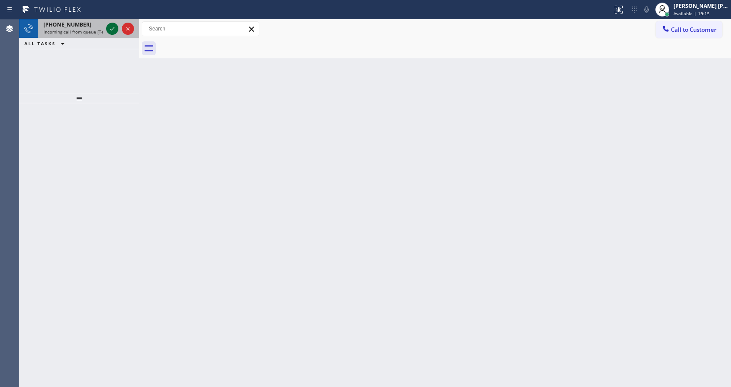
click at [108, 27] on icon at bounding box center [112, 29] width 10 height 10
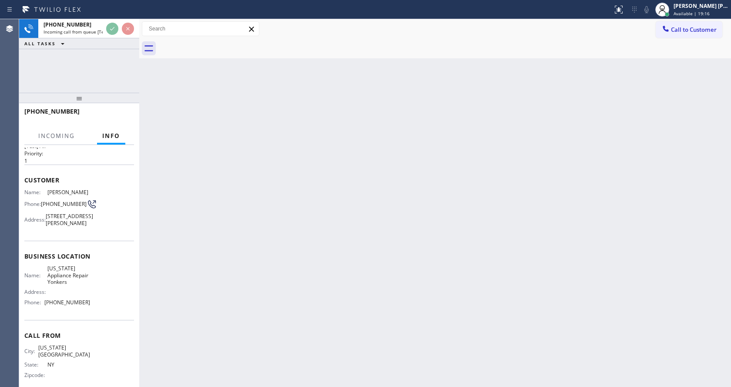
scroll to position [31, 0]
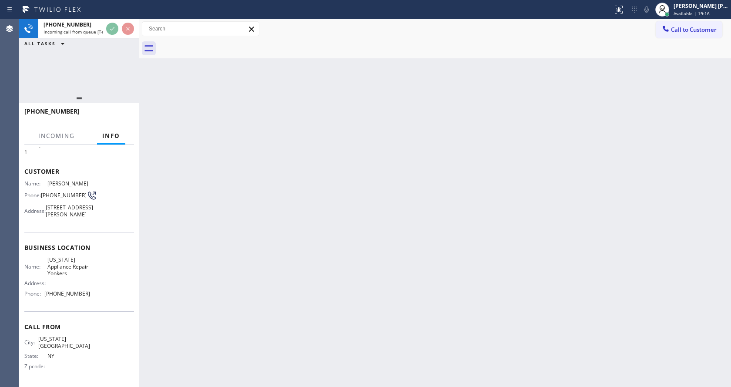
click at [305, 238] on div "Back to Dashboard Change Sender ID Customers Technicians Select a contact Outbo…" at bounding box center [435, 203] width 592 height 368
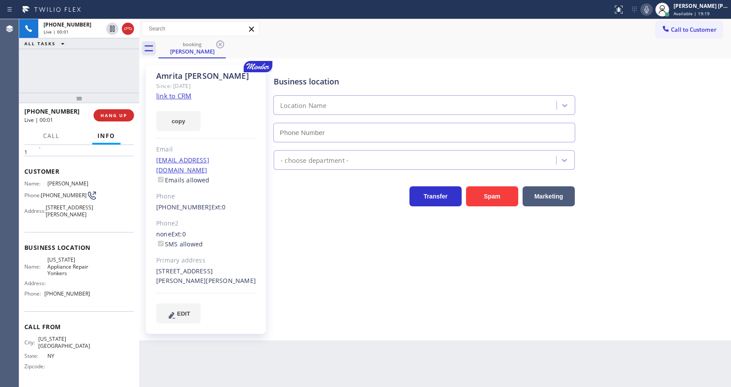
type input "[PHONE_NUMBER]"
click at [298, 228] on div "Business location [US_STATE] Appliance Repair [GEOGRAPHIC_DATA] [PHONE_NUMBER] …" at bounding box center [500, 194] width 457 height 254
click at [178, 92] on link "link to CRM" at bounding box center [173, 95] width 35 height 9
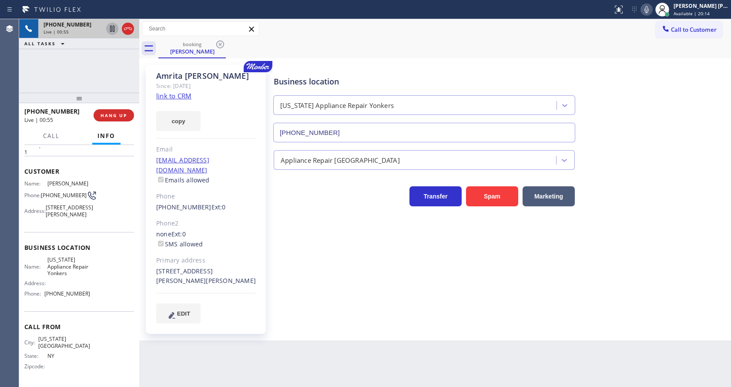
click at [113, 25] on icon at bounding box center [112, 29] width 10 height 10
click at [652, 6] on icon at bounding box center [647, 9] width 10 height 10
click at [652, 38] on div "Call to Customer Outbound call Location Search location Your caller id phone nu…" at bounding box center [435, 29] width 592 height 20
drag, startPoint x: 306, startPoint y: 341, endPoint x: 286, endPoint y: 382, distance: 45.2
click at [306, 341] on div "Back to Dashboard Change Sender ID Customers Technicians Select a contact Outbo…" at bounding box center [435, 203] width 592 height 368
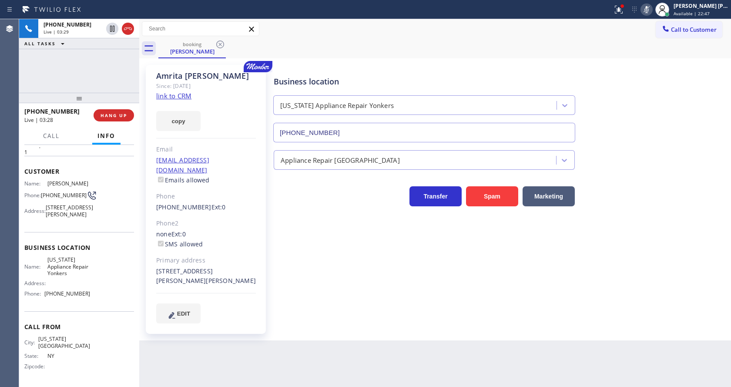
click at [666, 70] on div "Business location [US_STATE] Appliance Repair [GEOGRAPHIC_DATA] [PHONE_NUMBER]" at bounding box center [500, 103] width 457 height 79
click at [620, 10] on icon at bounding box center [619, 9] width 10 height 10
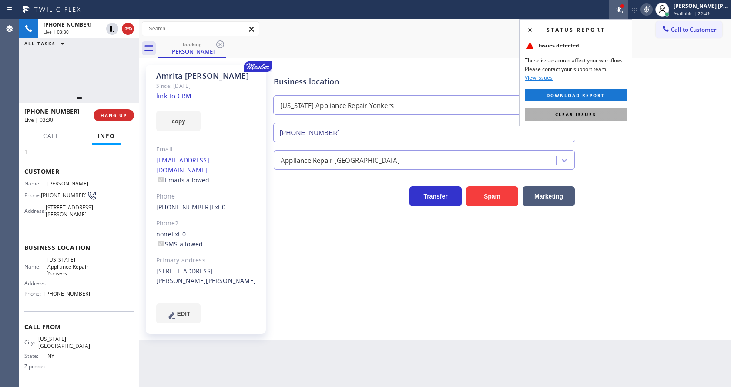
click at [601, 116] on button "Clear issues" at bounding box center [576, 114] width 102 height 12
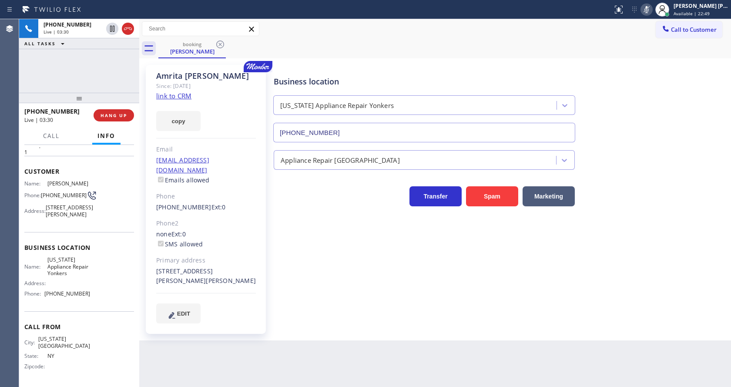
click at [616, 107] on div "Business location [US_STATE] Appliance Repair [GEOGRAPHIC_DATA] [PHONE_NUMBER]" at bounding box center [500, 103] width 457 height 79
click at [248, 208] on div "[PERSON_NAME] Since: [DATE] link to CRM copy Email [EMAIL_ADDRESS][DOMAIN_NAME]…" at bounding box center [206, 199] width 120 height 269
click at [398, 329] on div "[PERSON_NAME] Since: [DATE] link to CRM copy Email [EMAIL_ADDRESS][DOMAIN_NAME]…" at bounding box center [435, 199] width 592 height 282
click at [259, 288] on div "[PERSON_NAME] Since: [DATE] link to CRM copy Email [EMAIL_ADDRESS][DOMAIN_NAME]…" at bounding box center [206, 199] width 120 height 269
click at [424, 348] on div "Back to Dashboard Change Sender ID Customers Technicians Select a contact Outbo…" at bounding box center [435, 203] width 592 height 368
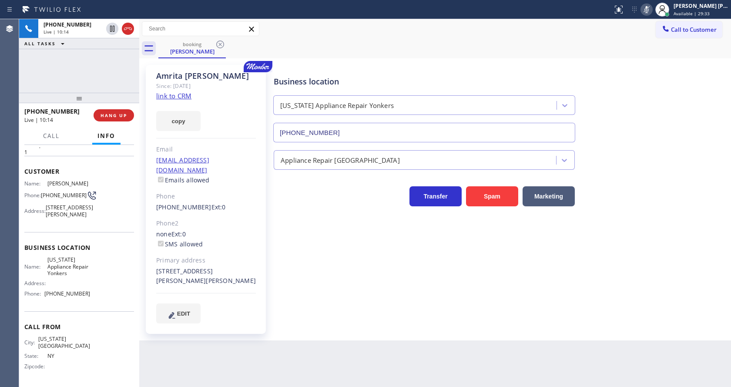
click at [649, 7] on icon at bounding box center [647, 9] width 4 height 7
click at [660, 130] on div "Business location [US_STATE] Appliance Repair [GEOGRAPHIC_DATA] [PHONE_NUMBER]" at bounding box center [500, 103] width 457 height 79
click at [280, 306] on div "Business location [US_STATE] Appliance Repair [GEOGRAPHIC_DATA] [PHONE_NUMBER] …" at bounding box center [500, 194] width 457 height 254
click at [283, 308] on div "Business location [US_STATE] Appliance Repair [GEOGRAPHIC_DATA] [PHONE_NUMBER] …" at bounding box center [500, 194] width 457 height 254
click at [642, 133] on div "Business location [US_STATE] Appliance Repair [GEOGRAPHIC_DATA] [PHONE_NUMBER]" at bounding box center [500, 103] width 457 height 79
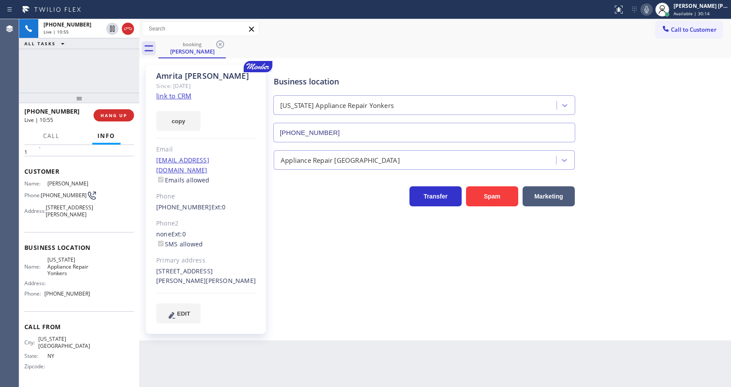
click at [649, 12] on icon at bounding box center [647, 9] width 10 height 10
click at [640, 47] on div "booking [PERSON_NAME]" at bounding box center [444, 49] width 573 height 20
click at [647, 15] on button at bounding box center [647, 9] width 12 height 12
click at [329, 312] on div "Business location [US_STATE] Appliance Repair [GEOGRAPHIC_DATA] [PHONE_NUMBER] …" at bounding box center [500, 202] width 457 height 271
click at [244, 192] on div "Phone" at bounding box center [206, 197] width 100 height 10
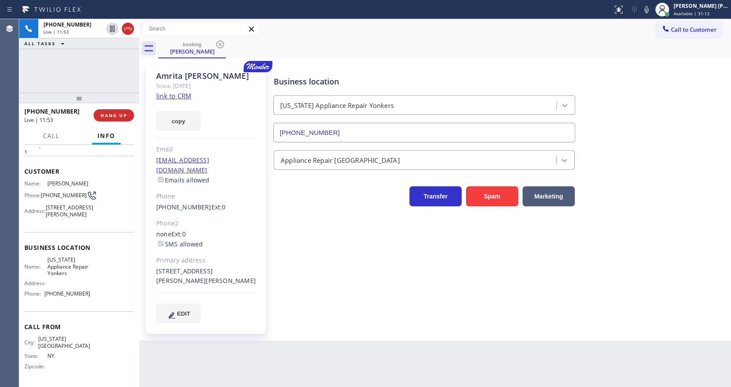
click at [176, 91] on div "Since: [DATE]" at bounding box center [206, 86] width 100 height 10
click at [178, 94] on link "link to CRM" at bounding box center [173, 95] width 35 height 9
click at [648, 8] on icon at bounding box center [647, 9] width 10 height 10
click at [646, 182] on div "Transfer Spam Marketing" at bounding box center [500, 192] width 457 height 28
click at [238, 364] on div "Back to Dashboard Change Sender ID Customers Technicians Select a contact Outbo…" at bounding box center [435, 203] width 592 height 368
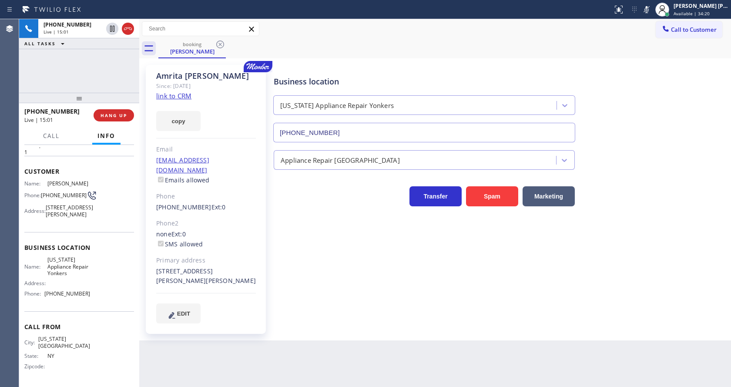
click at [270, 232] on div "[PERSON_NAME] Since: [DATE] link to CRM copy Email [EMAIL_ADDRESS][DOMAIN_NAME]…" at bounding box center [206, 200] width 131 height 278
drag, startPoint x: 364, startPoint y: 299, endPoint x: 385, endPoint y: 270, distance: 35.5
click at [364, 299] on div "Business location [US_STATE] Appliance Repair [GEOGRAPHIC_DATA] [PHONE_NUMBER] …" at bounding box center [500, 194] width 457 height 254
click at [652, 12] on icon at bounding box center [647, 9] width 10 height 10
click at [652, 67] on div "Business location [US_STATE] Appliance Repair [GEOGRAPHIC_DATA] [PHONE_NUMBER]" at bounding box center [500, 103] width 457 height 79
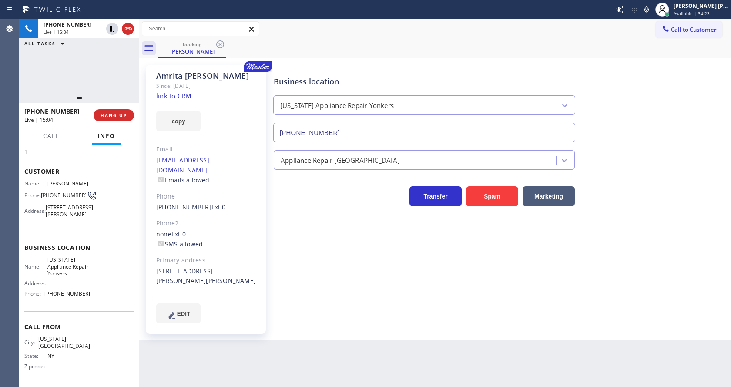
click at [348, 237] on div "Business location [US_STATE] Appliance Repair [GEOGRAPHIC_DATA] [PHONE_NUMBER] …" at bounding box center [500, 194] width 457 height 254
click at [237, 256] on div "Primary address" at bounding box center [206, 261] width 100 height 10
click at [232, 123] on div "copy" at bounding box center [206, 116] width 100 height 30
click at [103, 114] on span "HANG UP" at bounding box center [114, 115] width 27 height 6
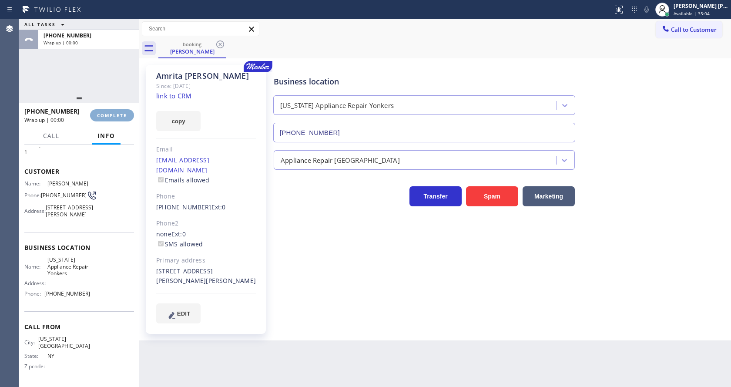
click at [103, 114] on span "COMPLETE" at bounding box center [112, 115] width 30 height 6
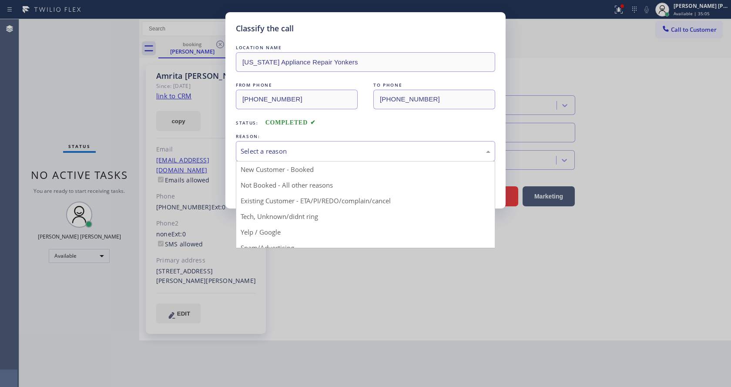
click at [276, 160] on div "Select a reason" at bounding box center [365, 151] width 259 height 20
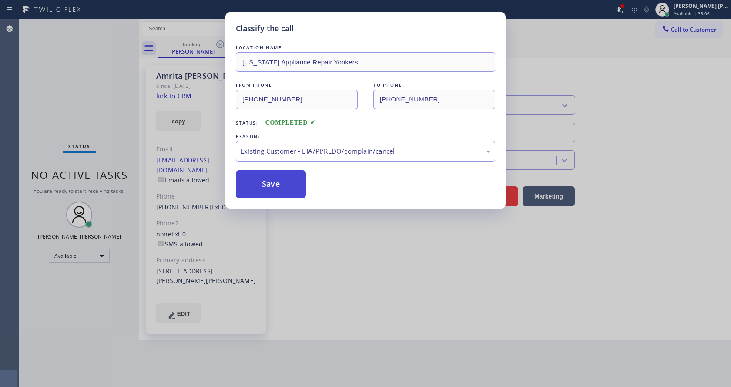
click at [274, 175] on button "Save" at bounding box center [271, 184] width 70 height 28
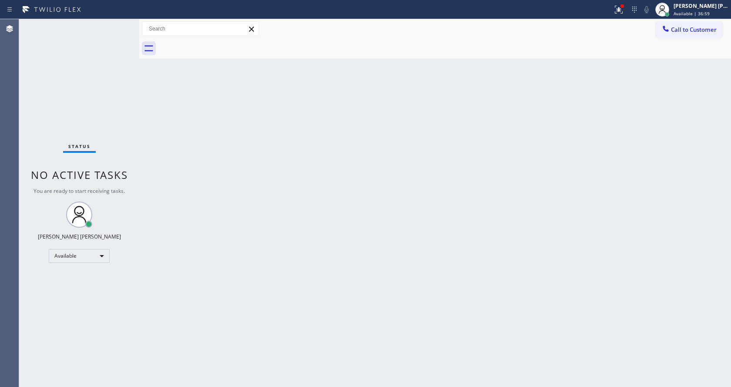
click at [519, 108] on div "Back to Dashboard Change Sender ID Customers Technicians Select a contact Outbo…" at bounding box center [435, 203] width 592 height 368
click at [623, 6] on icon at bounding box center [619, 9] width 10 height 10
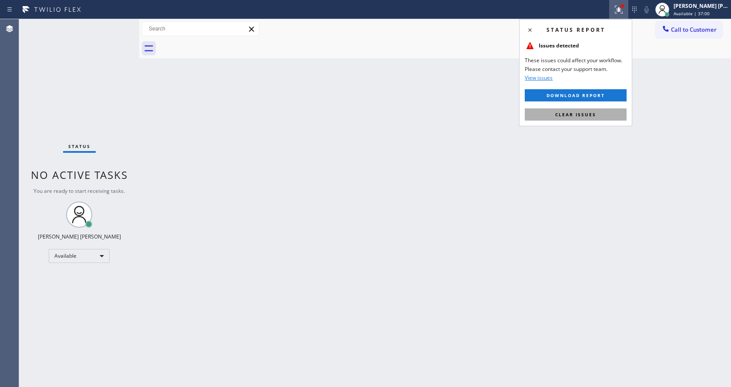
click at [569, 111] on button "Clear issues" at bounding box center [576, 114] width 102 height 12
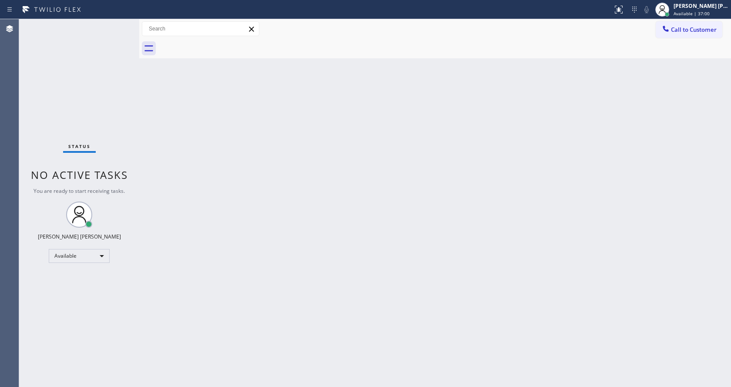
drag, startPoint x: 587, startPoint y: 141, endPoint x: 246, endPoint y: 310, distance: 381.0
click at [581, 145] on div "Back to Dashboard Change Sender ID Customers Technicians Select a contact Outbo…" at bounding box center [435, 203] width 592 height 368
click at [394, 284] on div "Back to Dashboard Change Sender ID Customers Technicians Select a contact Outbo…" at bounding box center [435, 203] width 592 height 368
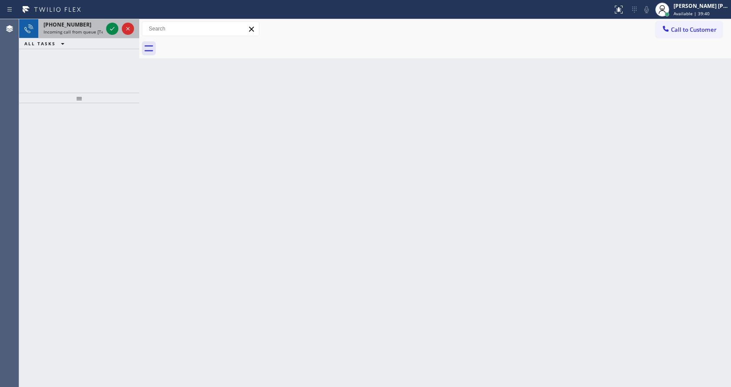
click at [58, 28] on span "[PHONE_NUMBER]" at bounding box center [68, 24] width 48 height 7
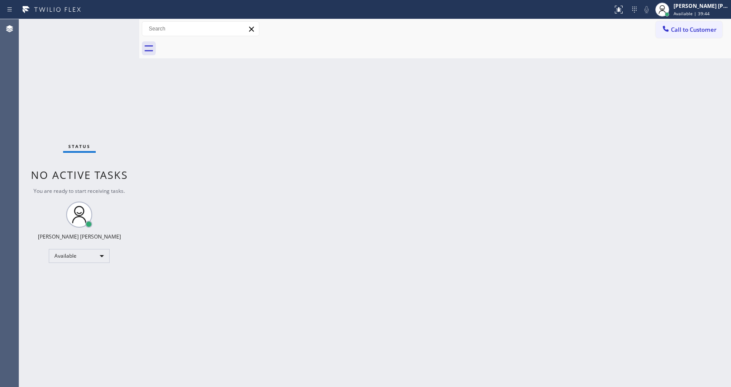
click at [500, 190] on div "Back to Dashboard Change Sender ID Customers Technicians Select a contact Outbo…" at bounding box center [435, 203] width 592 height 368
click at [245, 258] on div "Back to Dashboard Change Sender ID Customers Technicians Select a contact Outbo…" at bounding box center [435, 203] width 592 height 368
click at [201, 136] on div "Back to Dashboard Change Sender ID Customers Technicians Select a contact Outbo…" at bounding box center [435, 203] width 592 height 368
click at [164, 101] on div "Back to Dashboard Change Sender ID Customers Technicians Select a contact Outbo…" at bounding box center [435, 203] width 592 height 368
click at [218, 267] on div "Back to Dashboard Change Sender ID Customers Technicians Select a contact Outbo…" at bounding box center [435, 203] width 592 height 368
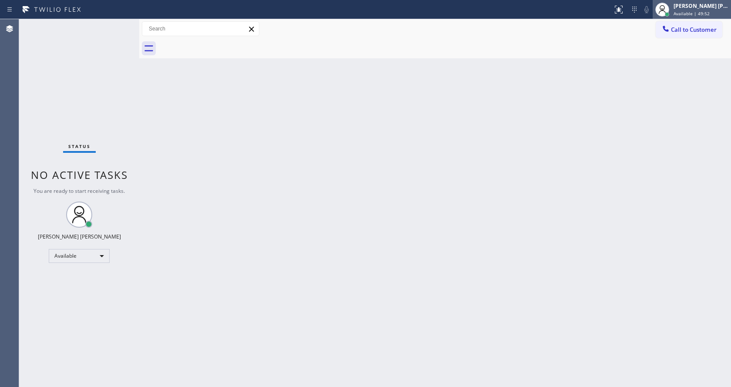
click at [684, 15] on span "Available | 49:52" at bounding box center [692, 13] width 36 height 6
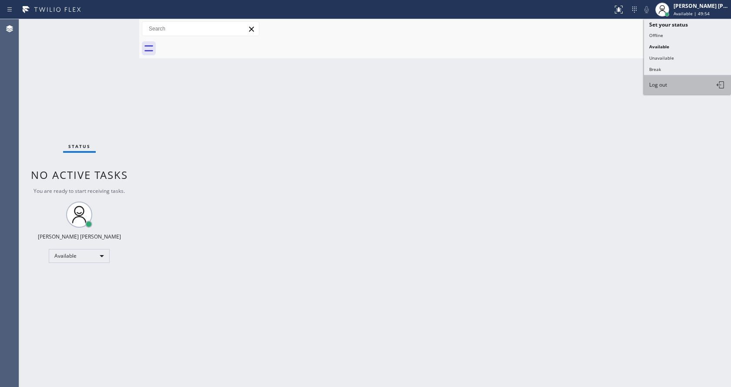
click at [670, 78] on button "Log out" at bounding box center [687, 84] width 87 height 19
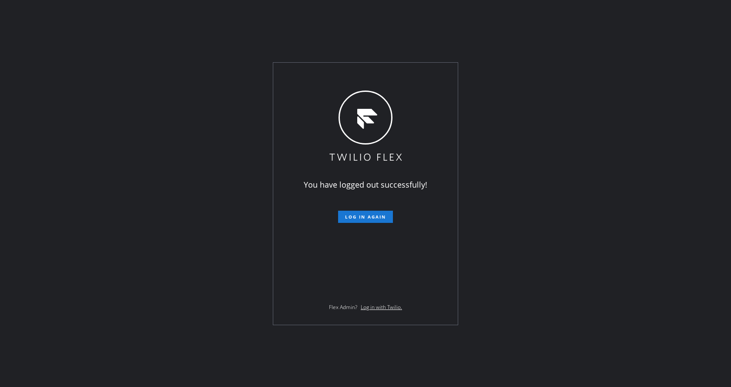
drag, startPoint x: 190, startPoint y: 143, endPoint x: 206, endPoint y: 154, distance: 19.1
click at [190, 143] on div "You have logged out successfully! Log in again Flex Admin? Log in with Twilio." at bounding box center [365, 193] width 731 height 387
